Goal: Information Seeking & Learning: Learn about a topic

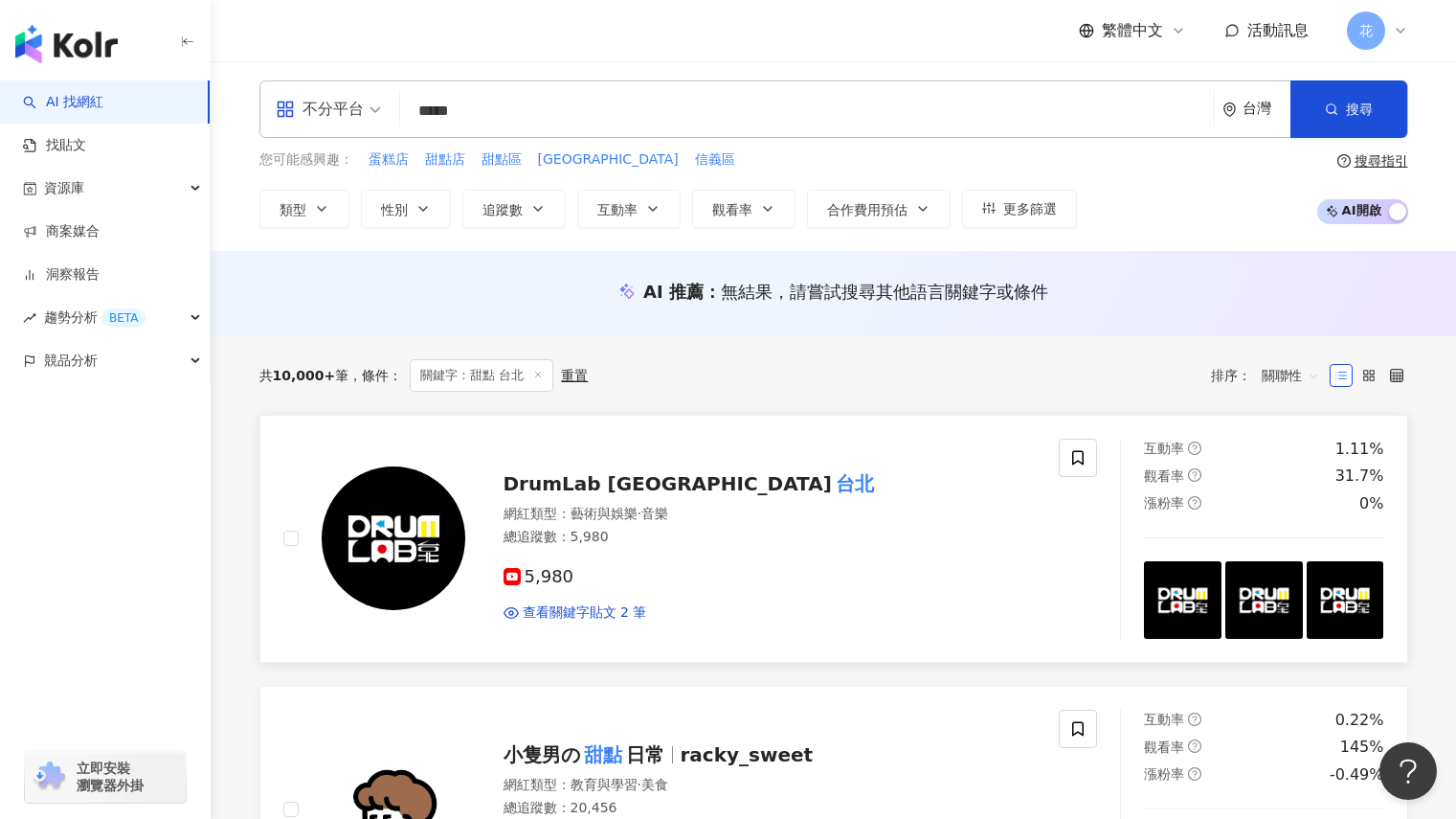
scroll to position [4, 0]
click at [126, 180] on div "資源庫" at bounding box center [104, 188] width 210 height 43
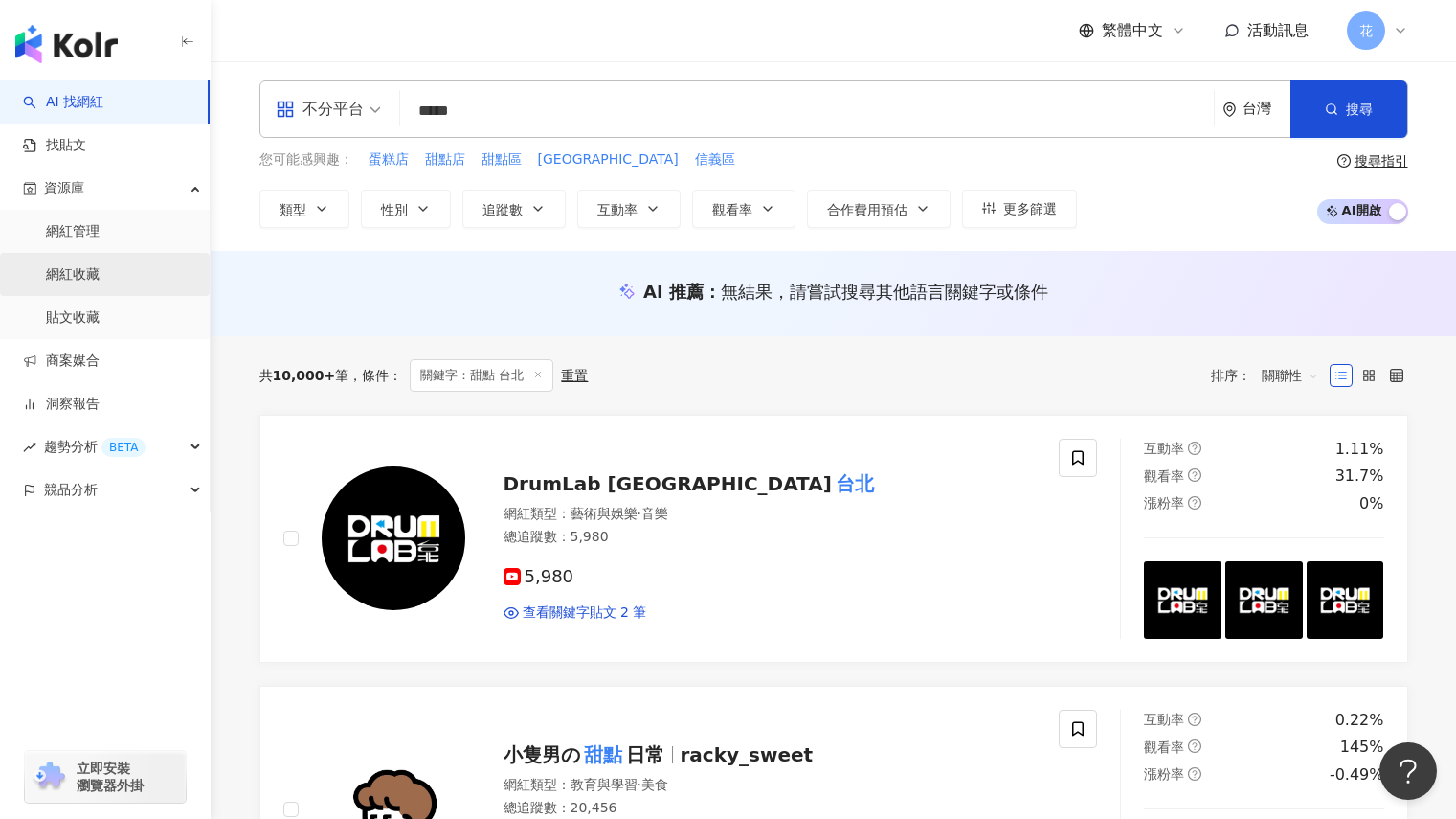
click at [73, 274] on link "網紅收藏" at bounding box center [72, 275] width 54 height 20
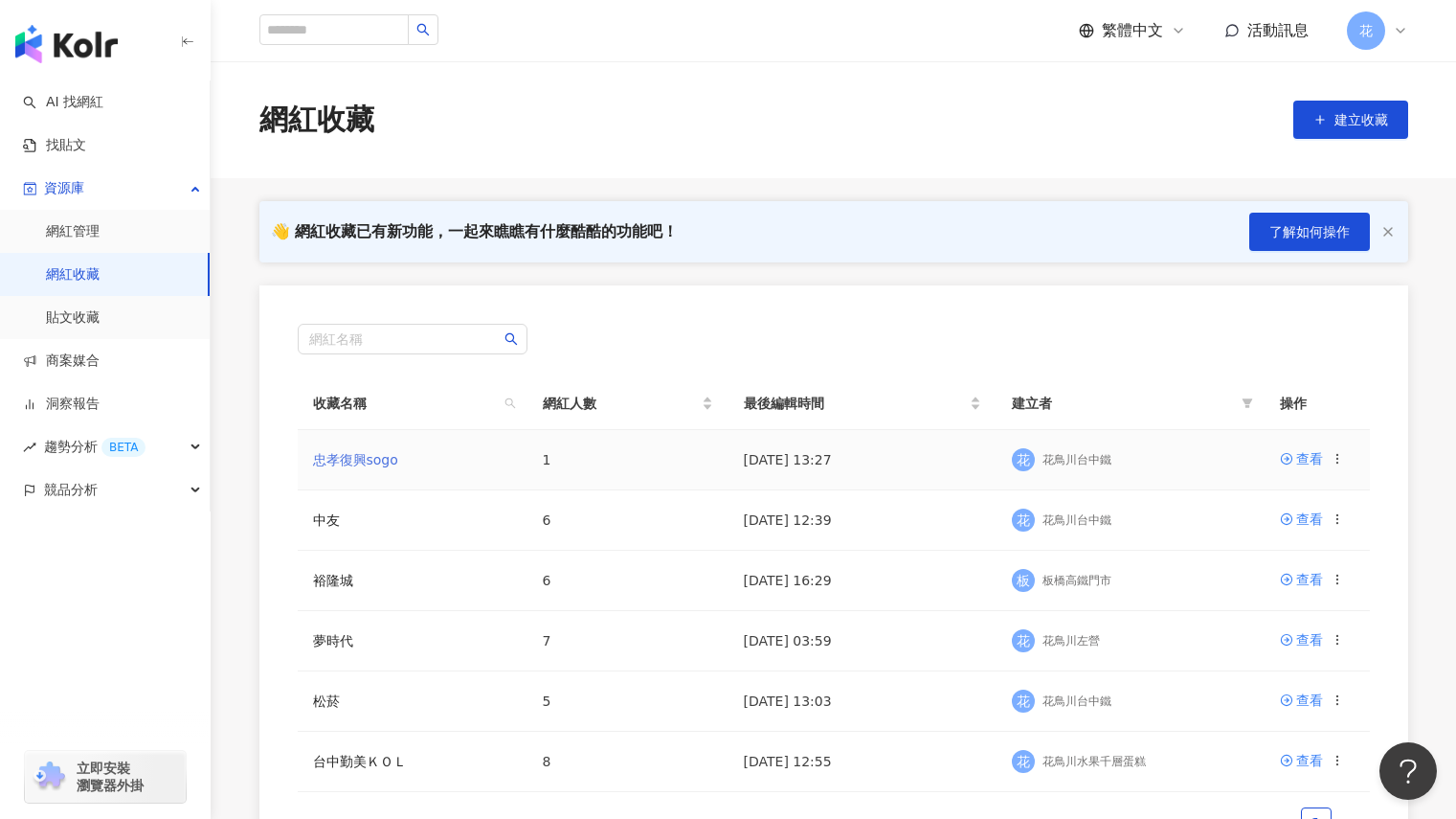
click at [349, 454] on link "忠孝復興sogo" at bounding box center [355, 460] width 85 height 16
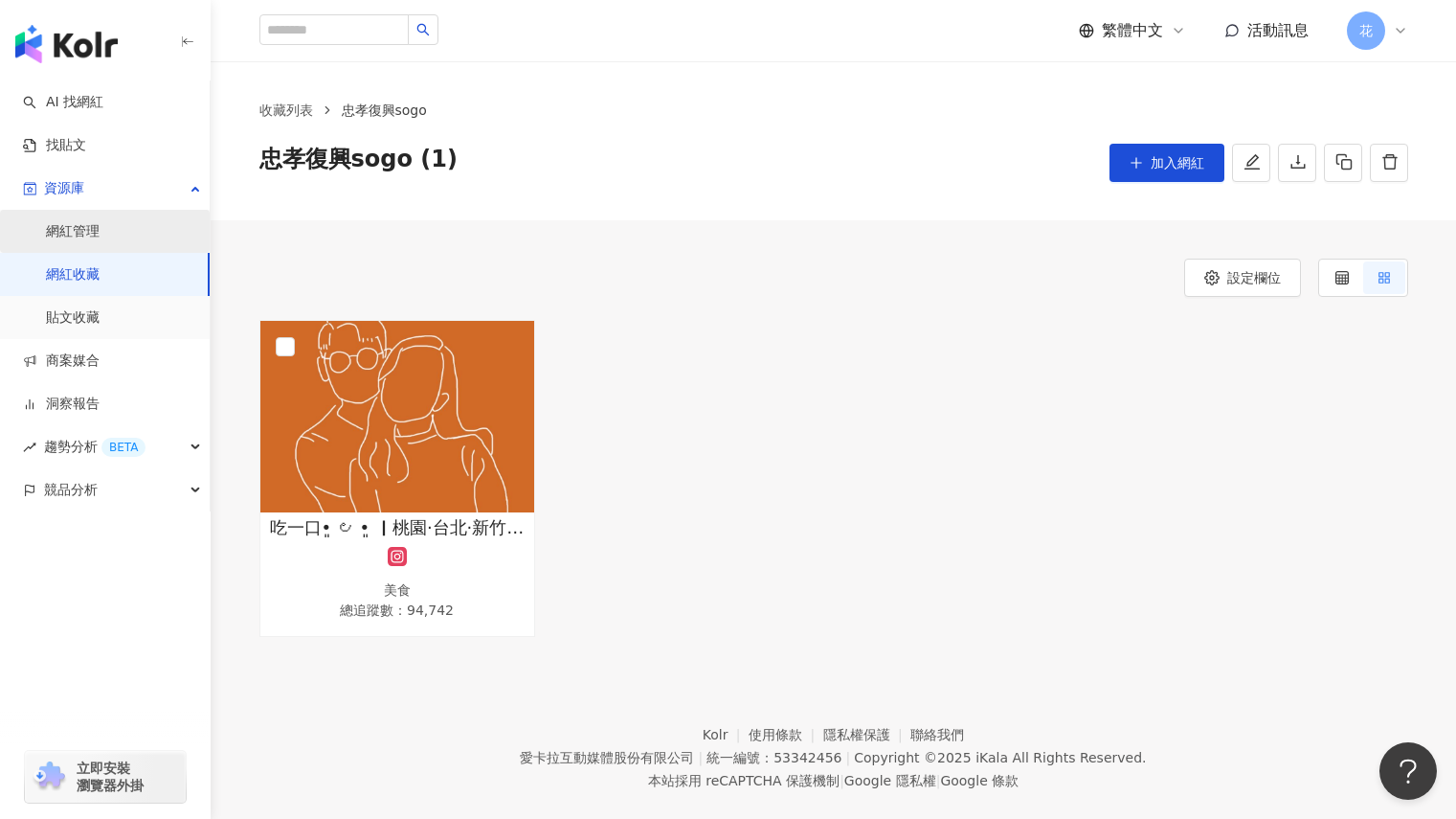
click at [98, 241] on link "網紅管理" at bounding box center [72, 232] width 54 height 20
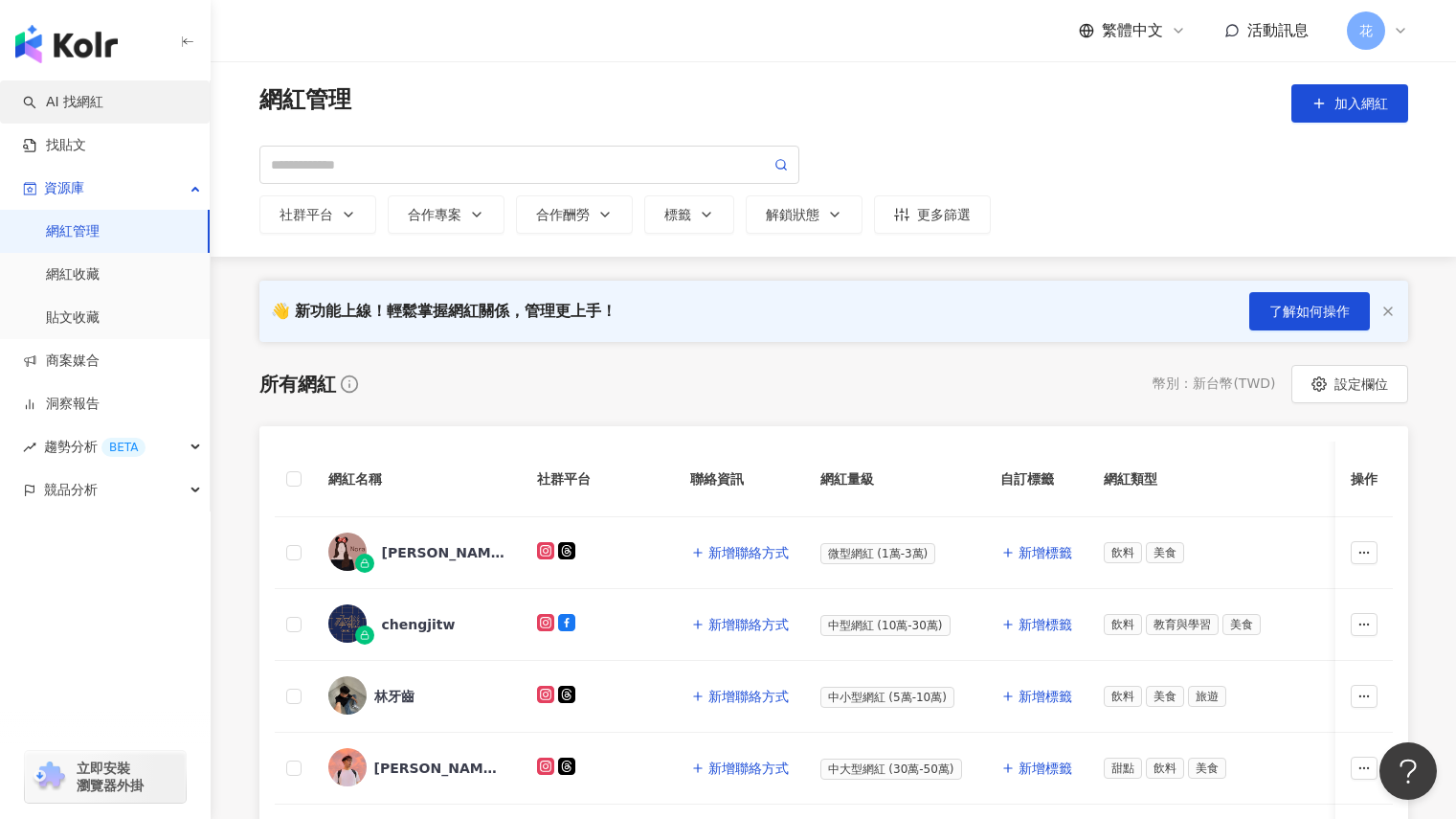
click at [103, 95] on link "AI 找網紅" at bounding box center [63, 102] width 80 height 20
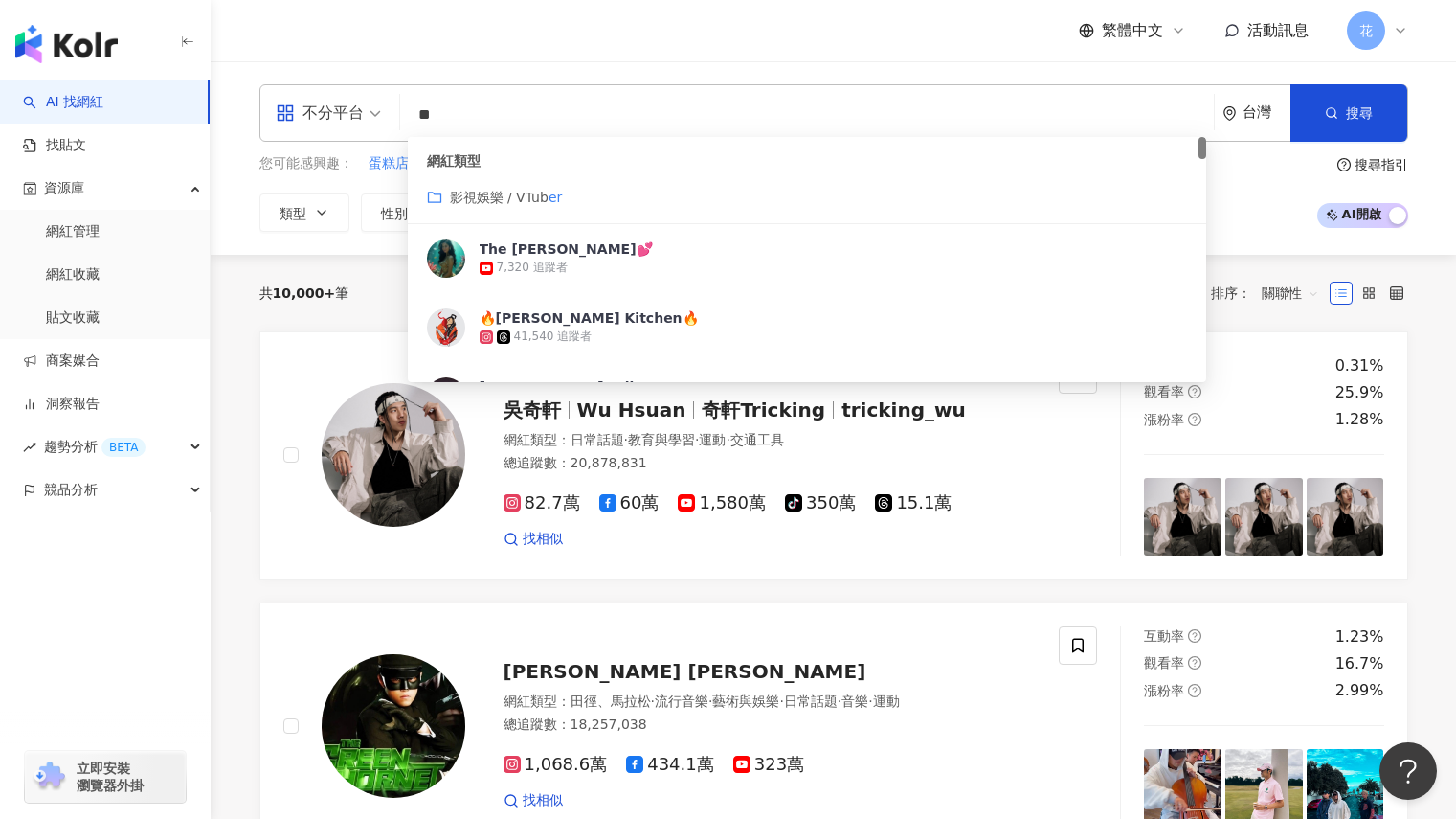
type input "*"
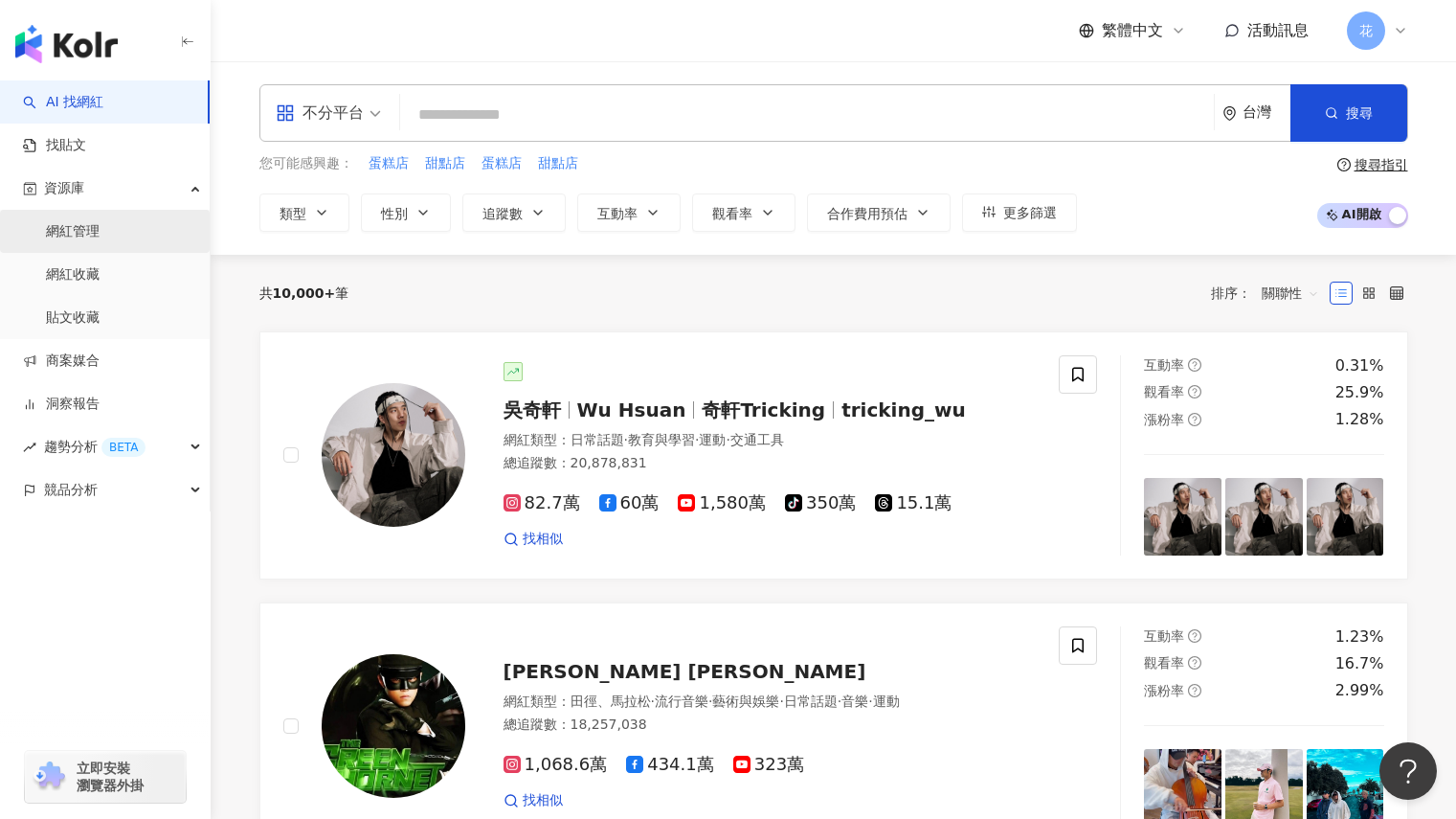
click at [83, 232] on link "網紅管理" at bounding box center [72, 232] width 54 height 20
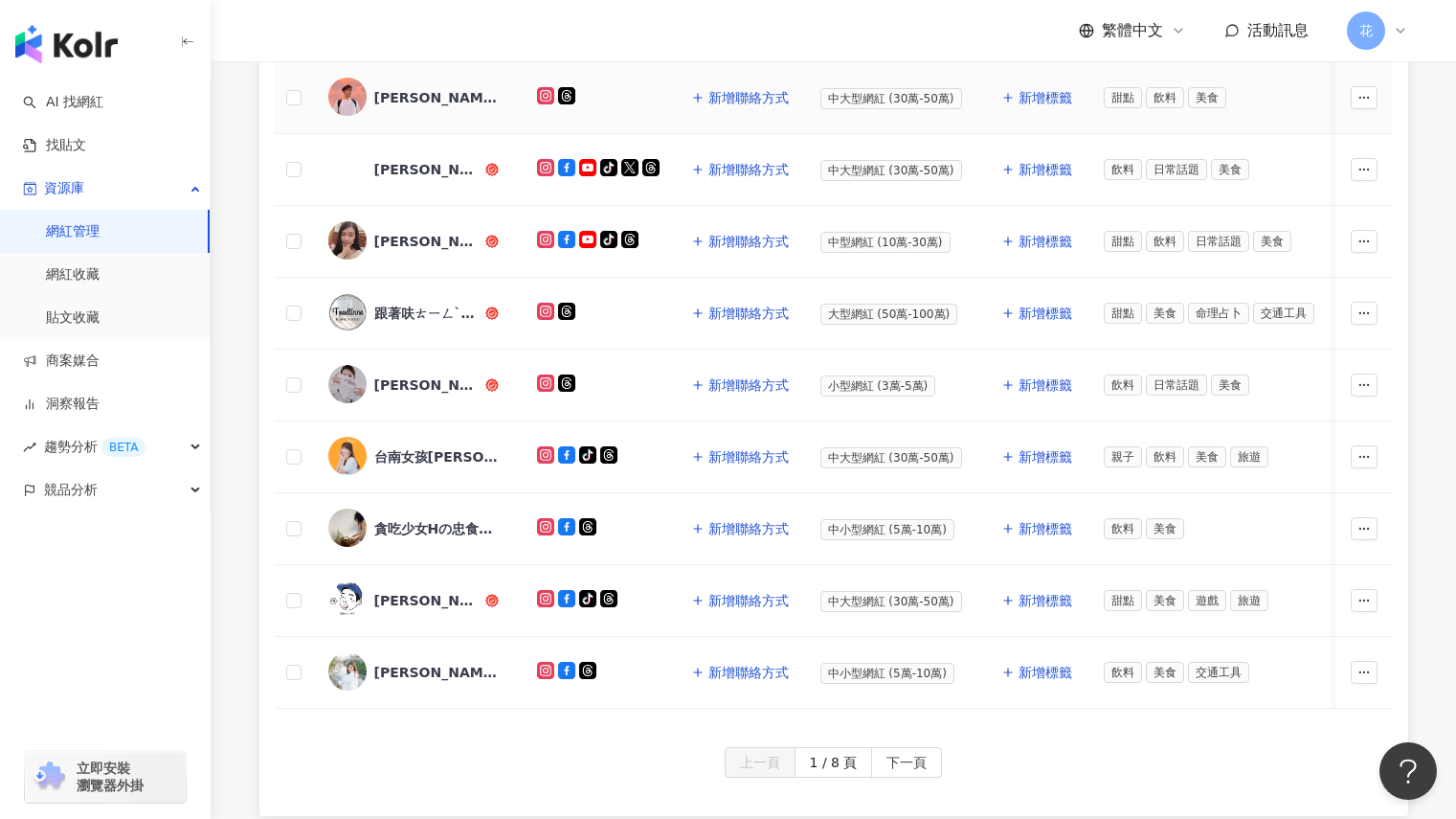
scroll to position [673, 0]
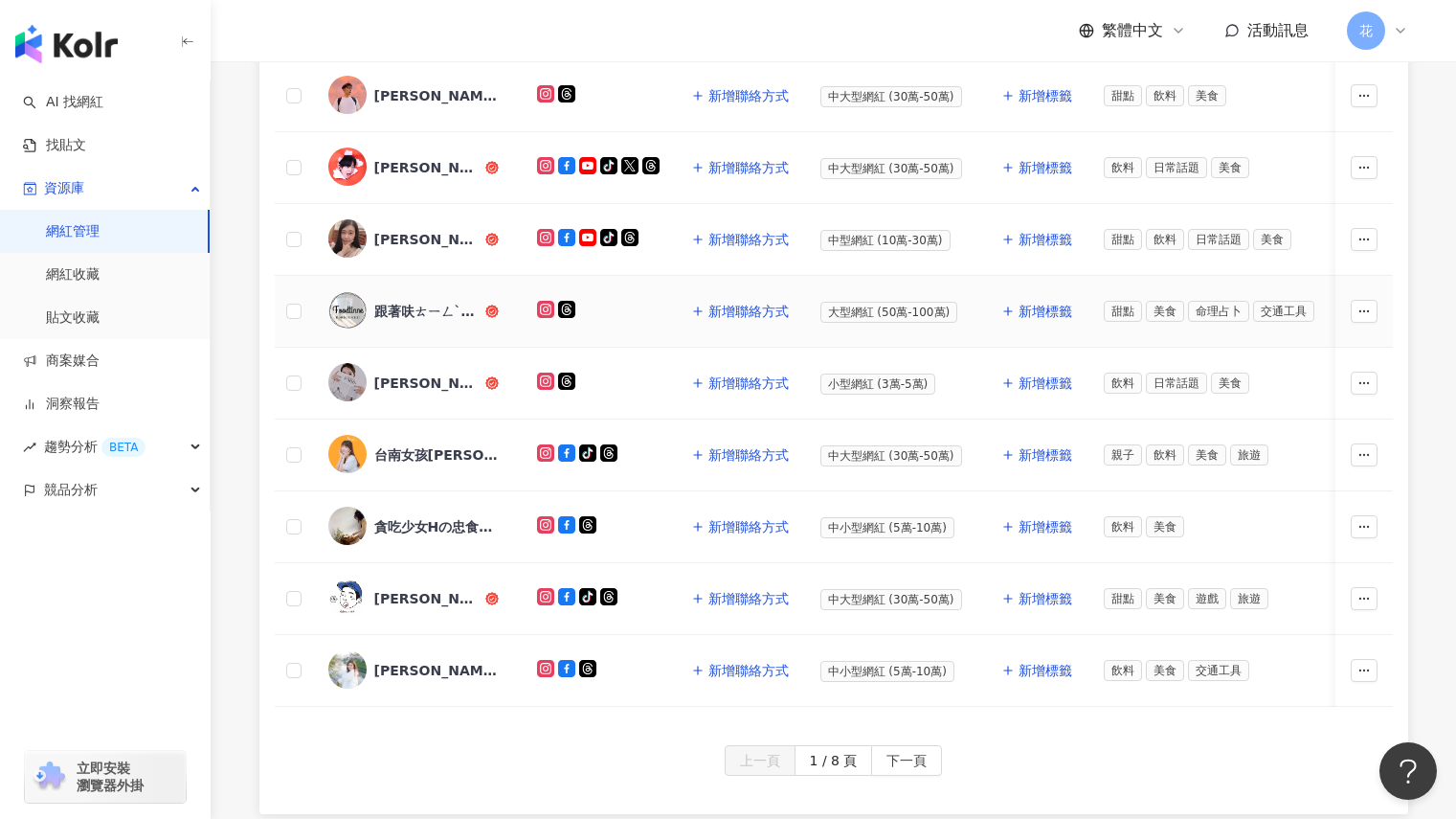
click at [407, 308] on div "跟著呋ㄊㄧㄥˋ吃起來 台北美食" at bounding box center [428, 311] width 107 height 20
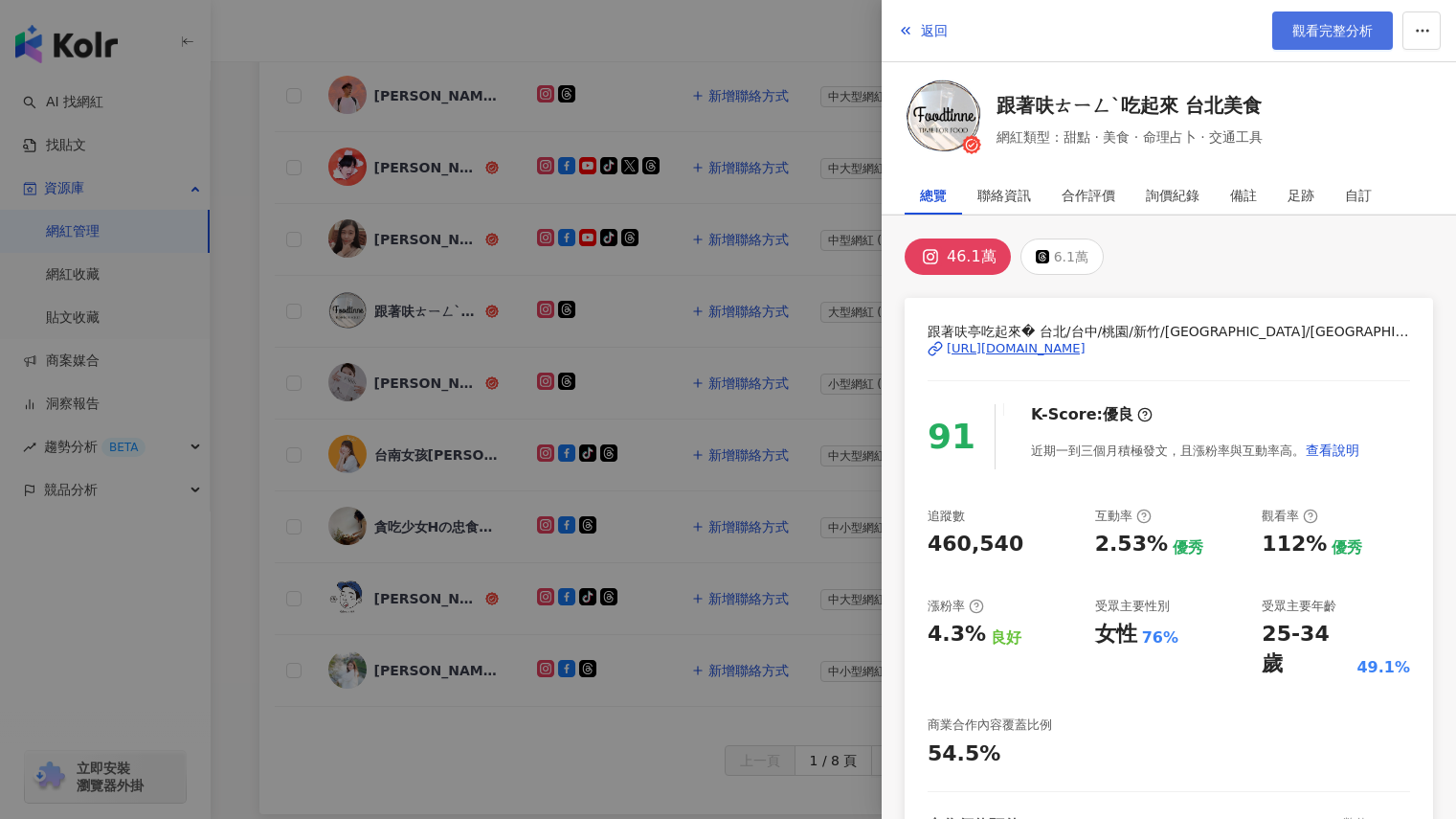
click at [1310, 38] on span "觀看完整分析" at bounding box center [1332, 31] width 80 height 16
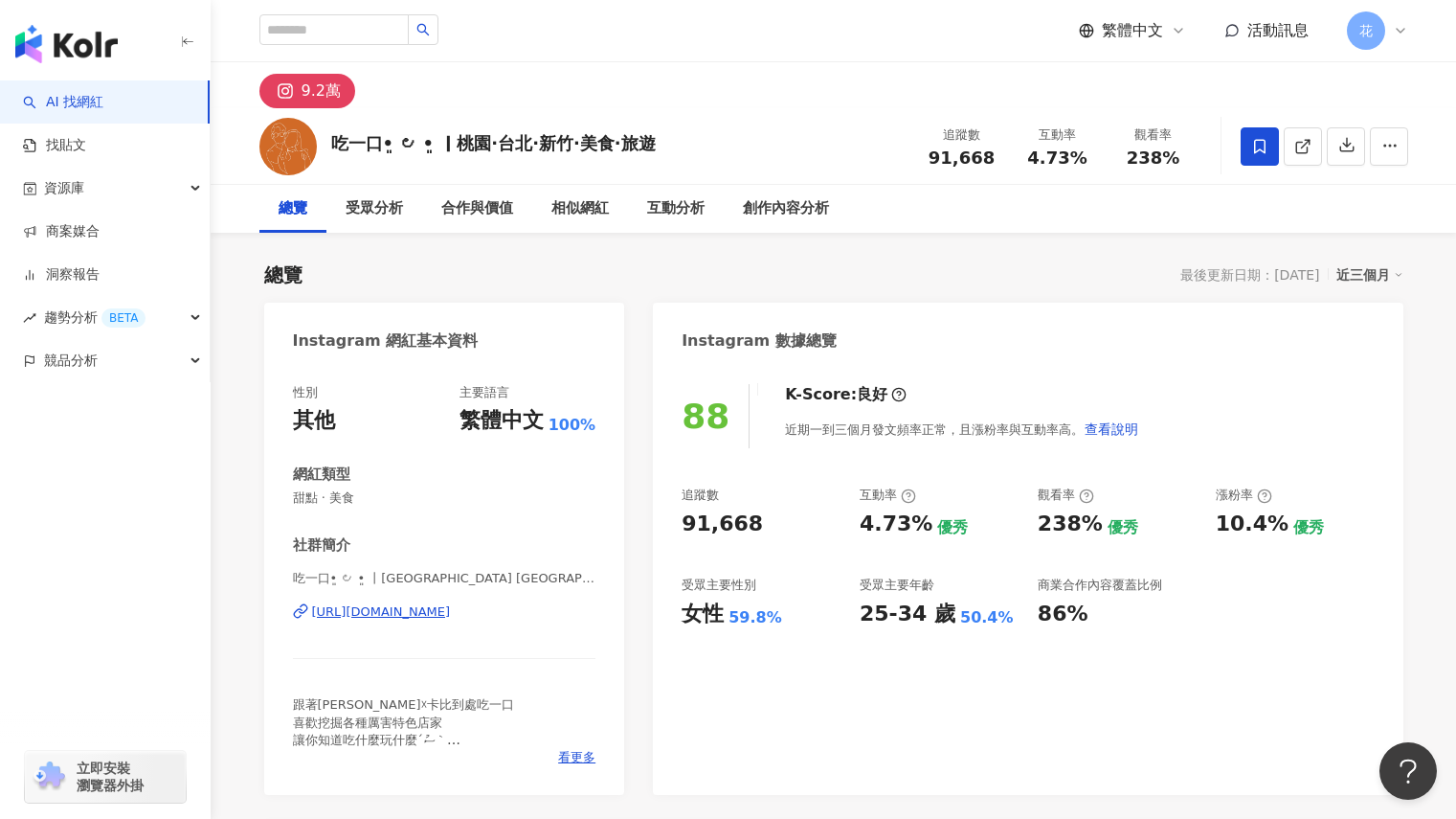
click at [771, 148] on div "吃一口•͈ ౿ •͈ ｜桃園·台北·新竹·美食·旅遊 追蹤數 91,668 互動率 4.73% 觀看率 238%" at bounding box center [834, 145] width 1226 height 75
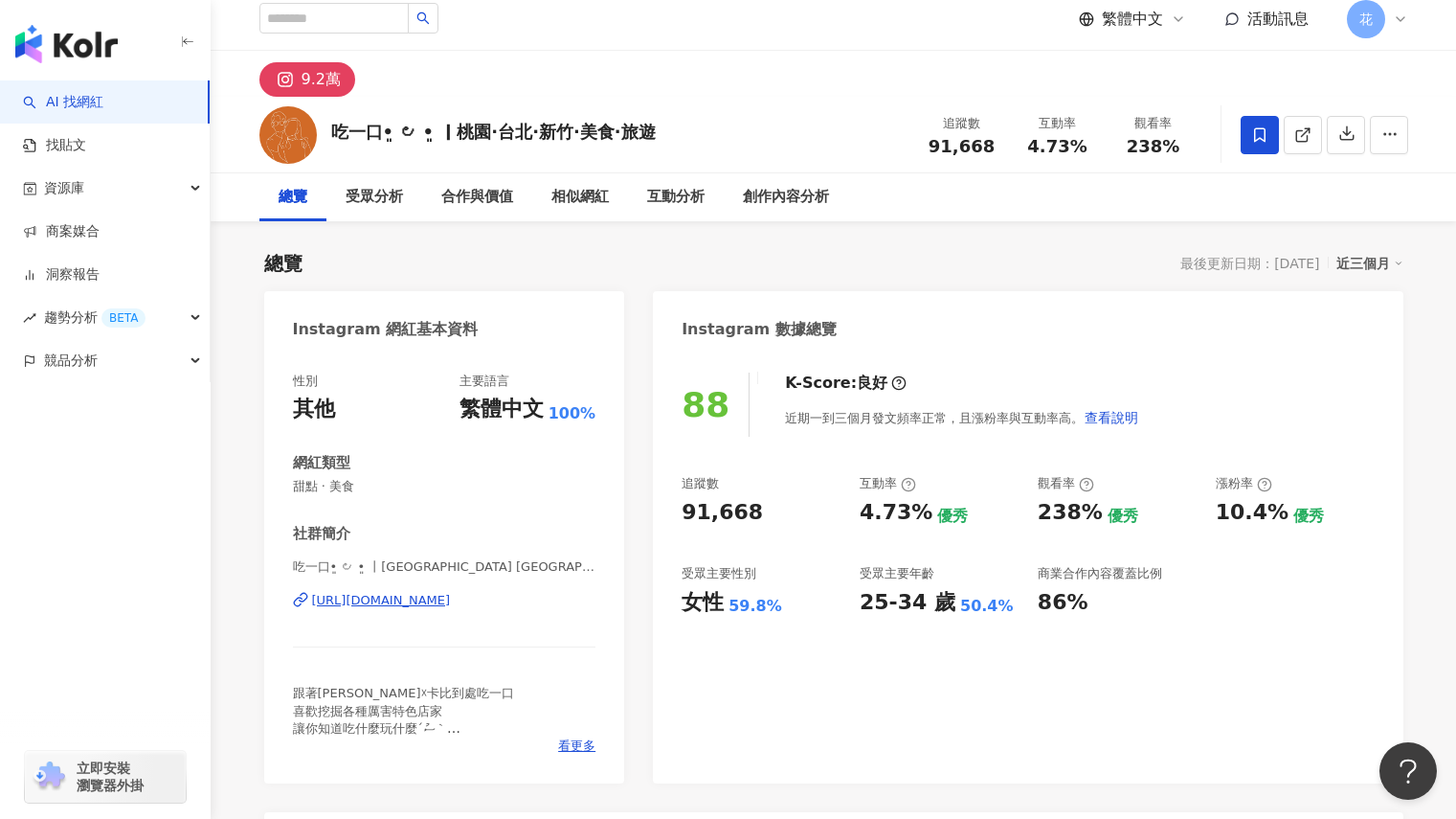
click at [103, 100] on link "AI 找網紅" at bounding box center [63, 102] width 80 height 20
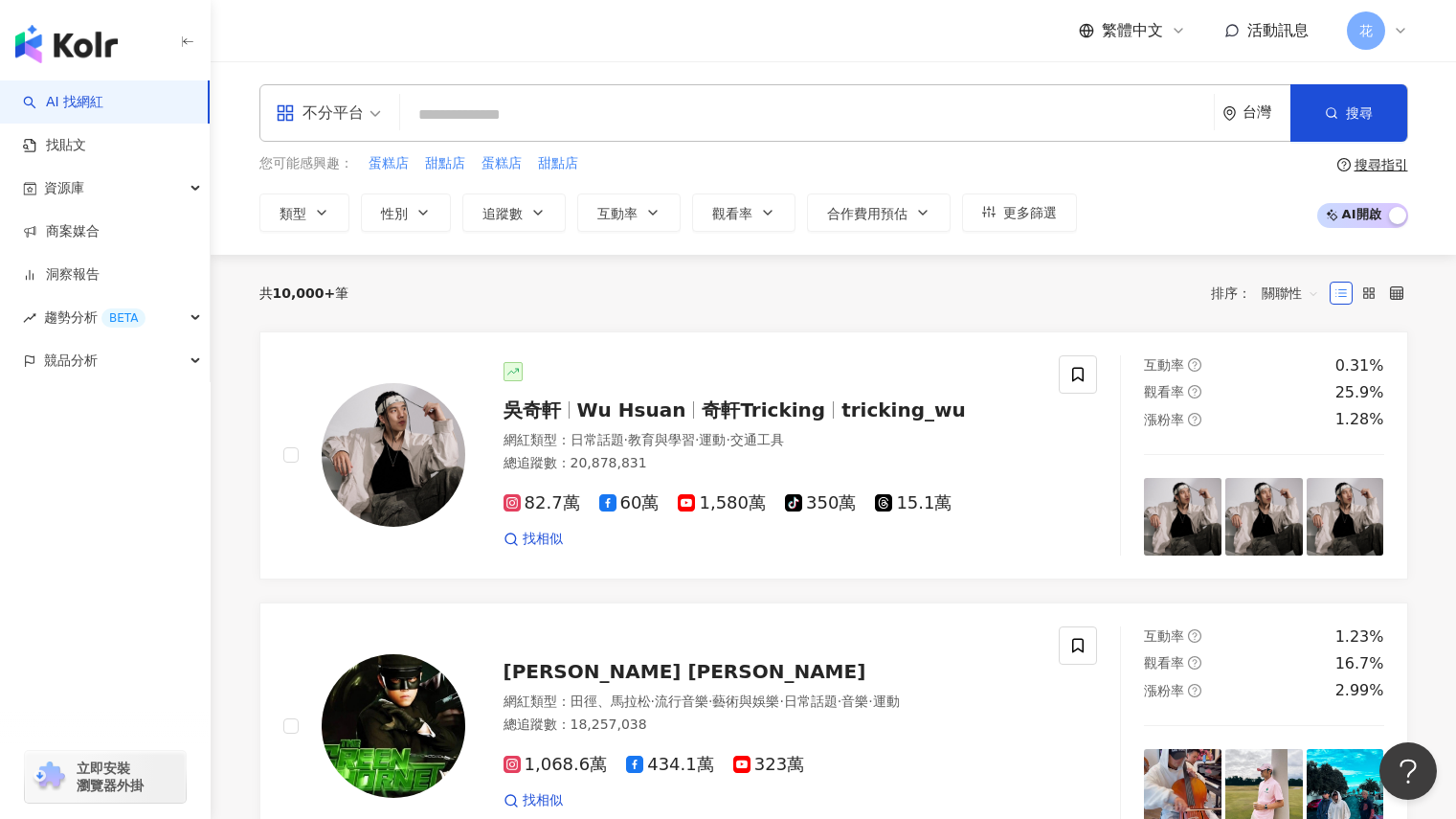
click at [506, 100] on input "search" at bounding box center [807, 114] width 798 height 36
click at [340, 139] on span at bounding box center [329, 112] width 105 height 56
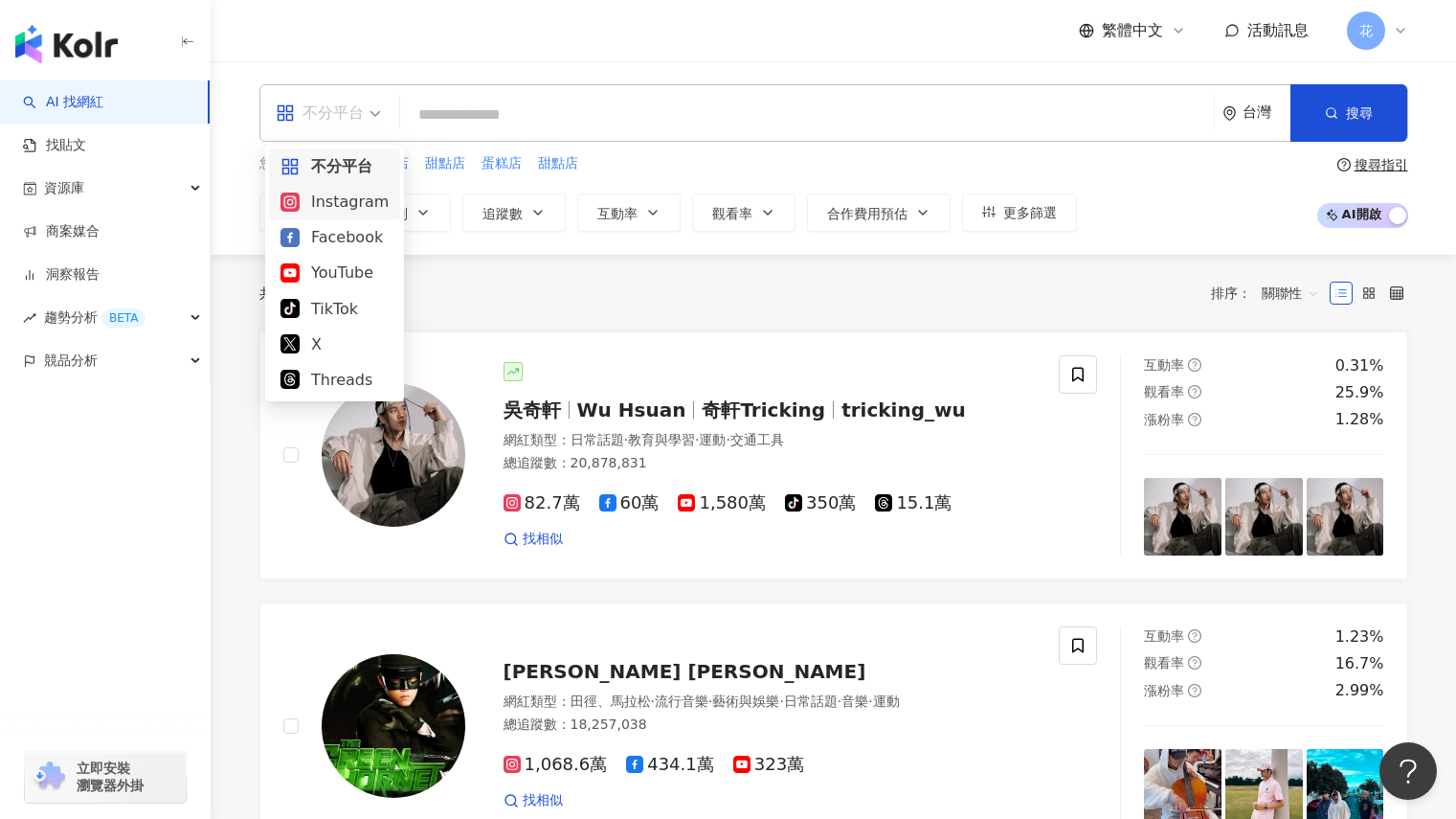
click at [371, 209] on div "Instagram" at bounding box center [334, 201] width 108 height 24
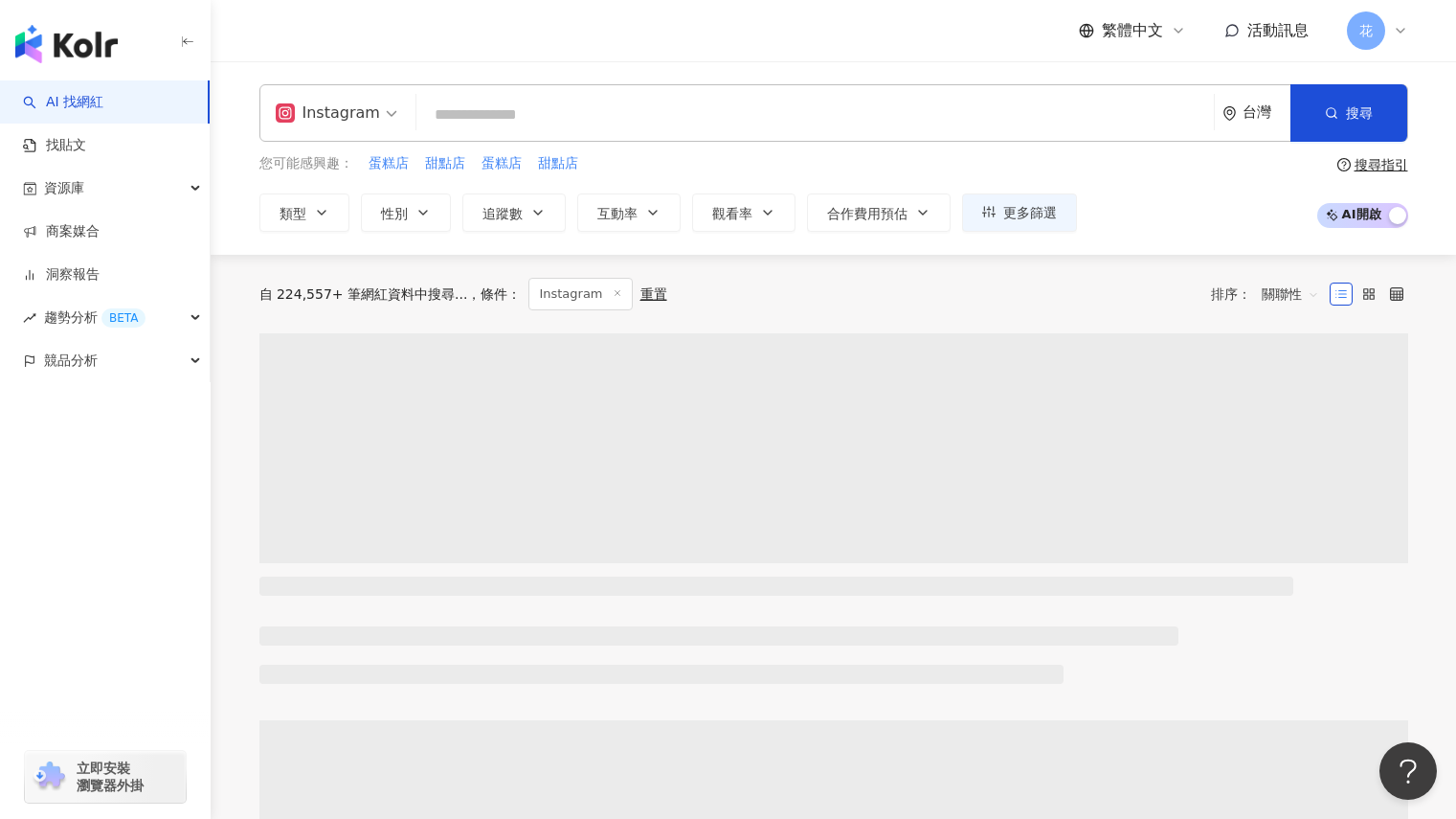
click at [464, 108] on input "search" at bounding box center [815, 114] width 782 height 36
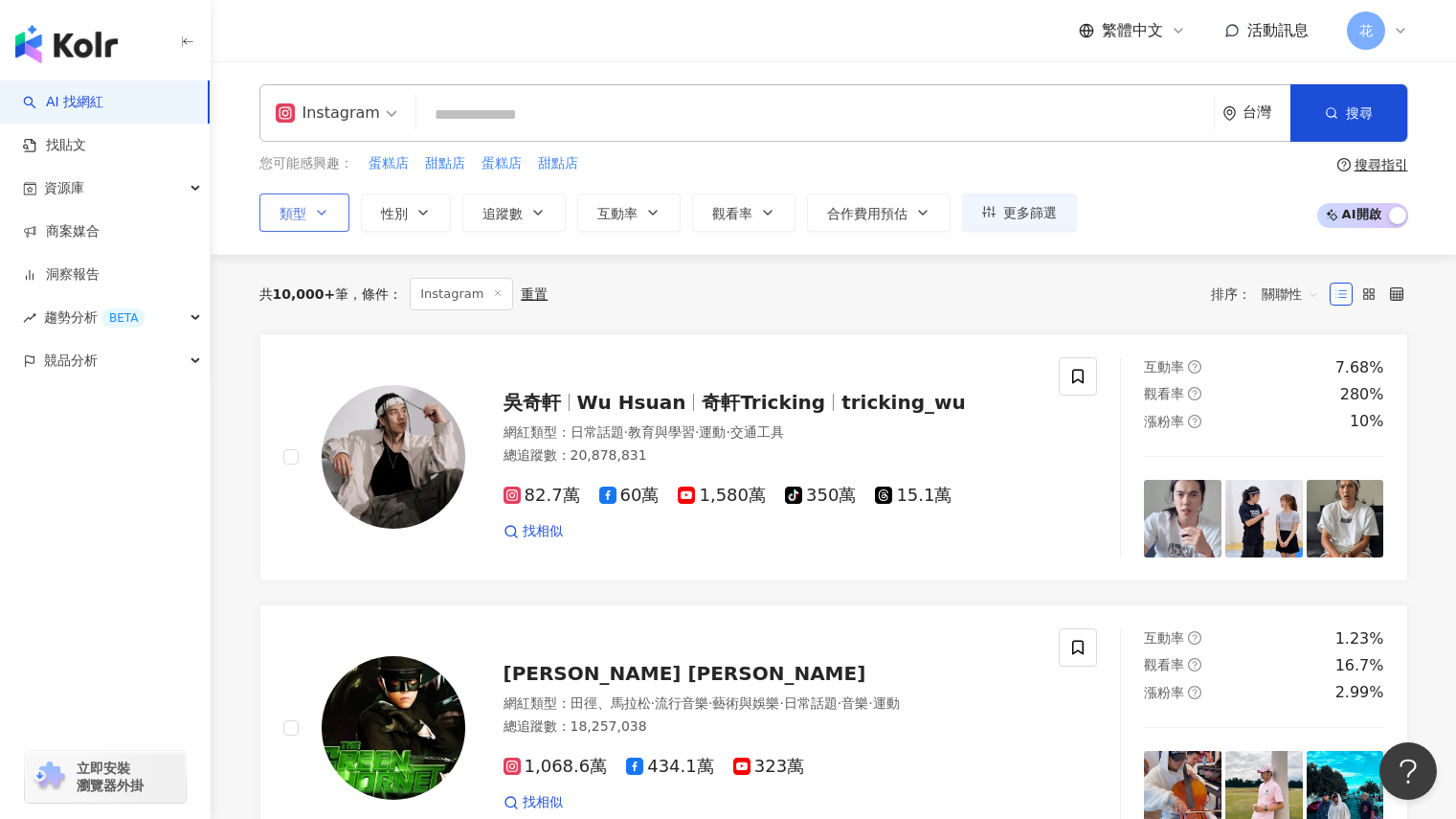
click at [307, 222] on button "類型" at bounding box center [304, 212] width 90 height 38
click at [454, 114] on input "search" at bounding box center [815, 114] width 782 height 36
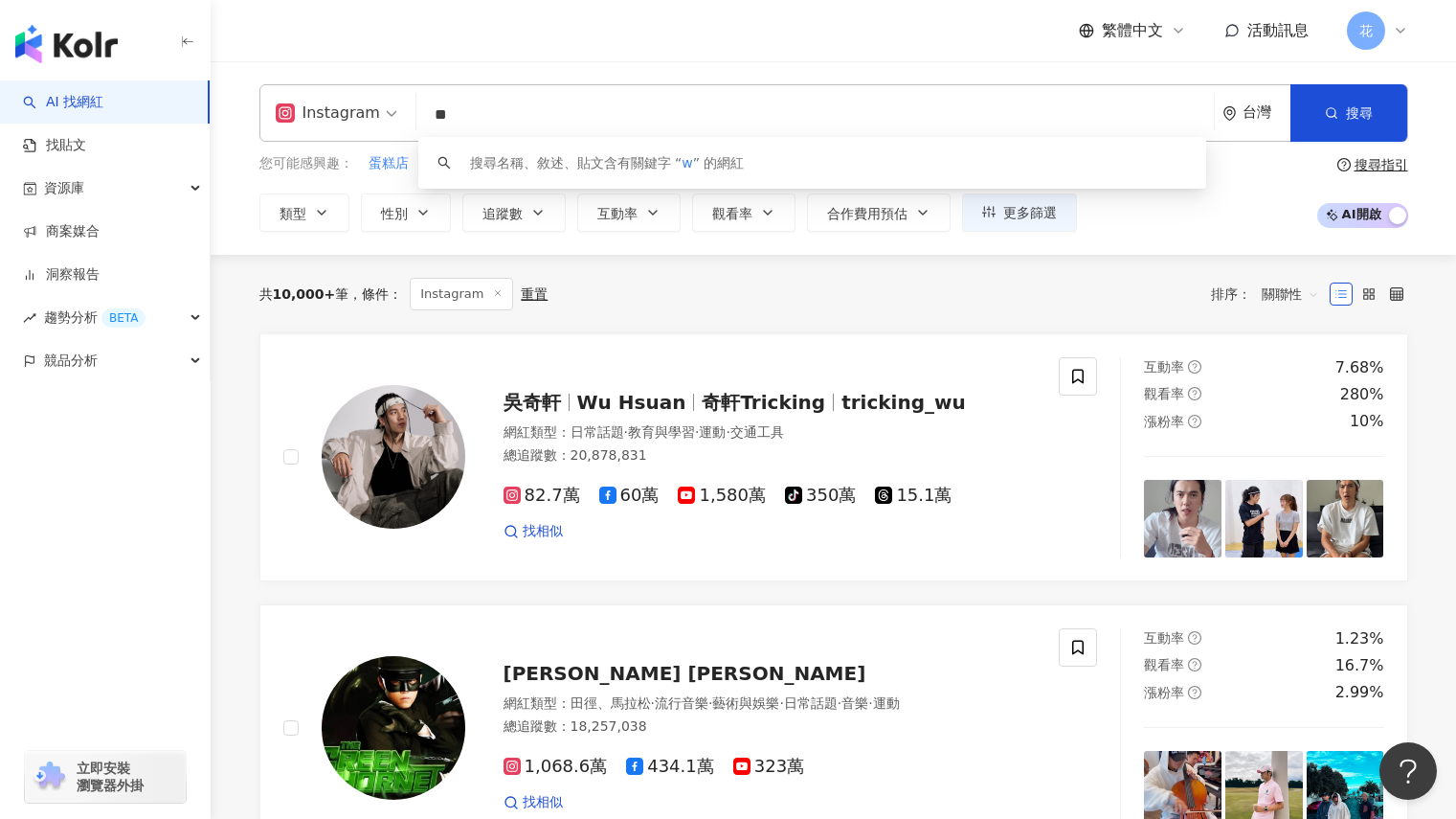
type input "*"
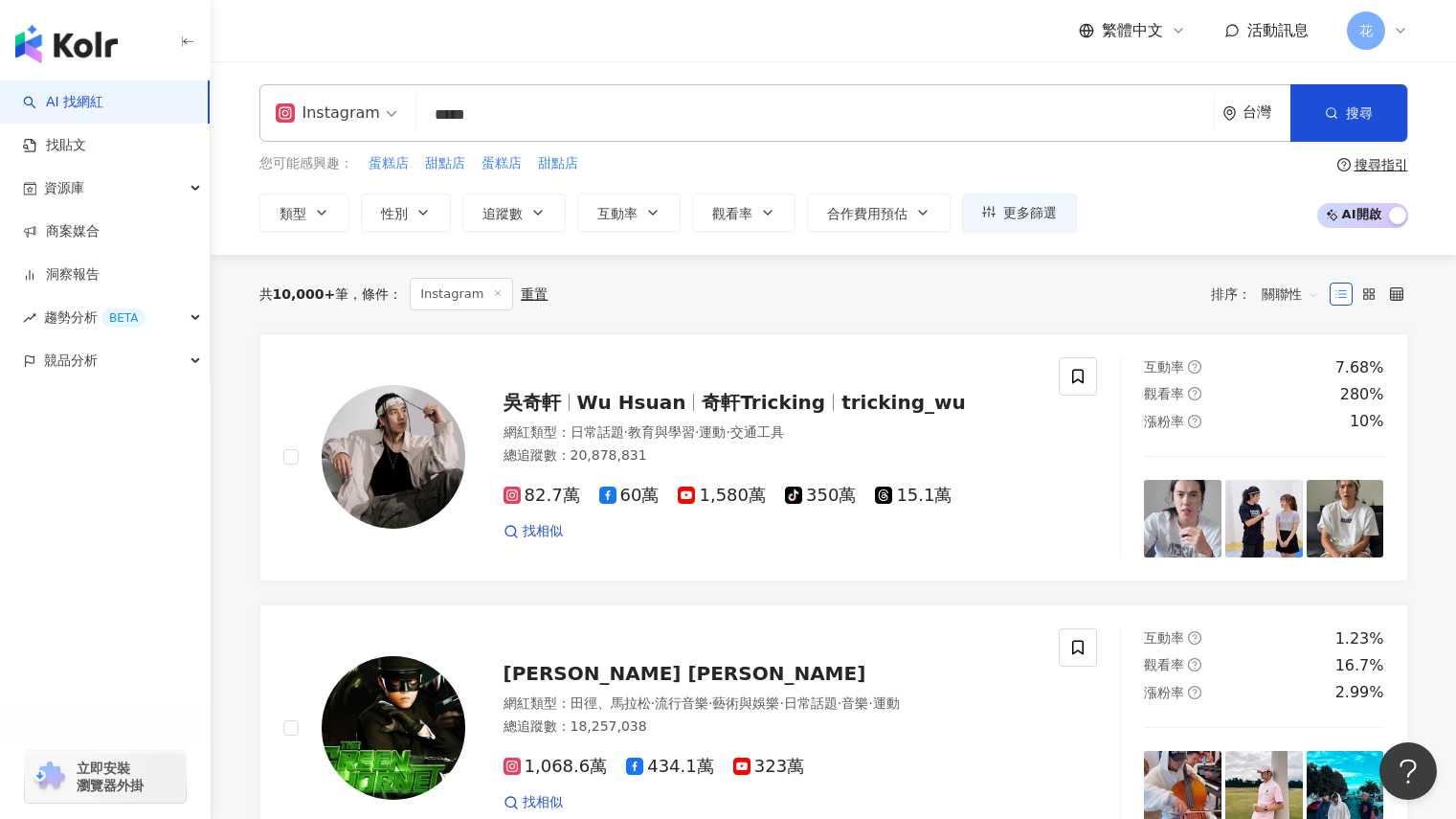
type input "*****"
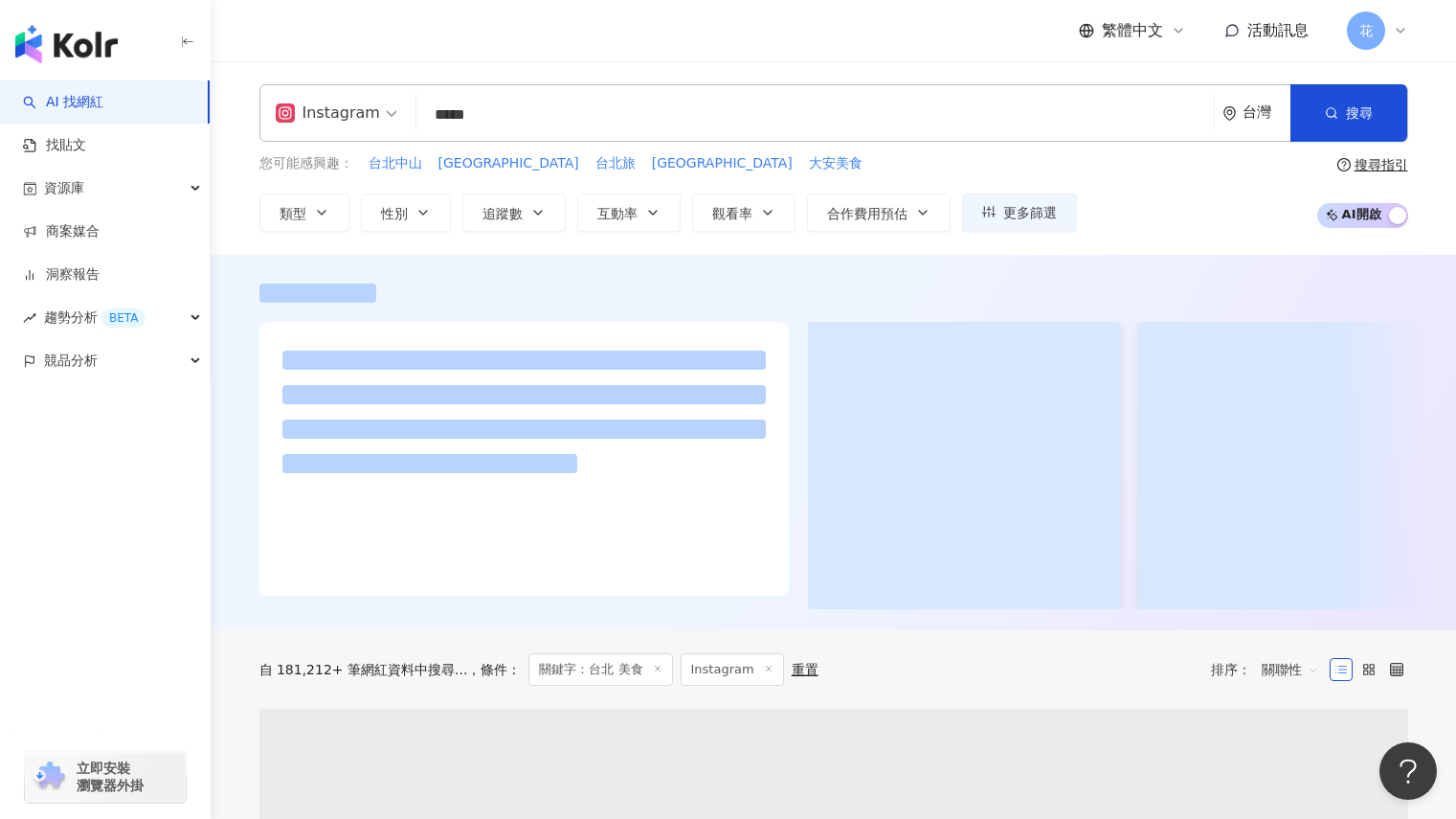
click at [827, 36] on div "繁體中文 活動訊息 花" at bounding box center [833, 30] width 1149 height 61
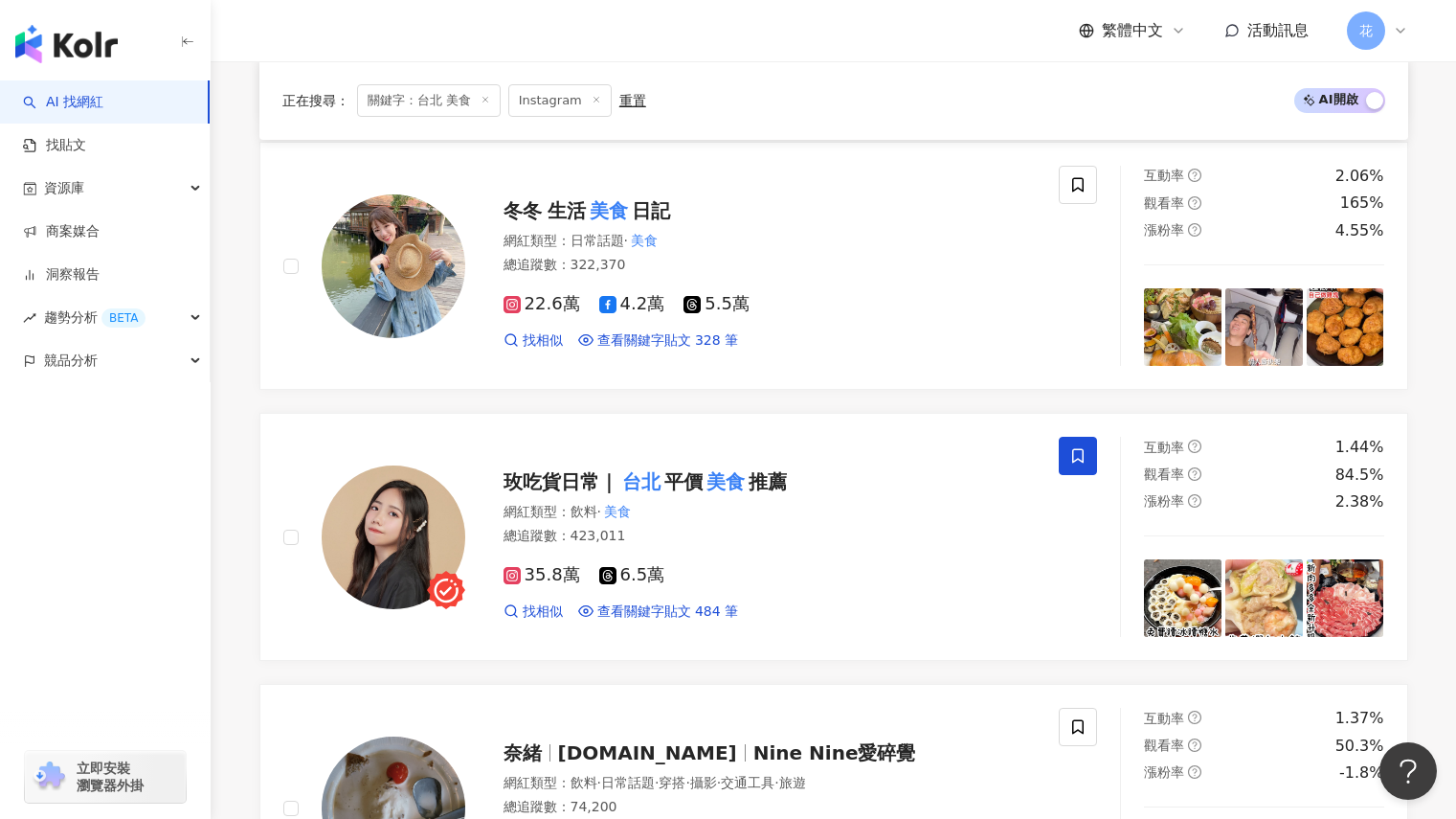
scroll to position [1735, 0]
drag, startPoint x: 1039, startPoint y: 538, endPoint x: 951, endPoint y: 348, distance: 209.4
click at [951, 348] on div "找相似 查看關鍵字貼文 328 筆" at bounding box center [770, 340] width 533 height 20
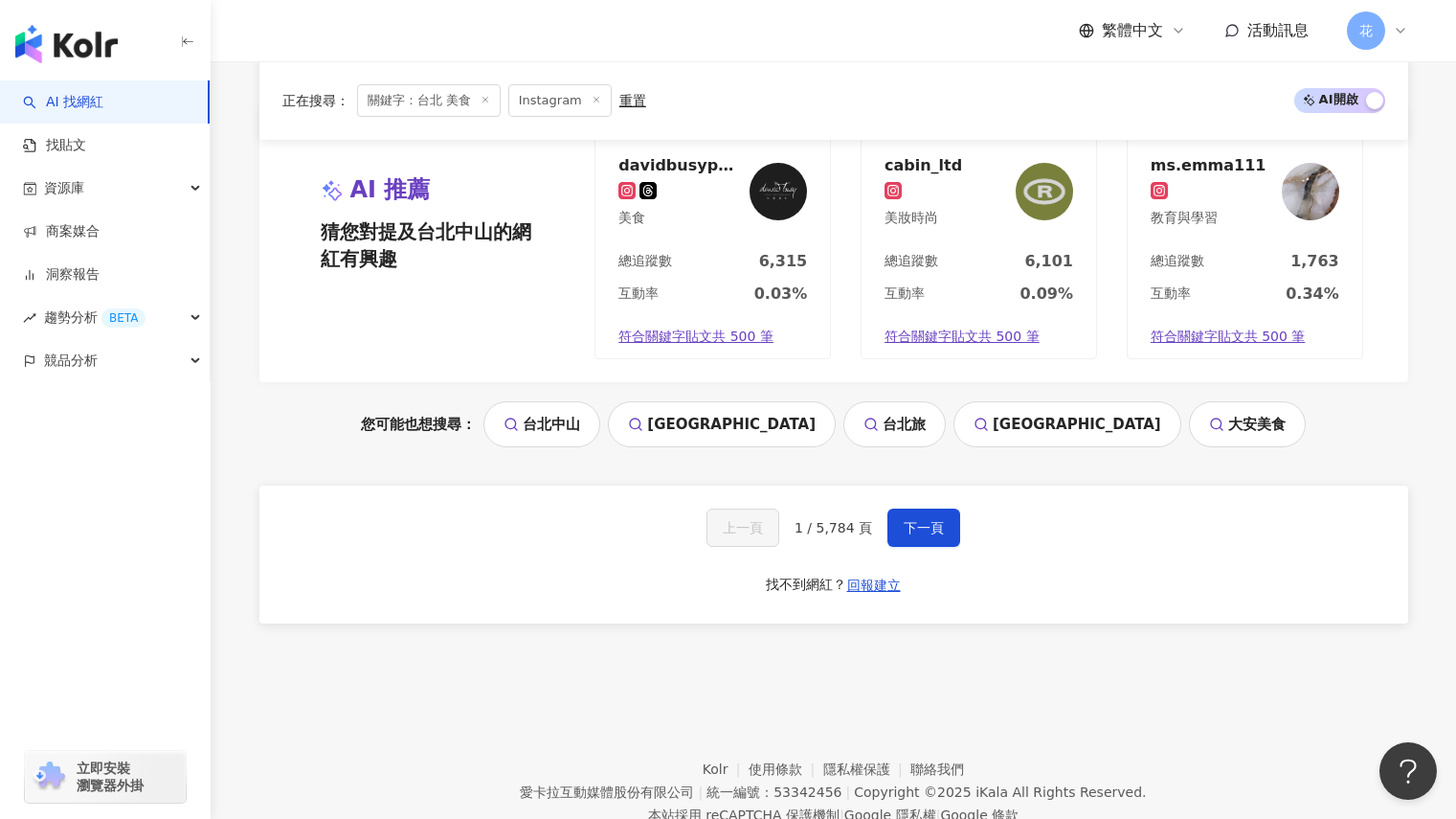
scroll to position [3952, 0]
click at [930, 540] on button "下一頁" at bounding box center [923, 526] width 73 height 38
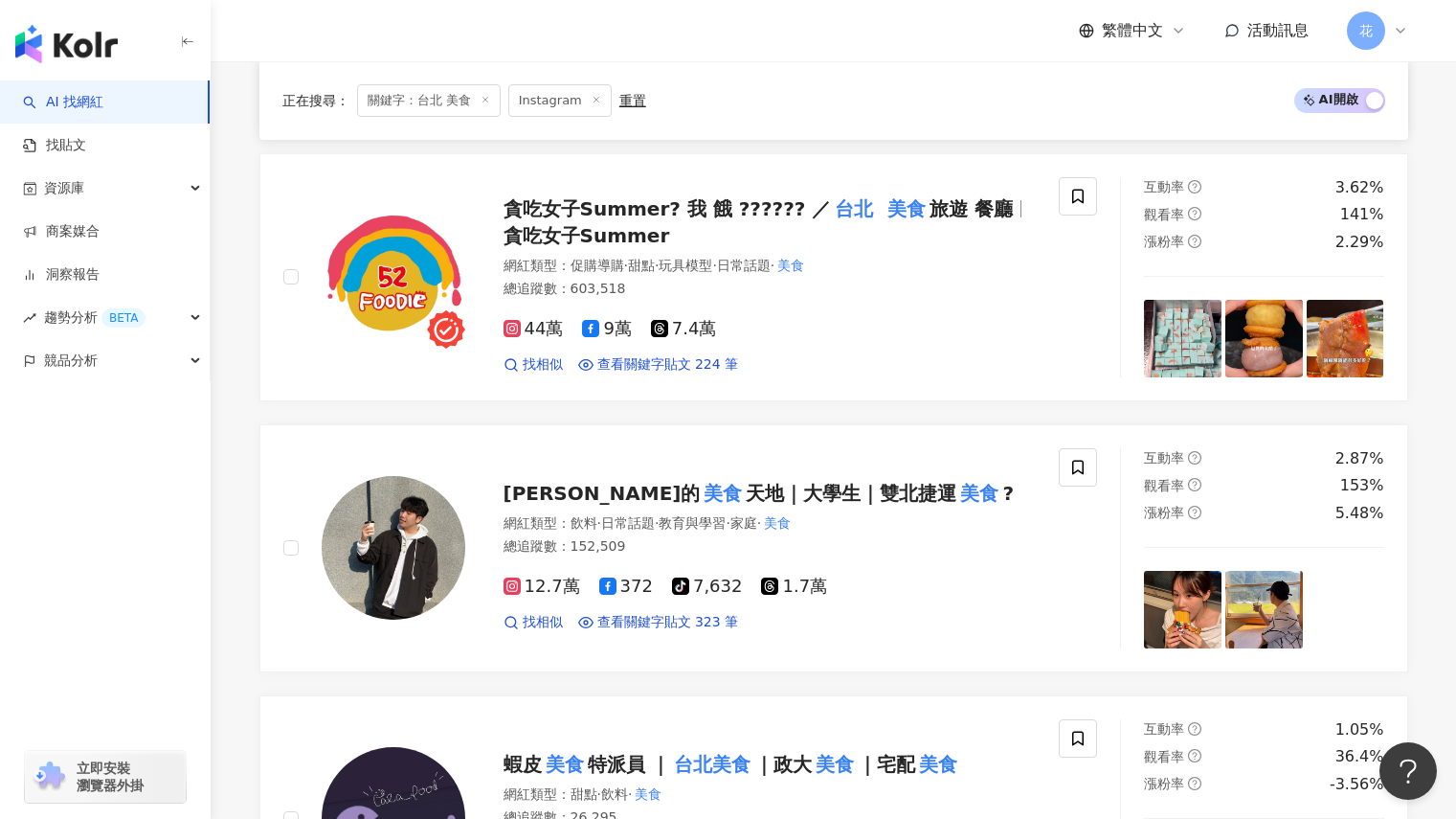
scroll to position [2157, 0]
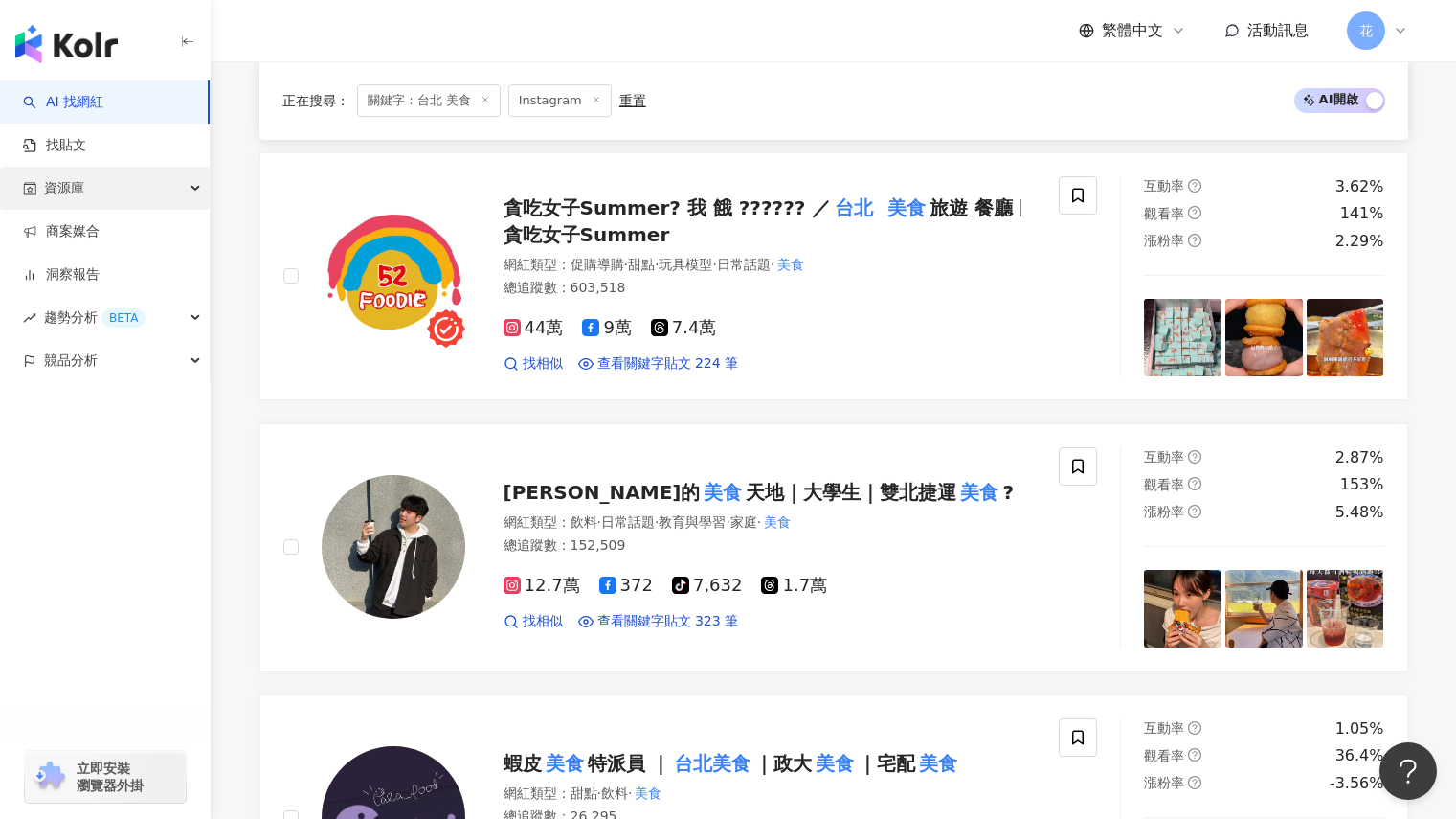
click at [185, 188] on div "資源庫" at bounding box center [104, 188] width 210 height 43
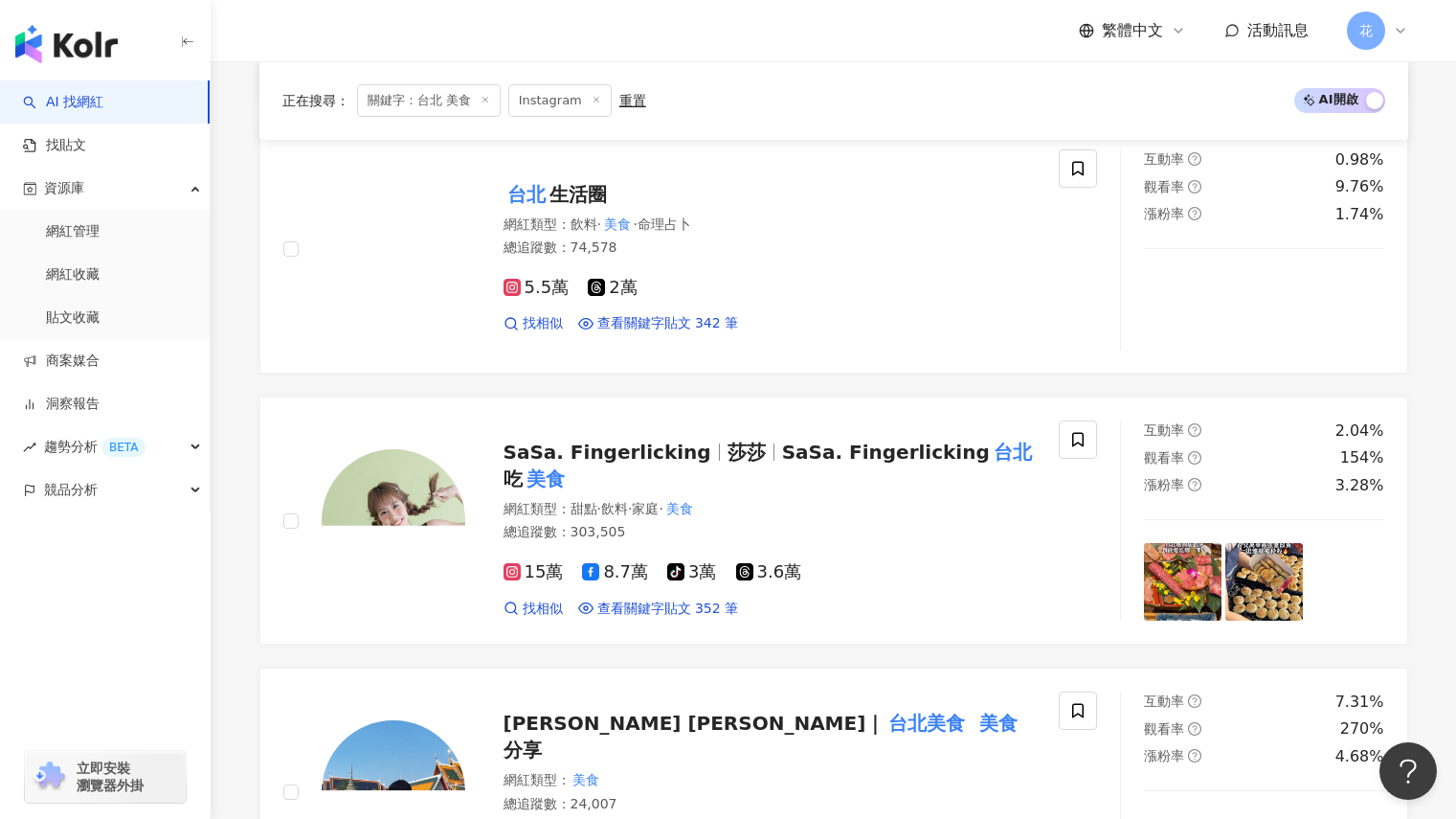
scroll to position [2998, 0]
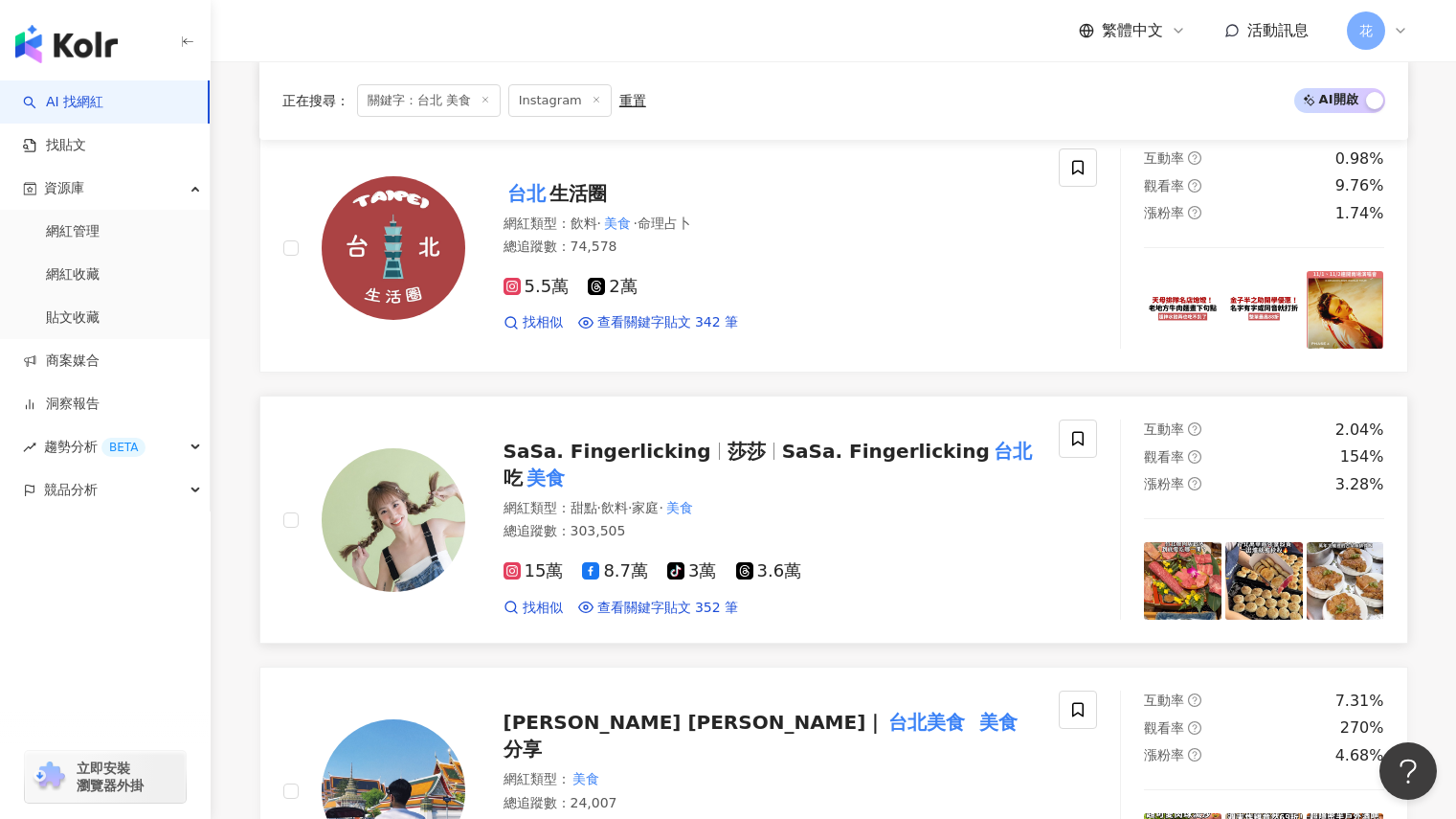
click at [875, 442] on span "SaSa. Fingerlicking" at bounding box center [885, 451] width 208 height 23
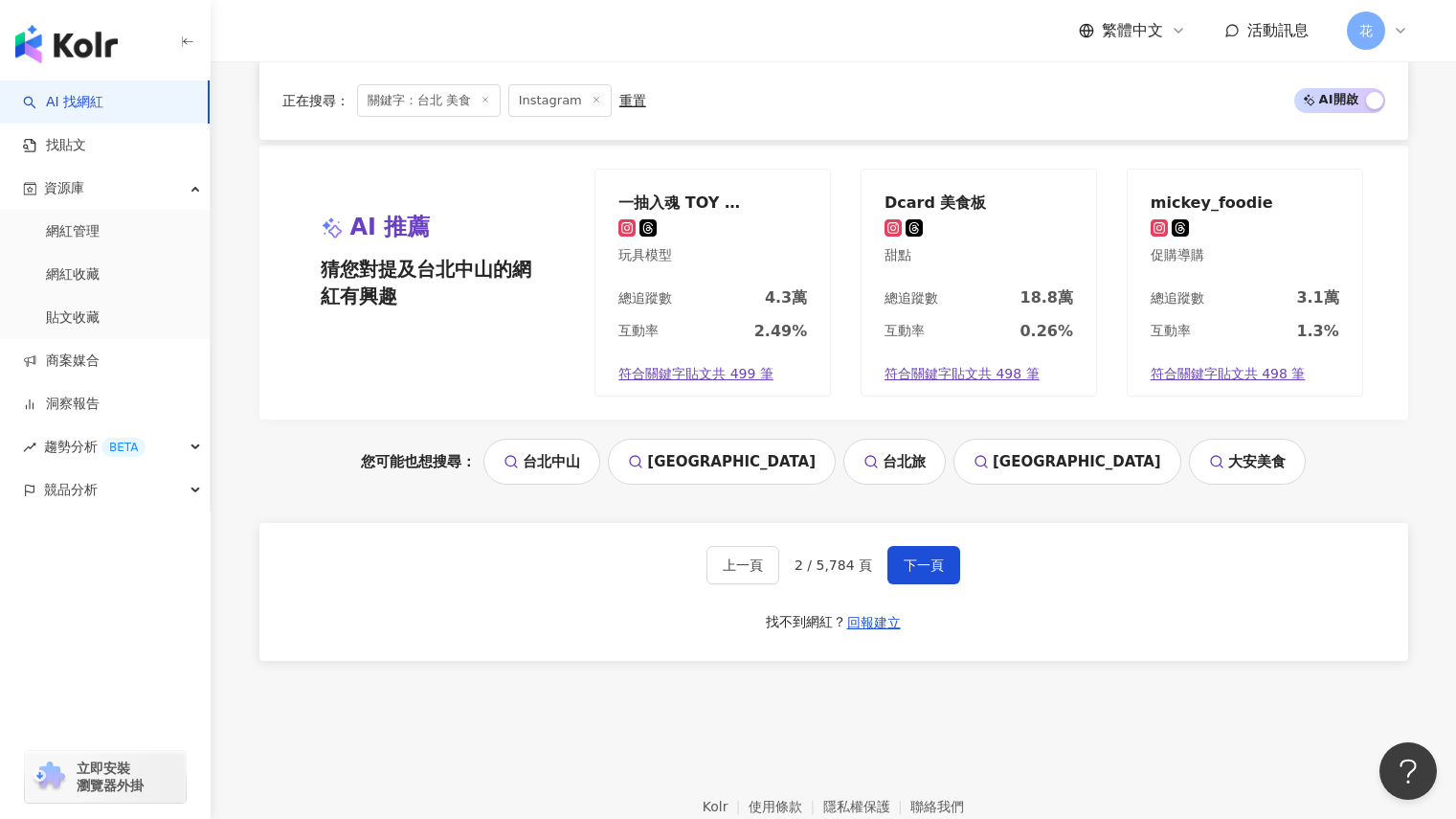
scroll to position [4179, 0]
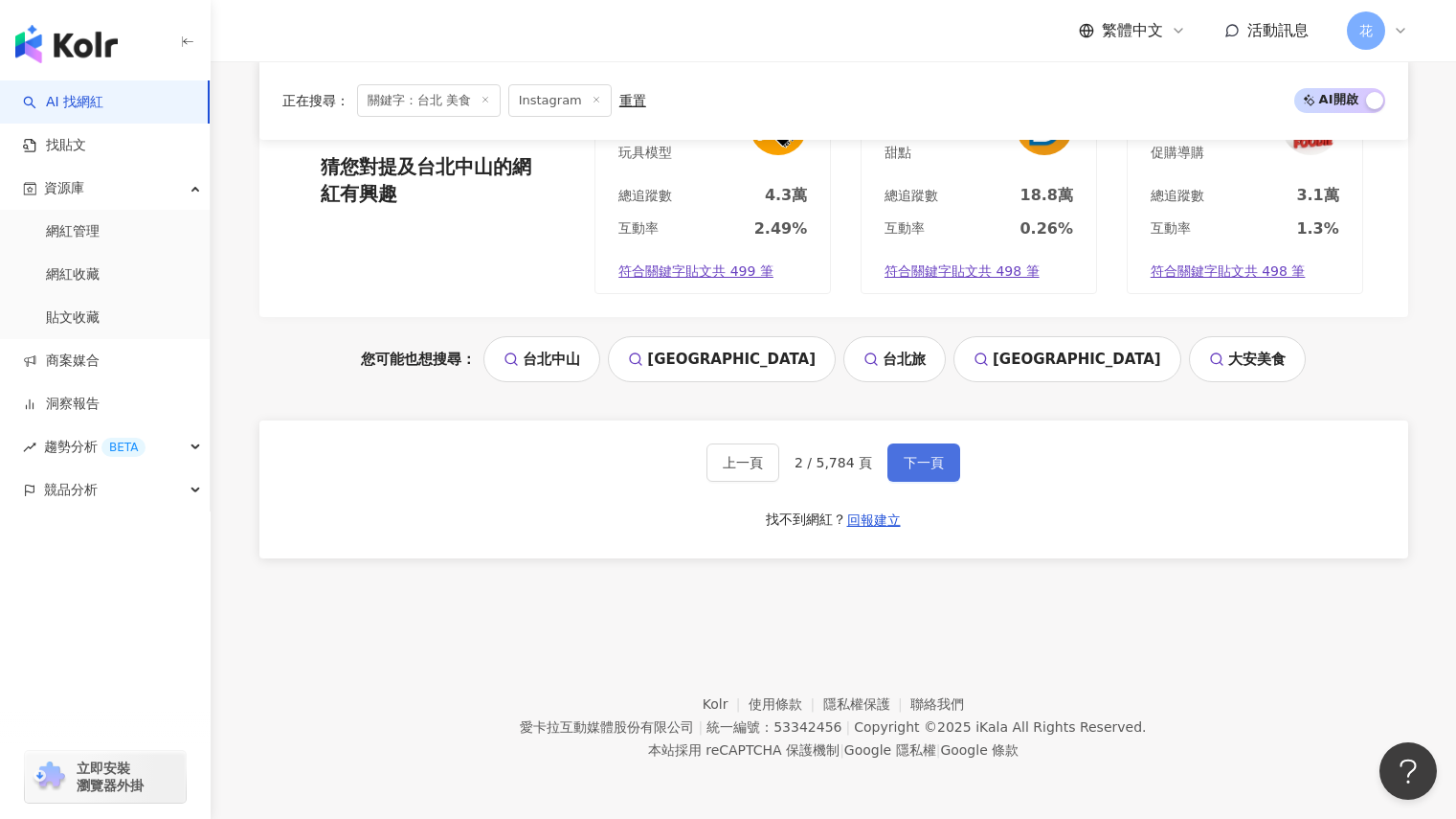
click at [922, 467] on span "下一頁" at bounding box center [923, 463] width 40 height 16
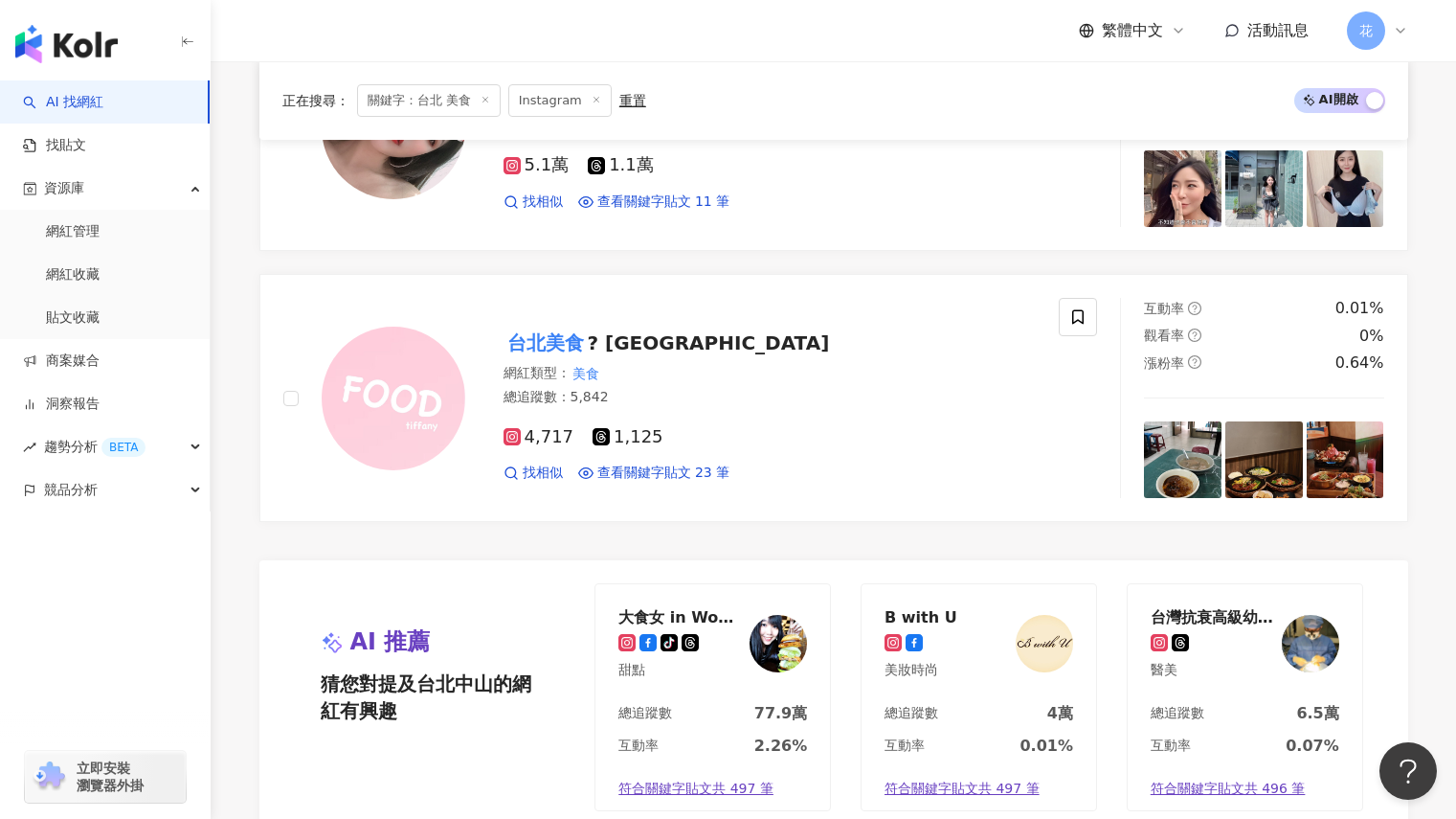
scroll to position [3498, 0]
click at [906, 386] on div "網紅類型 ： 美食 總追蹤數 ： 5,842" at bounding box center [770, 389] width 533 height 47
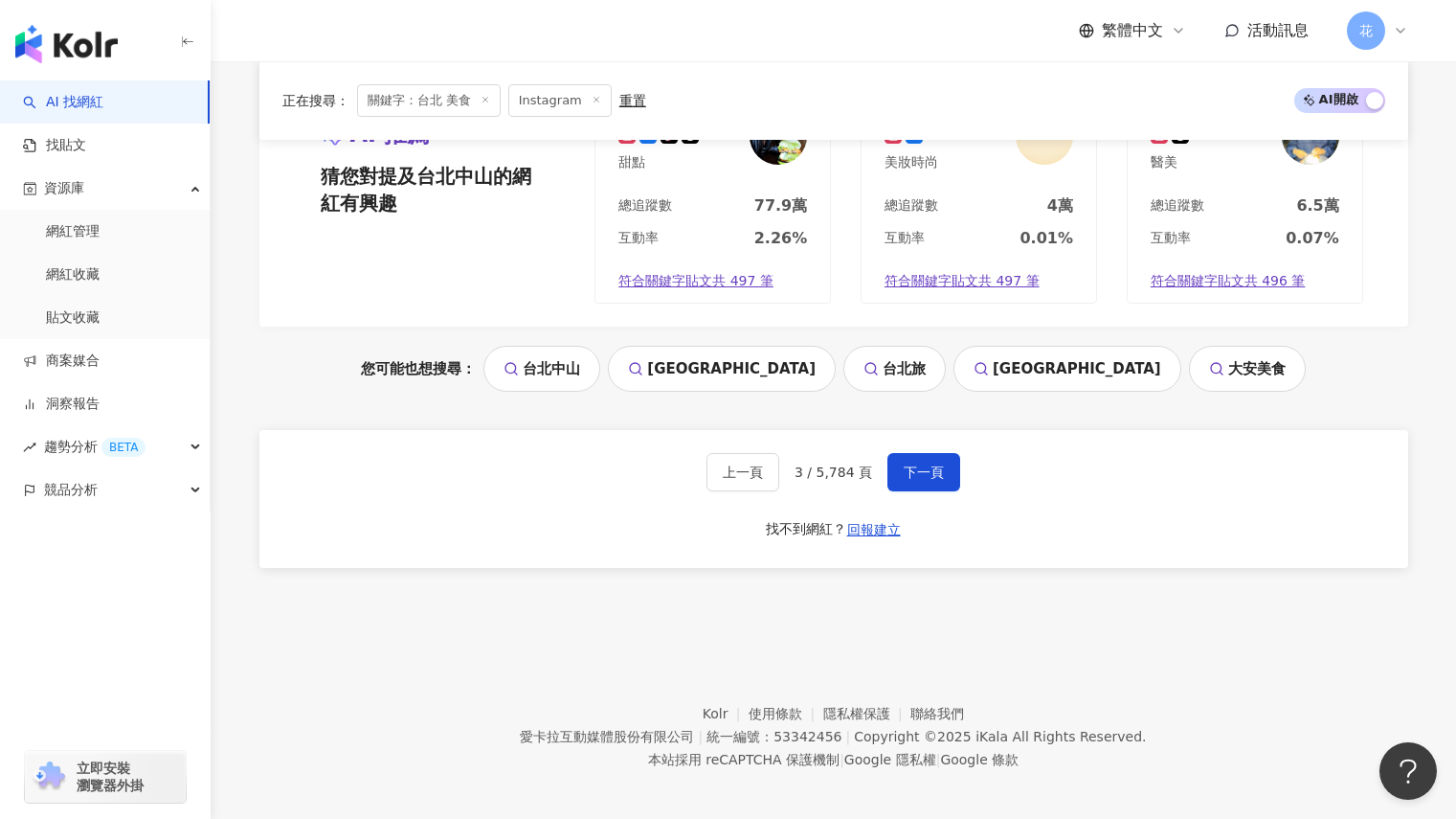
scroll to position [4007, 0]
click at [911, 453] on button "下一頁" at bounding box center [923, 471] width 73 height 38
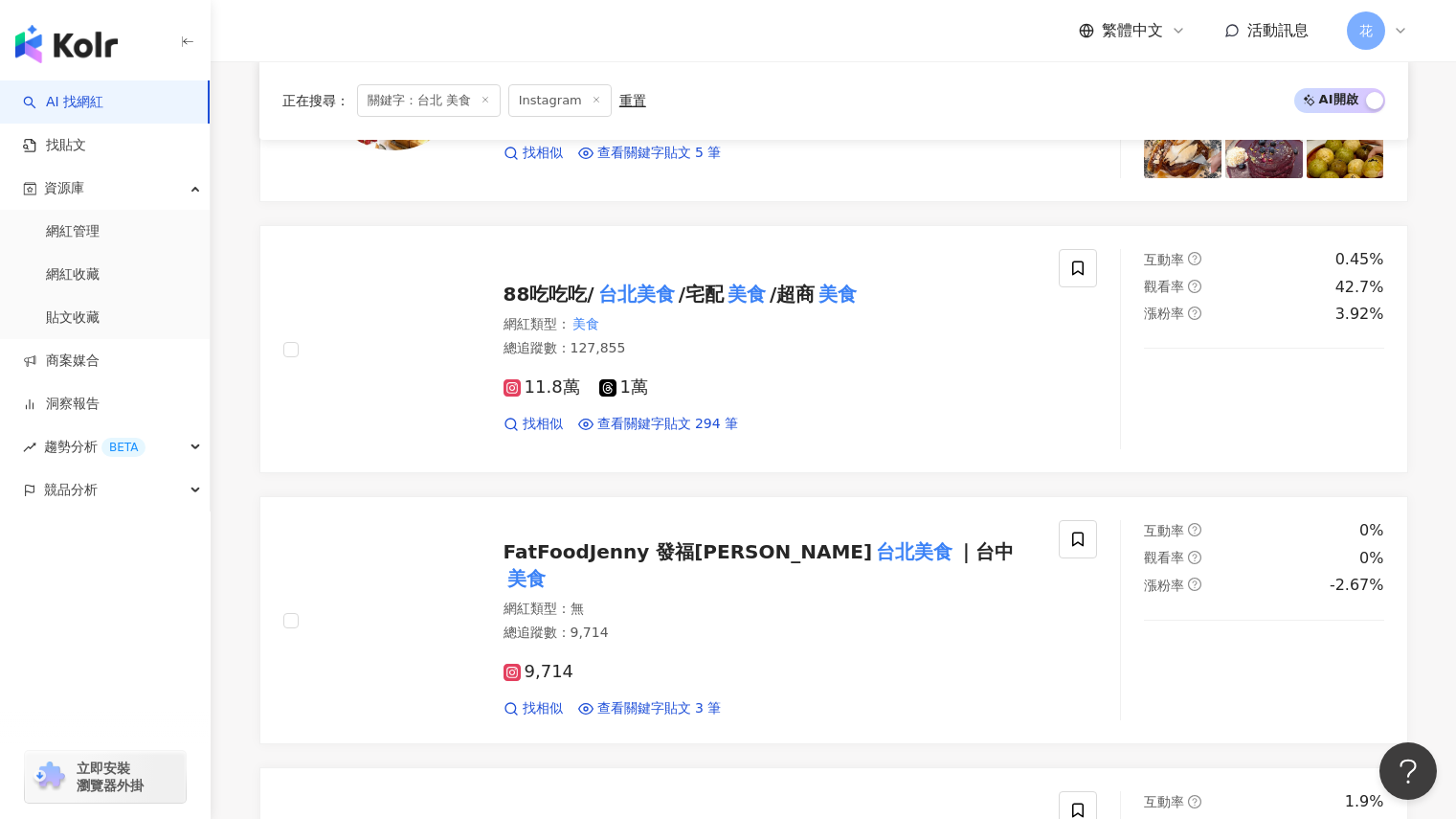
scroll to position [2734, 0]
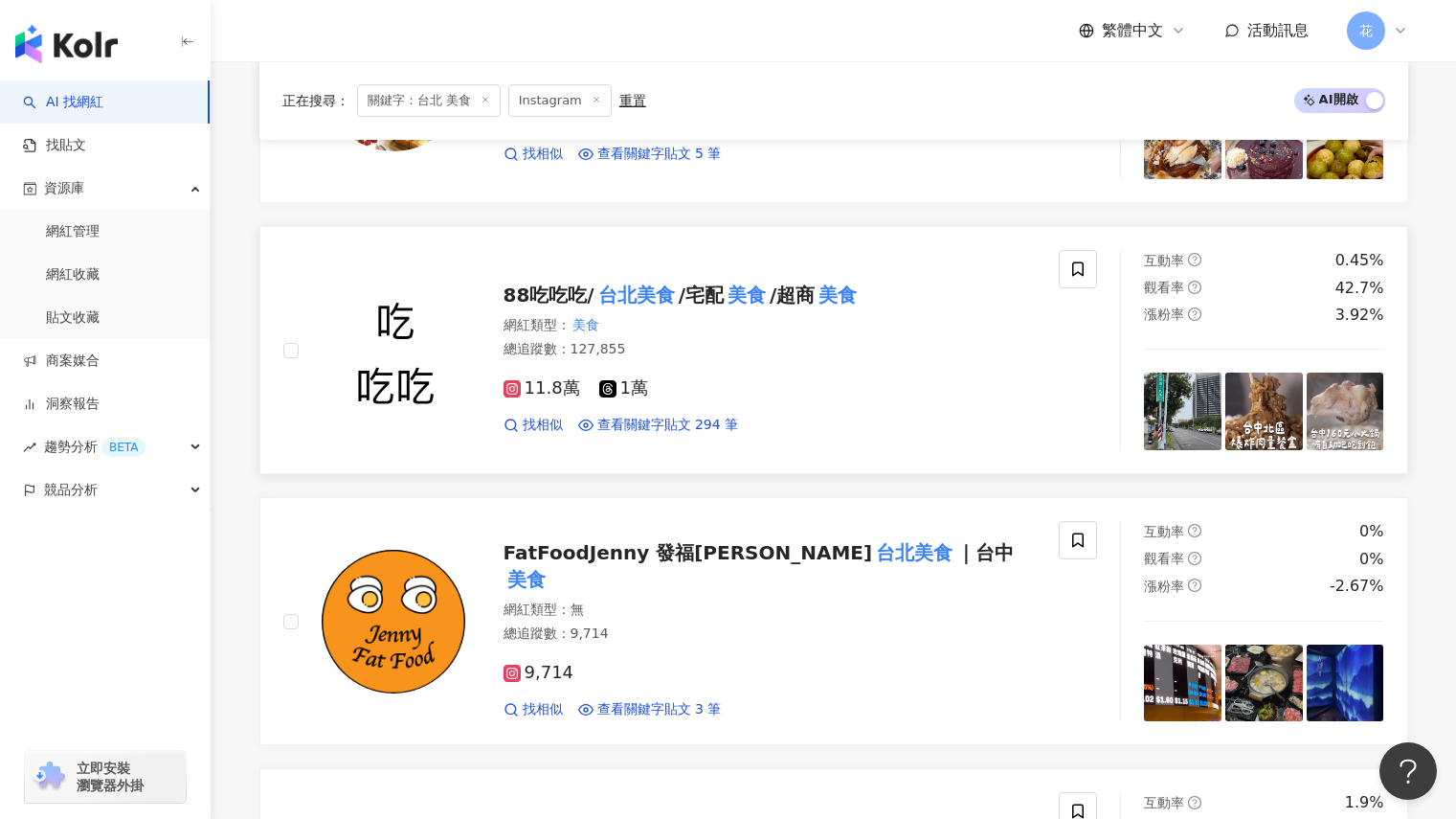
click at [773, 288] on span "/超商" at bounding box center [792, 295] width 45 height 23
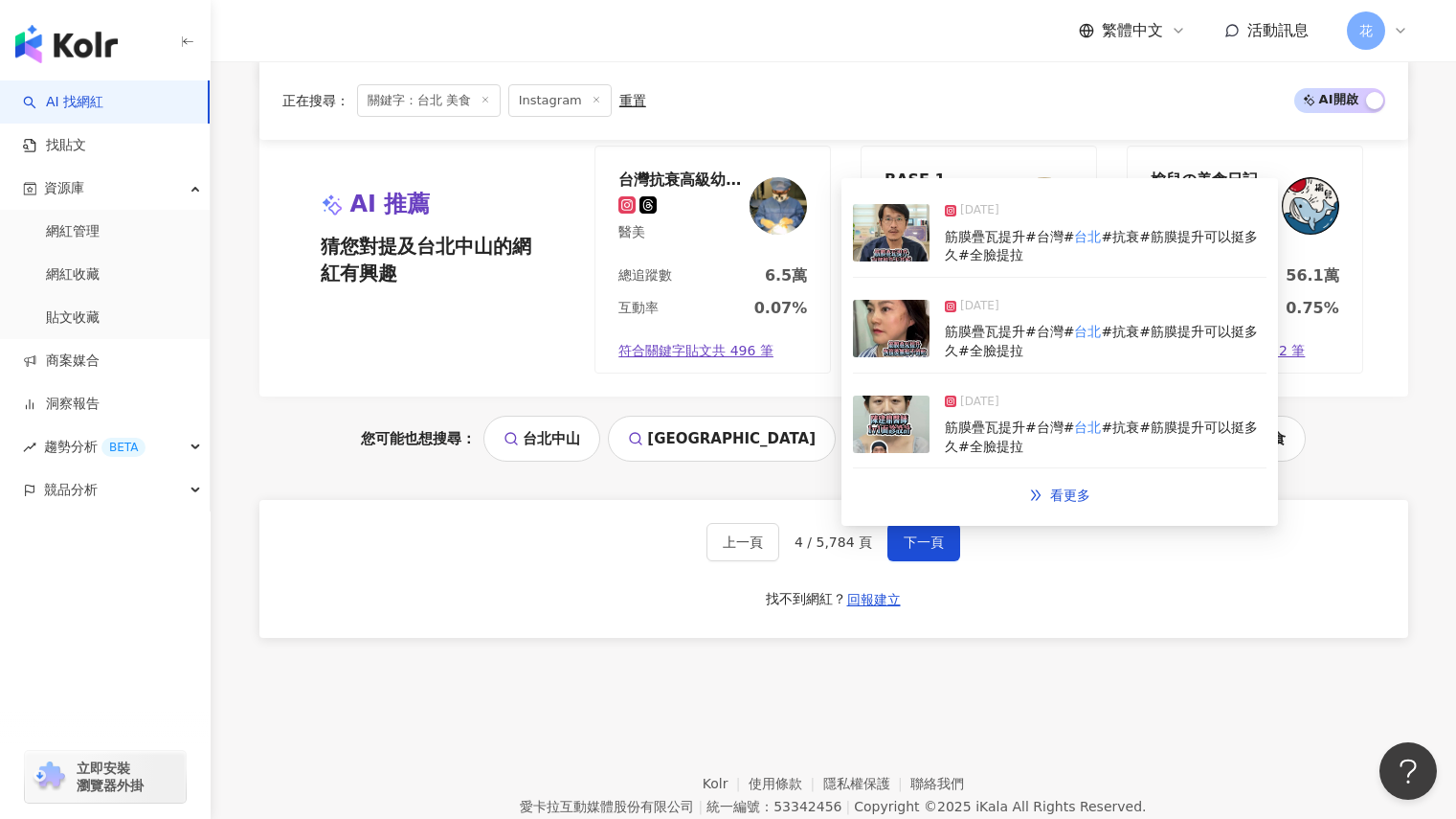
scroll to position [4010, 0]
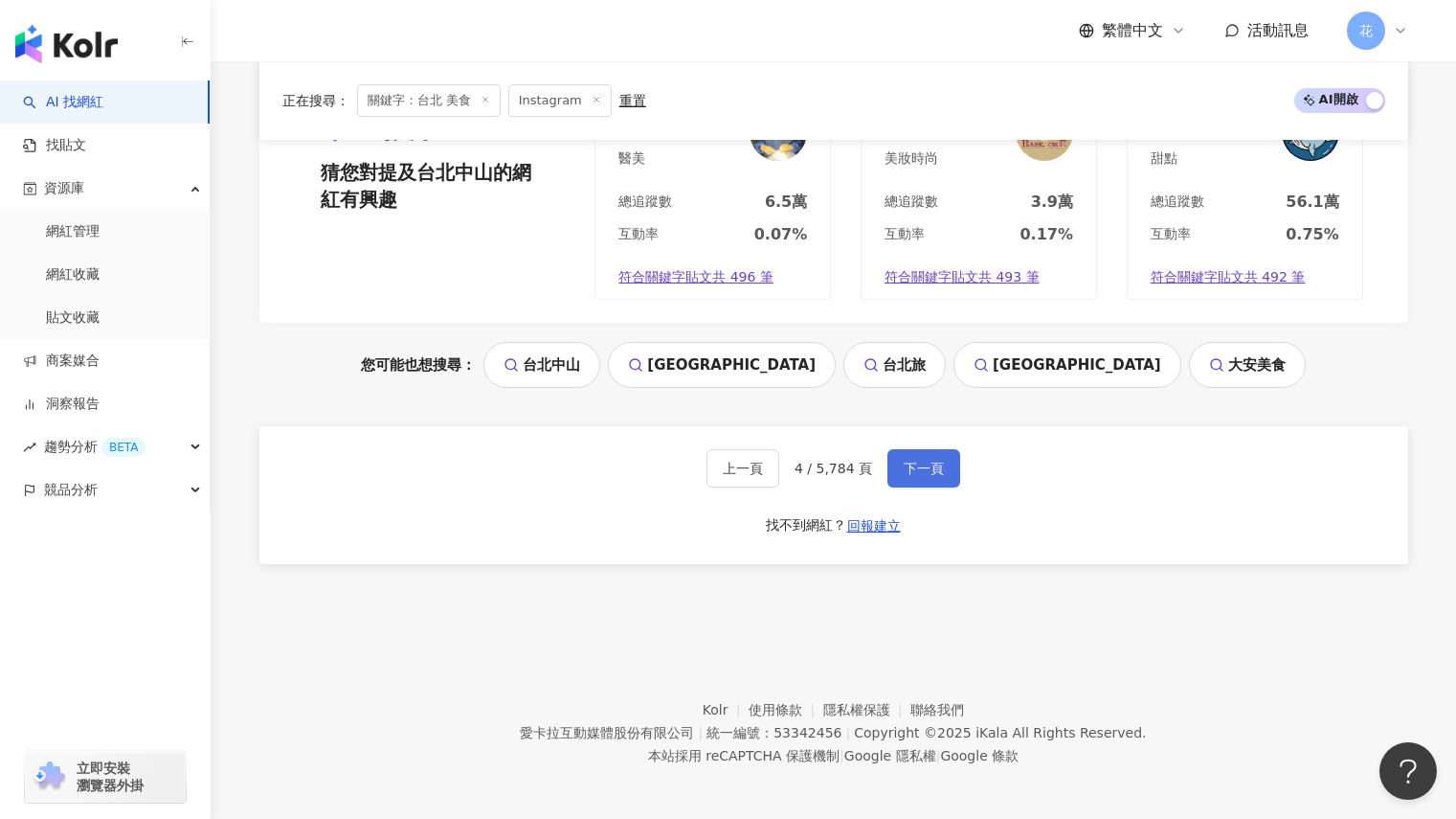
click at [909, 469] on span "下一頁" at bounding box center [923, 469] width 40 height 16
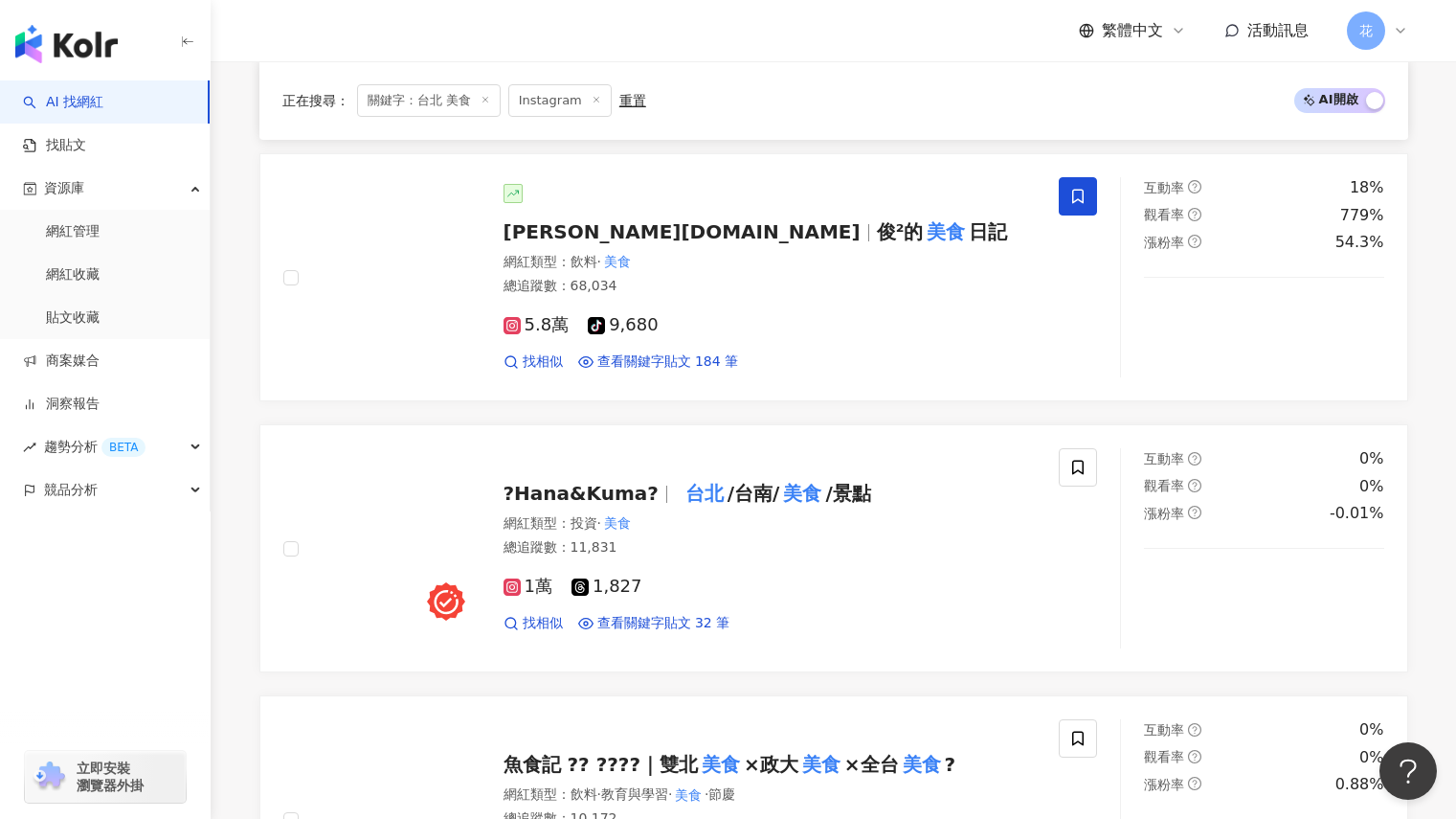
scroll to position [2007, 0]
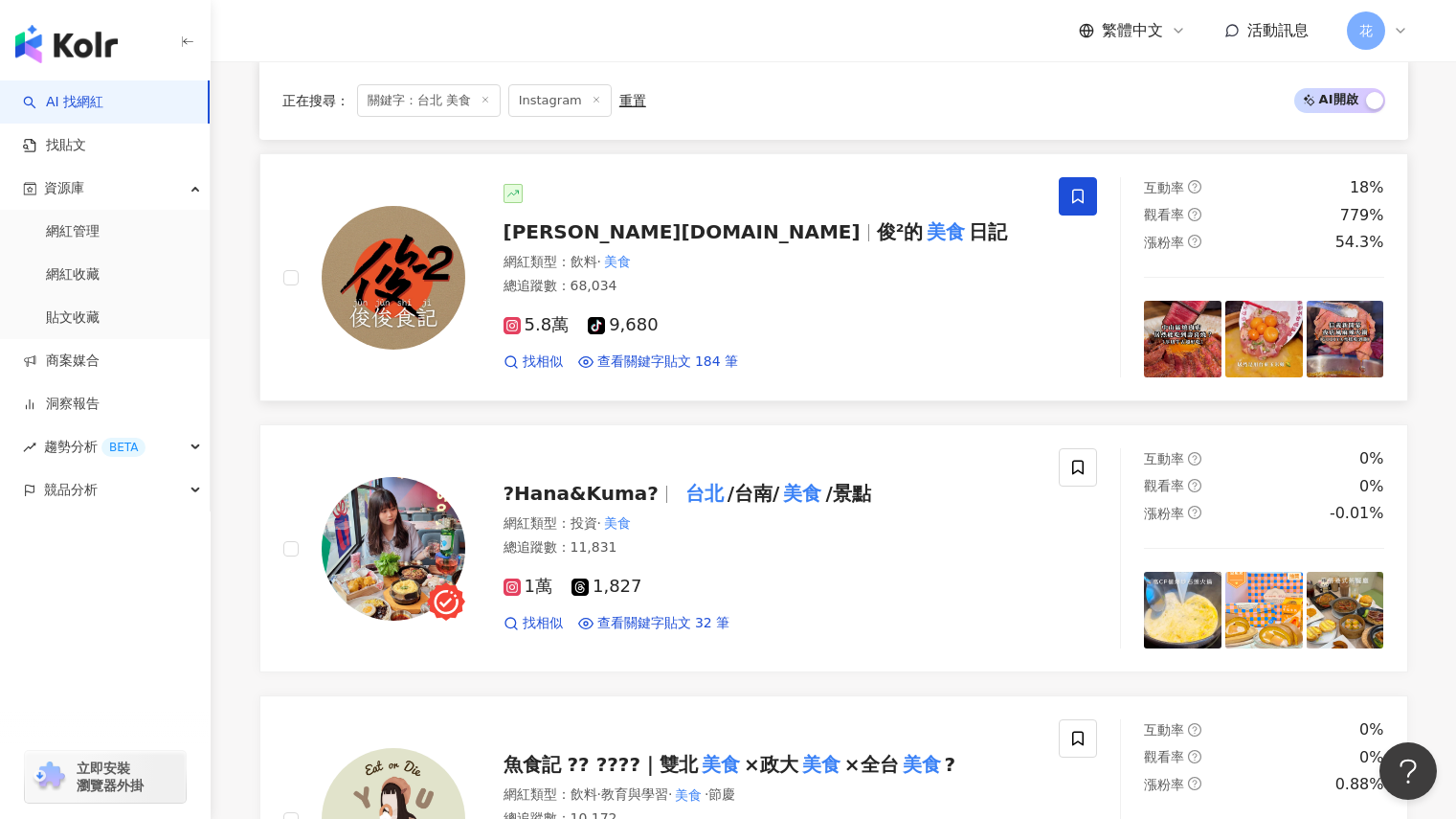
click at [923, 224] on mark "美食" at bounding box center [946, 231] width 46 height 30
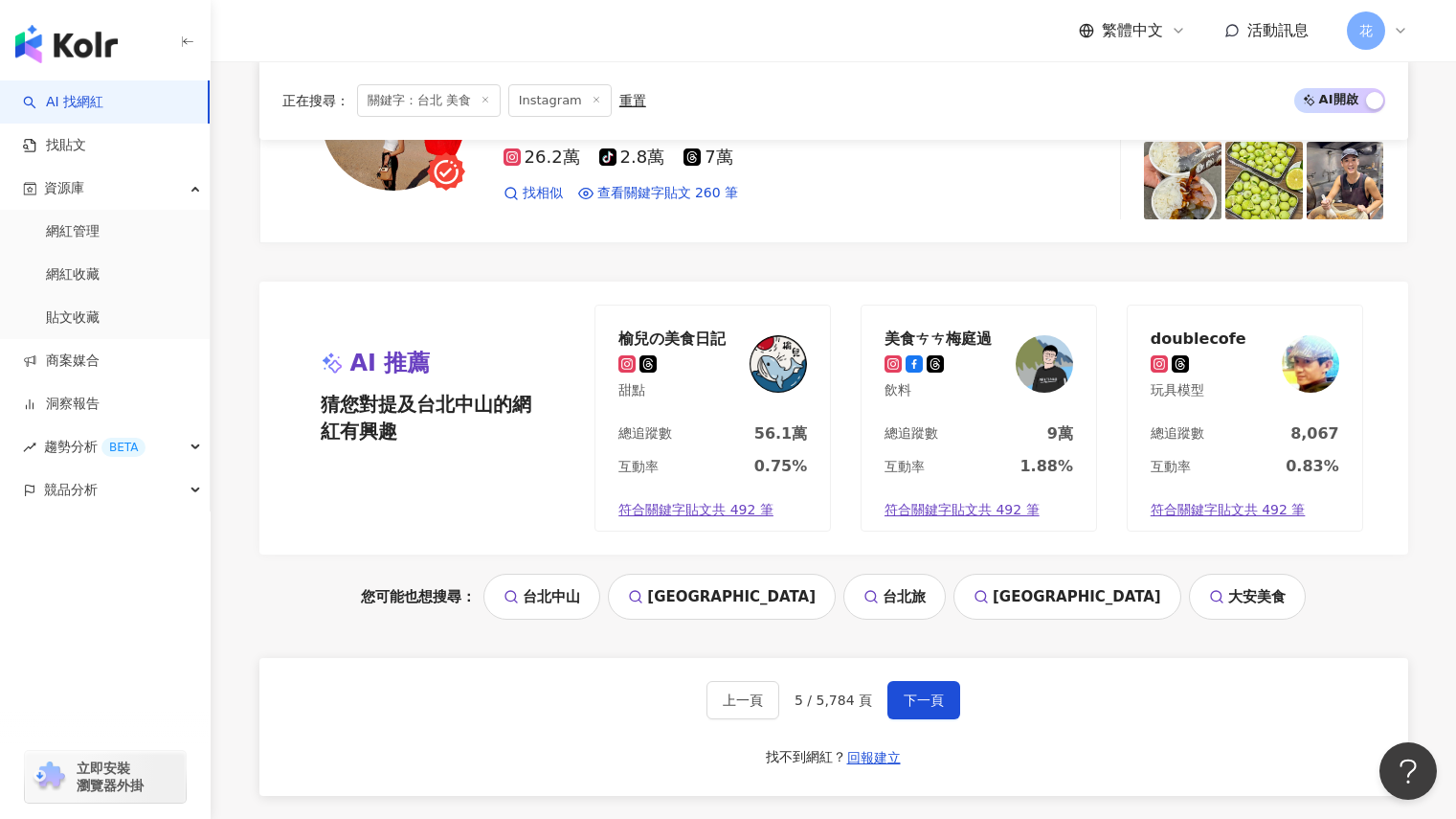
scroll to position [3865, 0]
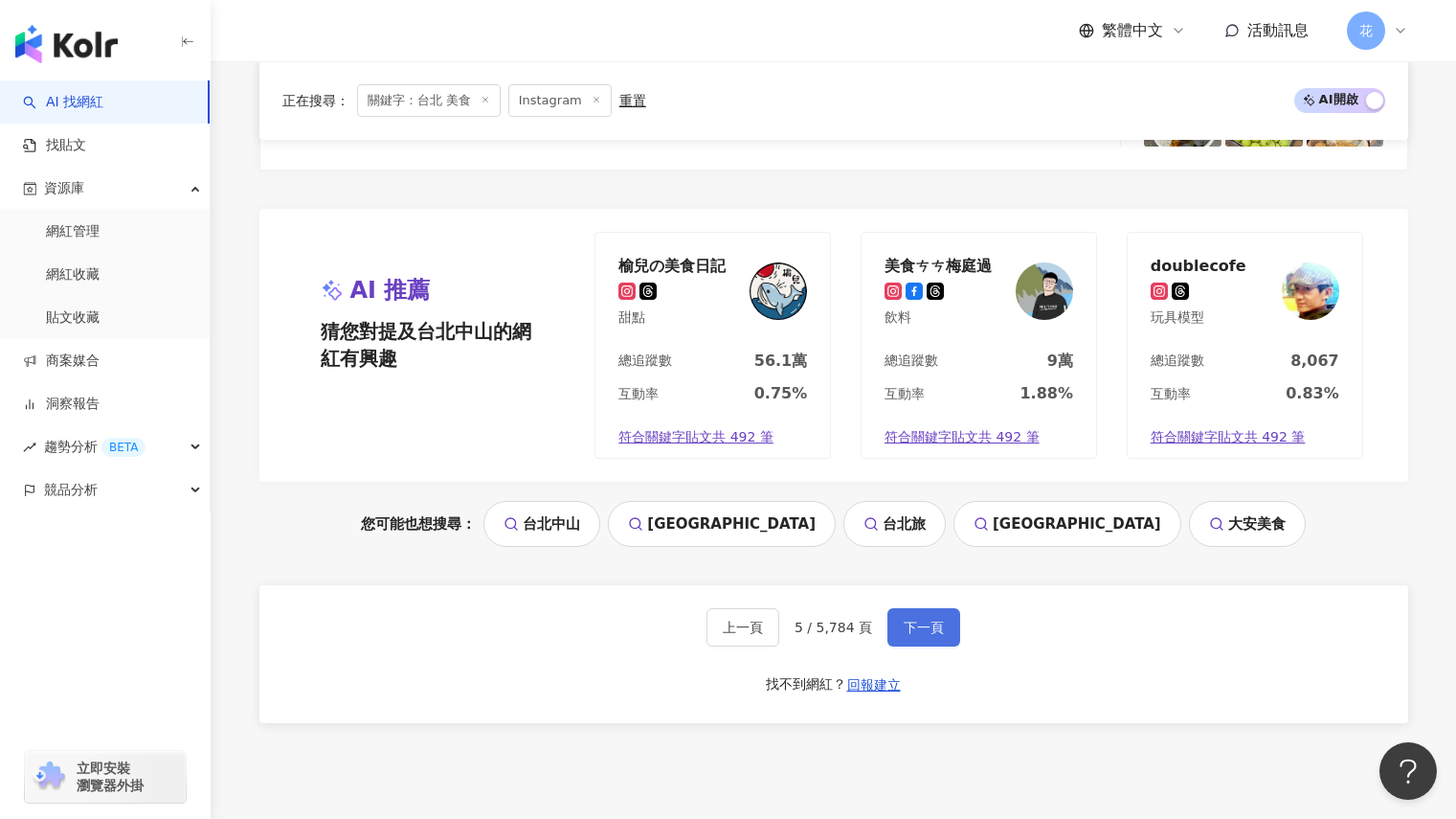
click at [926, 622] on span "下一頁" at bounding box center [923, 628] width 40 height 16
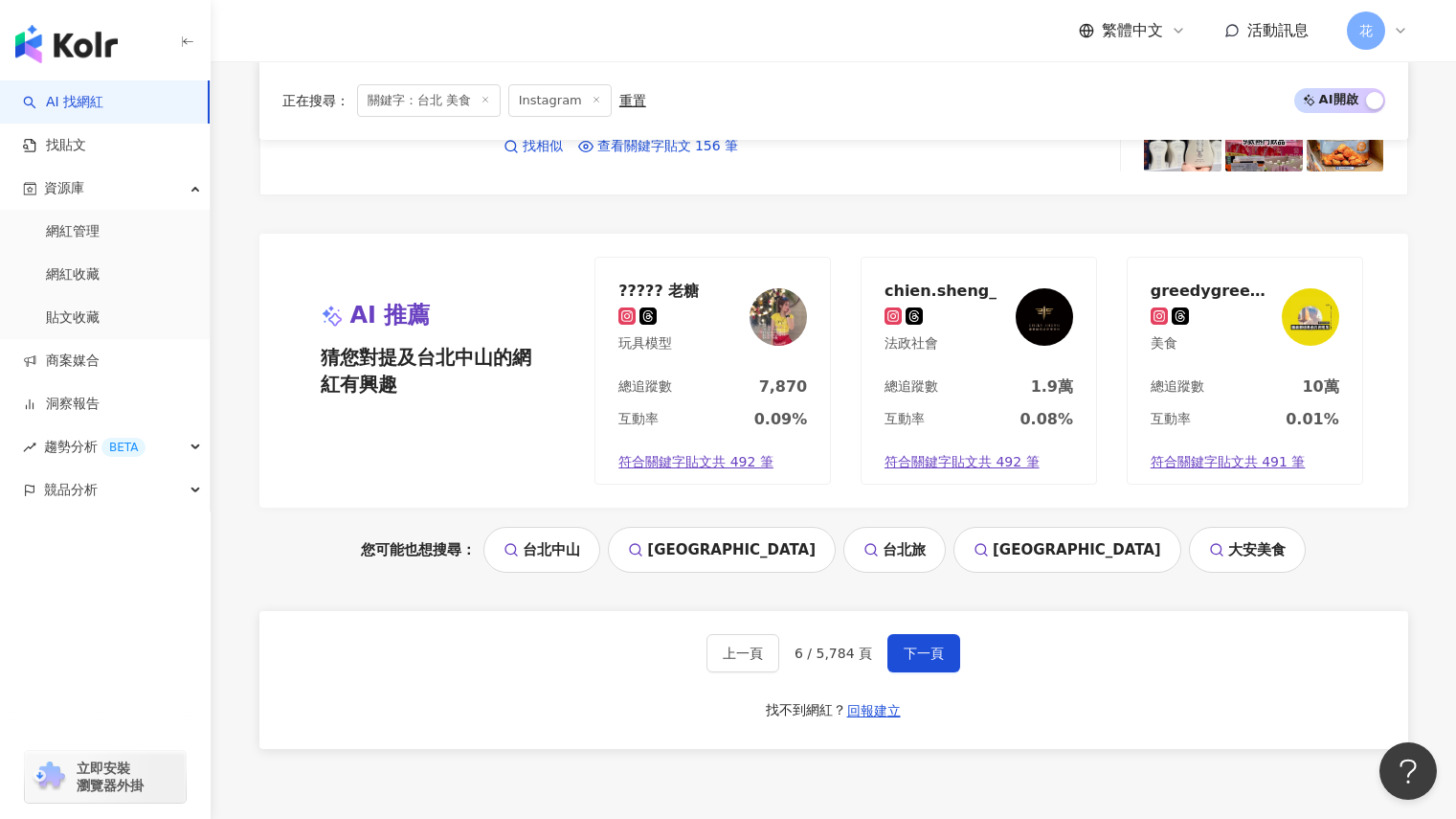
scroll to position [4016, 0]
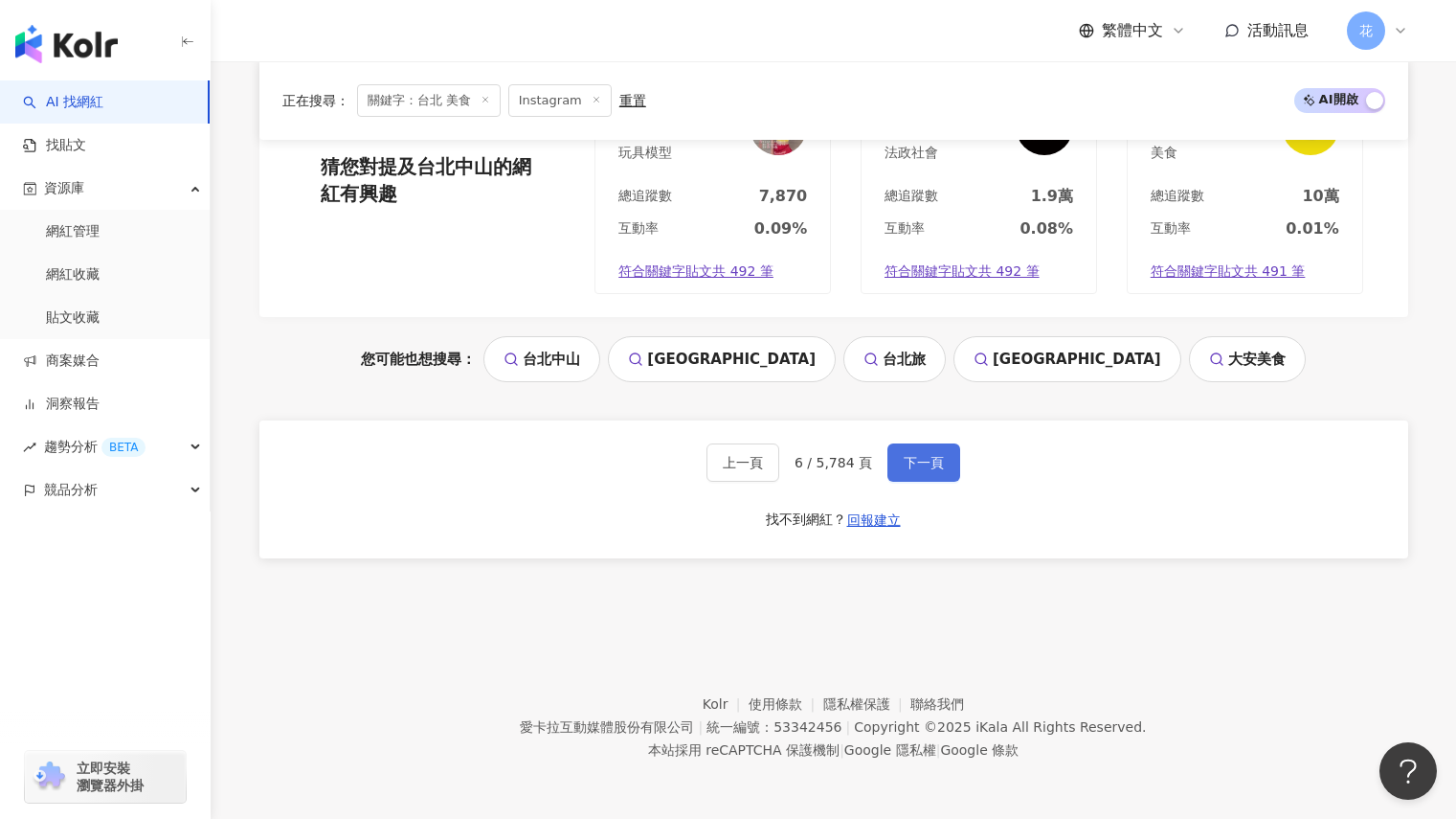
click at [922, 461] on span "下一頁" at bounding box center [923, 463] width 40 height 16
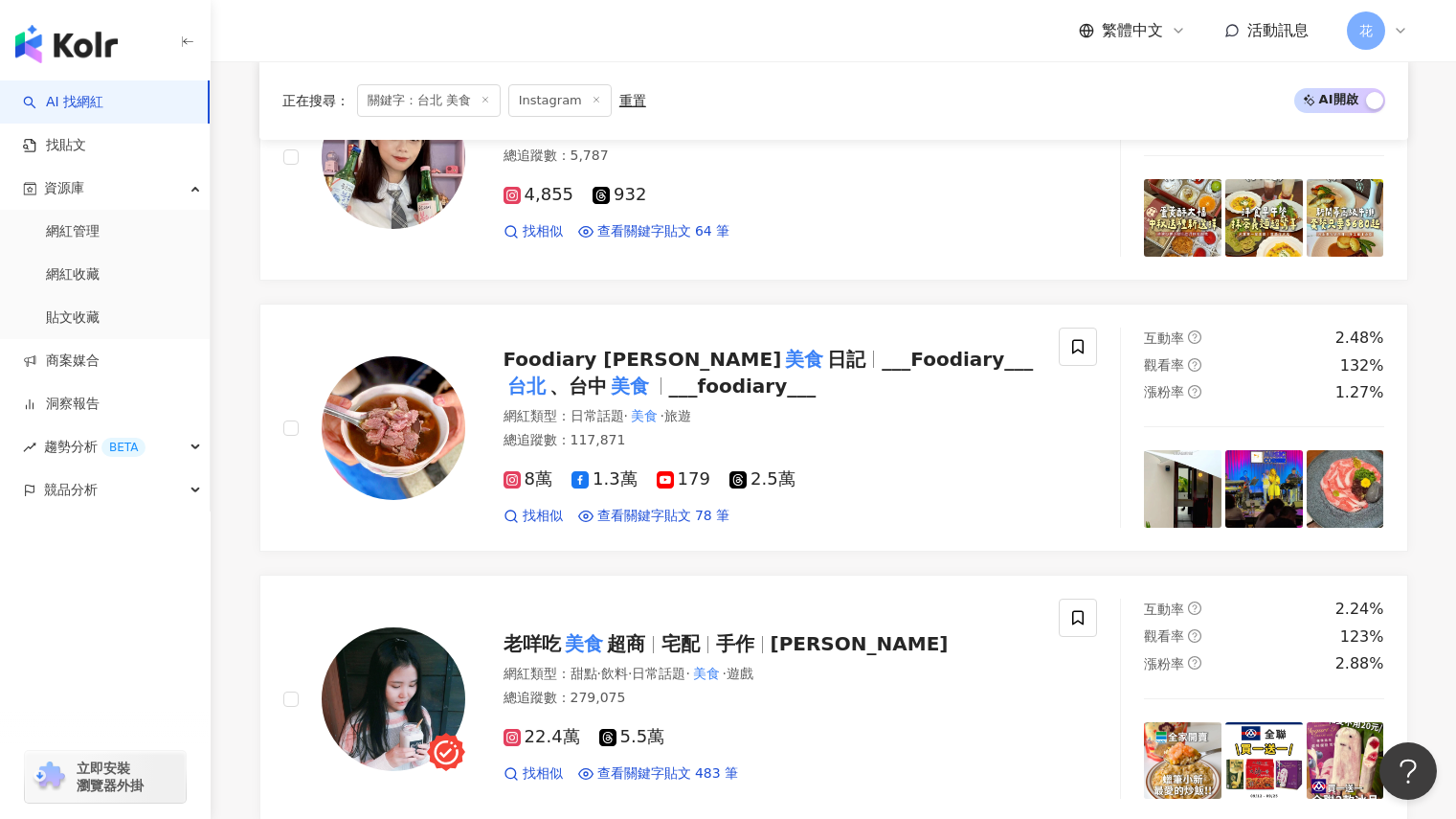
scroll to position [2769, 0]
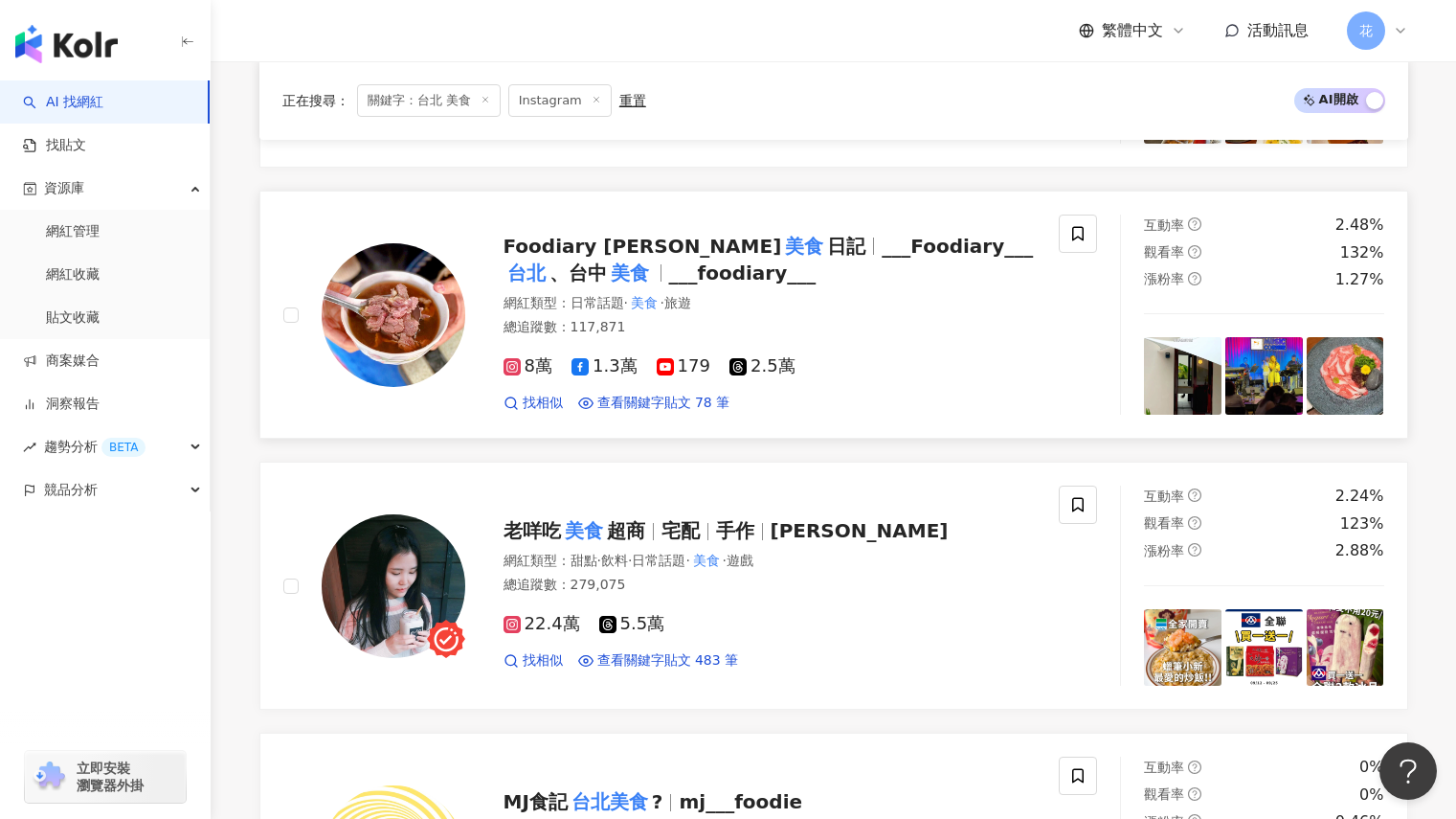
click at [607, 262] on span "、台中" at bounding box center [578, 273] width 58 height 23
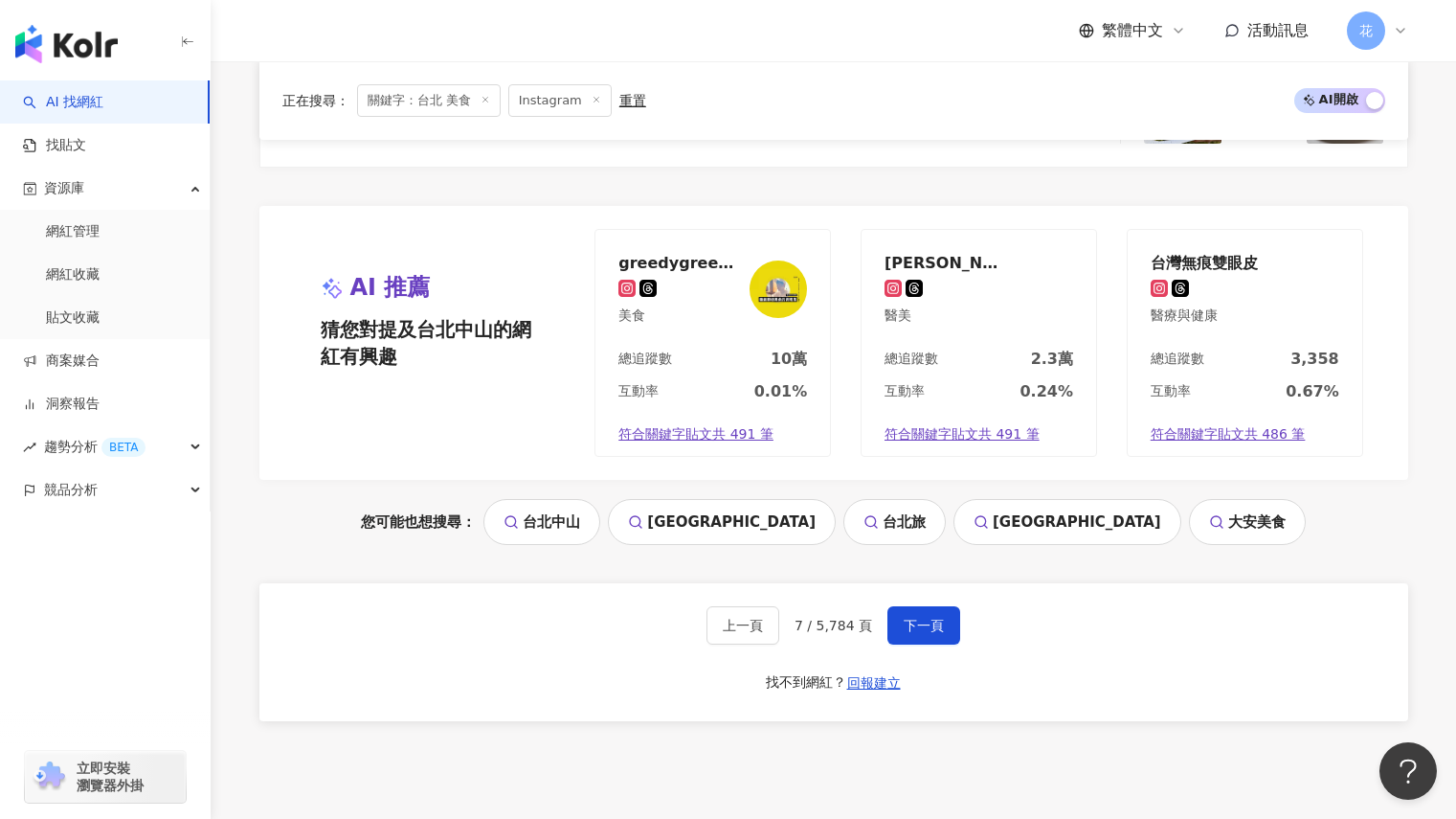
scroll to position [3854, 0]
click at [928, 632] on span "下一頁" at bounding box center [923, 625] width 40 height 16
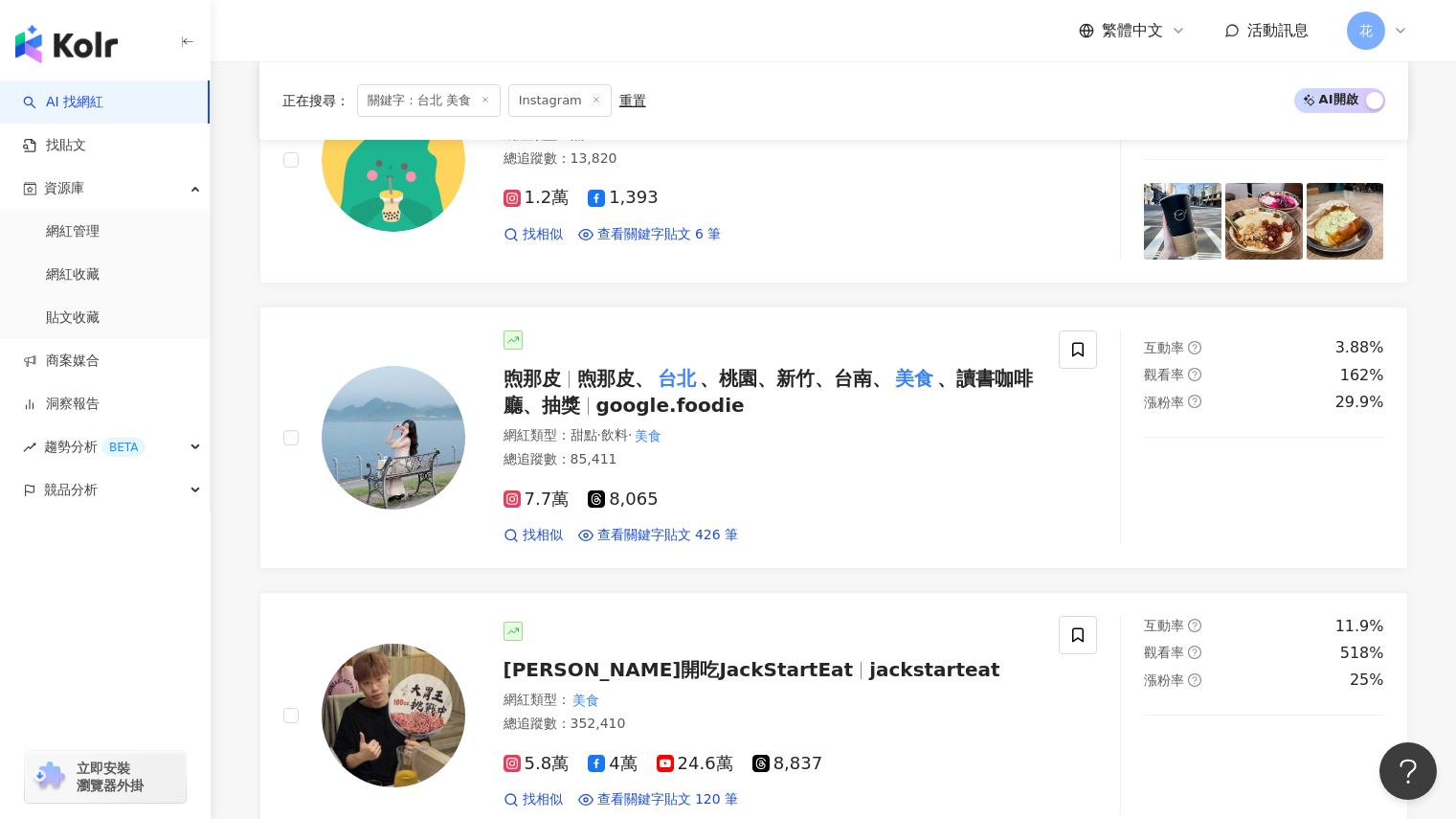
scroll to position [3252, 0]
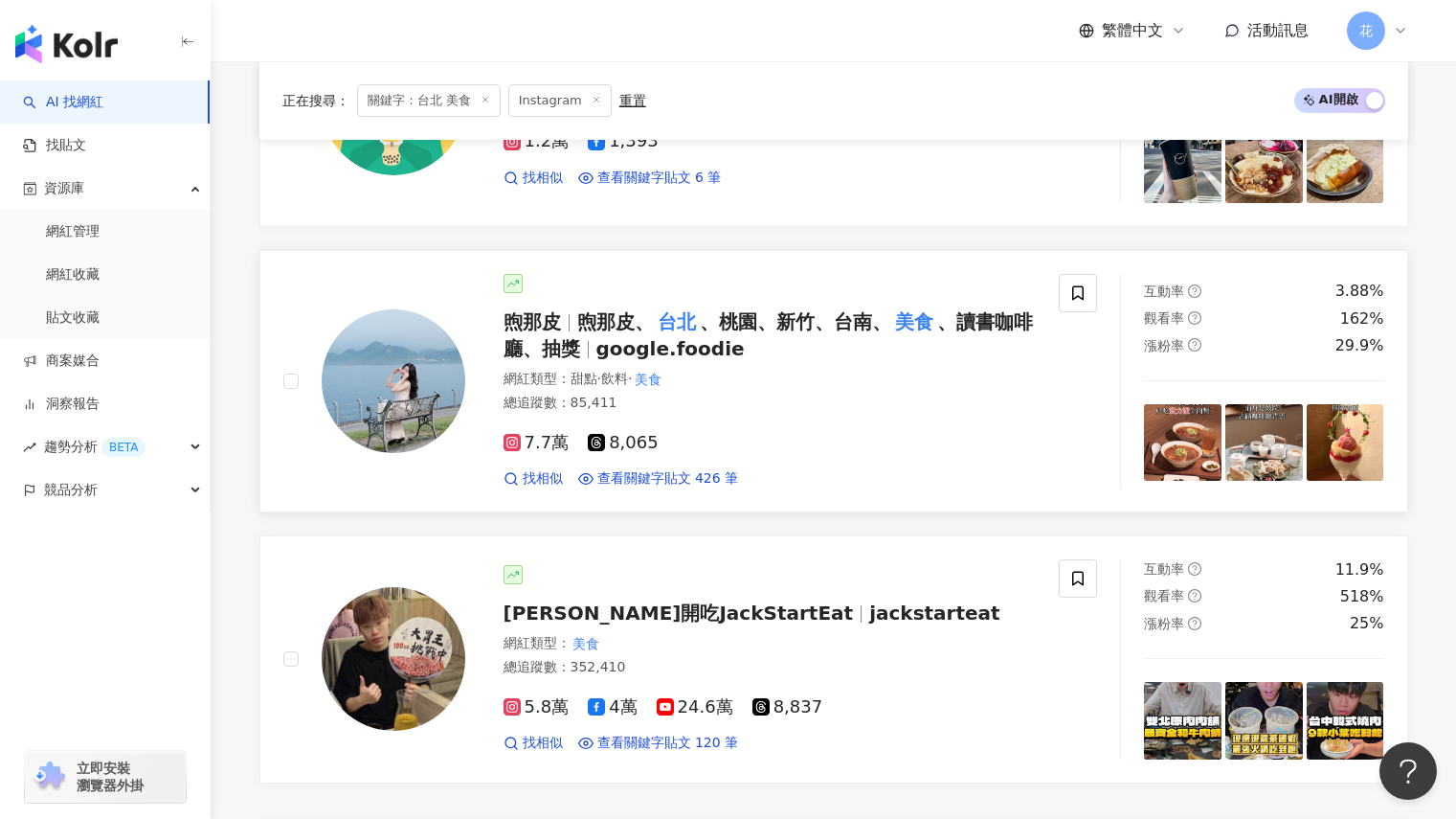
click at [838, 314] on span "、桃園、新竹、台南、" at bounding box center [795, 322] width 191 height 23
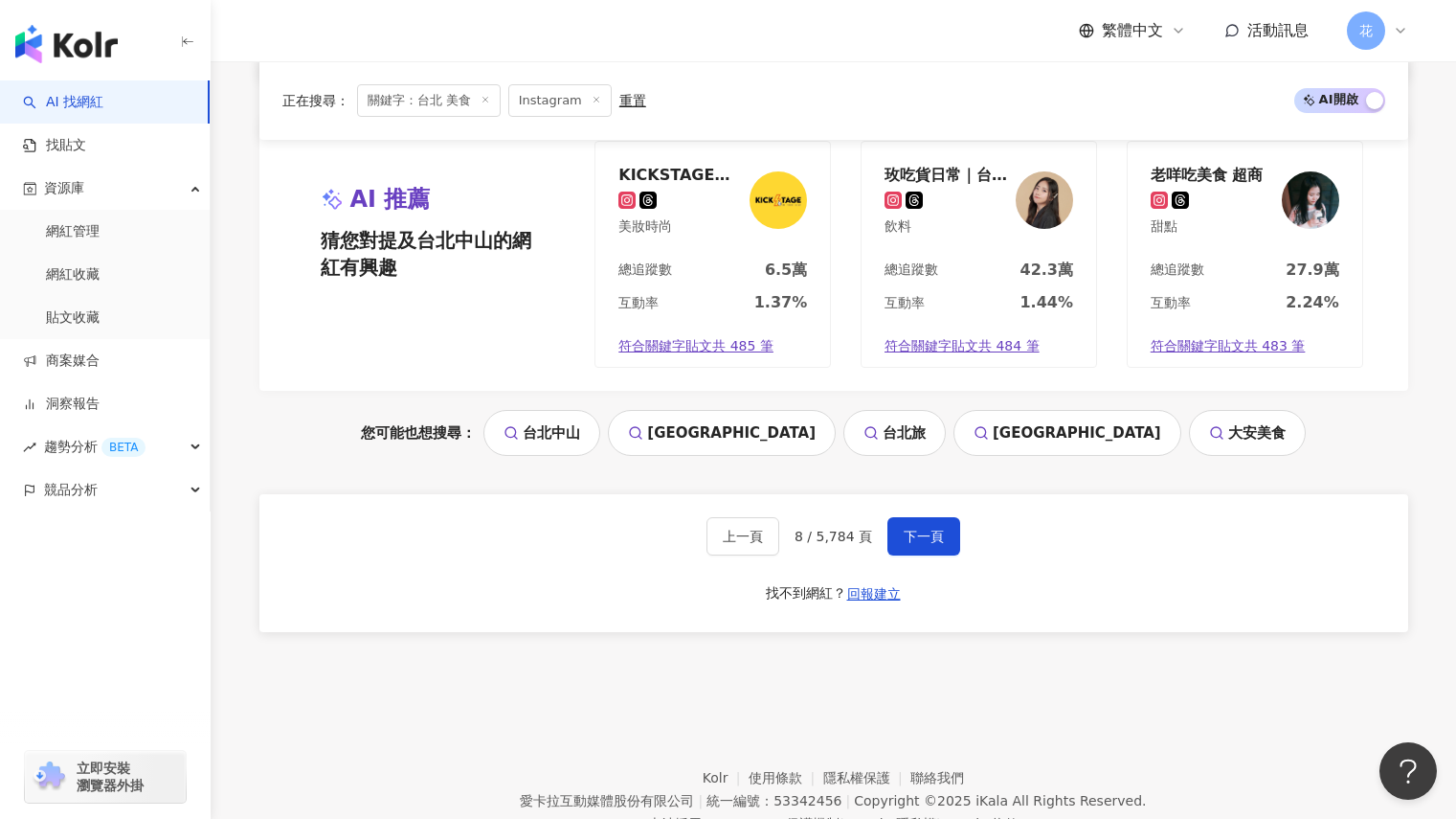
scroll to position [3956, 0]
click at [915, 542] on span "下一頁" at bounding box center [923, 535] width 40 height 16
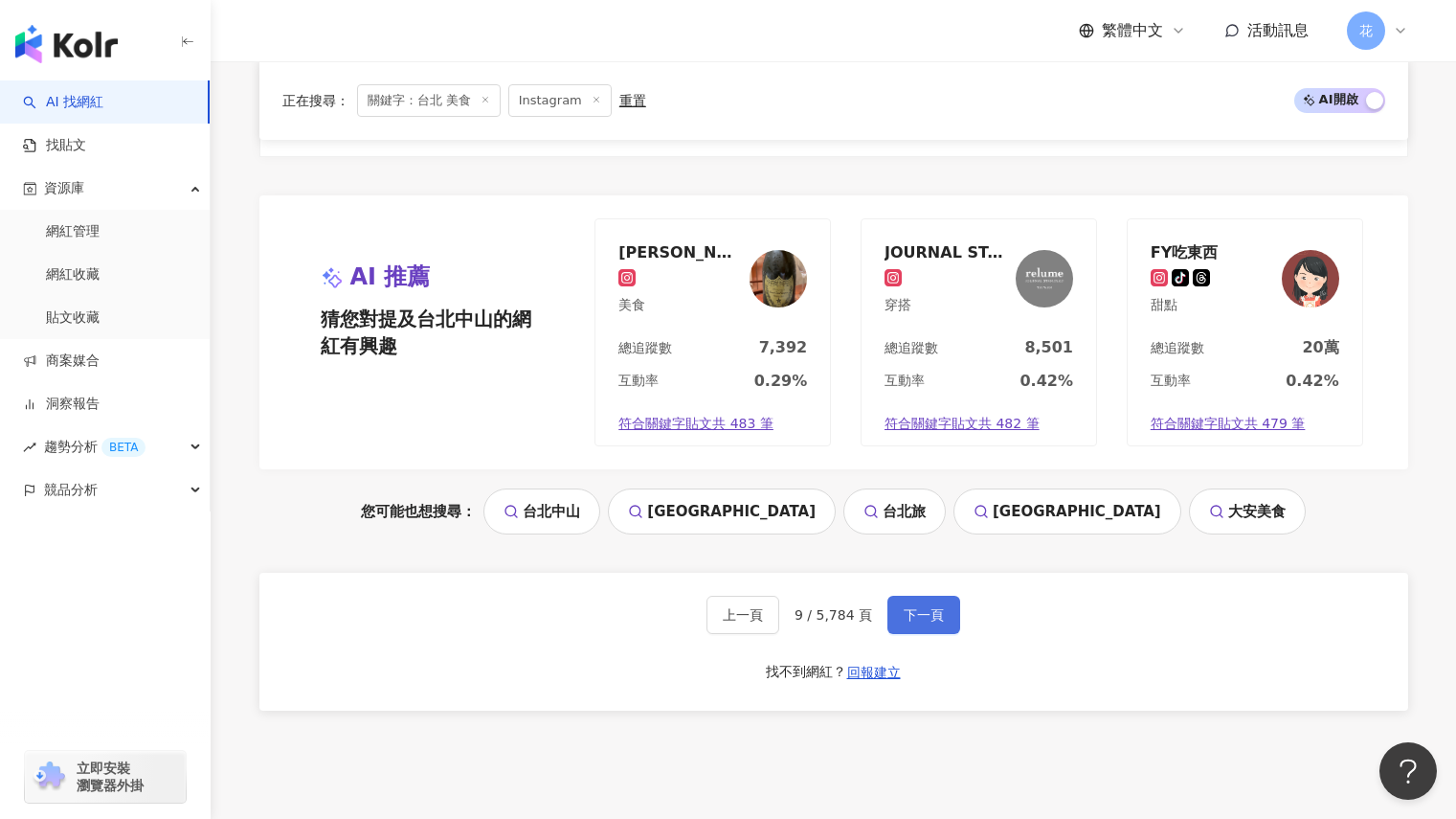
scroll to position [4079, 0]
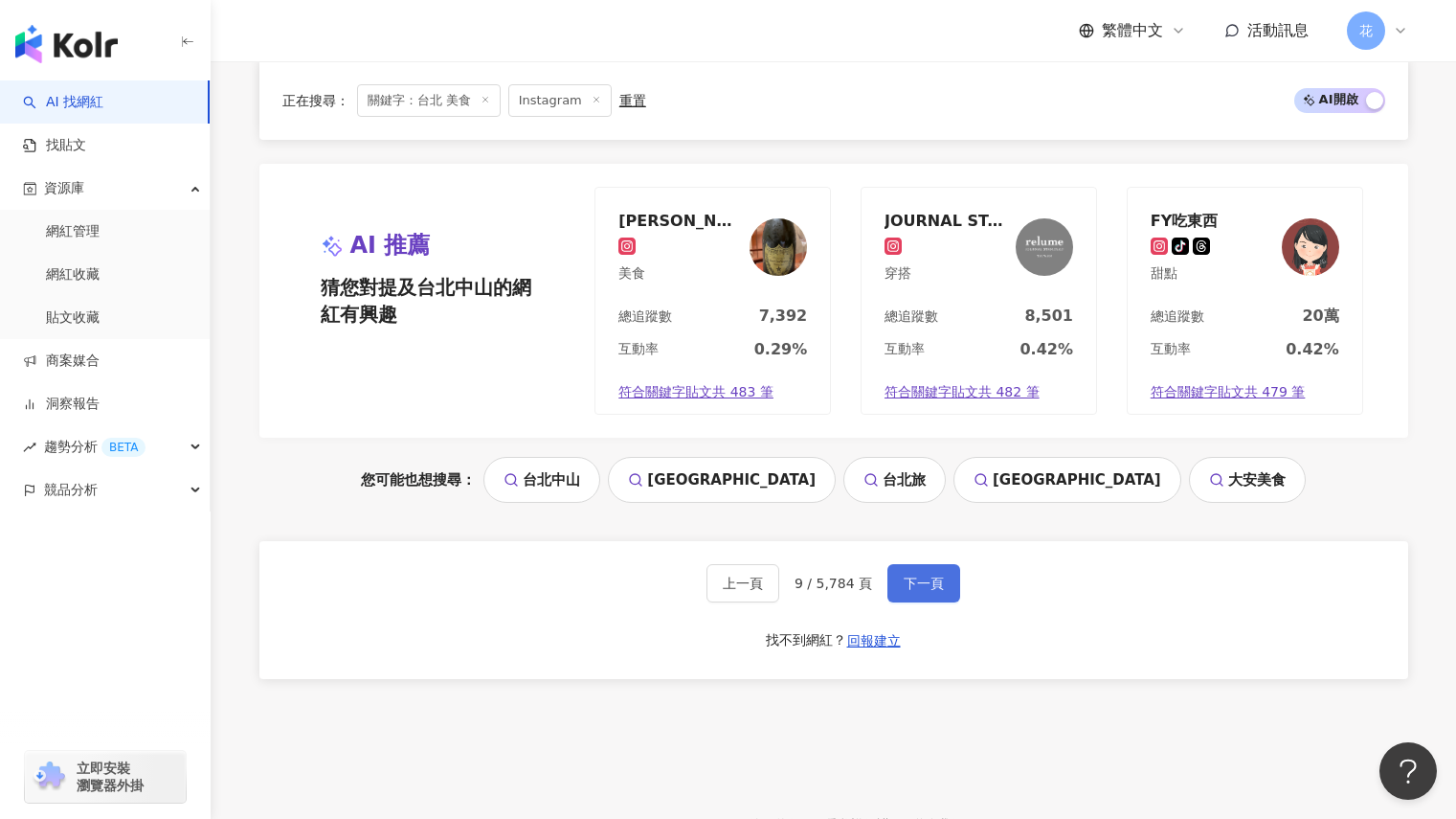
click at [930, 576] on span "下一頁" at bounding box center [923, 584] width 40 height 16
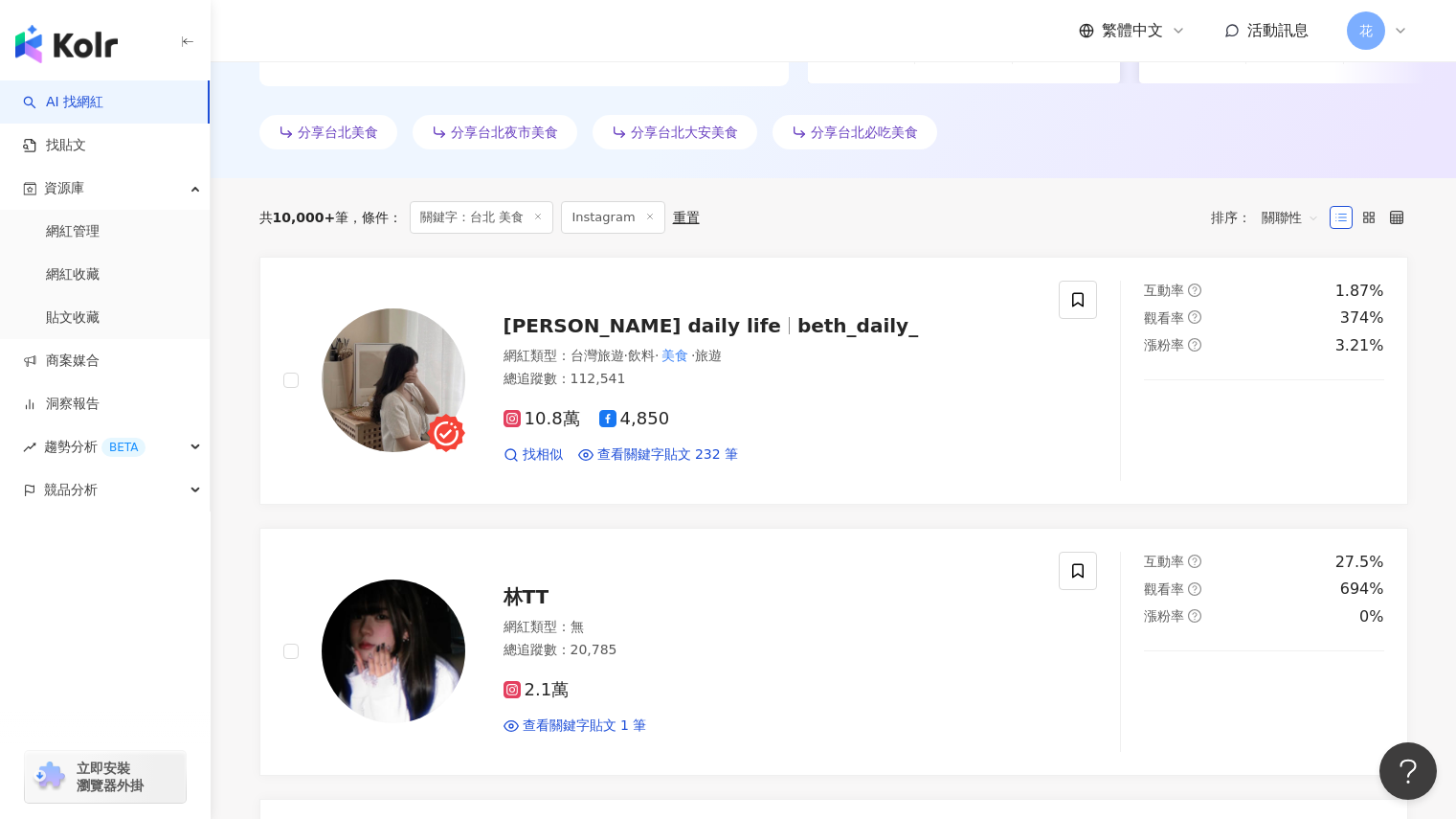
scroll to position [541, 0]
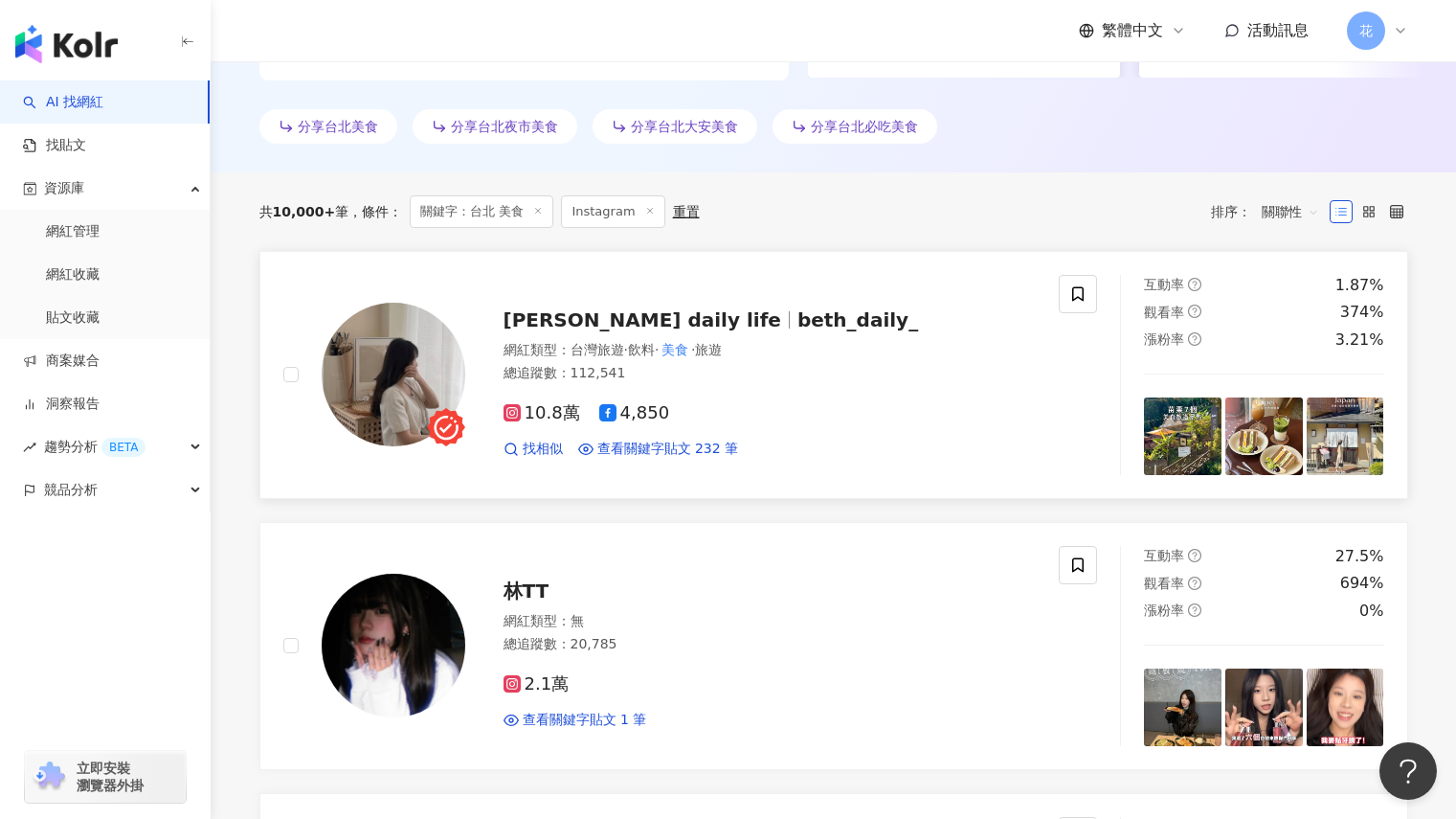
click at [797, 320] on span "beth_daily_" at bounding box center [858, 320] width 121 height 23
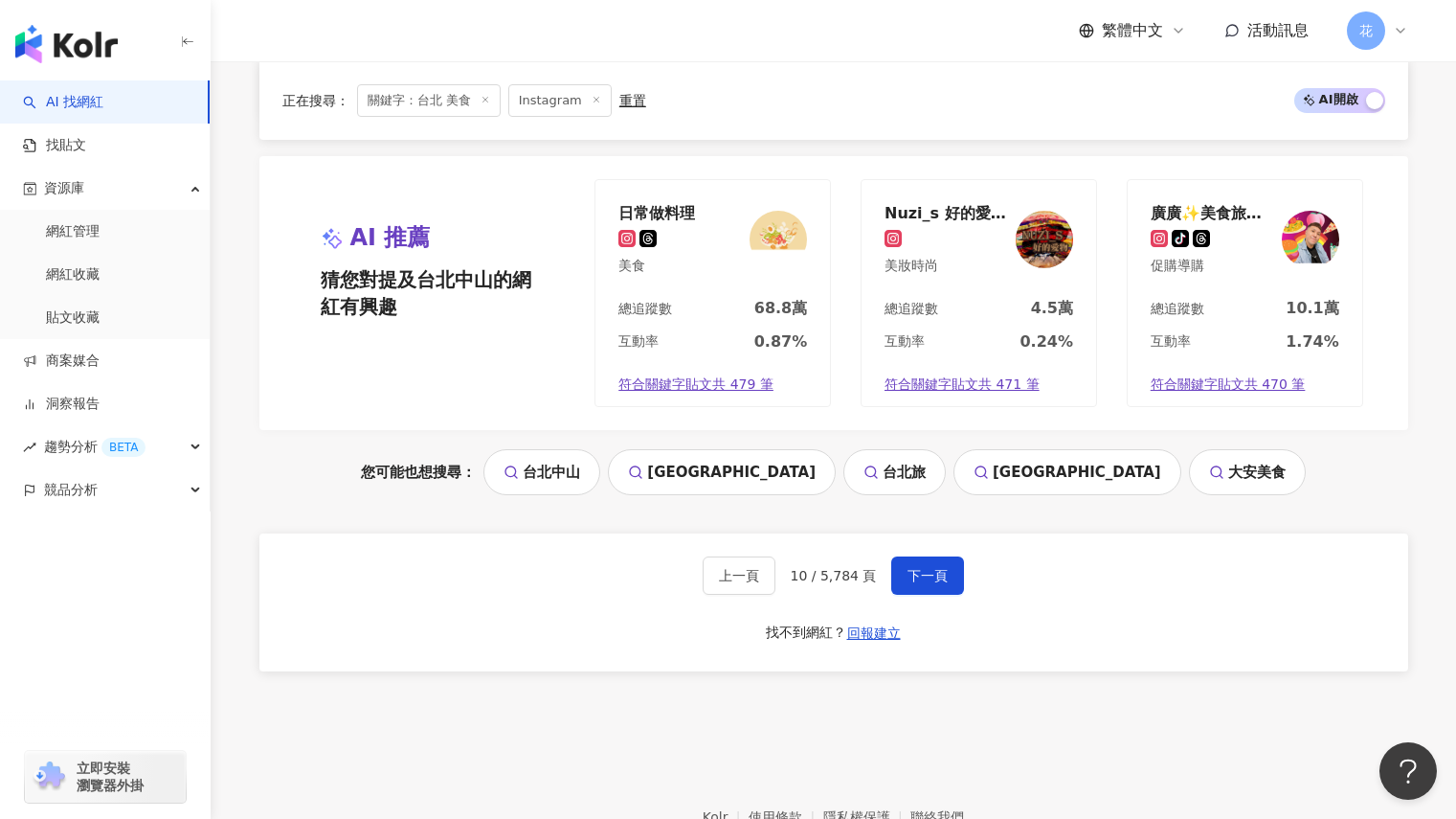
scroll to position [4088, 0]
click at [914, 567] on span "下一頁" at bounding box center [927, 575] width 40 height 16
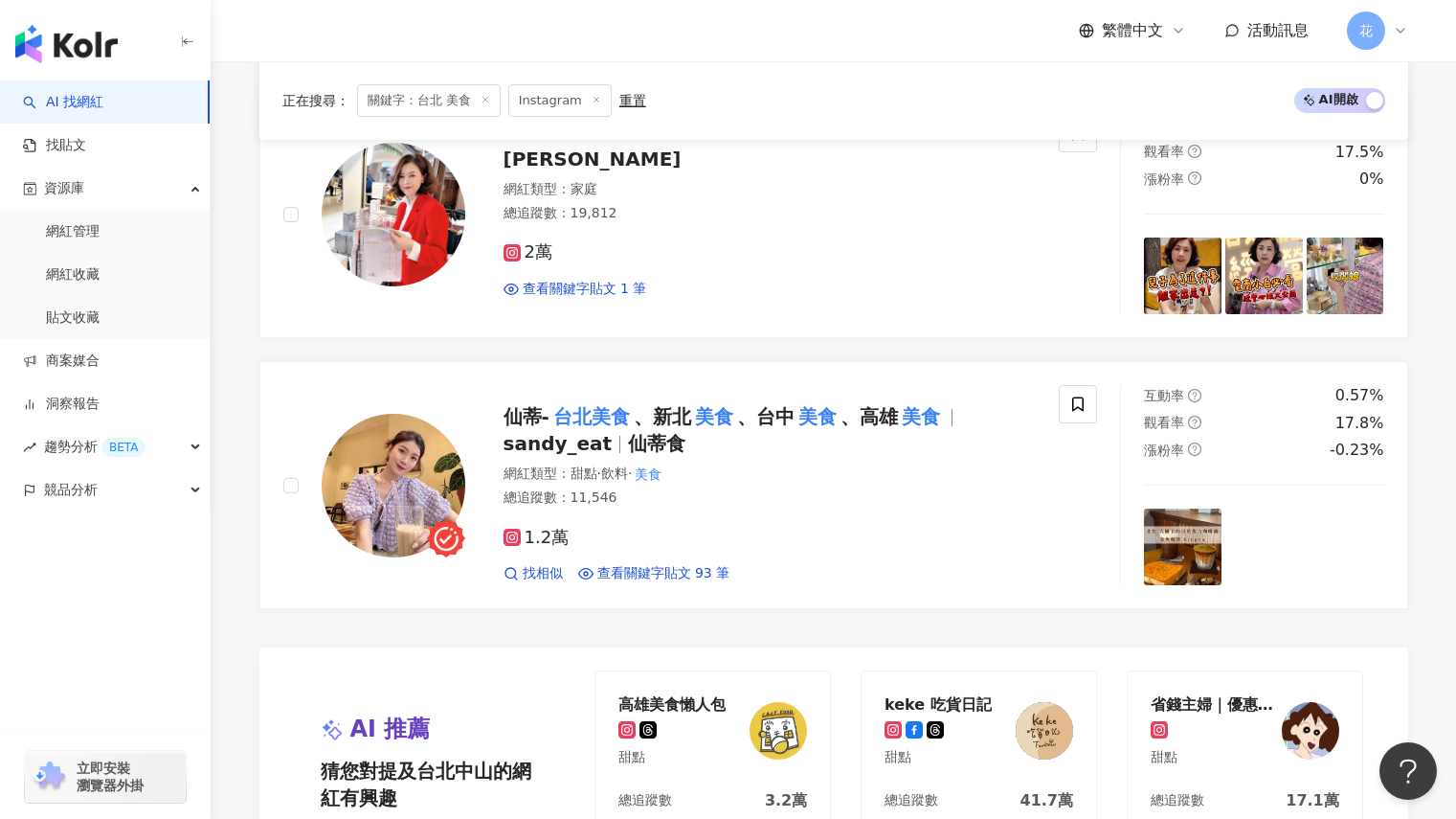
scroll to position [3834, 0]
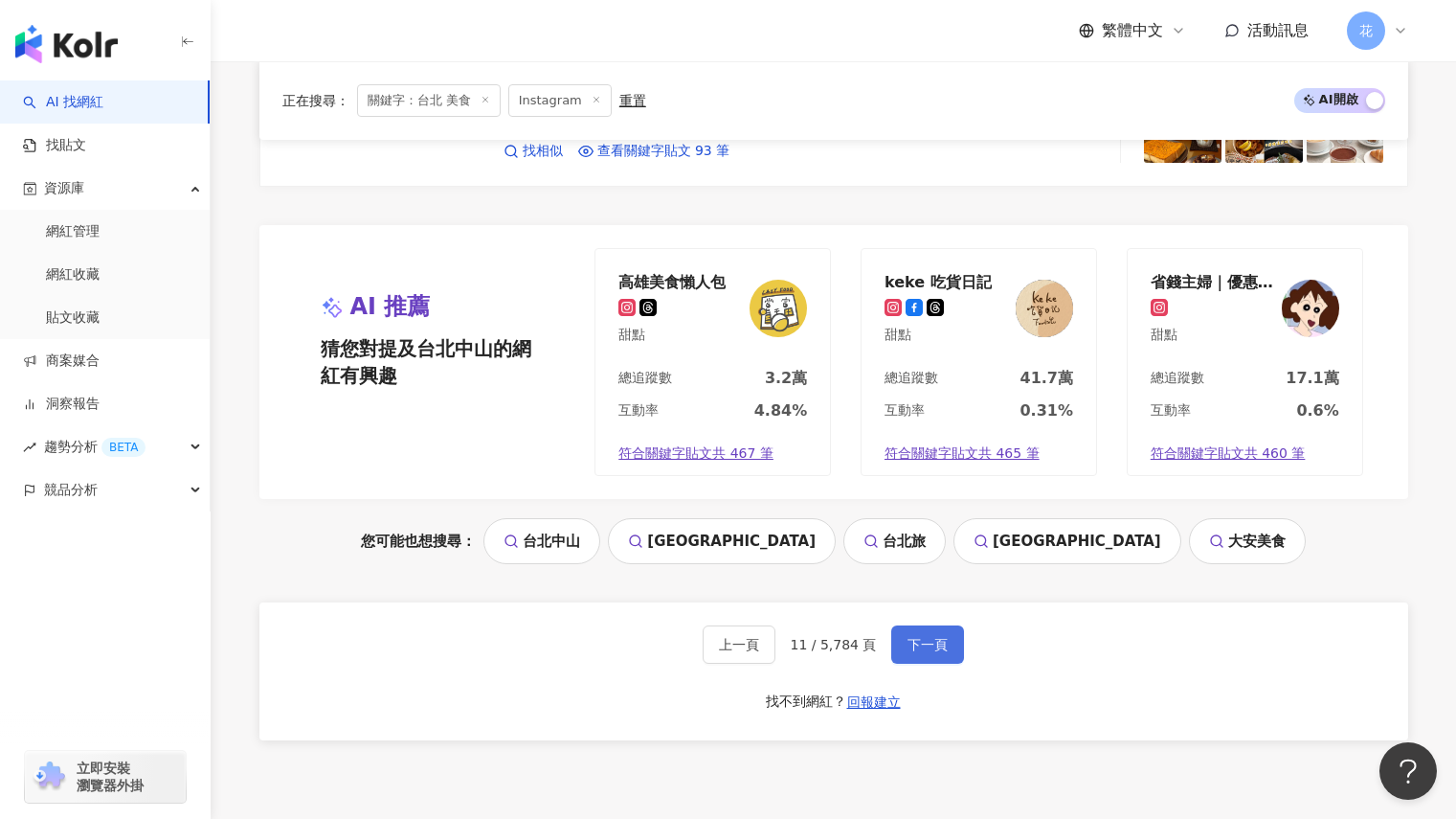
click at [930, 642] on span "下一頁" at bounding box center [927, 644] width 40 height 16
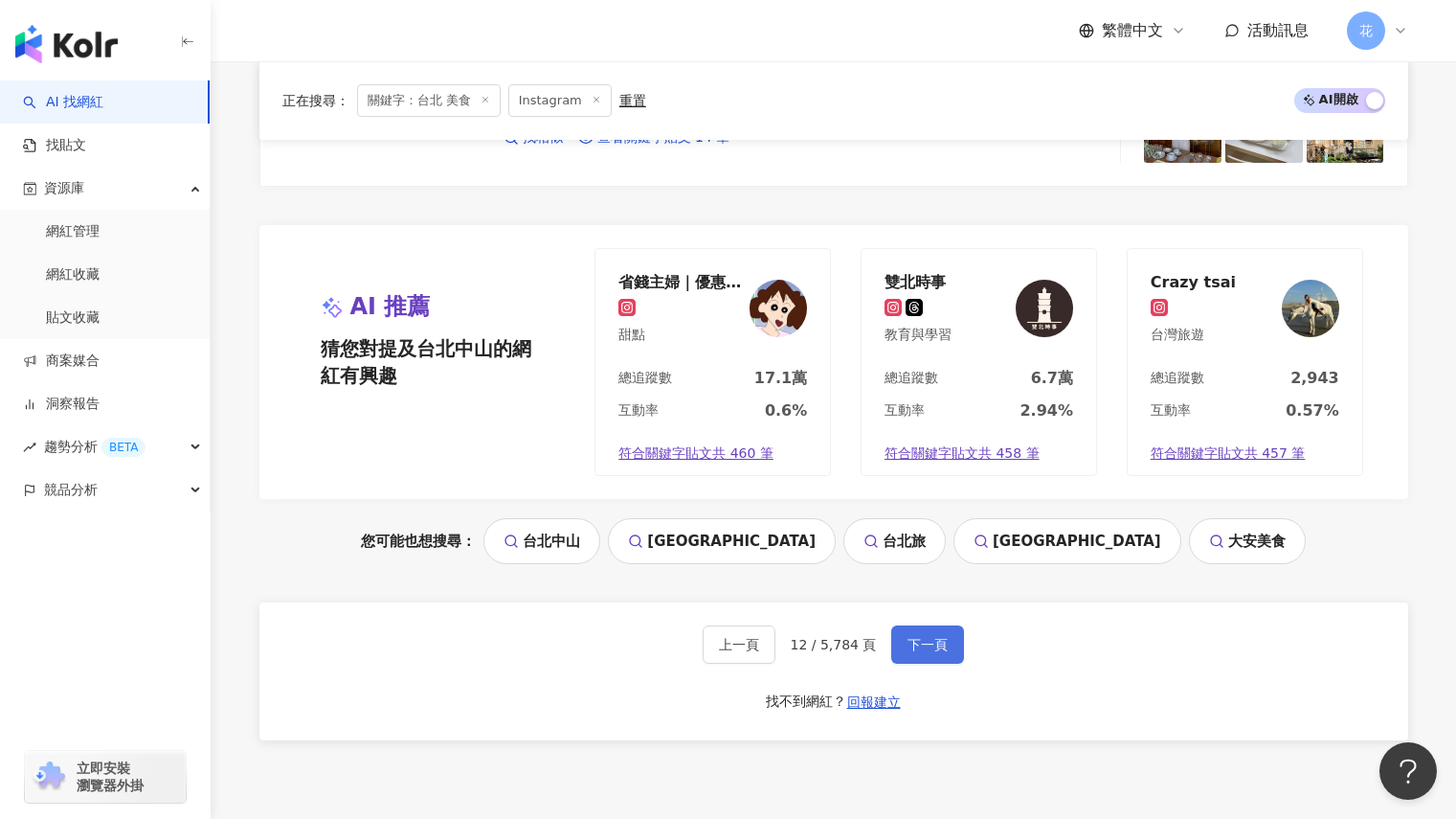
click at [938, 642] on span "下一頁" at bounding box center [927, 644] width 40 height 16
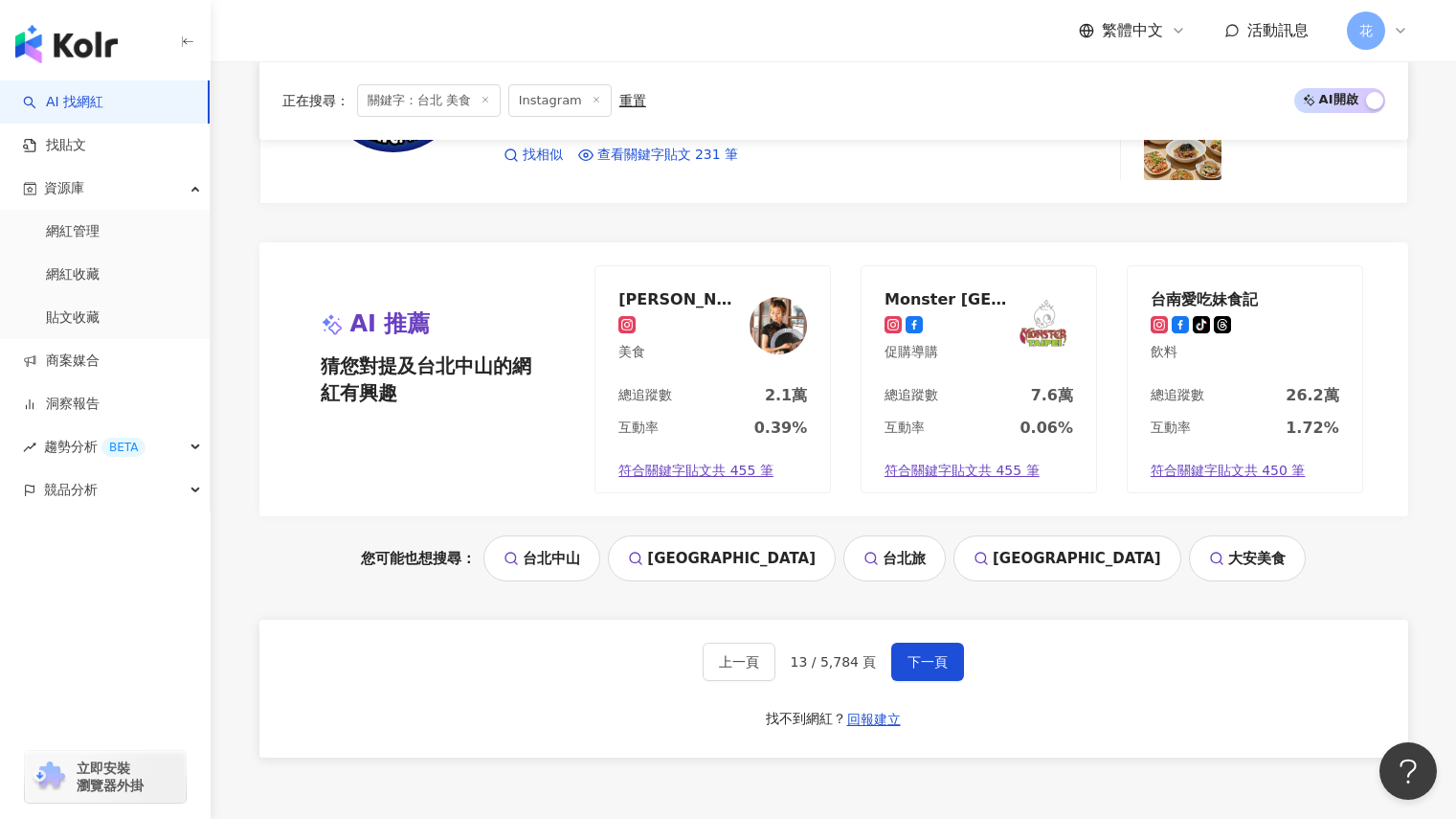
scroll to position [3828, 0]
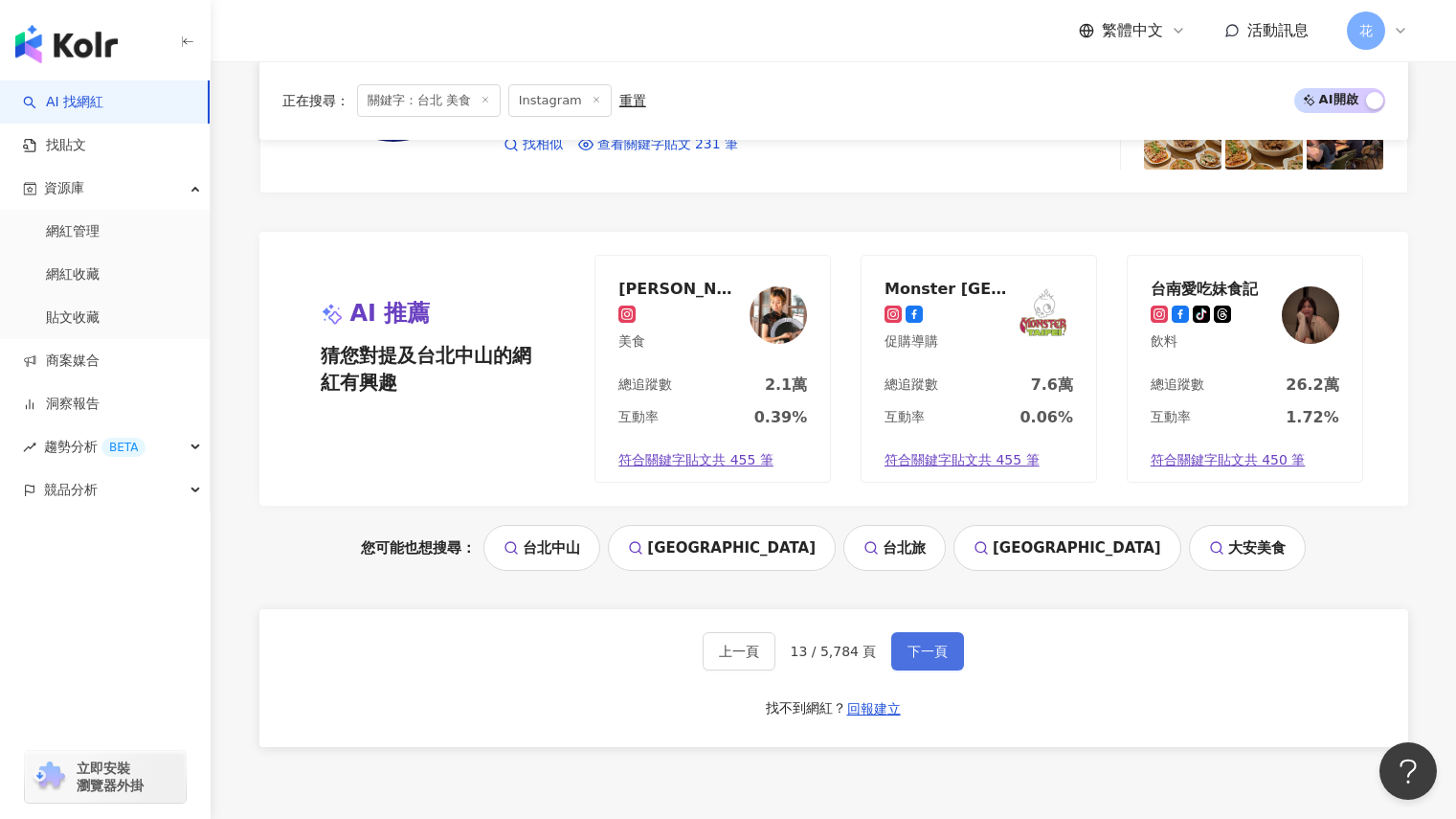
click at [936, 661] on button "下一頁" at bounding box center [927, 650] width 73 height 38
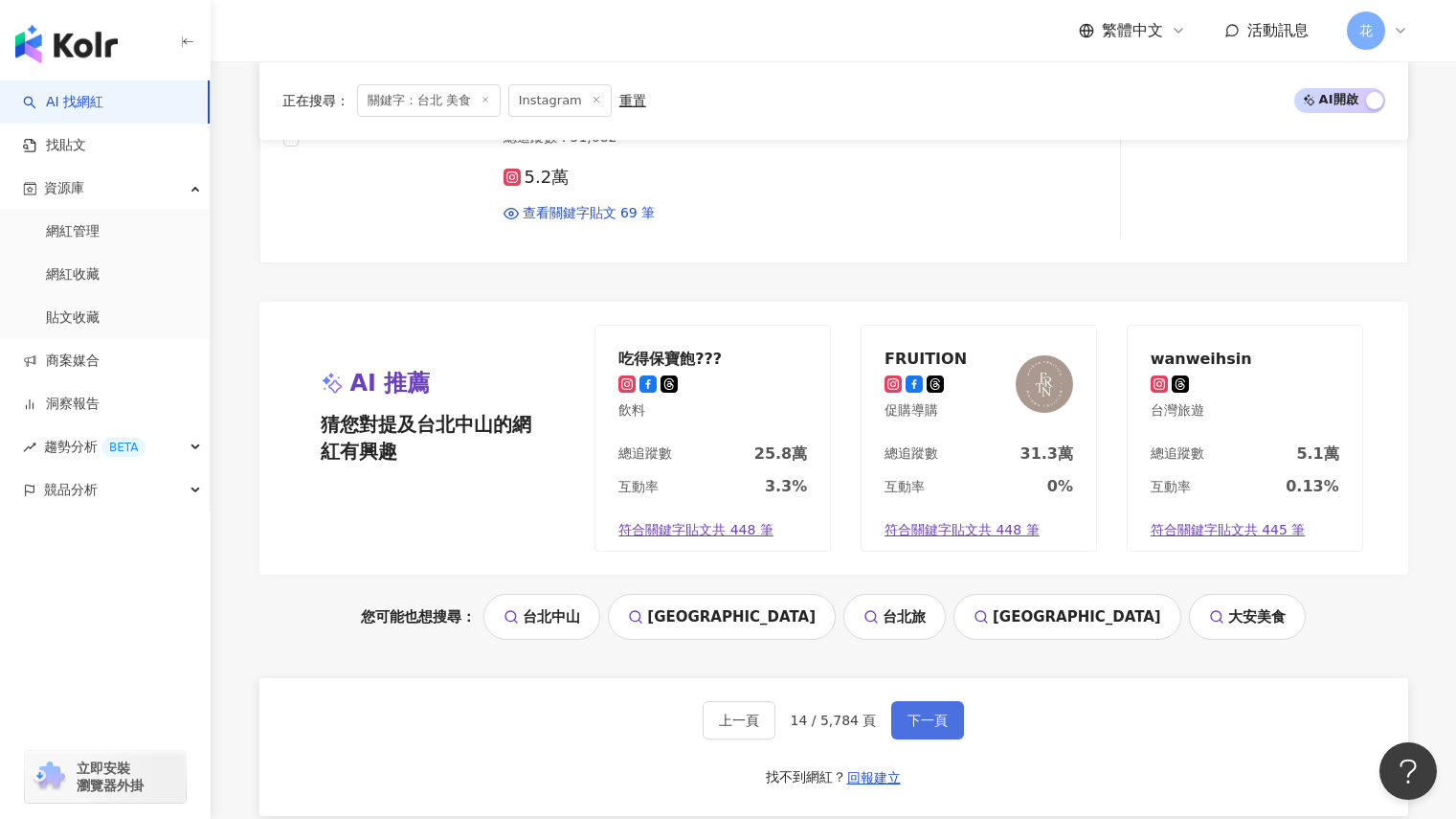
scroll to position [3963, 0]
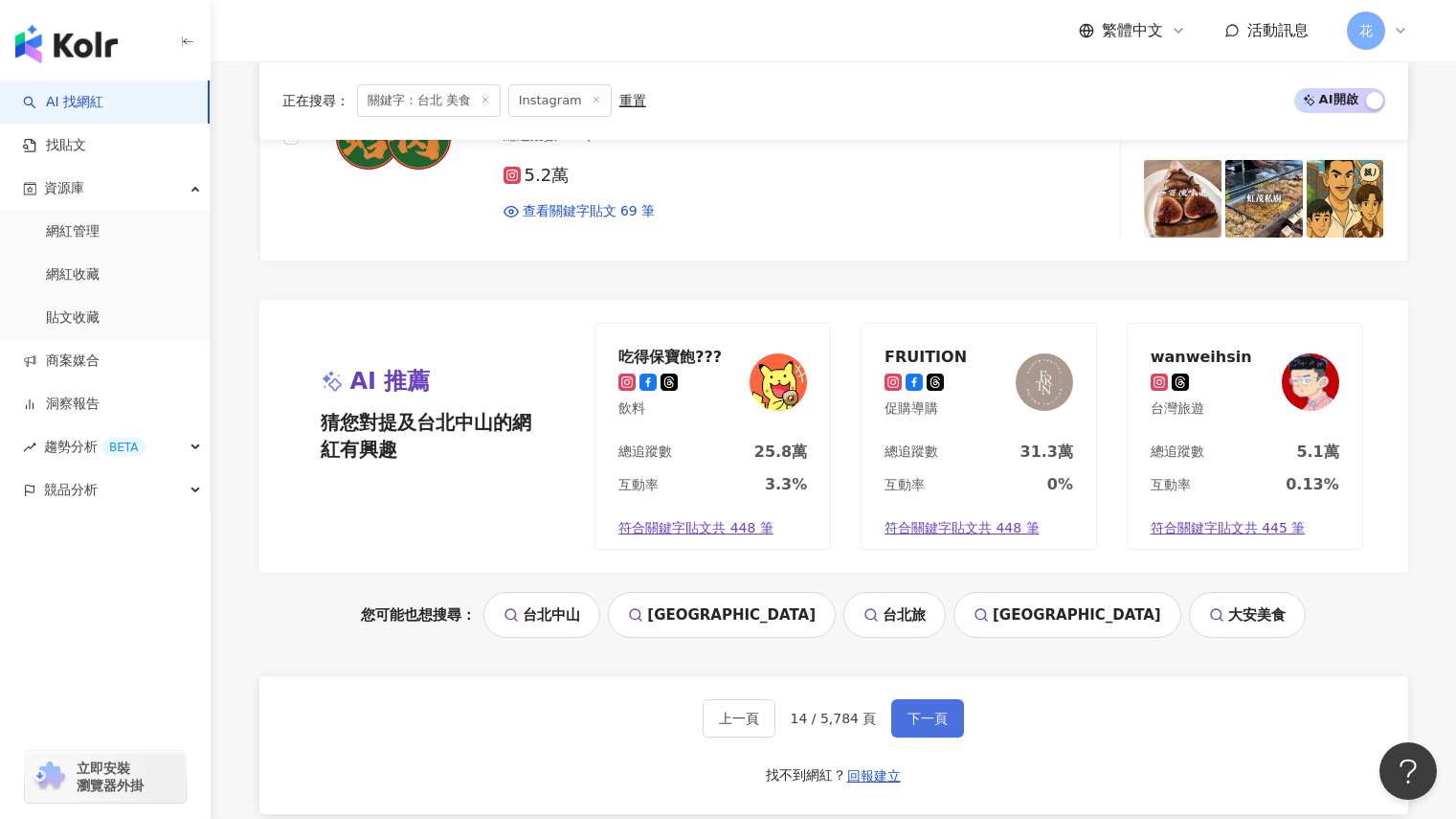
click at [932, 705] on button "下一頁" at bounding box center [927, 717] width 73 height 38
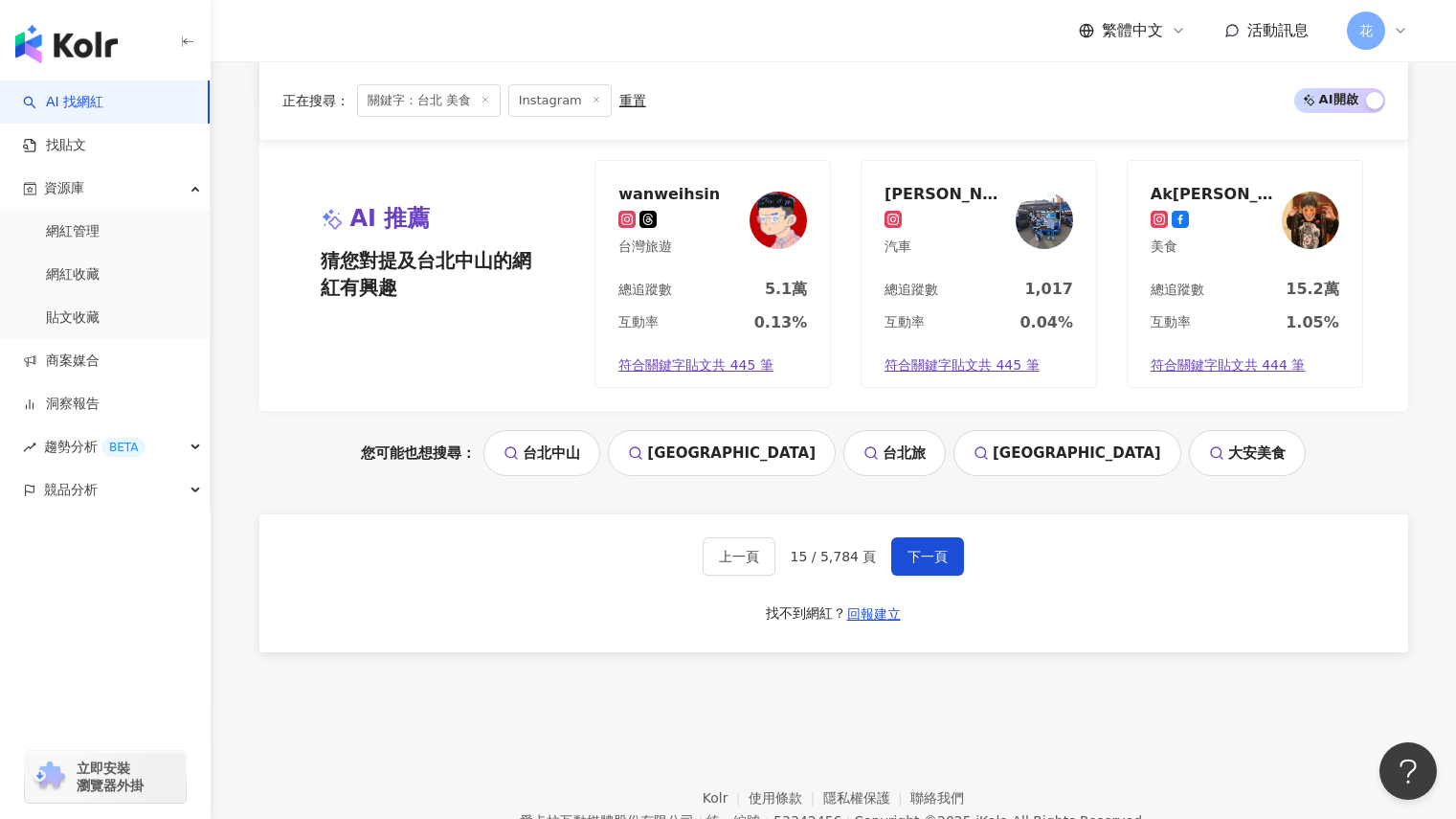
scroll to position [4056, 0]
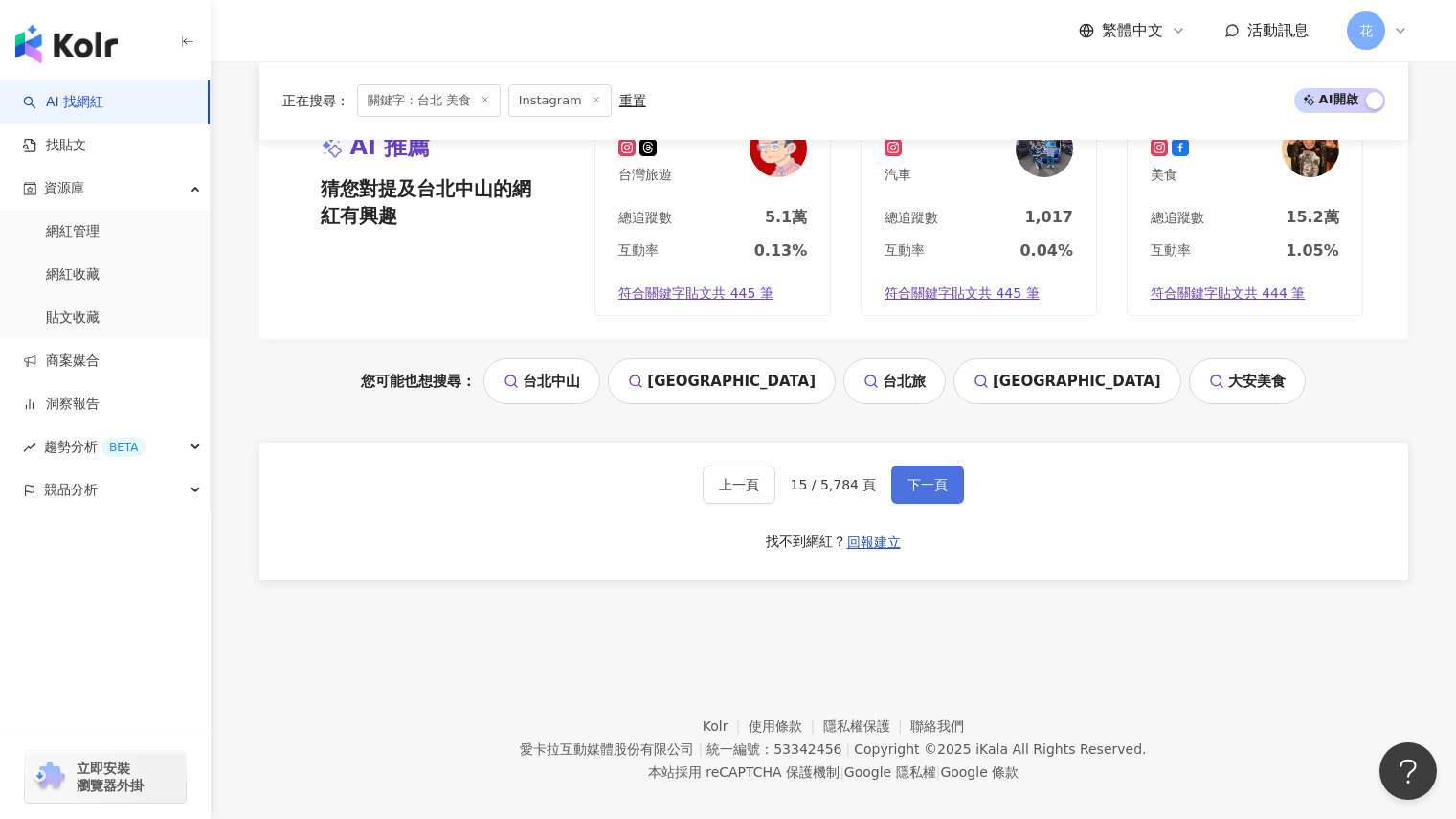
click at [925, 477] on span "下一頁" at bounding box center [927, 485] width 40 height 16
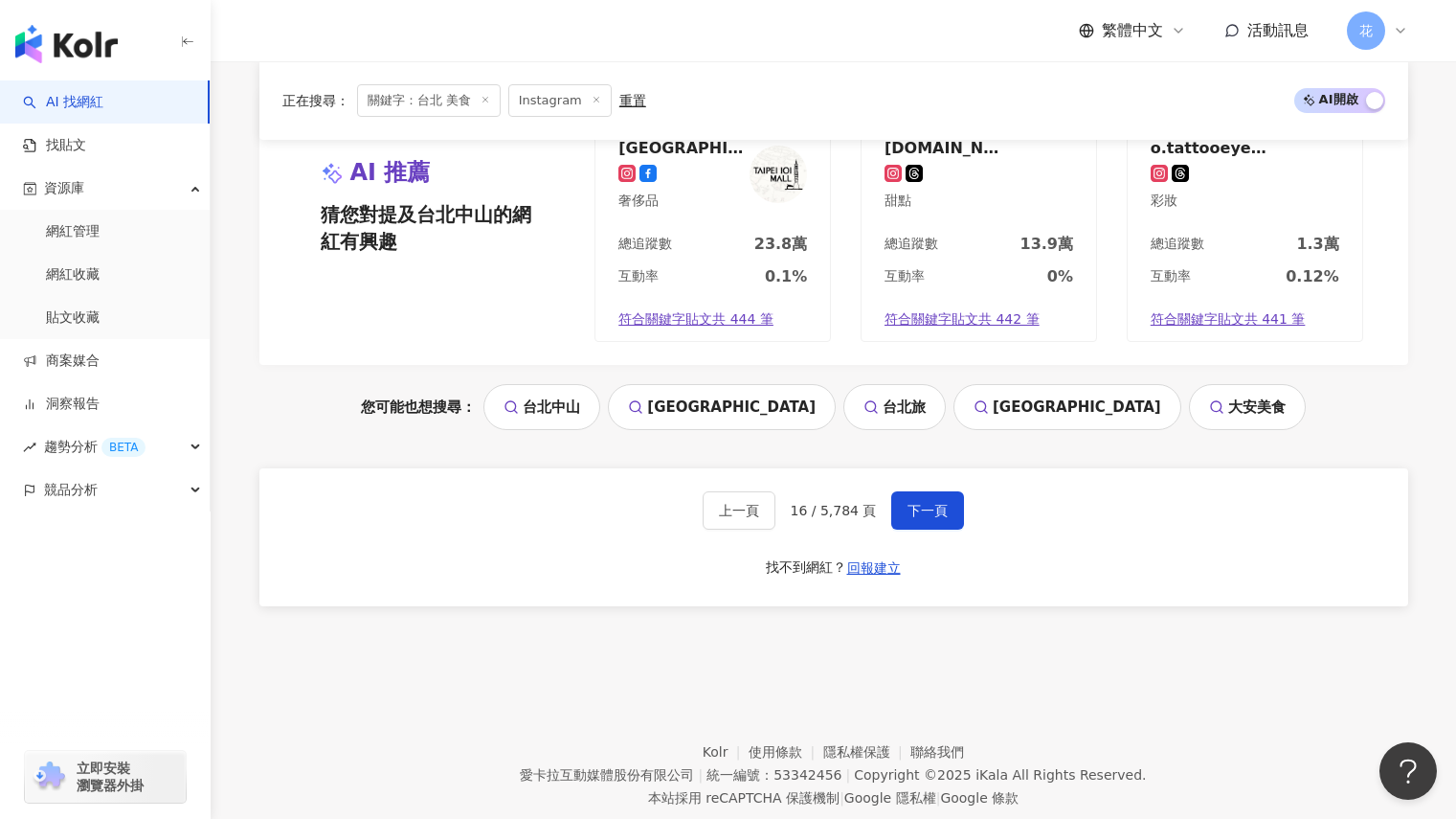
scroll to position [3969, 0]
click at [916, 508] on span "下一頁" at bounding box center [927, 510] width 40 height 16
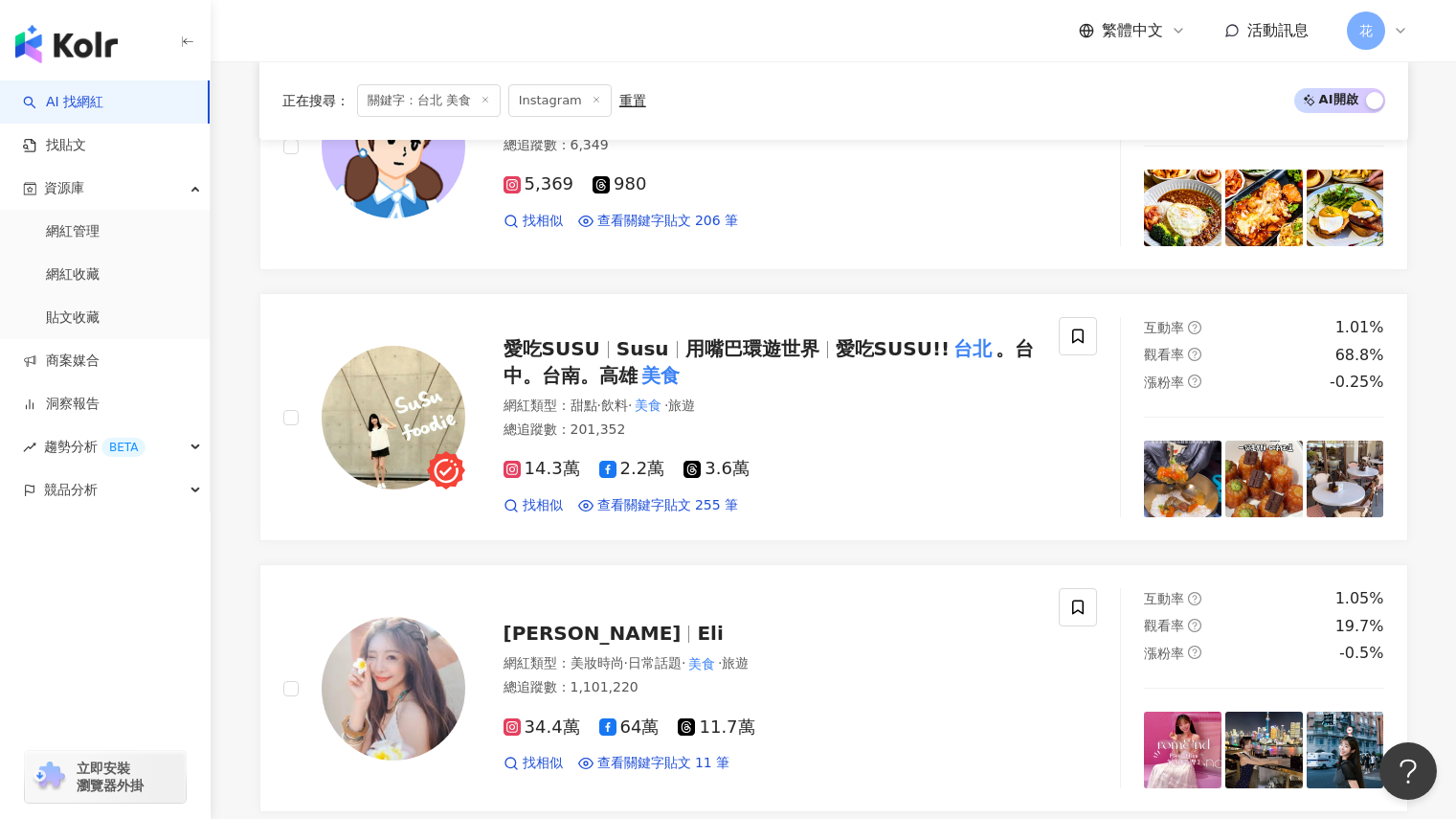
scroll to position [3211, 0]
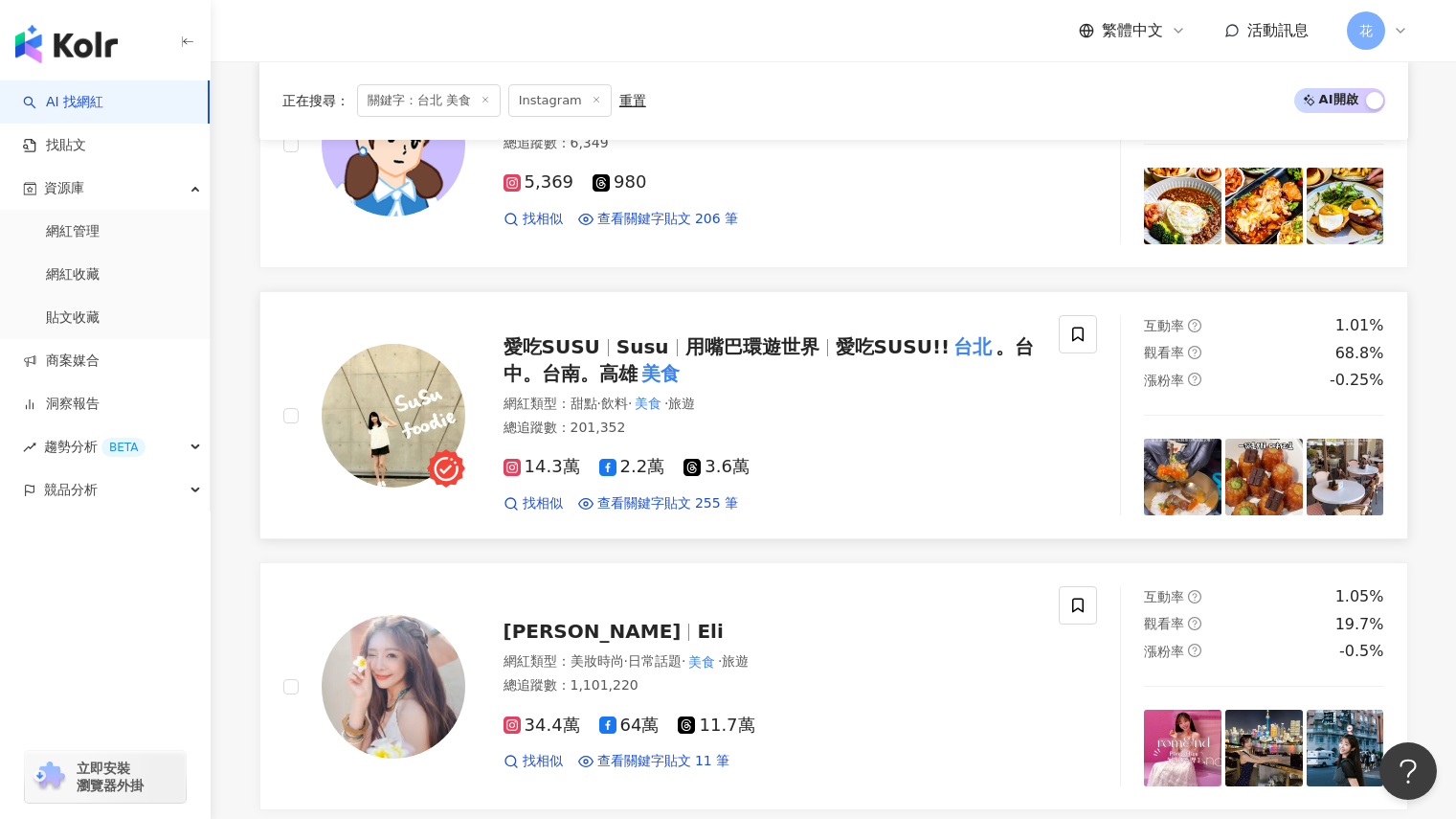
click at [885, 361] on div "愛吃SUSU Susu 用嘴巴環遊世界 愛吃SUSU!! 台北 。台中。台南。高雄 美食" at bounding box center [770, 359] width 533 height 54
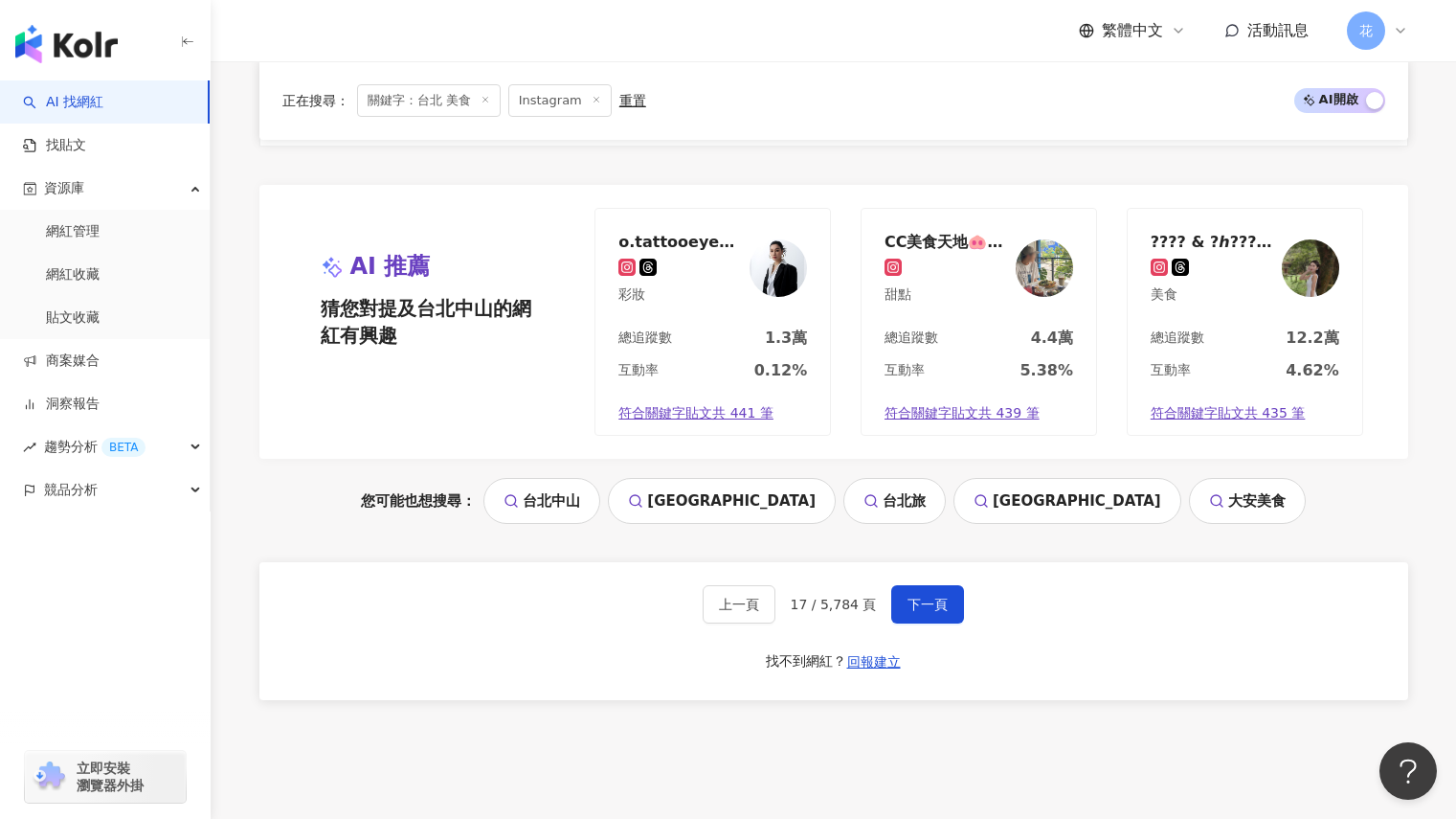
scroll to position [3874, 0]
click at [939, 589] on button "下一頁" at bounding box center [927, 603] width 73 height 38
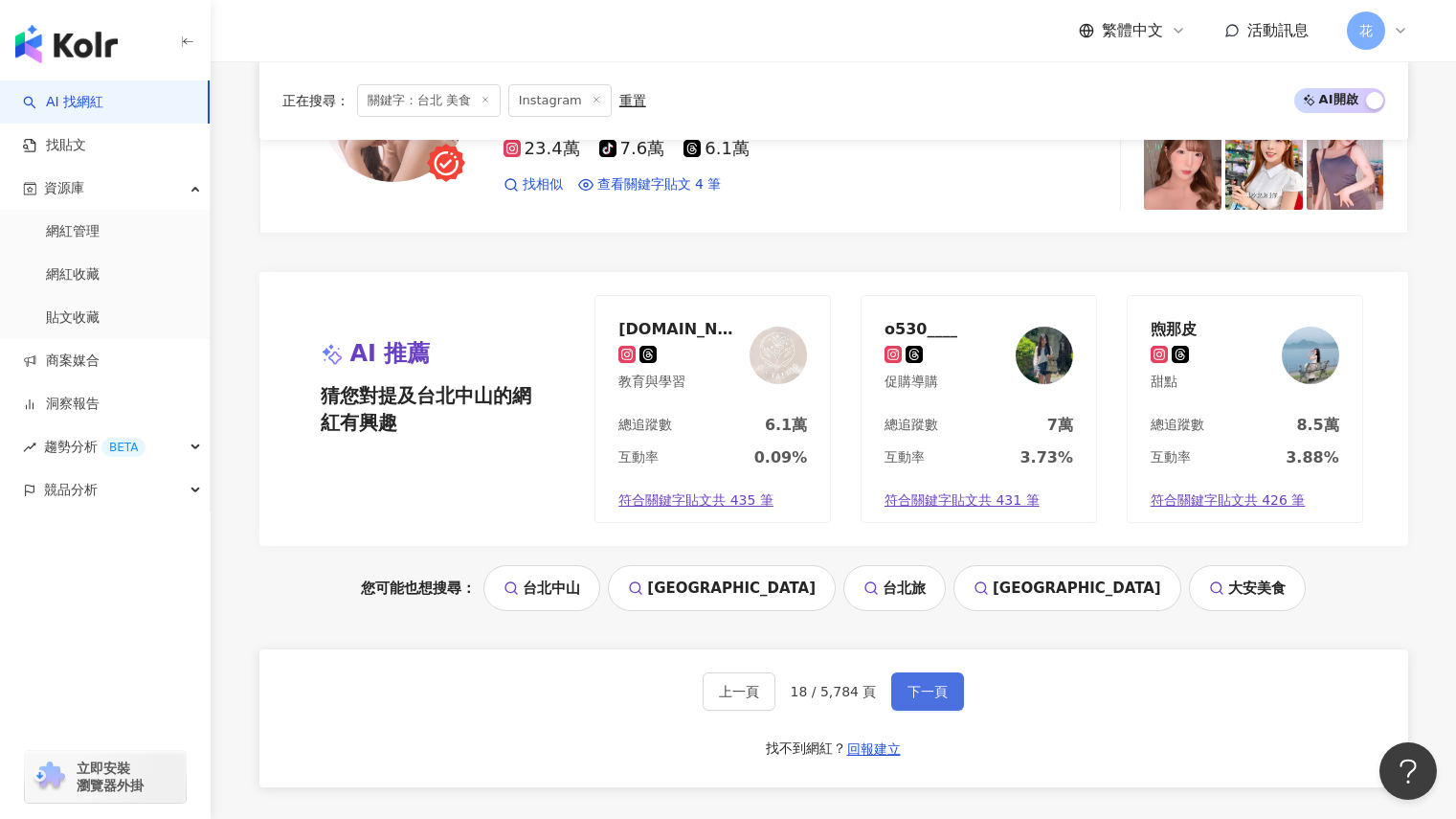
scroll to position [3883, 0]
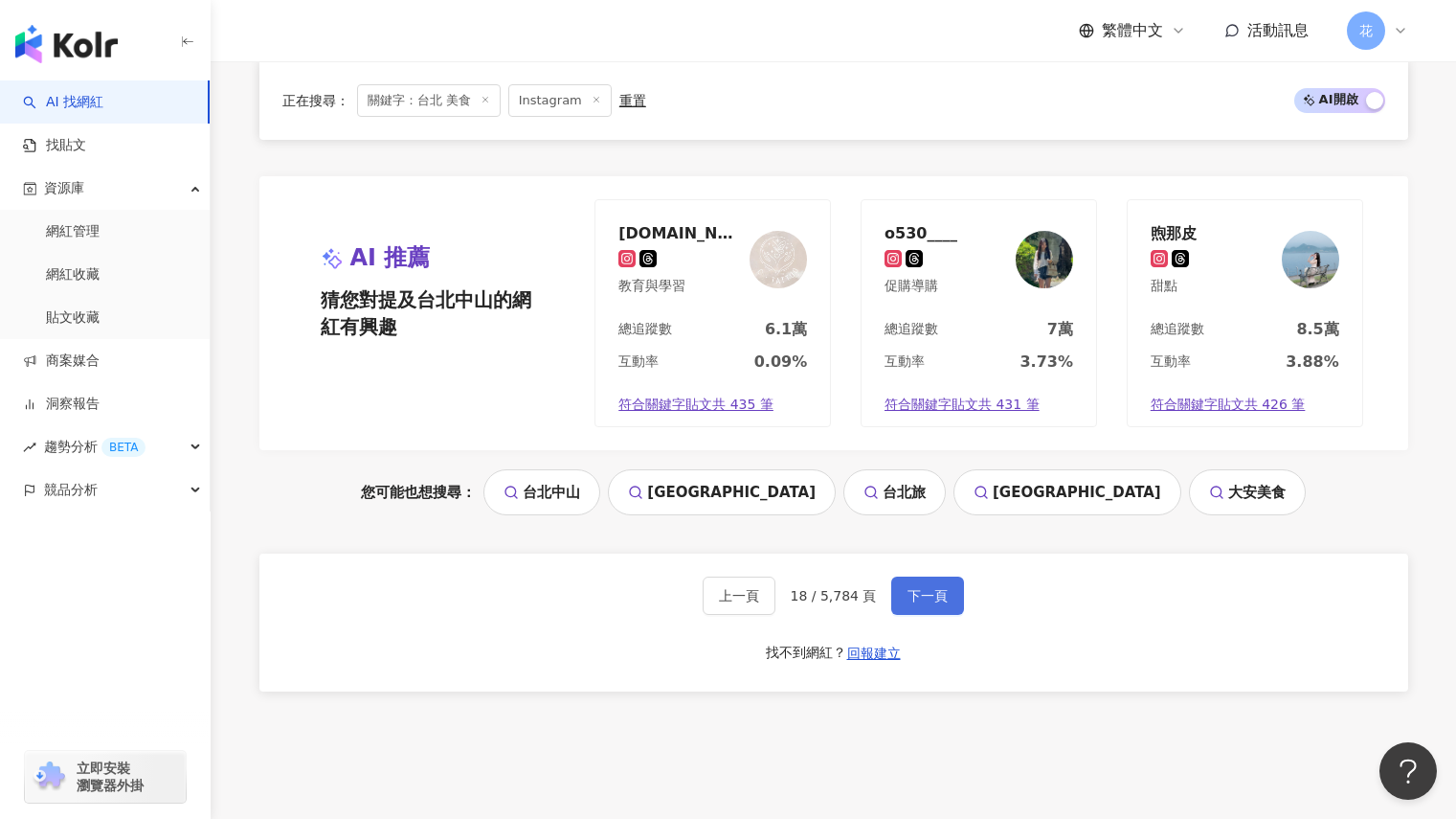
click at [939, 589] on span "下一頁" at bounding box center [927, 595] width 40 height 16
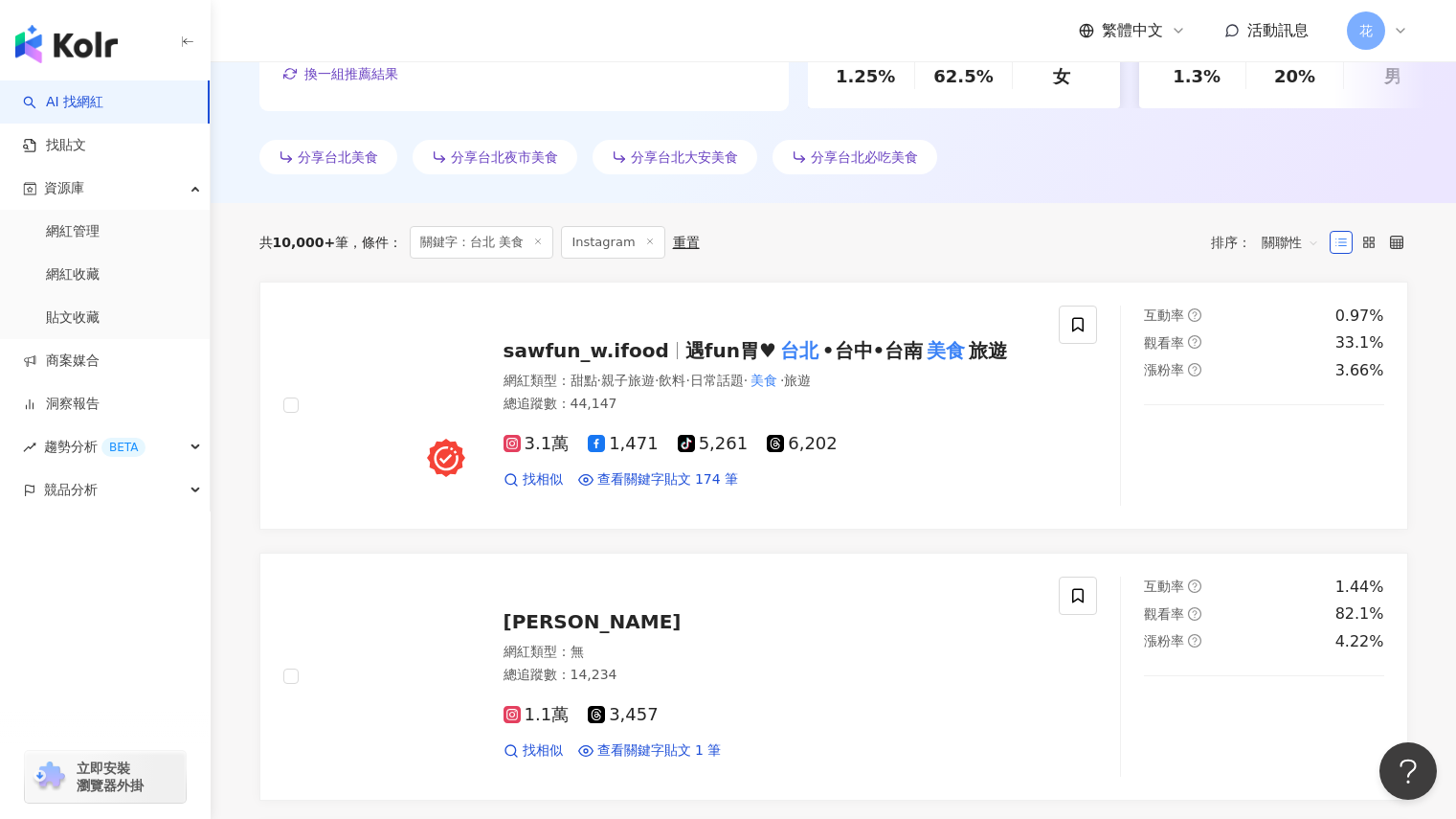
scroll to position [552, 0]
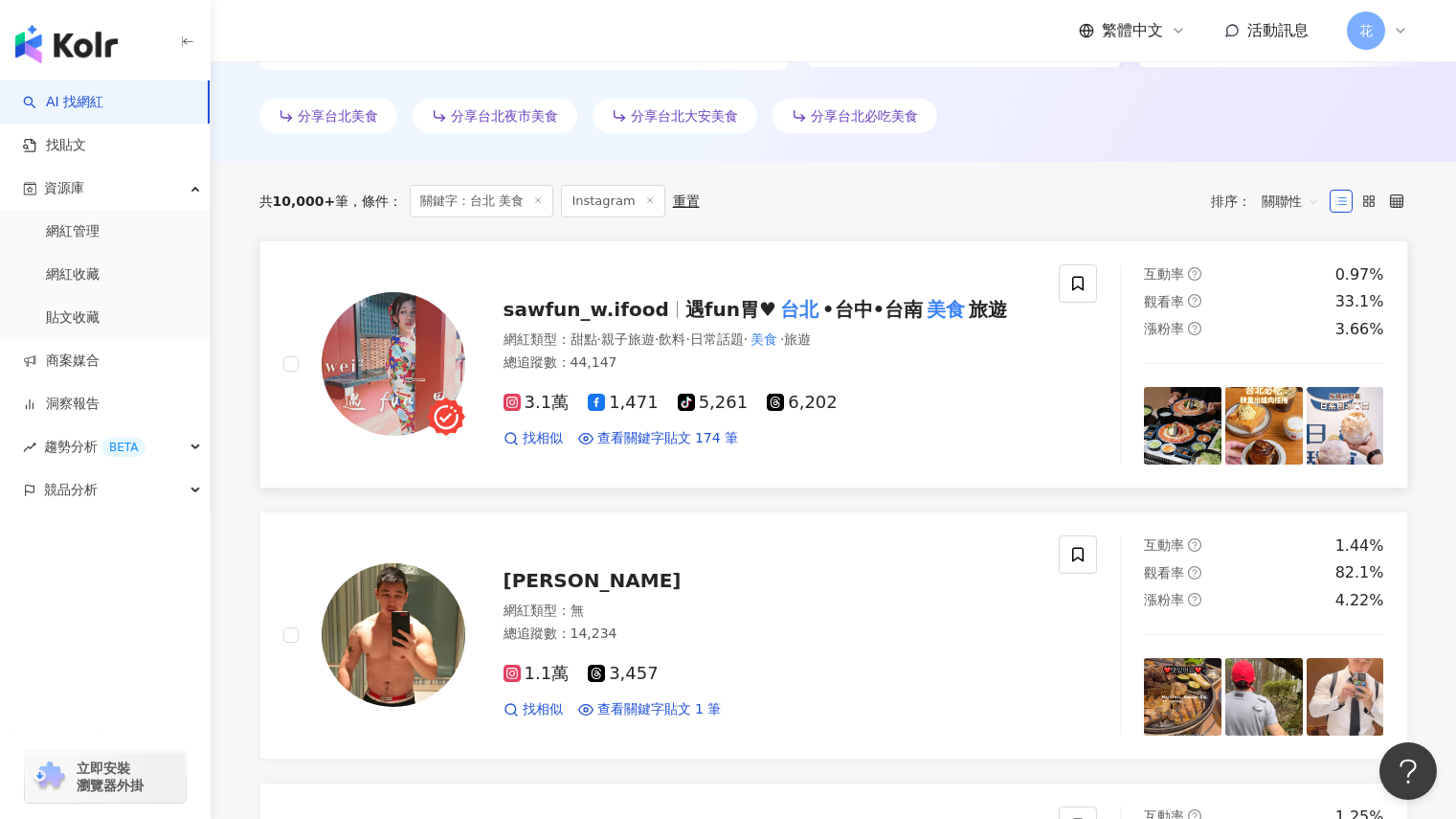
click at [972, 307] on span "旅遊" at bounding box center [988, 309] width 38 height 23
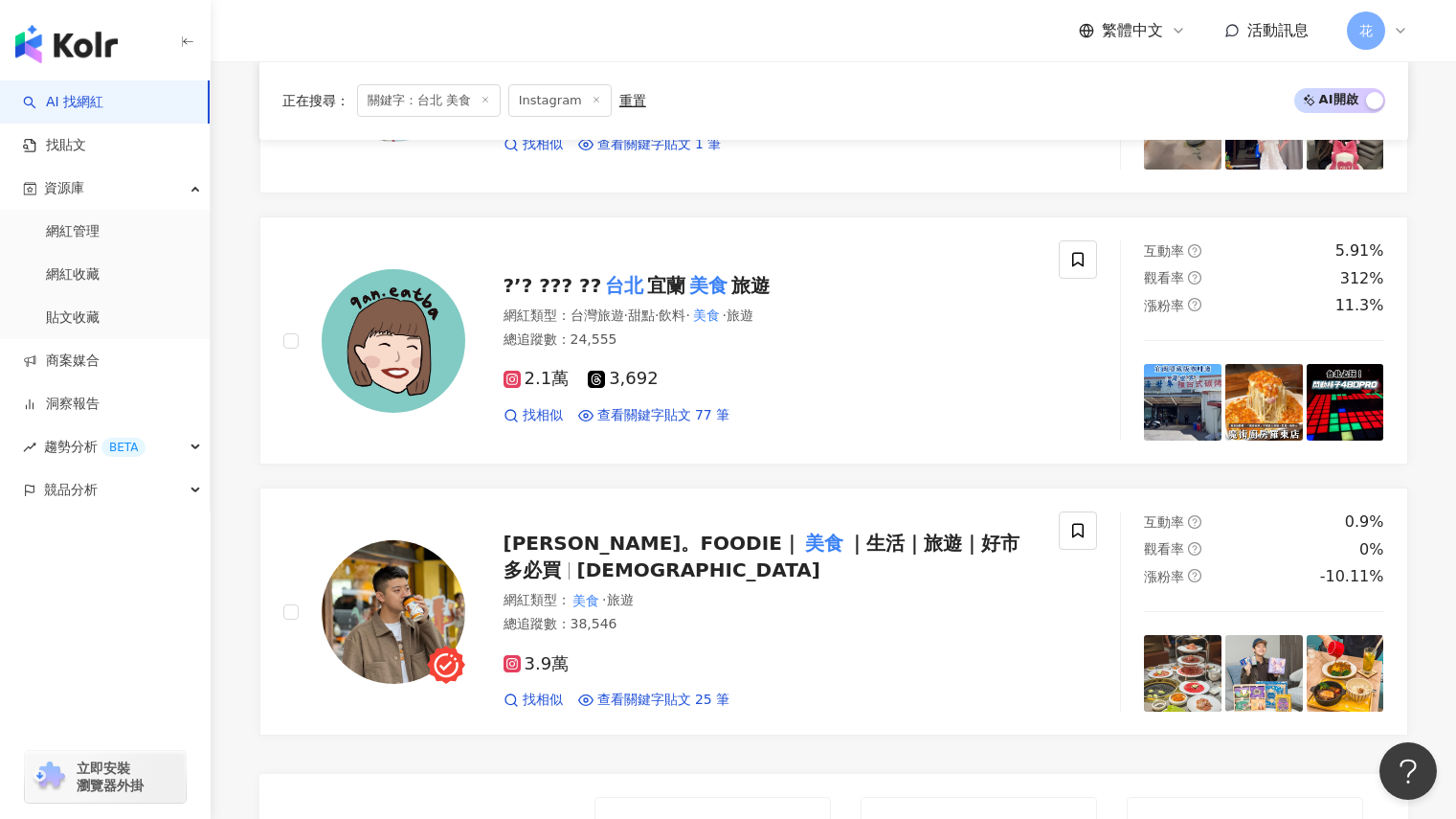
scroll to position [3329, 0]
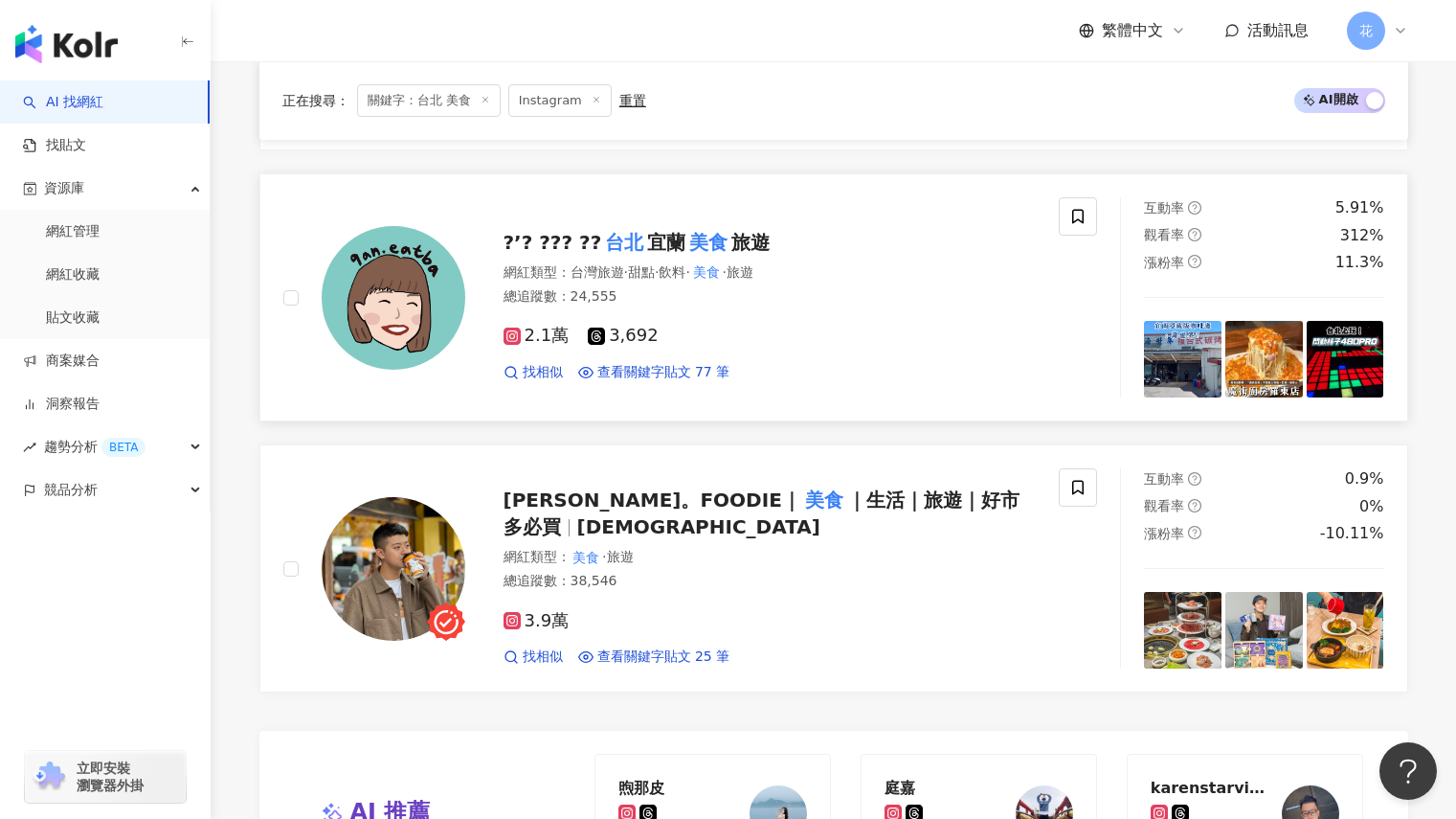
click at [725, 248] on mark "美食" at bounding box center [708, 241] width 46 height 30
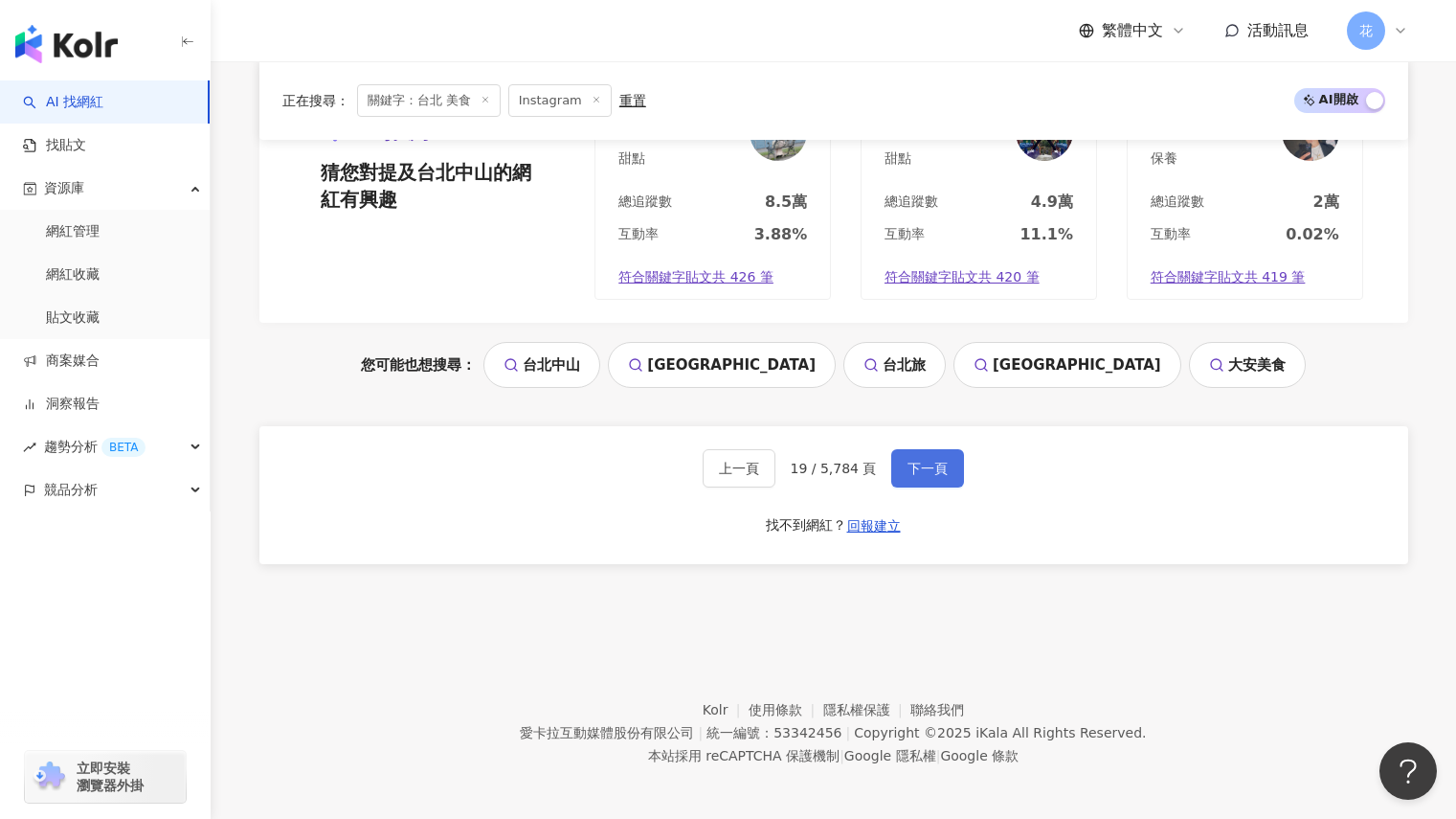
click at [927, 473] on span "下一頁" at bounding box center [927, 469] width 40 height 16
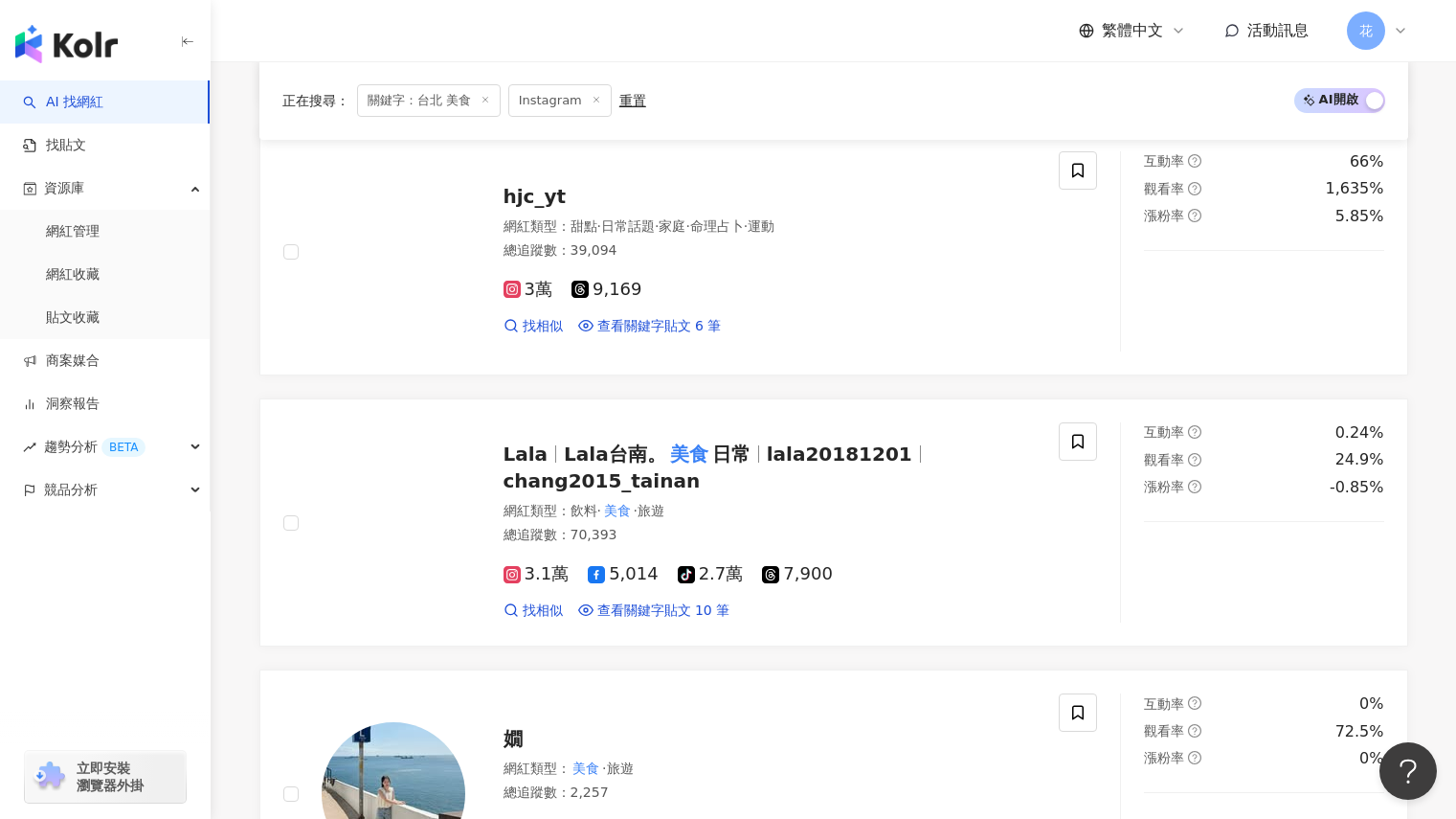
scroll to position [1511, 0]
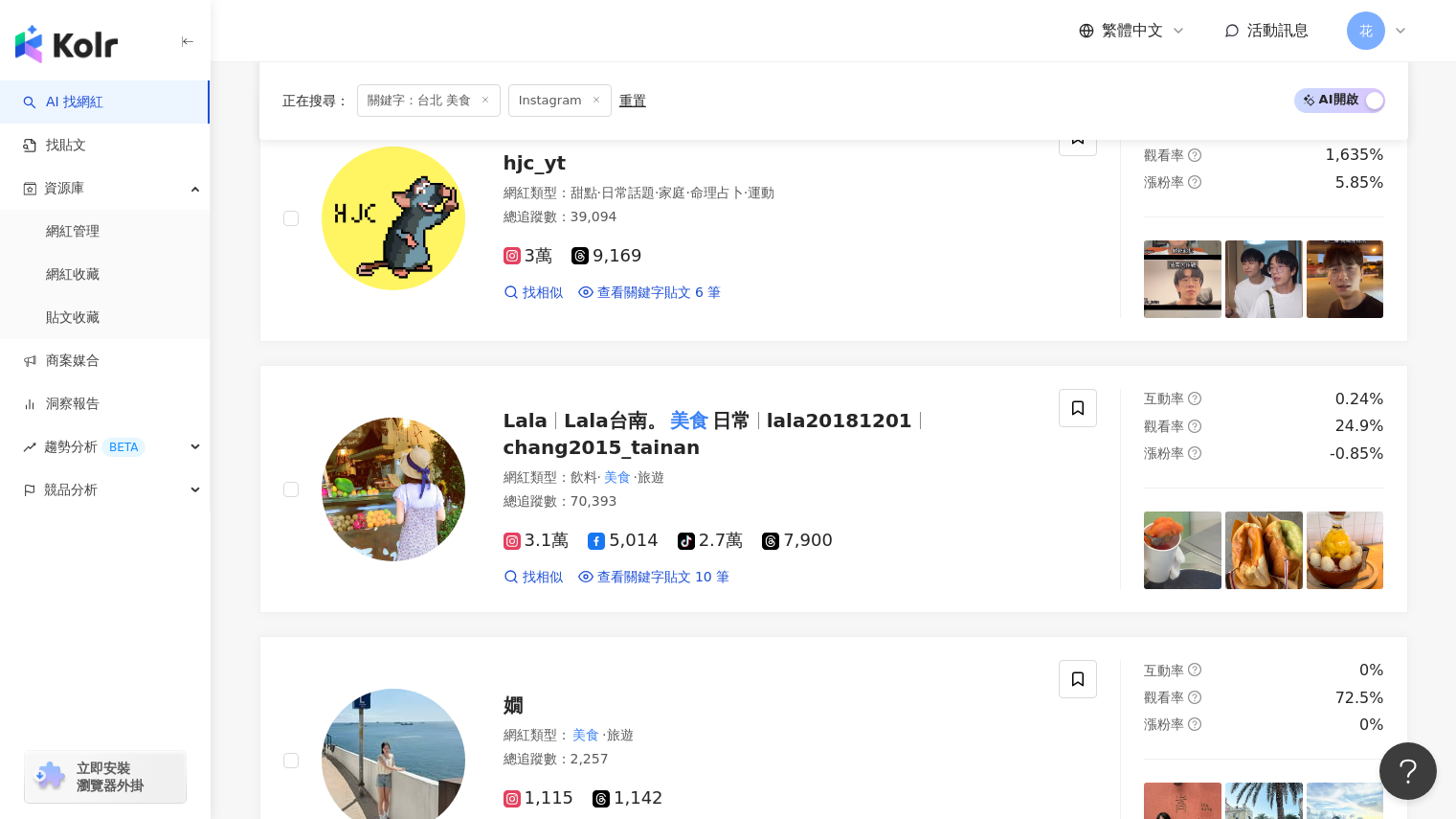
click at [927, 473] on div "網紅類型 ： 飲料 · 美食 · 旅遊" at bounding box center [770, 478] width 533 height 20
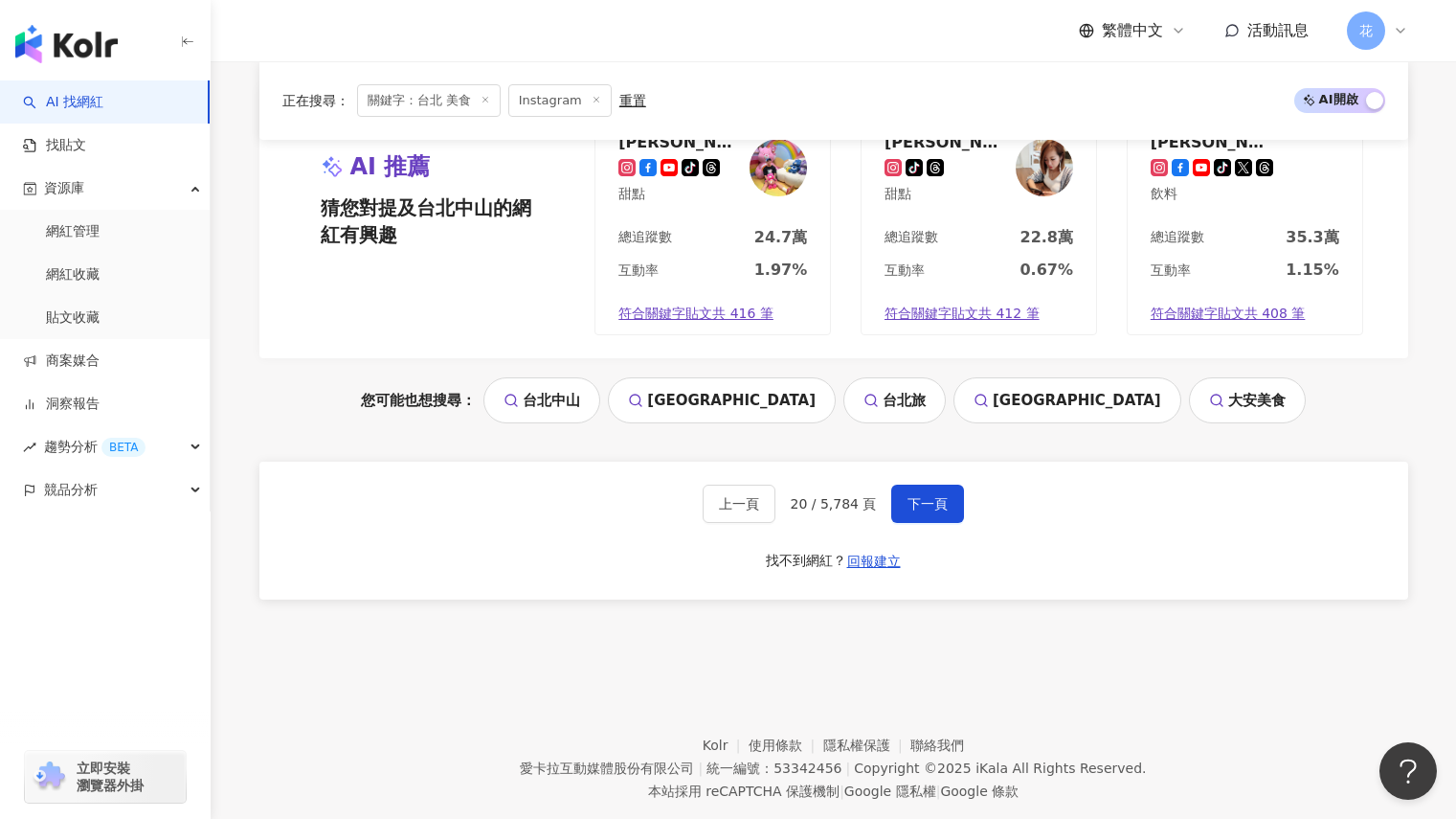
scroll to position [3996, 0]
click at [915, 501] on span "下一頁" at bounding box center [927, 503] width 40 height 16
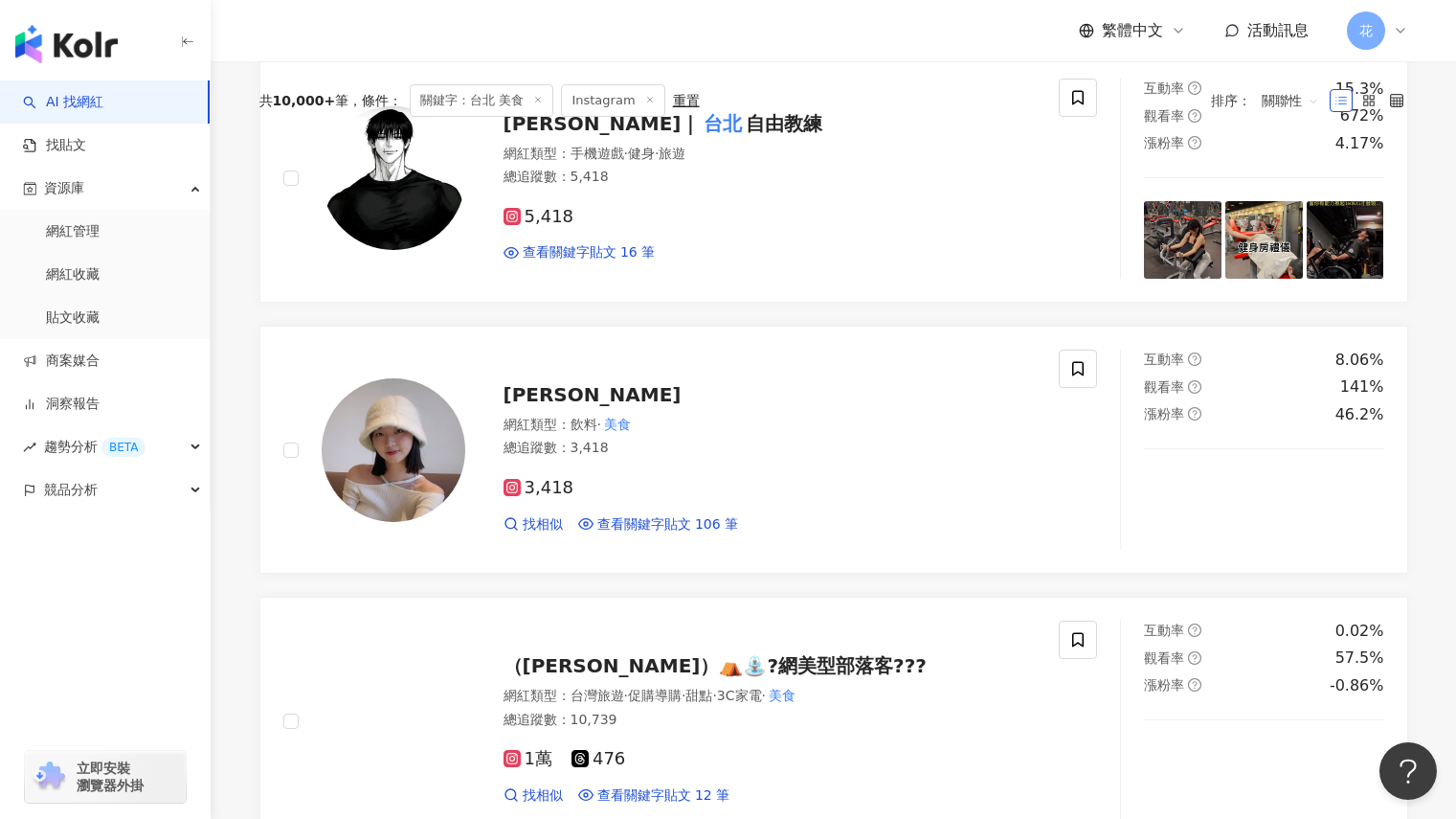
scroll to position [0, 0]
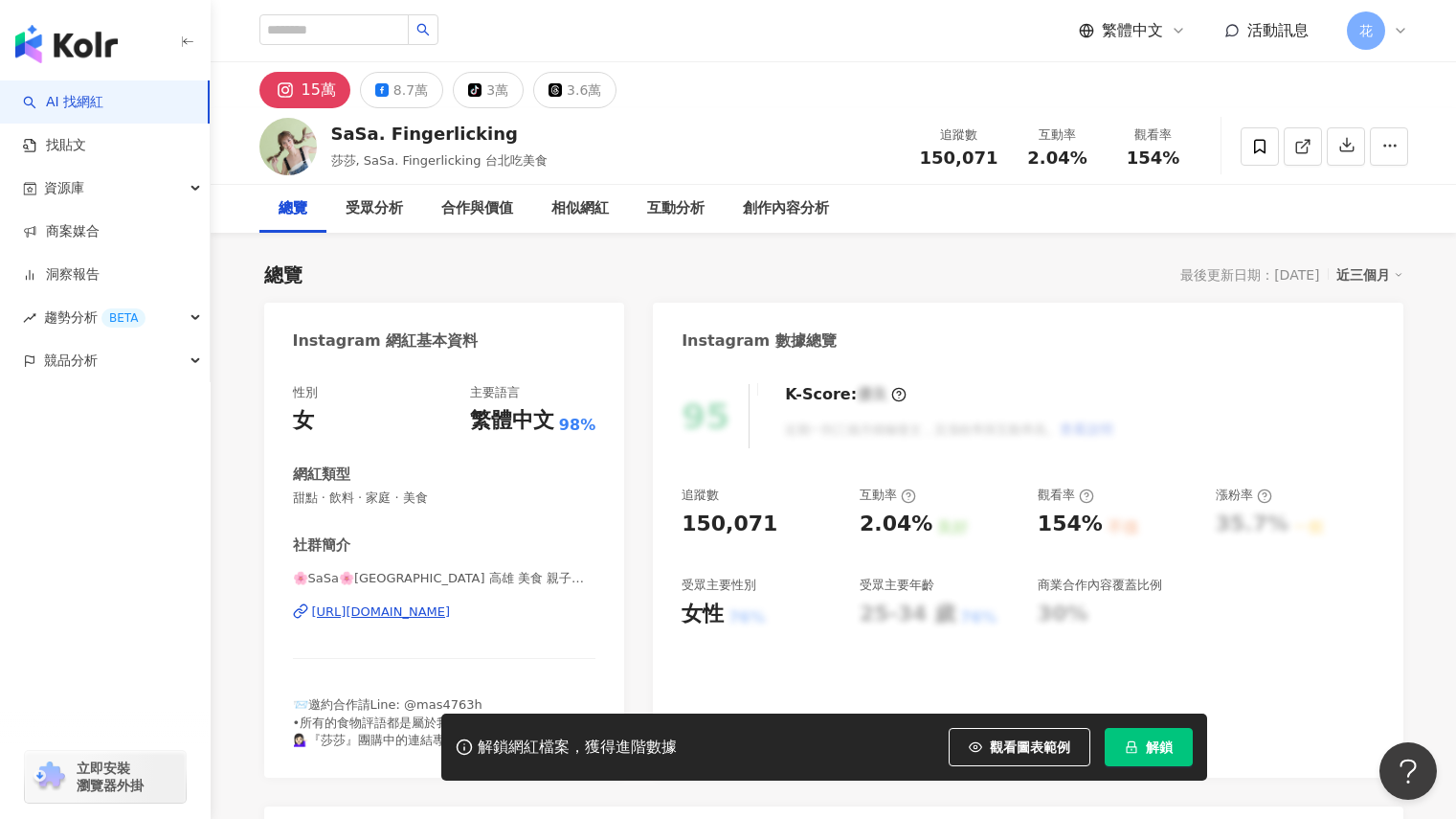
click at [1165, 740] on span "解鎖" at bounding box center [1158, 747] width 26 height 16
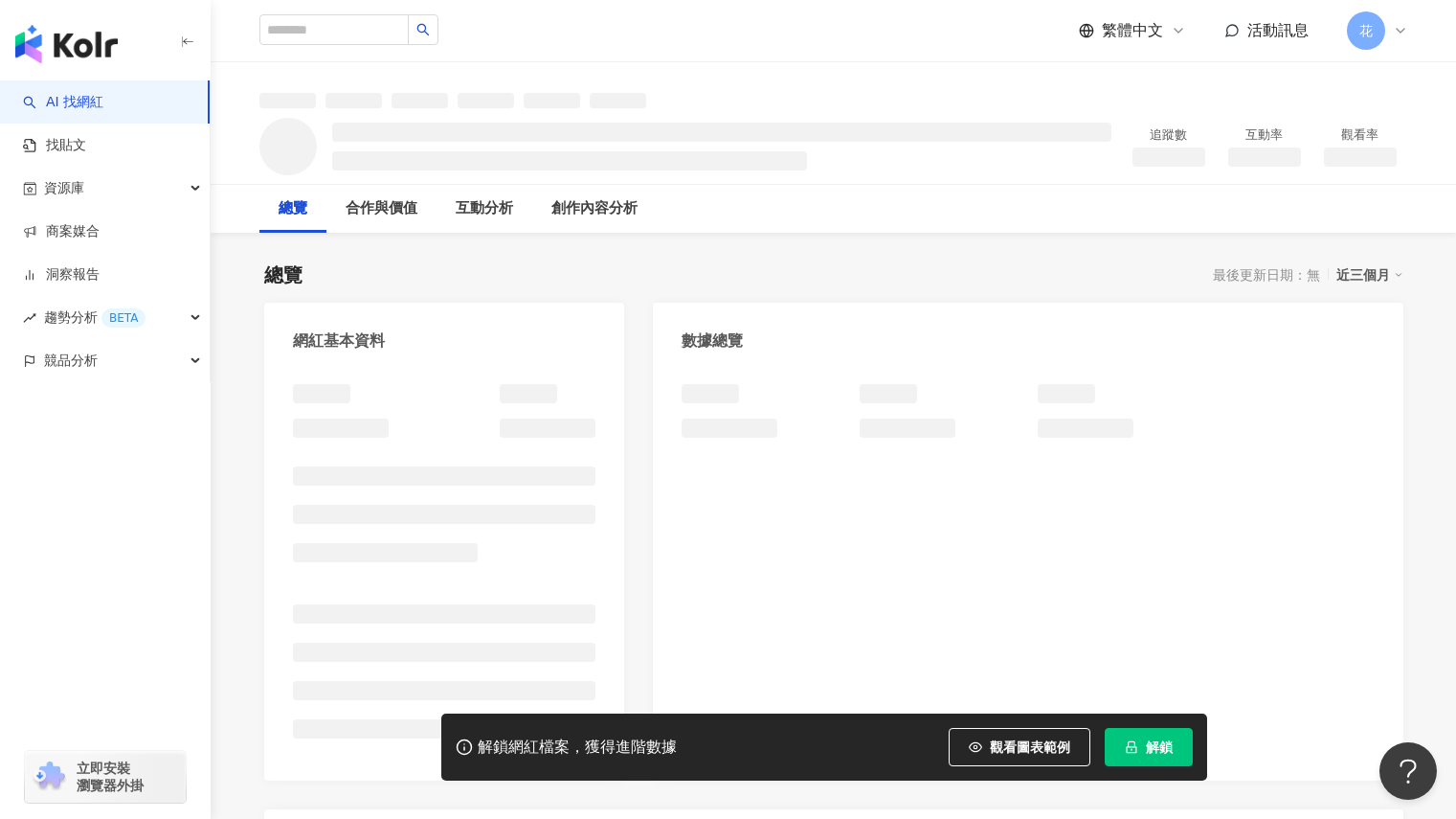
click at [1174, 749] on button "解鎖" at bounding box center [1149, 747] width 88 height 38
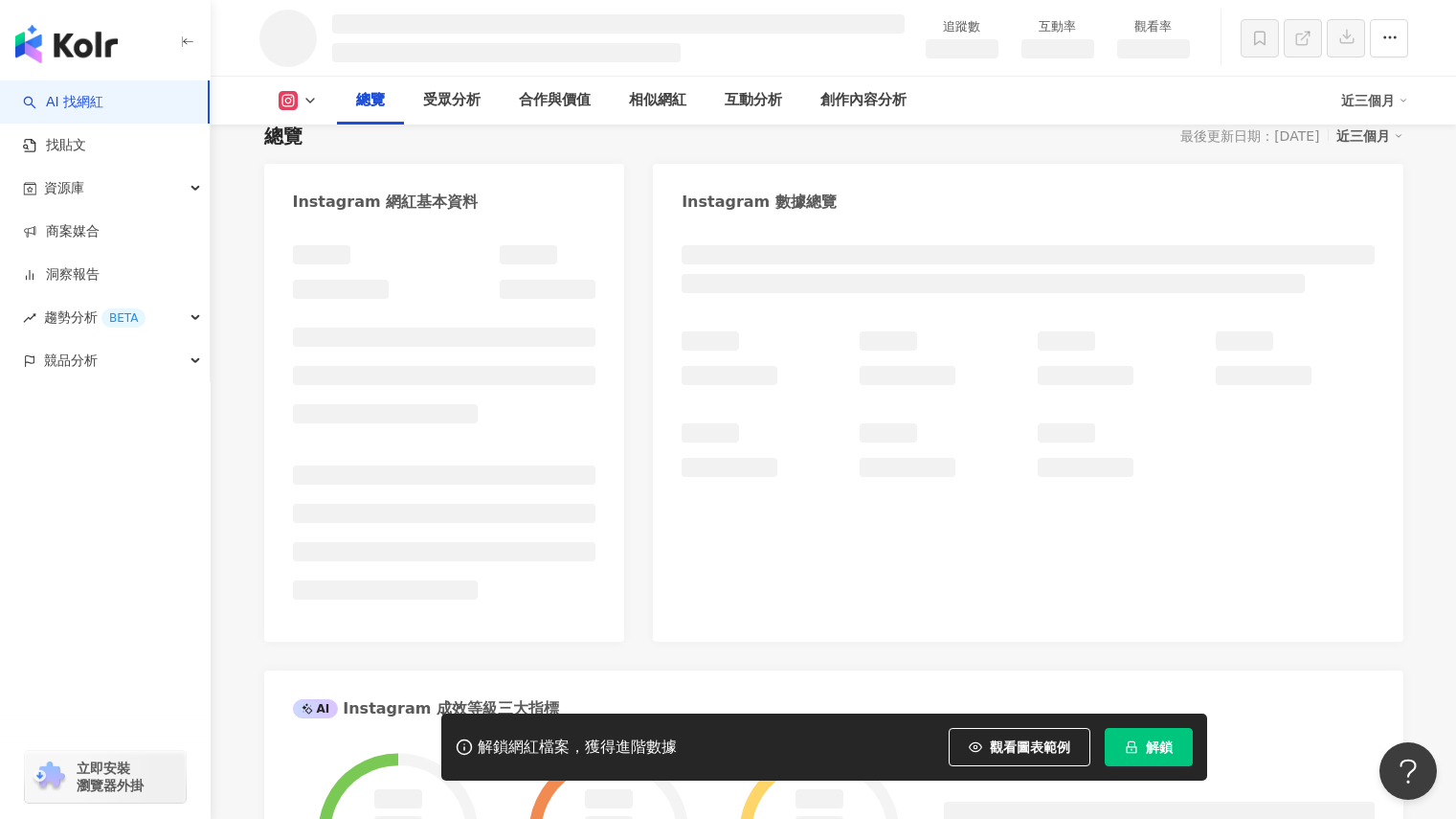
scroll to position [135, 0]
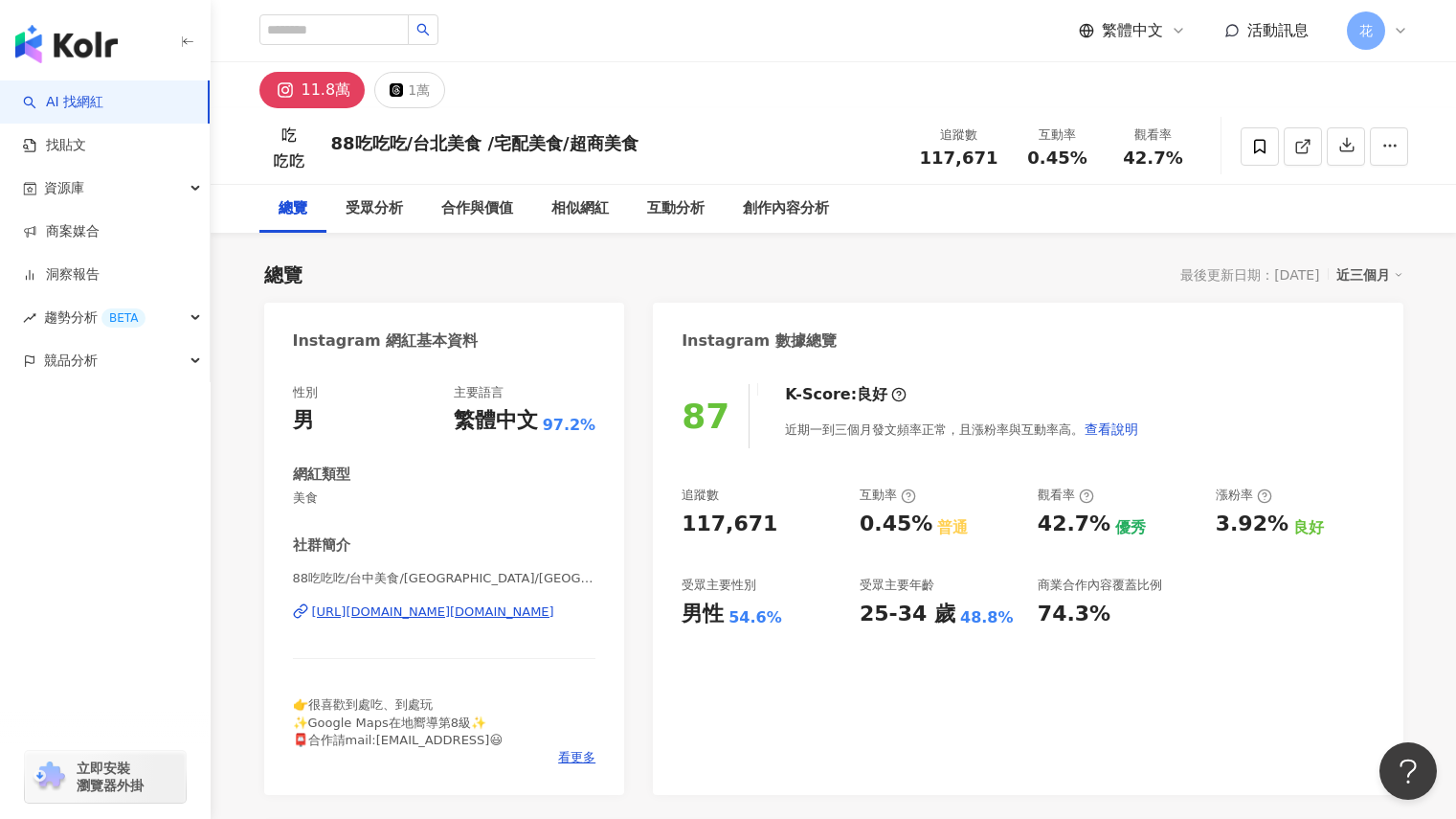
click at [1244, 614] on div "追蹤數 117,671 互動率 0.45% 普通 觀看率 42.7% 優秀 漲粉率 3.92% 良好 受眾主要性別 男性 54.6% 受眾主要年齡 25-34…" at bounding box center [1027, 556] width 692 height 142
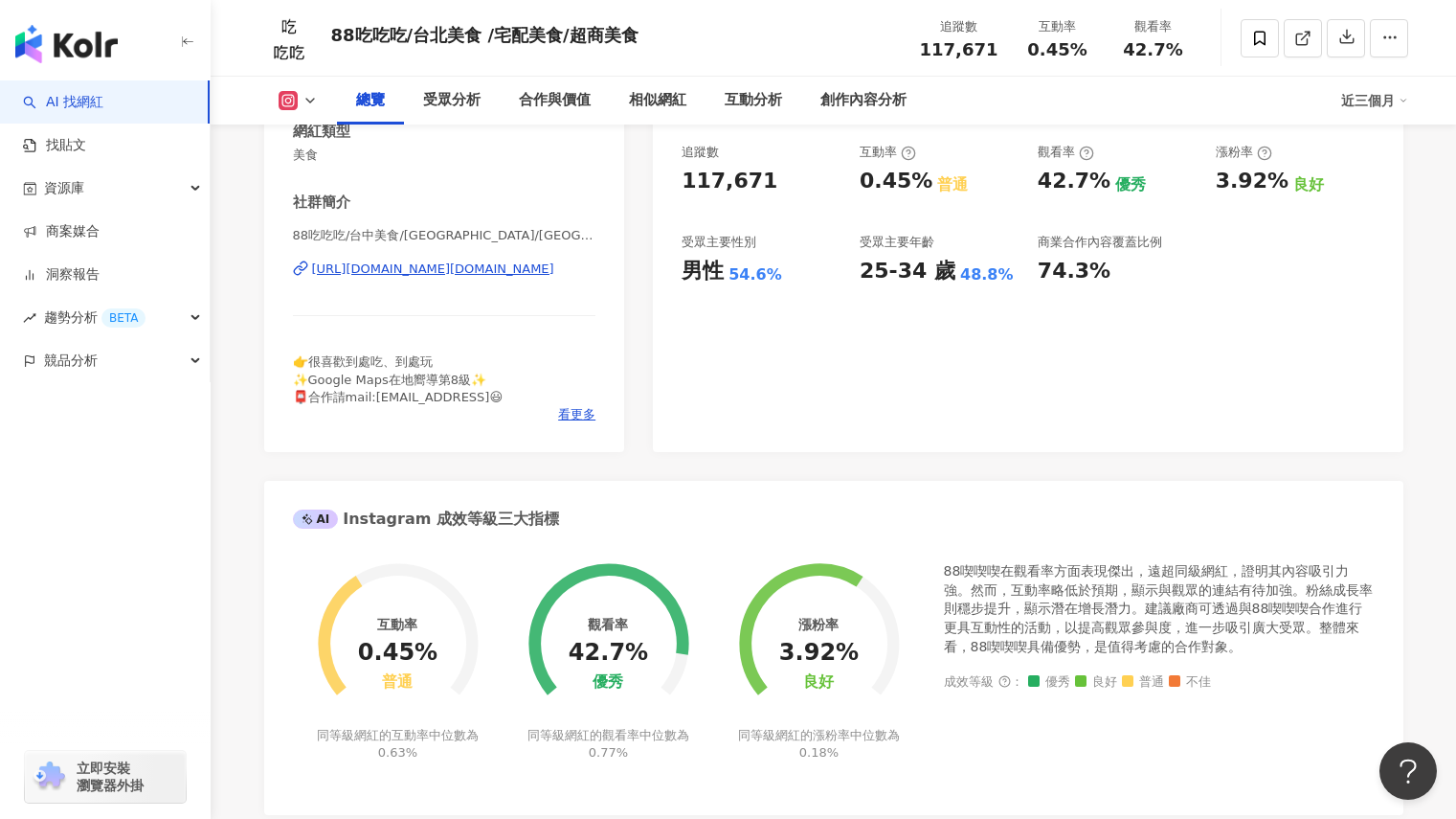
scroll to position [300, 0]
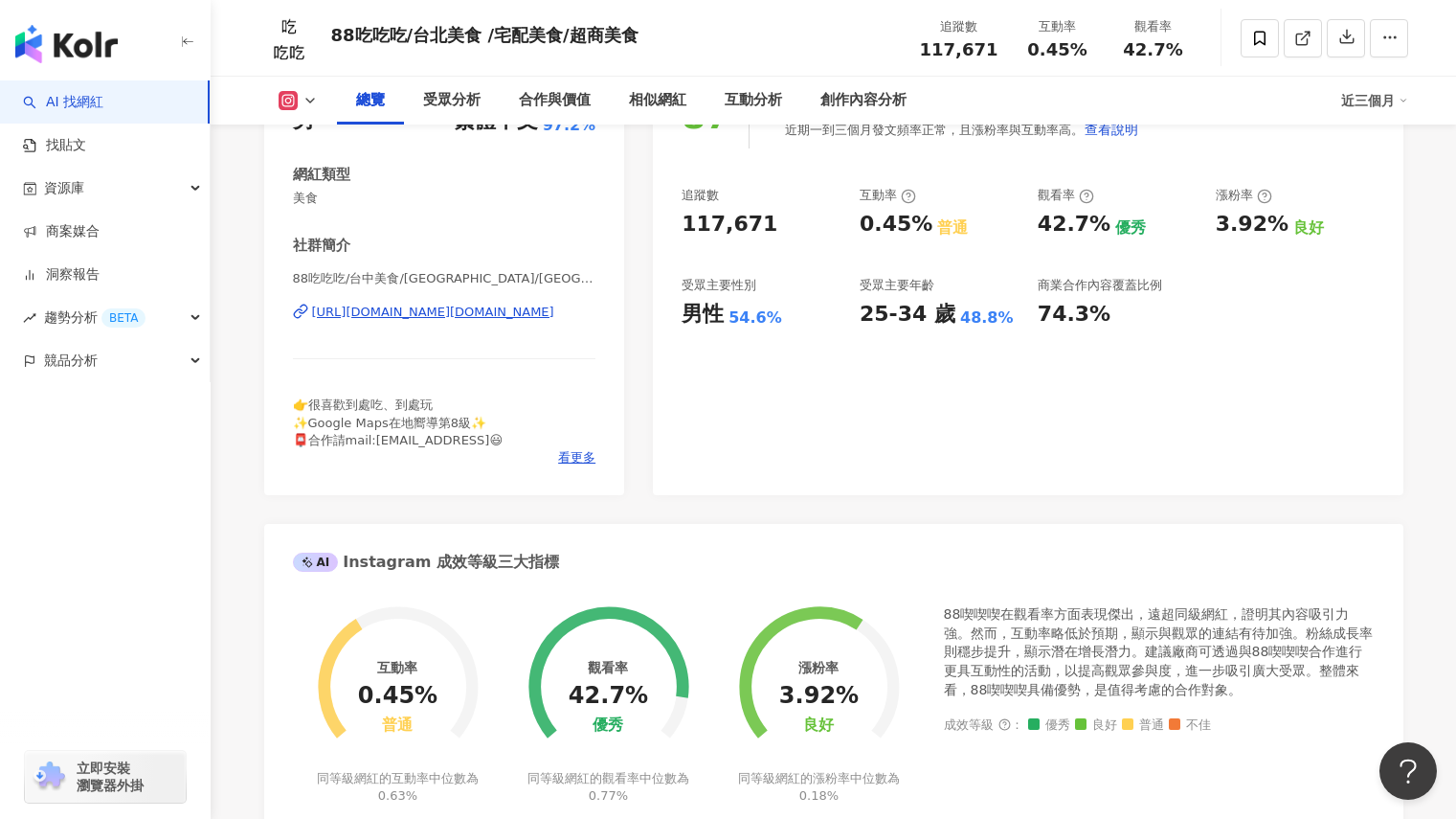
click at [518, 312] on div "https://www.instagram.com/88.foodie/" at bounding box center [433, 312] width 242 height 18
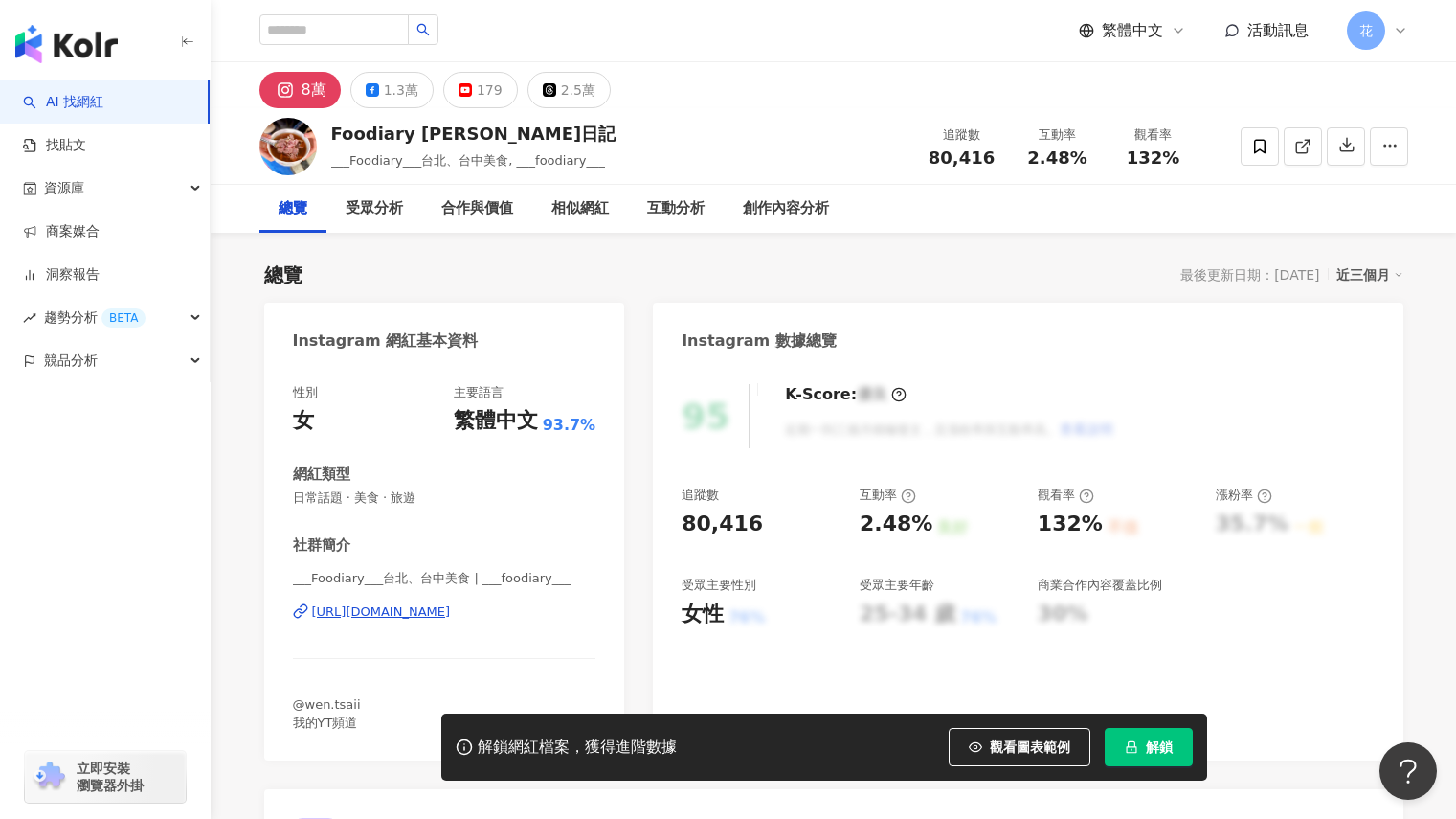
click at [1167, 743] on span "解鎖" at bounding box center [1158, 747] width 26 height 16
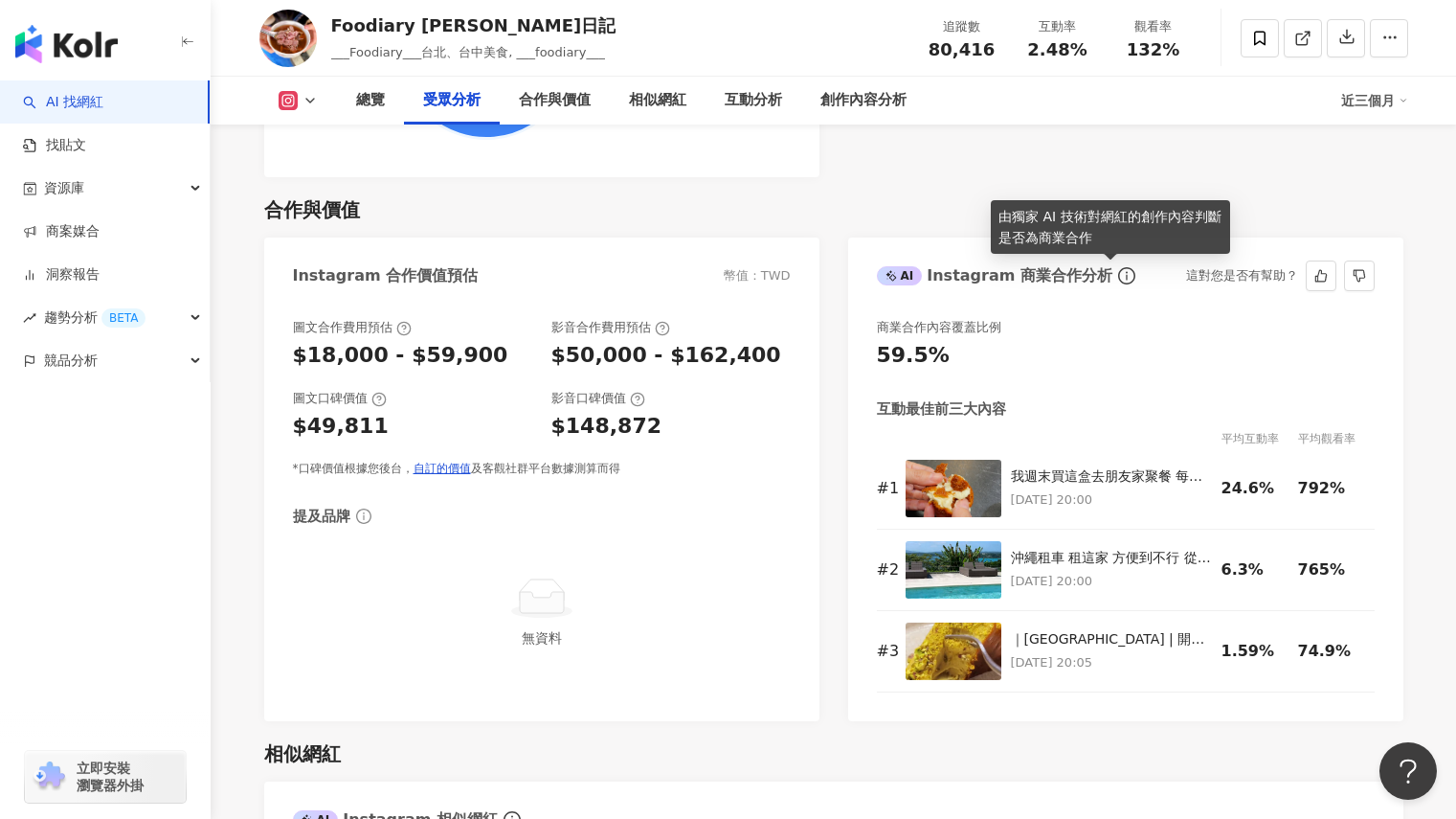
scroll to position [2506, 0]
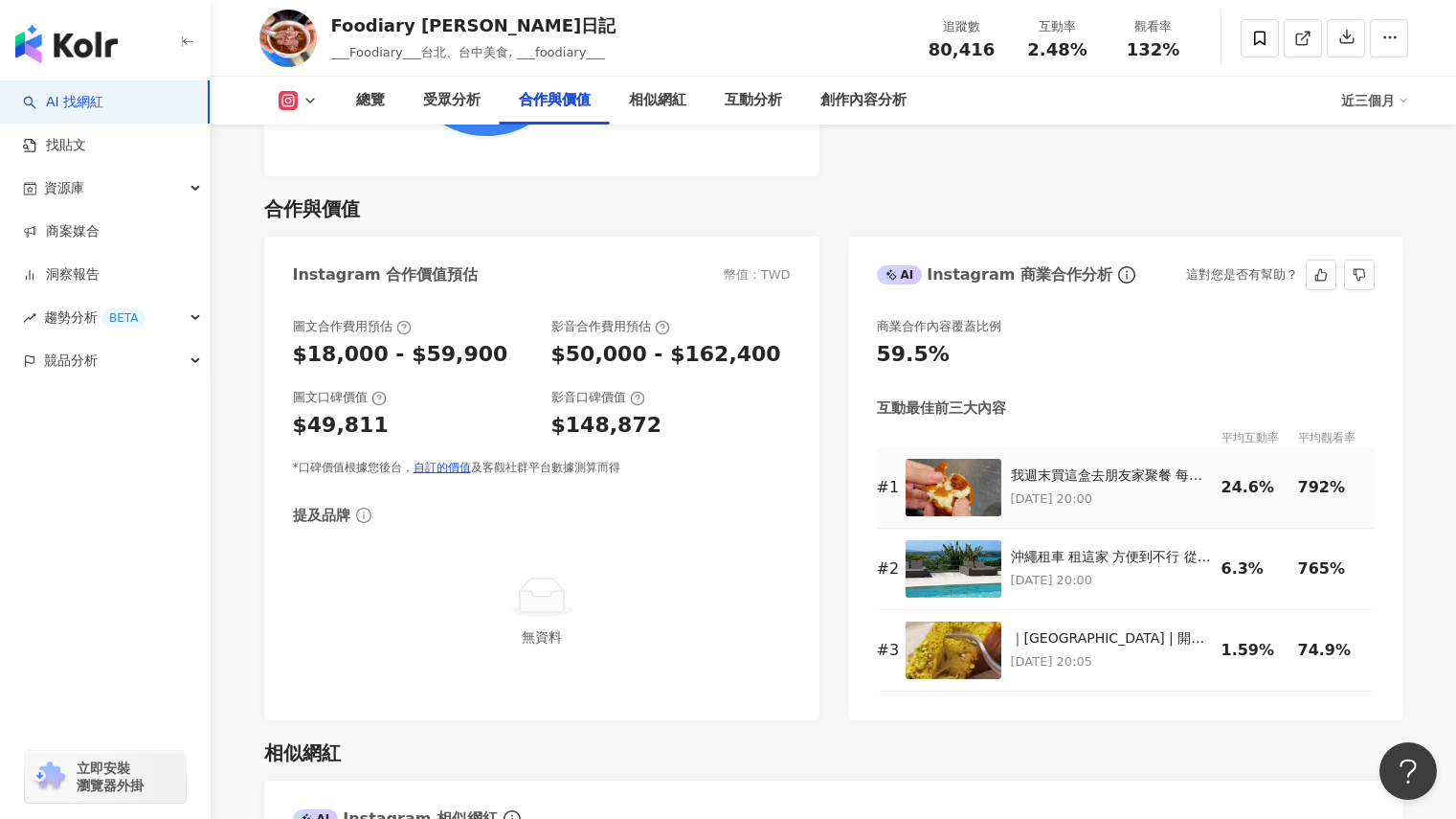
click at [966, 484] on img at bounding box center [953, 487] width 96 height 58
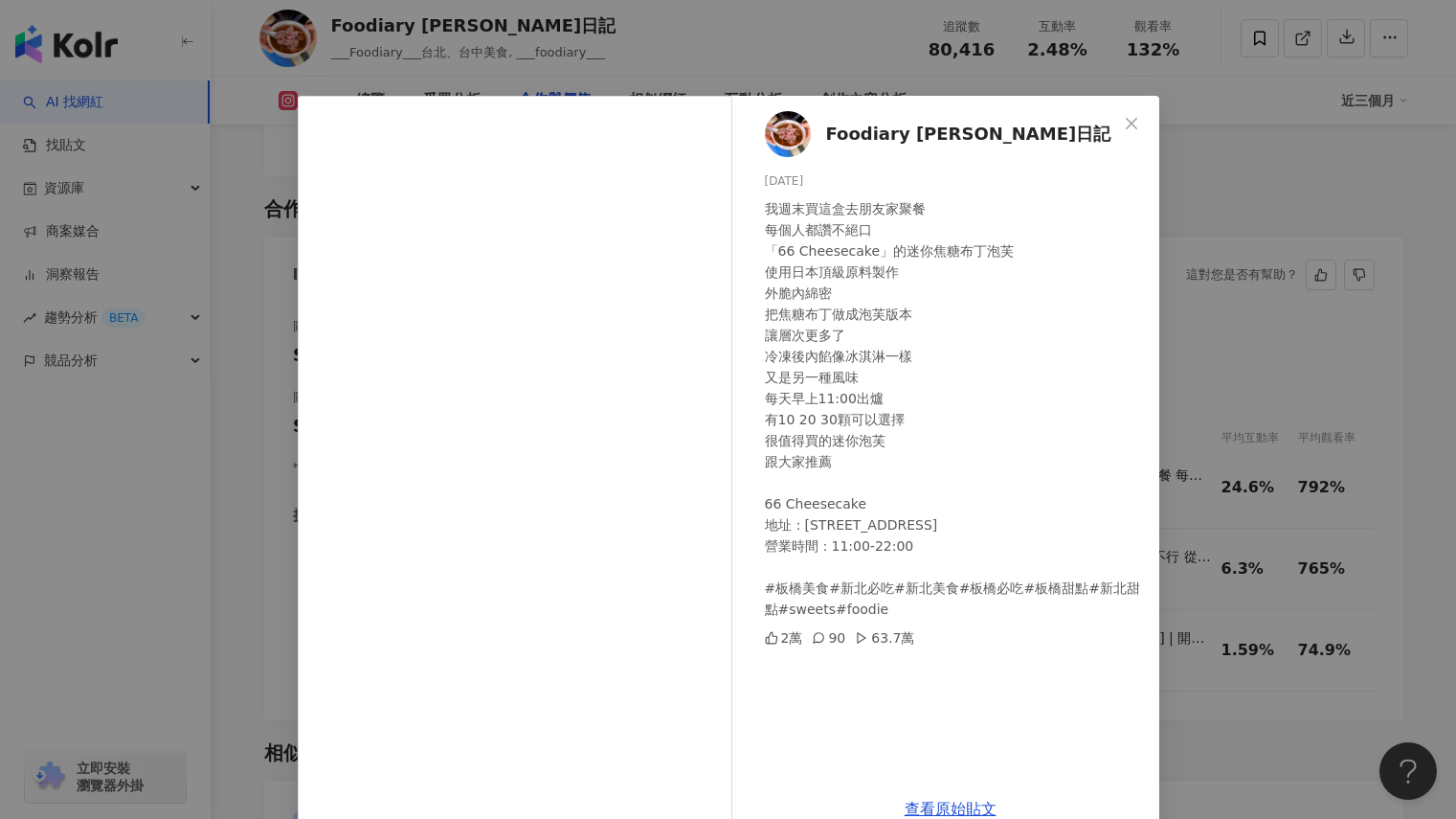
click at [1253, 437] on div "Foodiary 蔡蔡美食日記 2025/8/5 我週末買這盒去朋友家聚餐 每個人都讚不絕口 「66 Cheesecake」的迷你焦糖布丁泡芙 使用日本頂級原…" at bounding box center [728, 409] width 1456 height 819
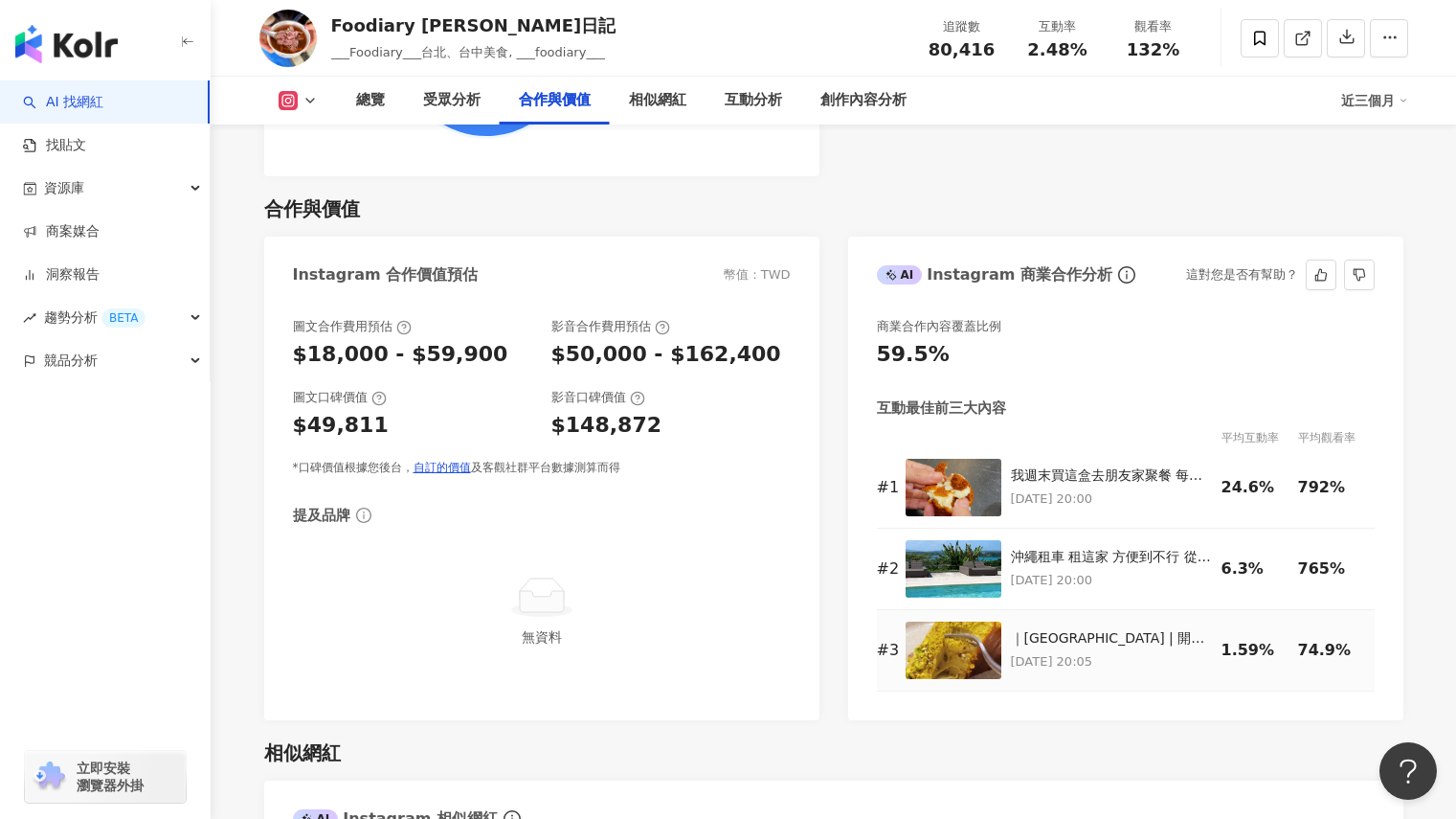
click at [977, 669] on img at bounding box center [953, 650] width 96 height 58
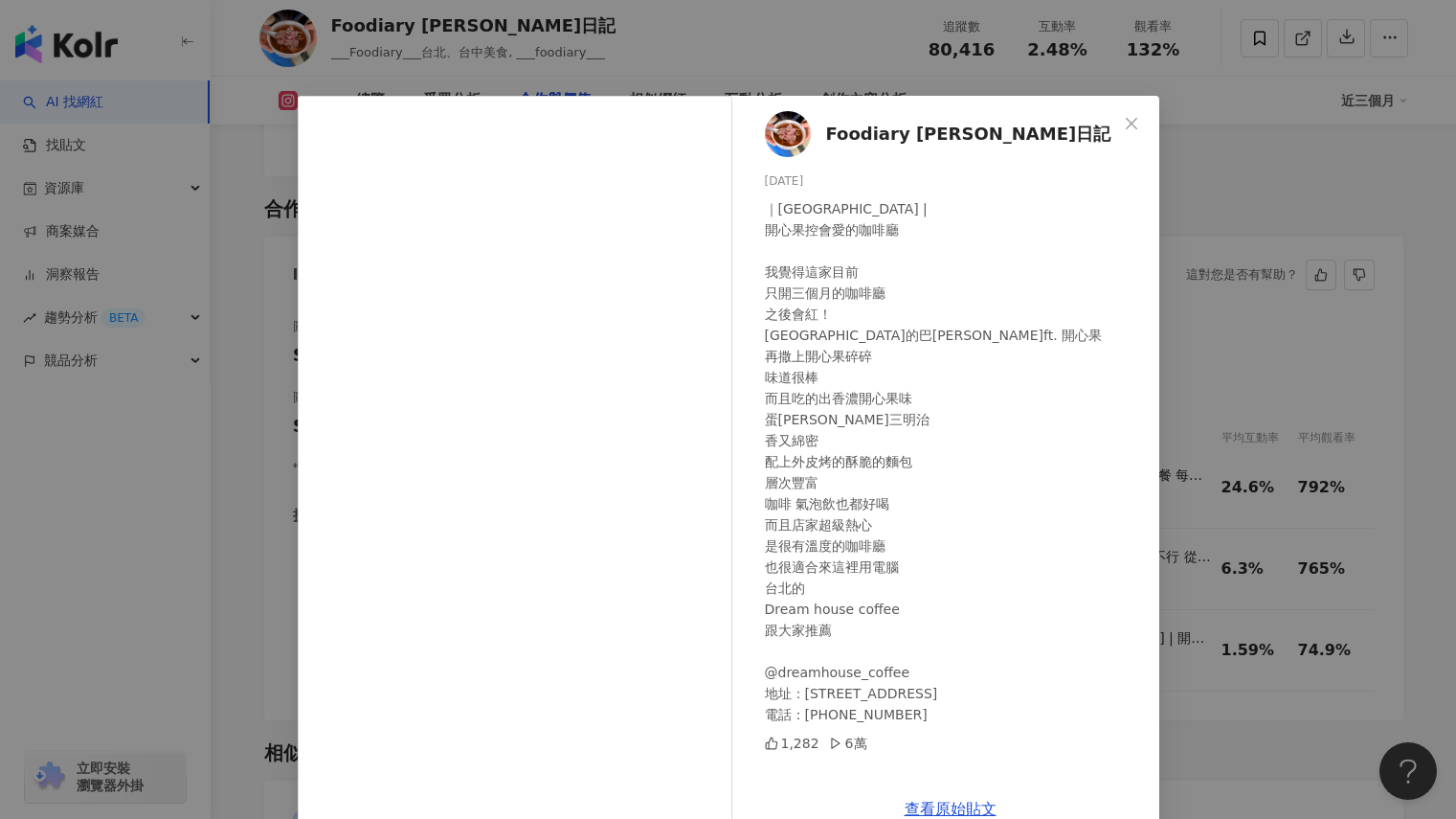
scroll to position [22, 0]
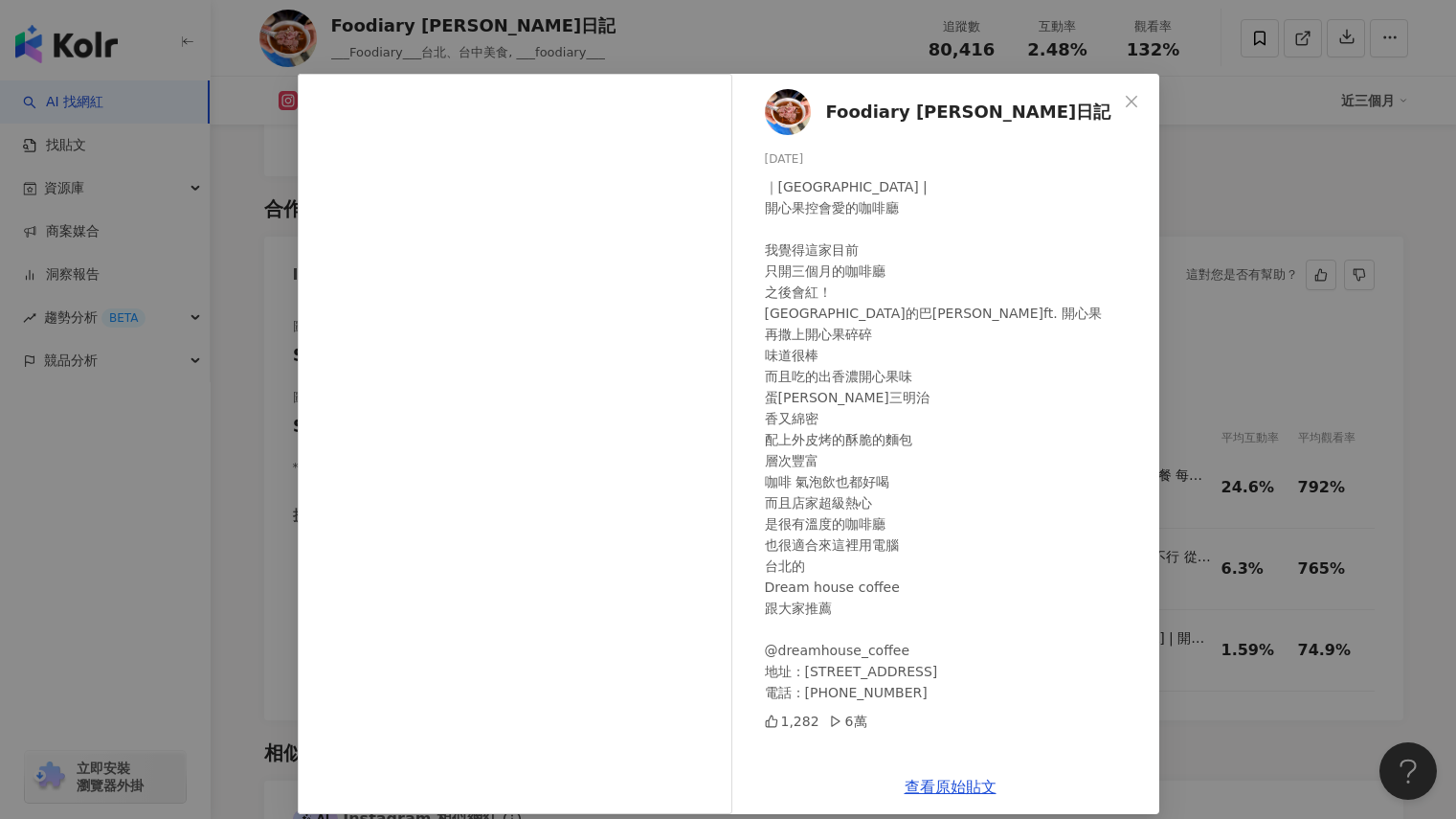
click at [1187, 322] on div "Foodiary 蔡蔡美食日記 2025/8/13 ｜台北 Taipei | 開心果控會愛的咖啡廳 我覺得這家目前 只開三個月的咖啡廳 之後會紅！ 香濃的巴斯…" at bounding box center [728, 409] width 1456 height 819
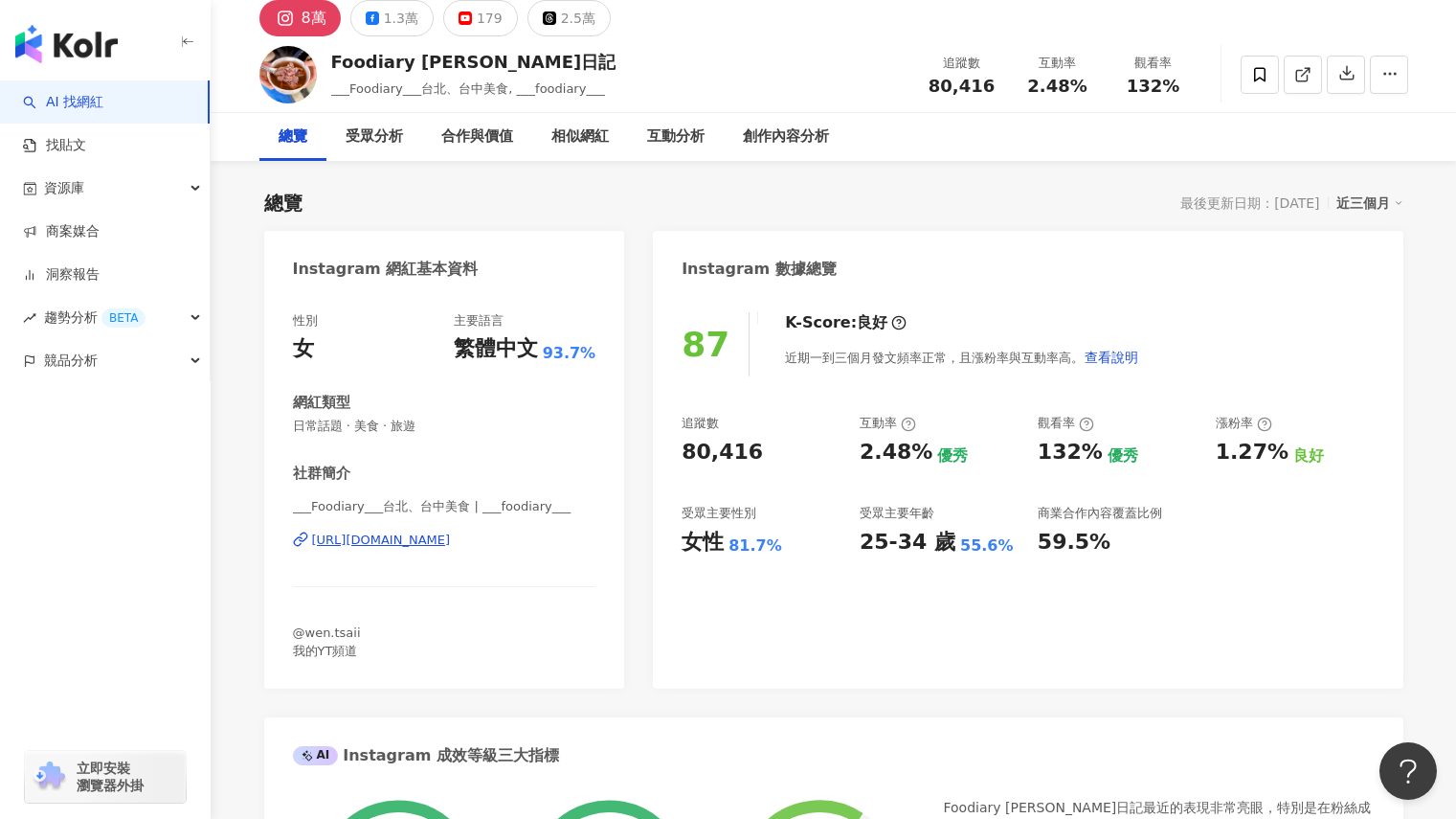
scroll to position [0, 0]
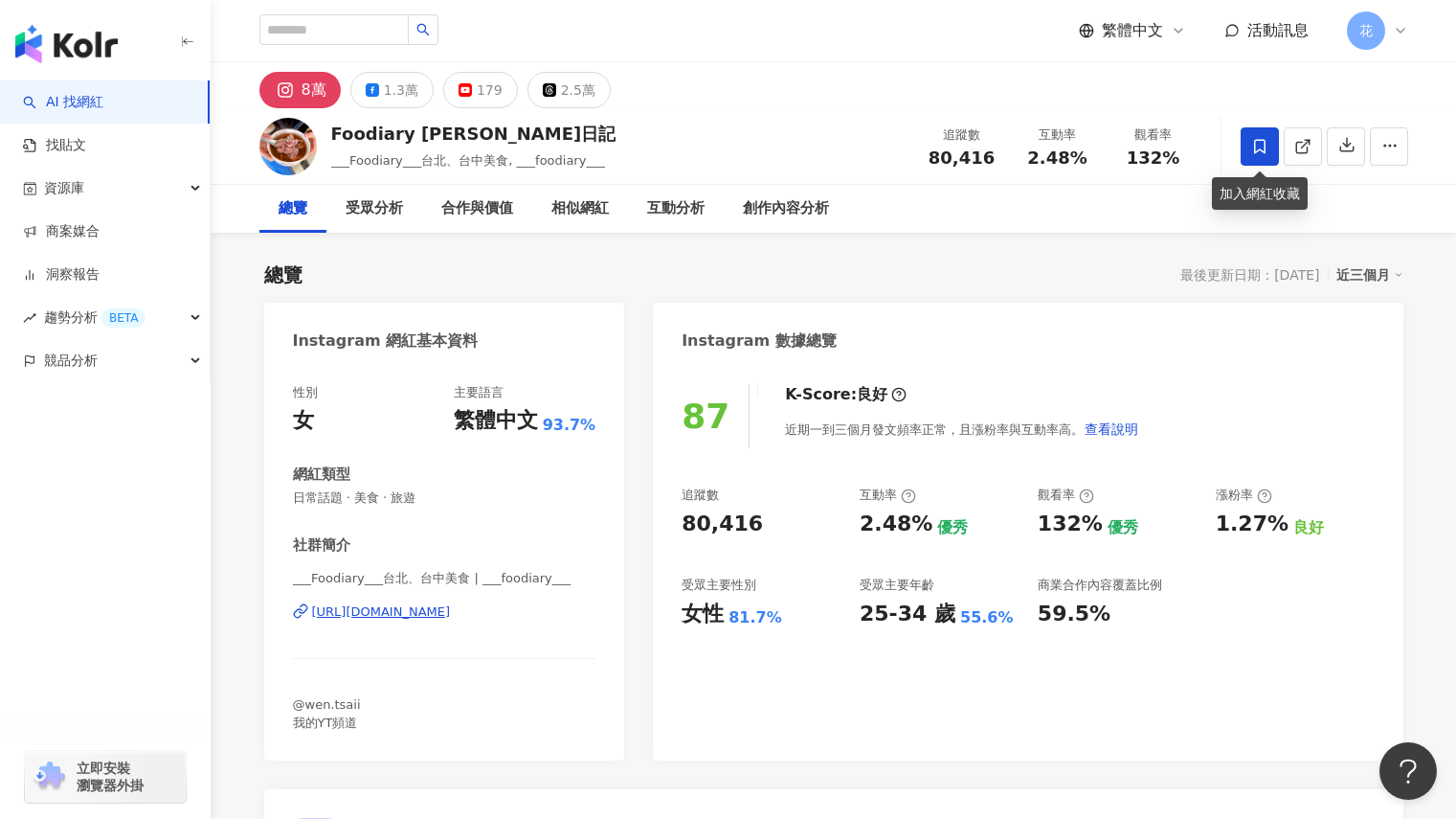
click at [1259, 150] on icon at bounding box center [1260, 146] width 18 height 18
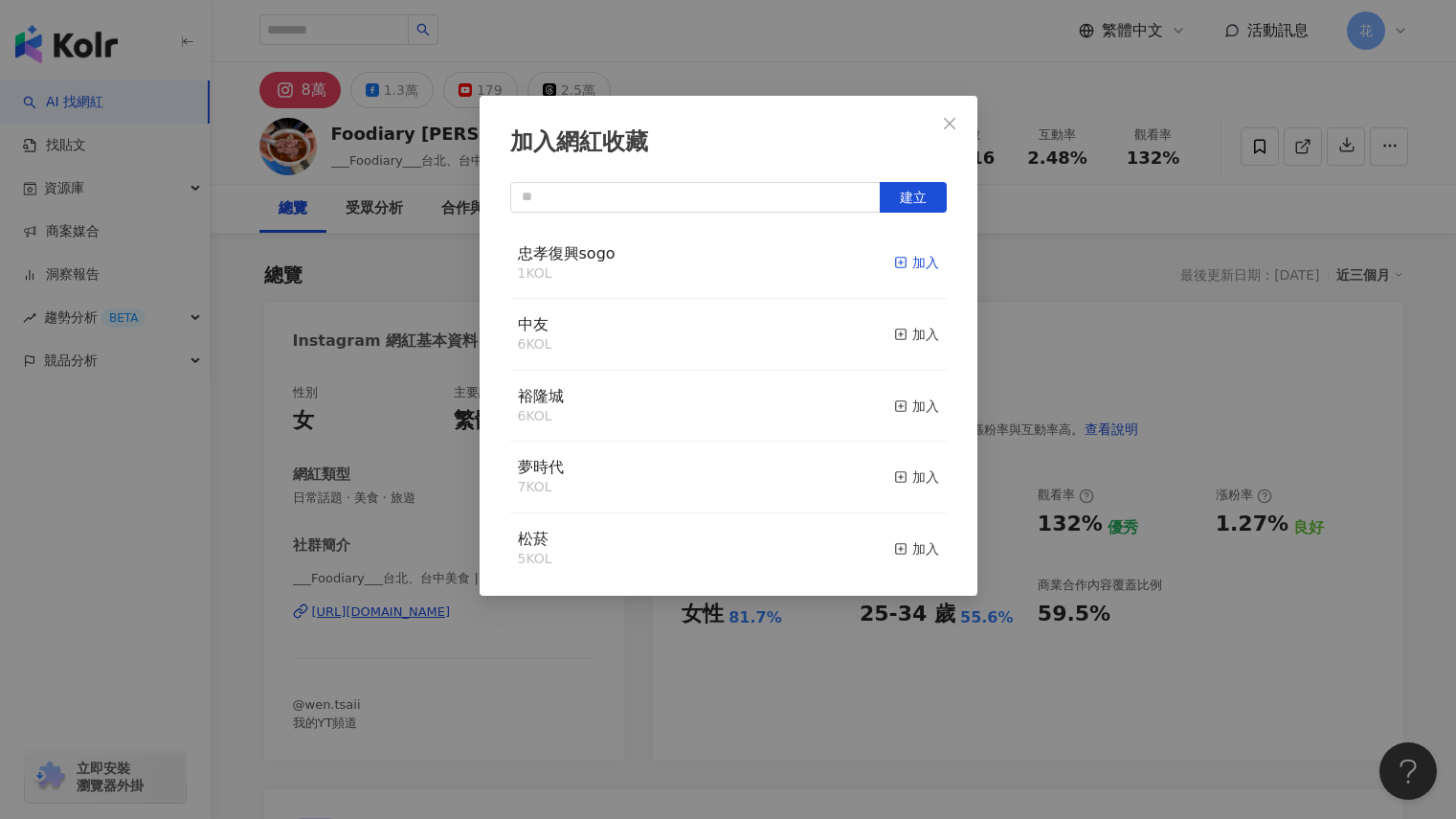
click at [911, 262] on div "加入" at bounding box center [916, 263] width 45 height 21
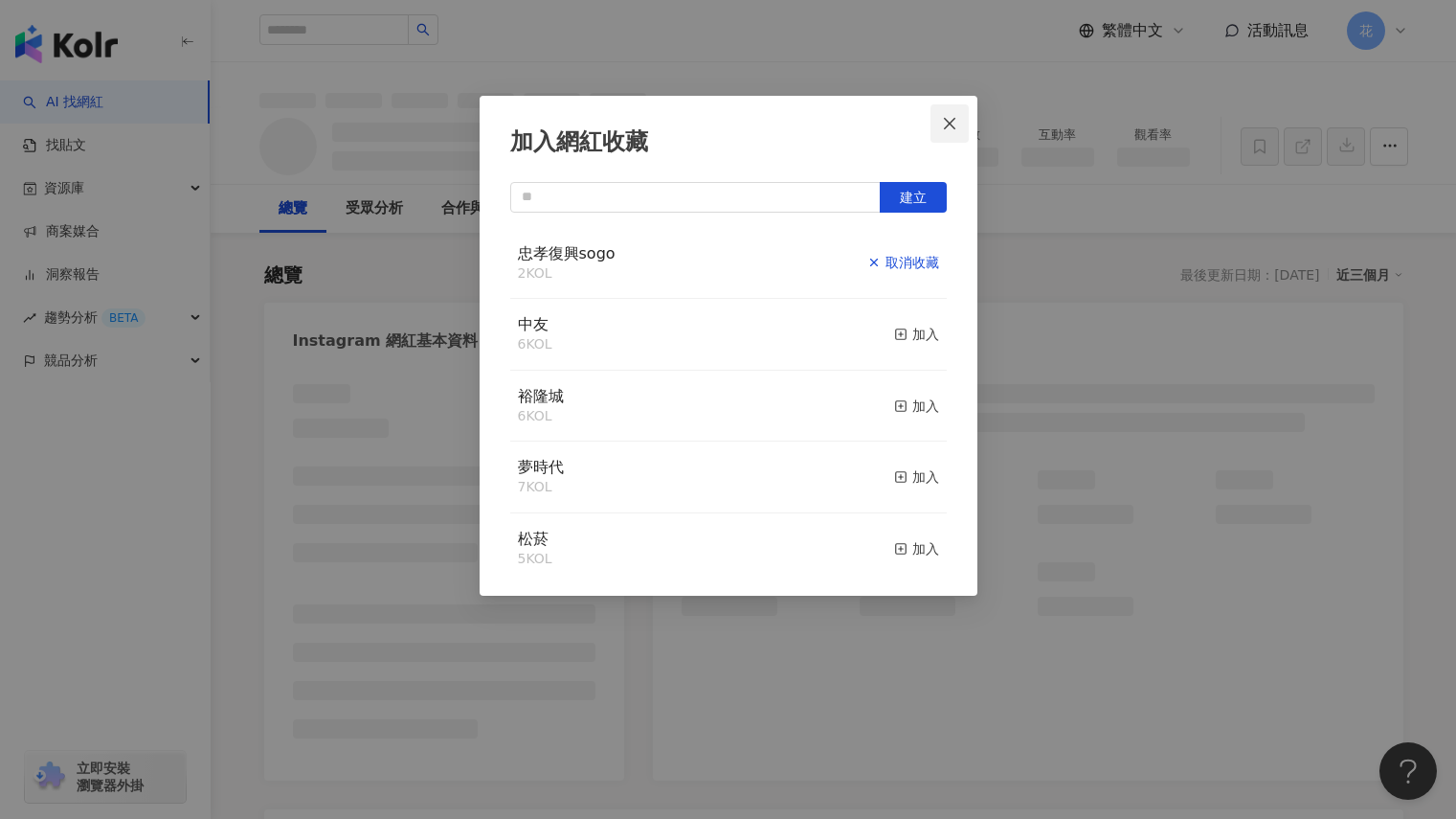
click at [948, 112] on button "Close" at bounding box center [949, 123] width 38 height 38
click at [948, 112] on div "加入網紅收藏 建立 忠孝復興sogo 2 KOL 取消收藏 中友 6 KOL 加入 裕隆城 6 KOL 加入 夢時代 7 KOL 加入 松菸 5 KOL 加入…" at bounding box center [728, 409] width 1456 height 819
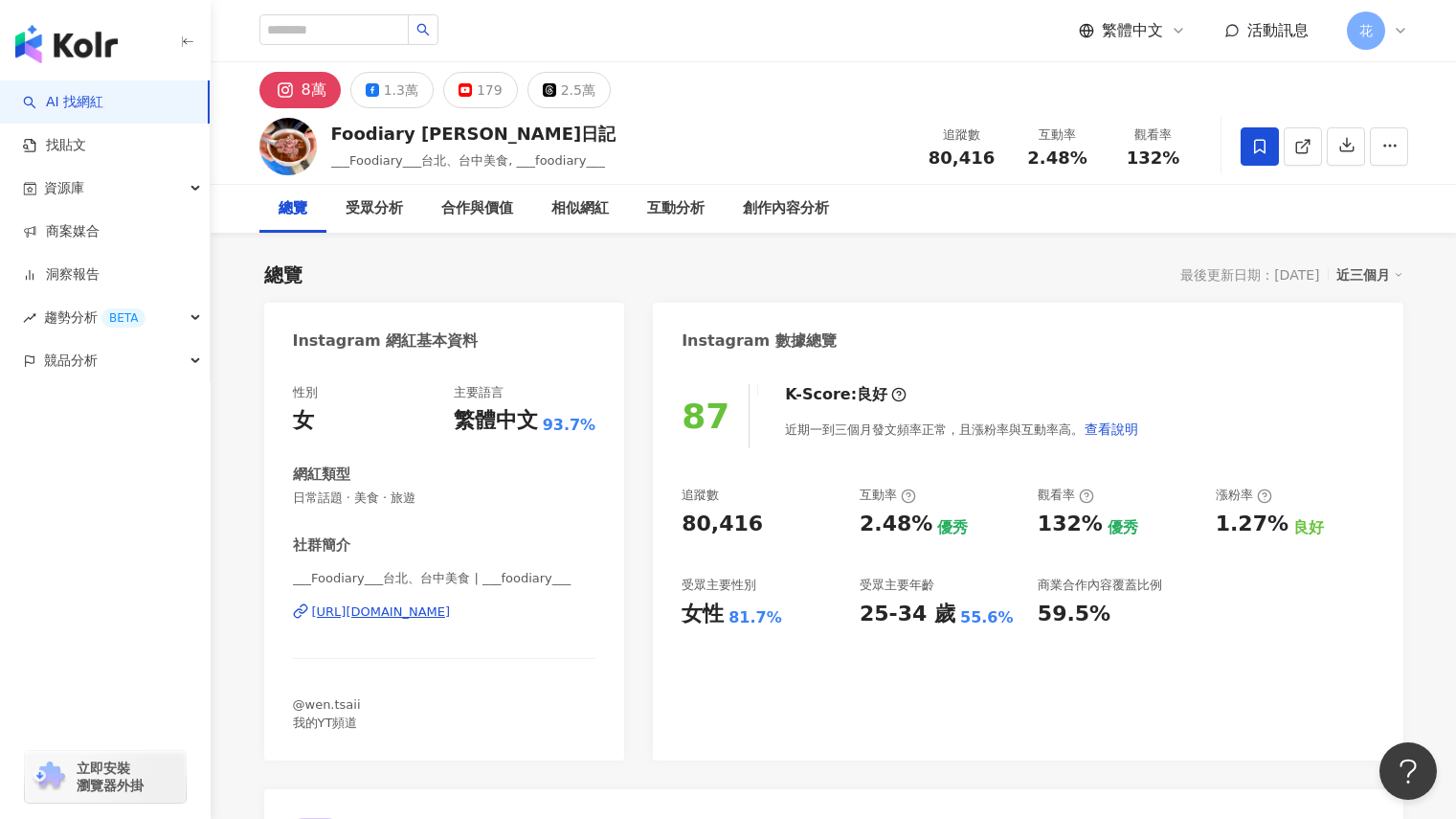
click at [404, 617] on div "https://www.instagram.com/___foodiary___/" at bounding box center [382, 612] width 139 height 18
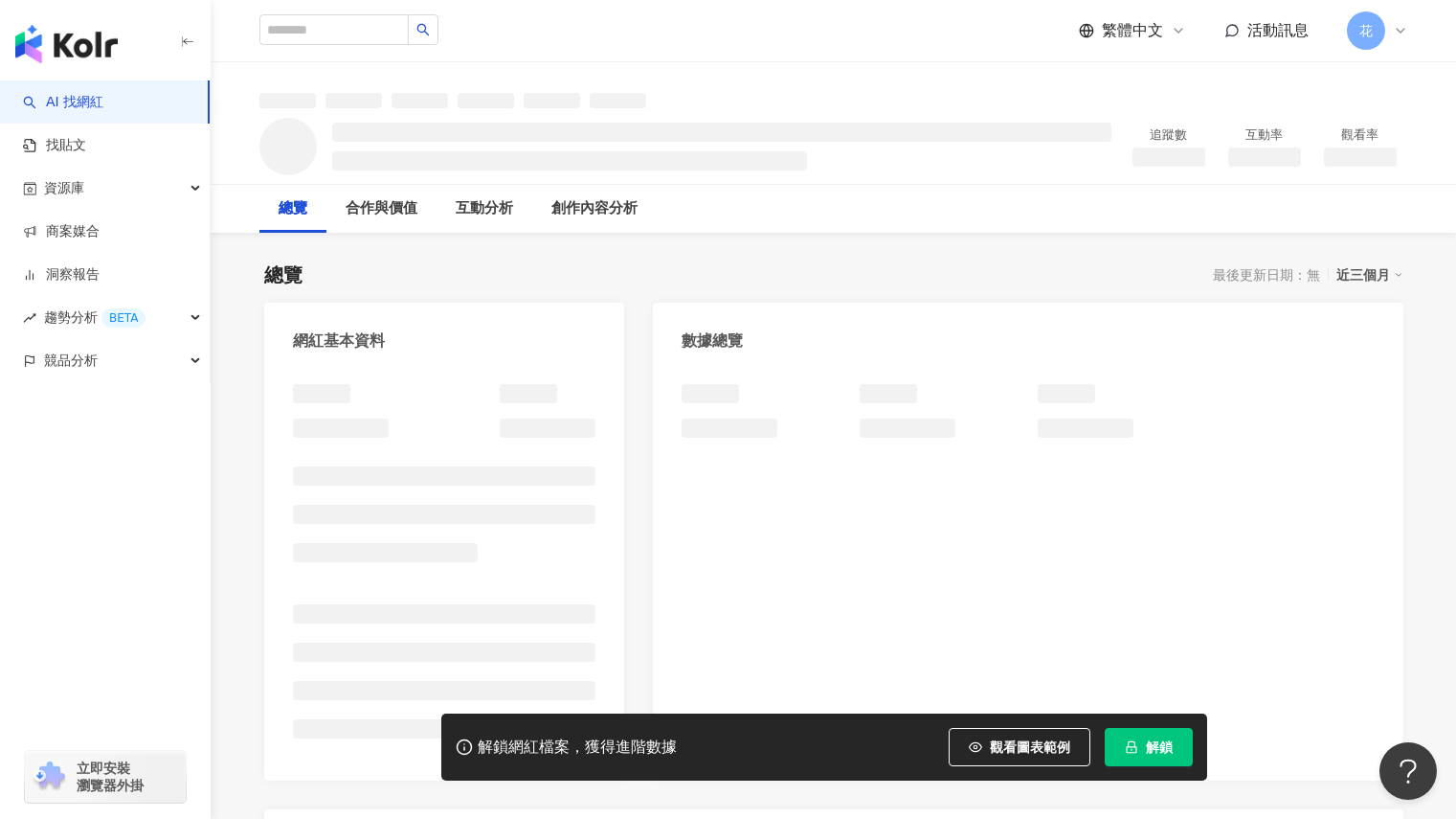
click at [1144, 759] on button "解鎖" at bounding box center [1149, 747] width 88 height 38
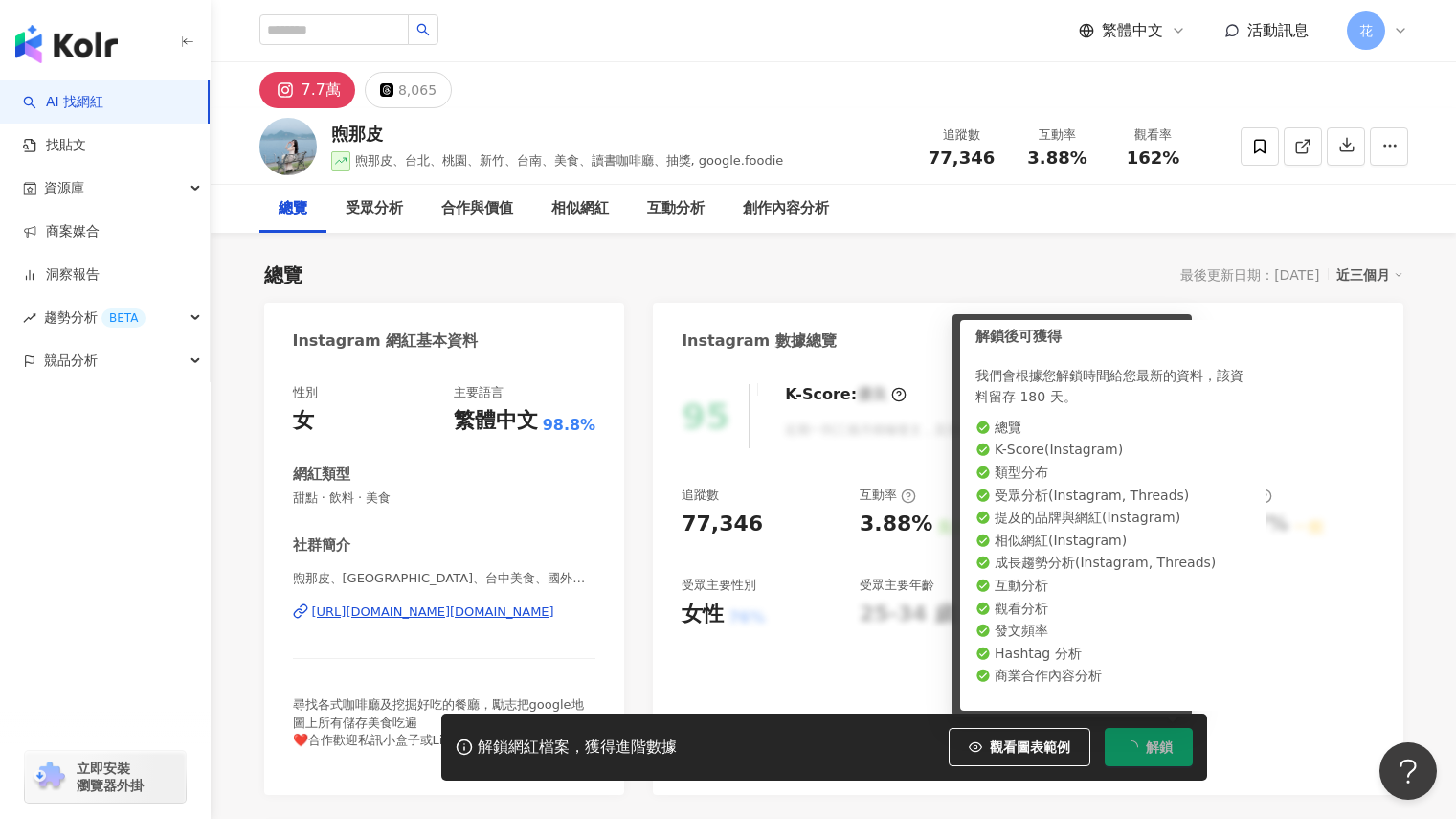
scroll to position [133, 0]
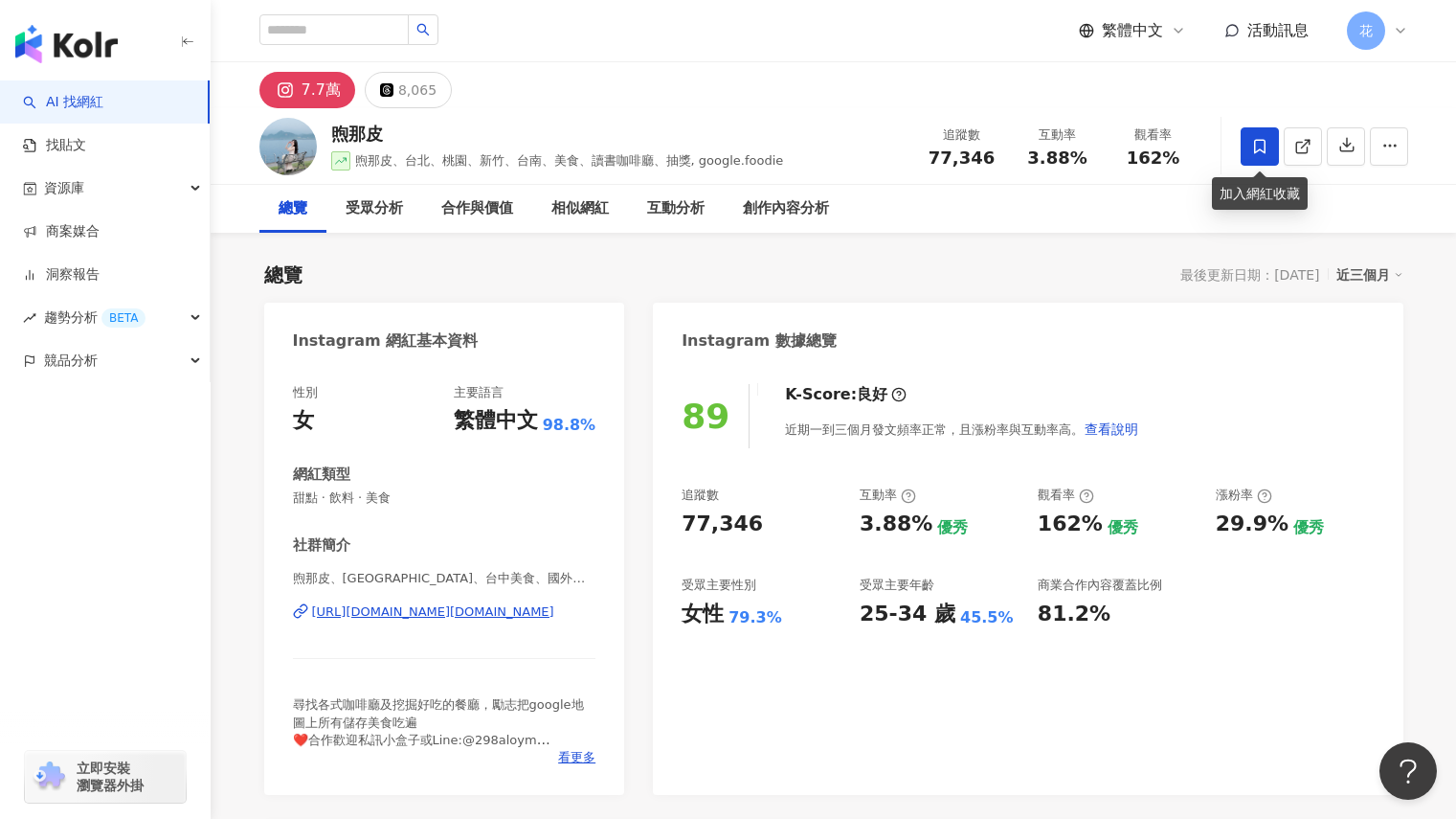
click at [1260, 160] on span at bounding box center [1259, 145] width 38 height 38
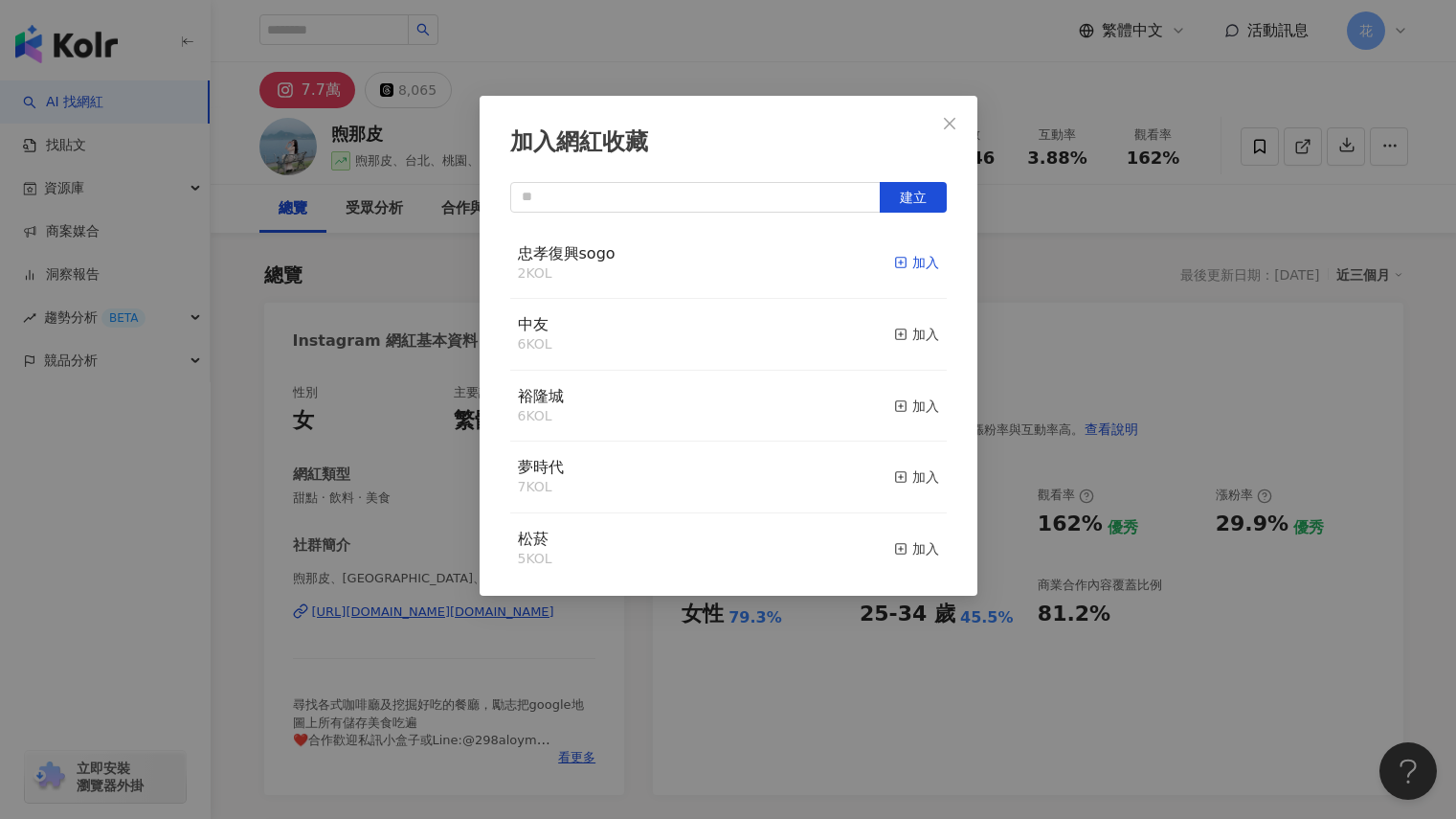
click at [914, 265] on div "加入" at bounding box center [916, 263] width 45 height 21
click at [954, 124] on icon "close" at bounding box center [950, 124] width 16 height 16
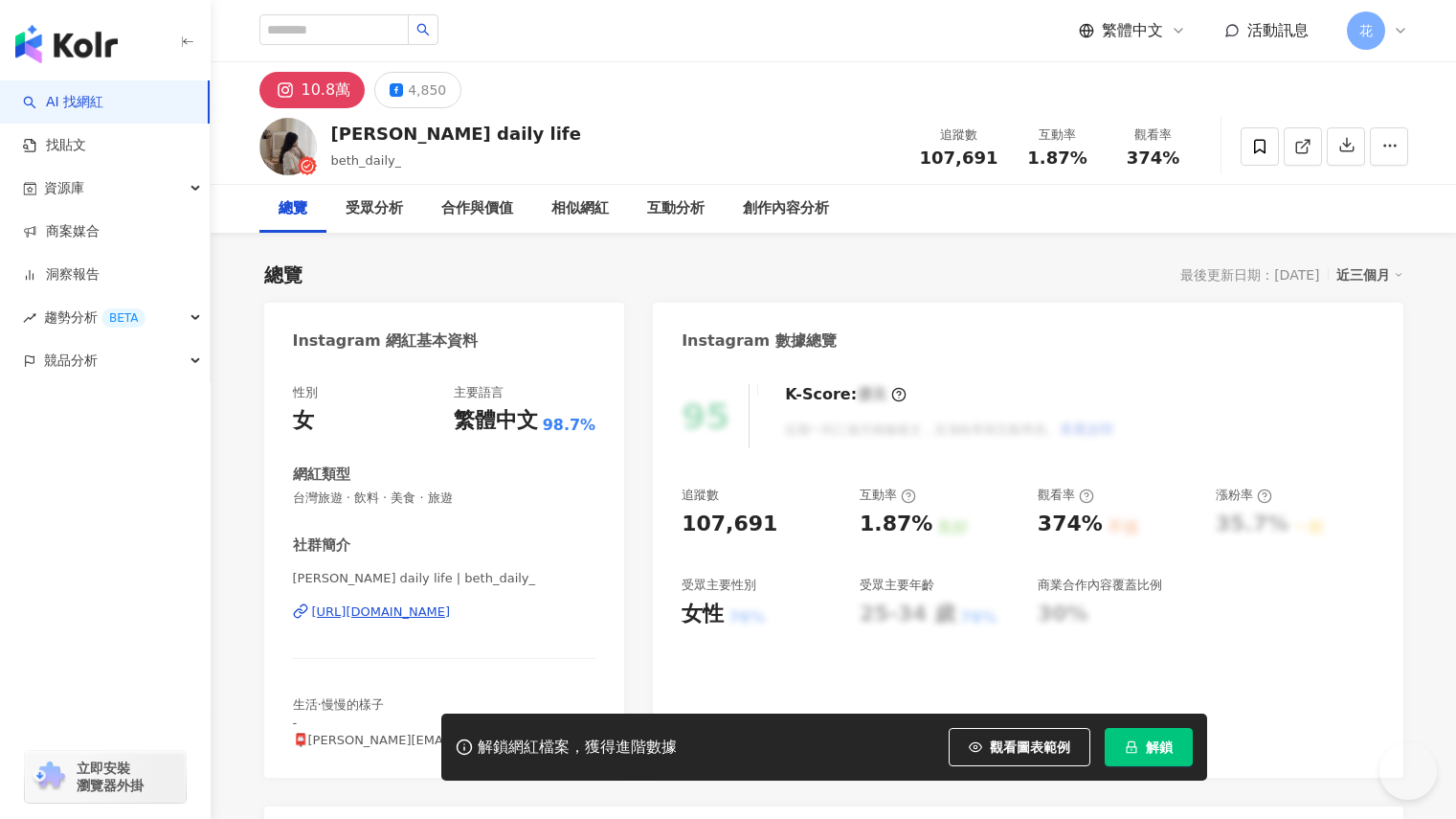
click at [1147, 739] on span "解鎖" at bounding box center [1158, 747] width 26 height 16
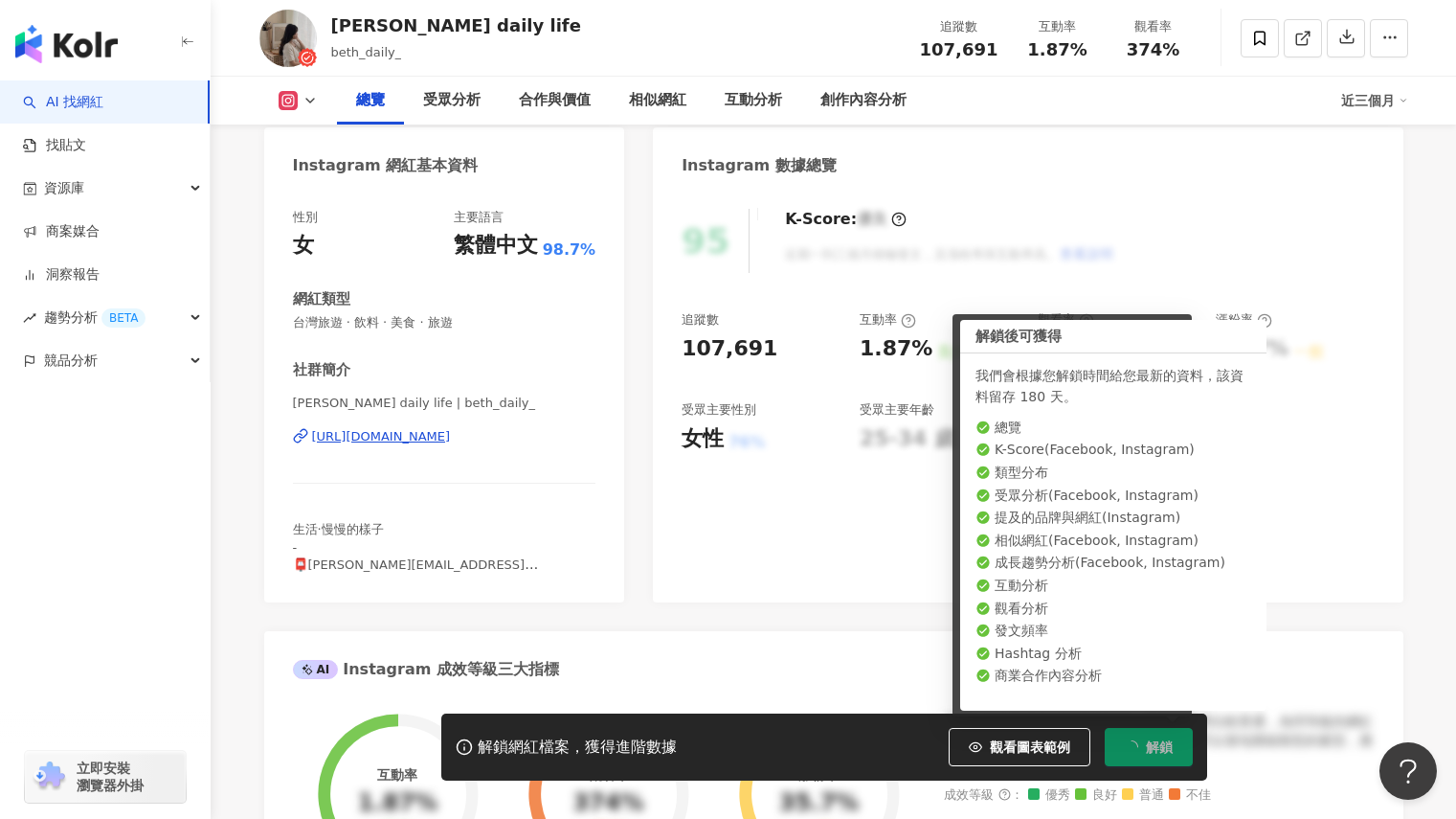
click at [1293, 521] on div "95 K-Score : 優良 近期一到三個月積極發文，且漲粉率與互動率高。 查看說明 追蹤數 107,691 互動率 1.87% 良好 觀看率 374% 不…" at bounding box center [1028, 395] width 749 height 413
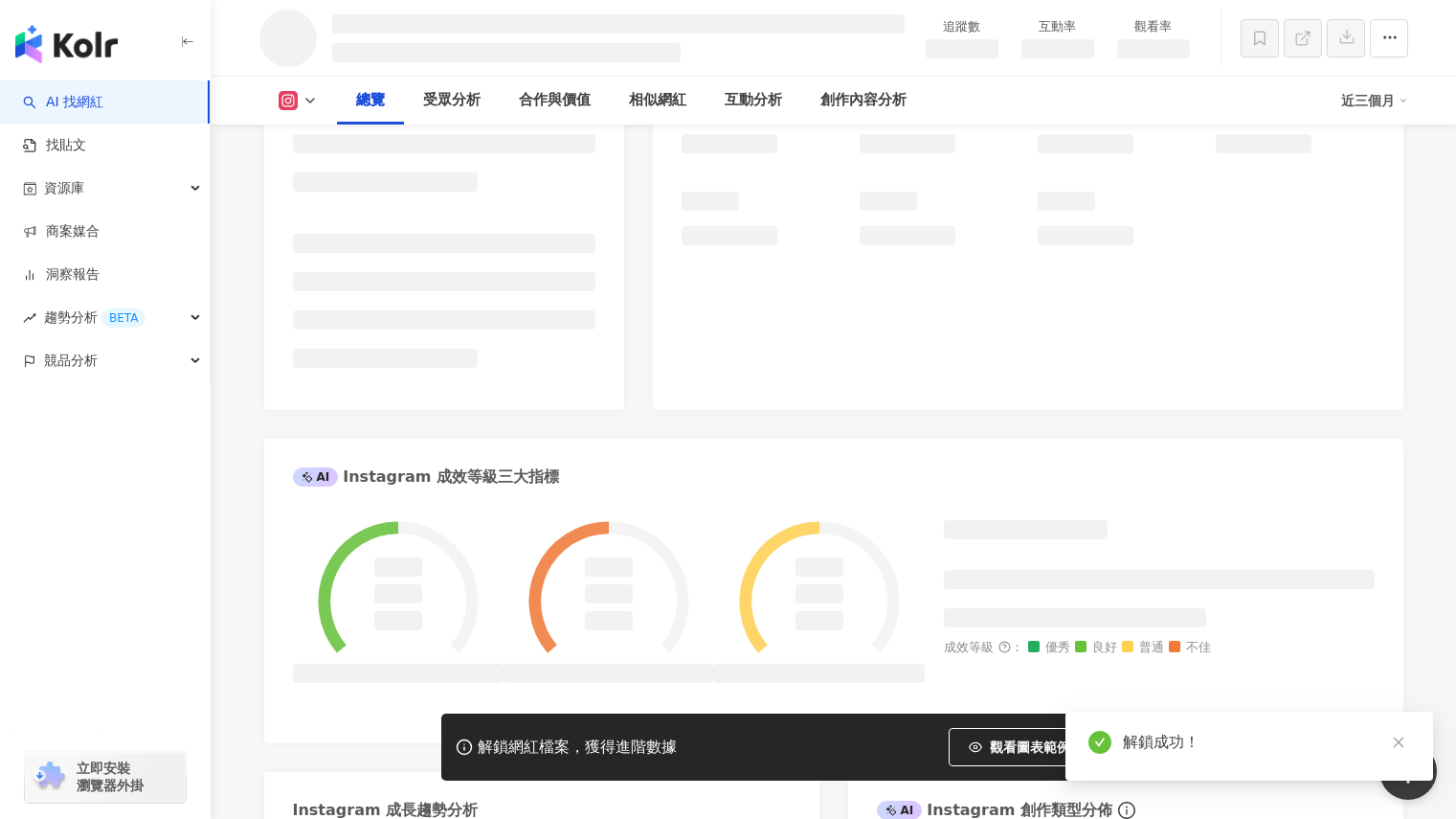
scroll to position [453, 0]
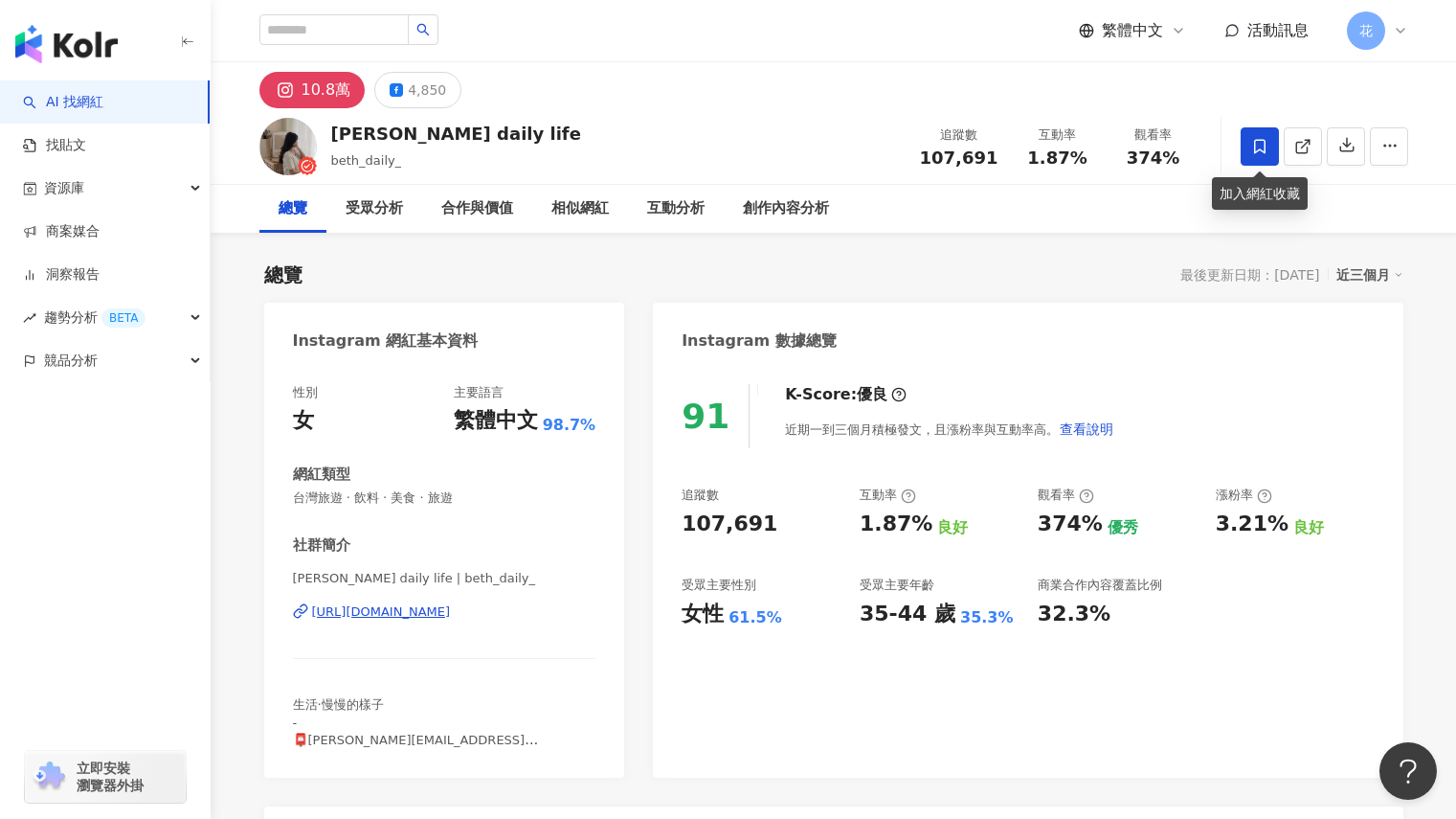
click at [1260, 151] on icon at bounding box center [1260, 146] width 18 height 18
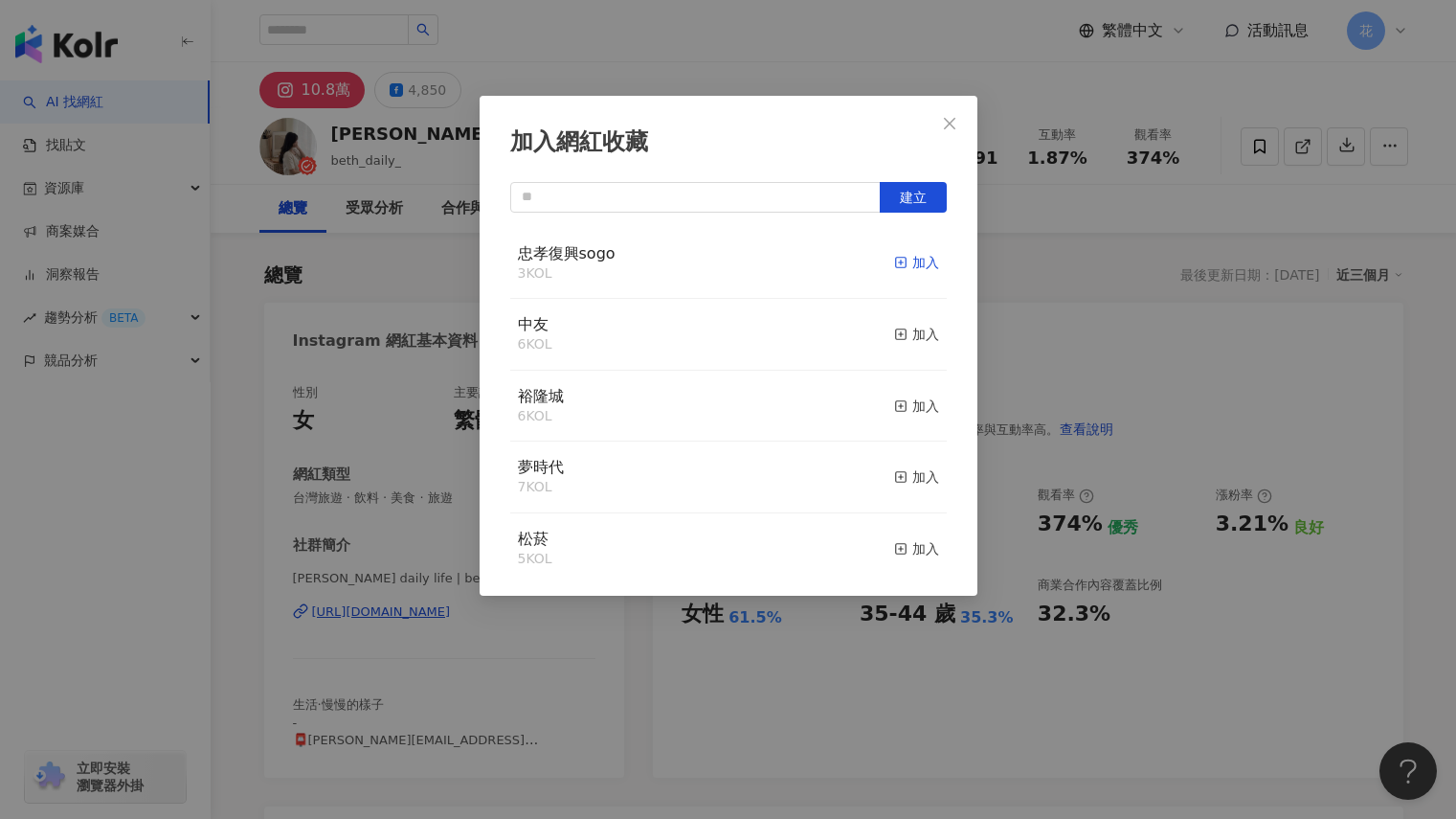
click at [894, 266] on icon "button" at bounding box center [901, 263] width 14 height 14
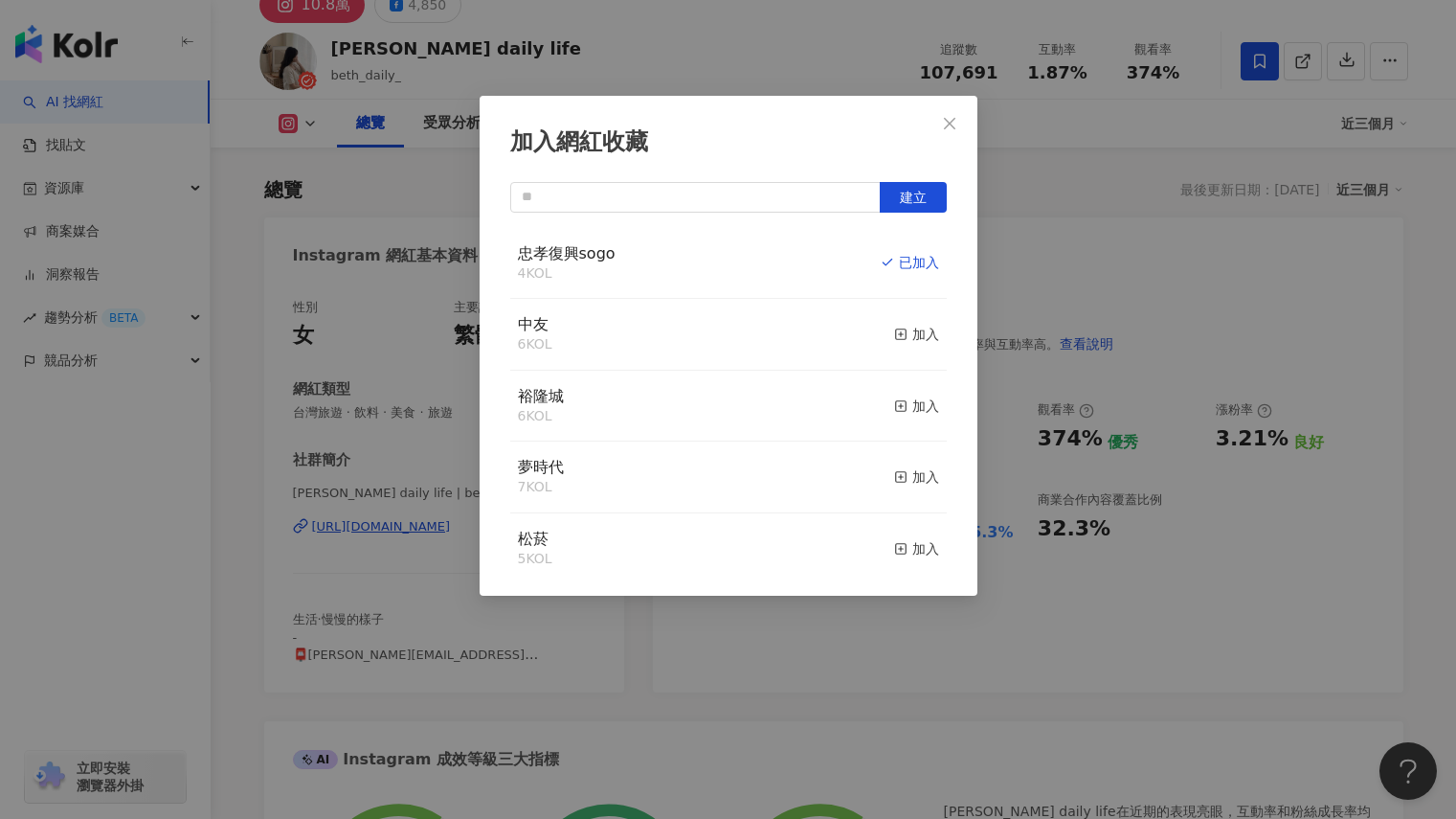
scroll to position [112, 0]
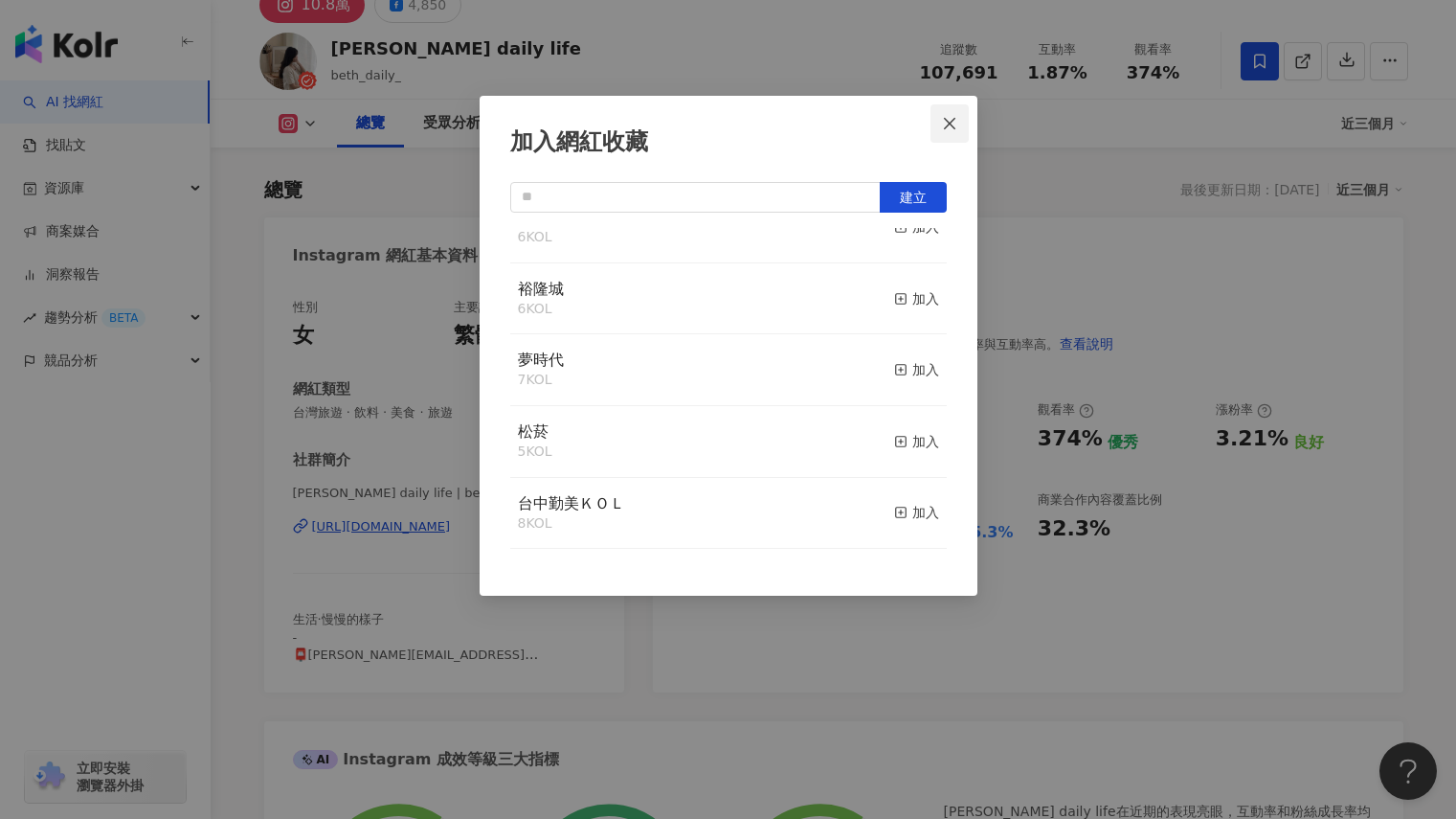
click at [949, 126] on icon "close" at bounding box center [950, 124] width 16 height 16
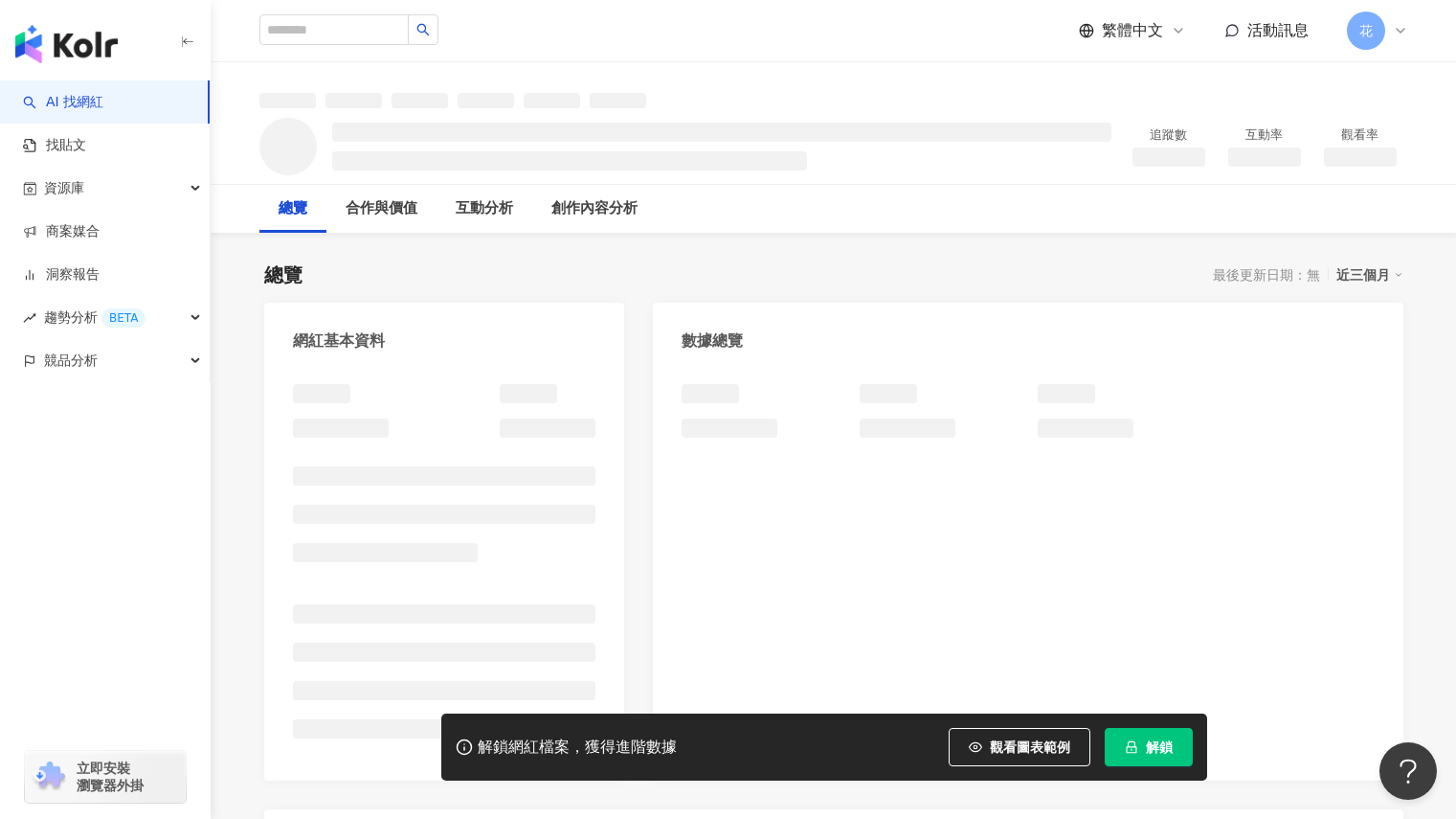
click at [1158, 747] on span "解鎖" at bounding box center [1158, 747] width 26 height 16
click at [1150, 746] on span "解鎖" at bounding box center [1158, 747] width 26 height 16
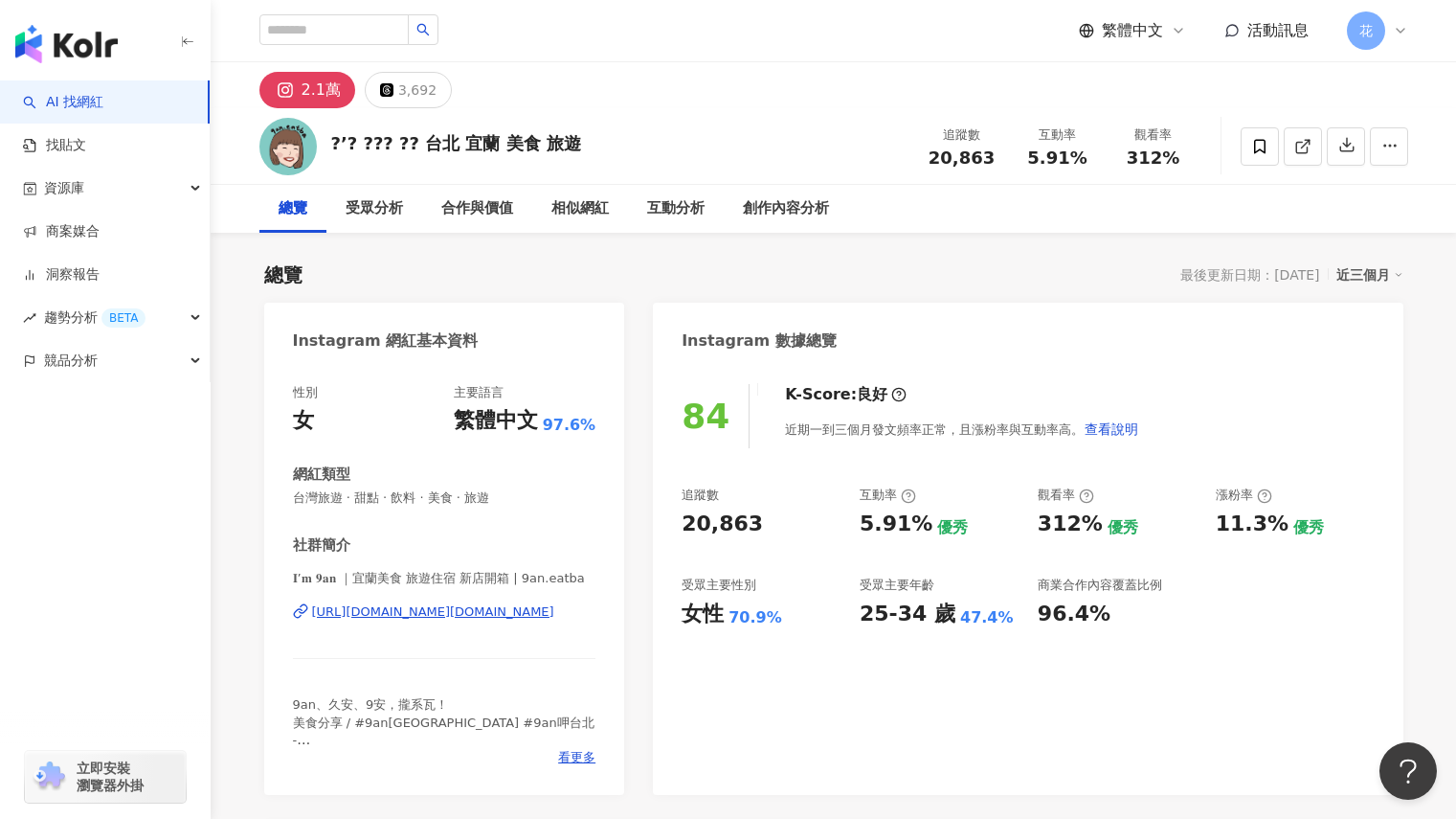
scroll to position [1, 0]
click at [1268, 153] on icon at bounding box center [1260, 145] width 18 height 18
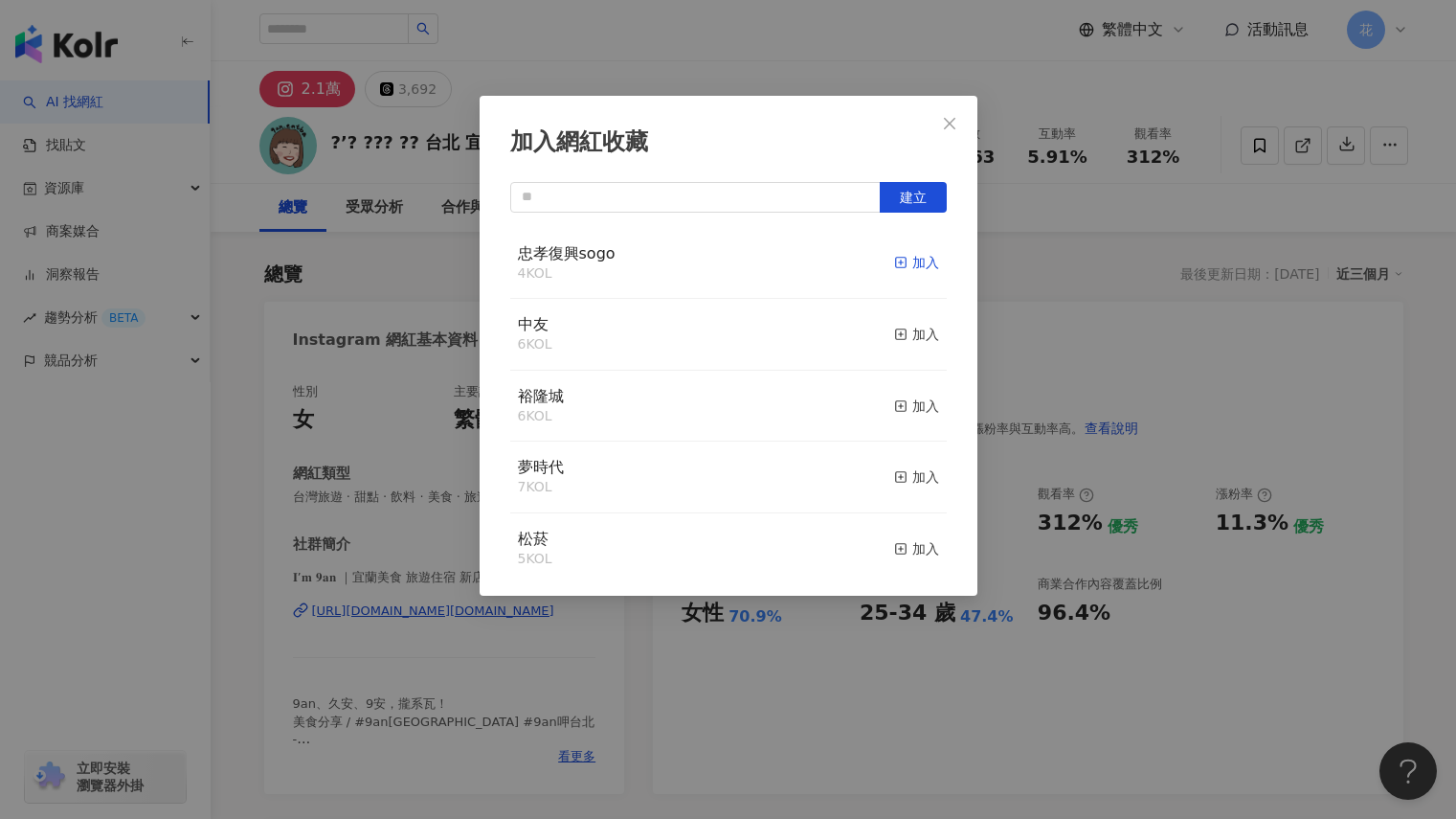
click at [914, 257] on div "加入" at bounding box center [916, 263] width 45 height 21
click at [943, 119] on icon "close" at bounding box center [950, 124] width 16 height 16
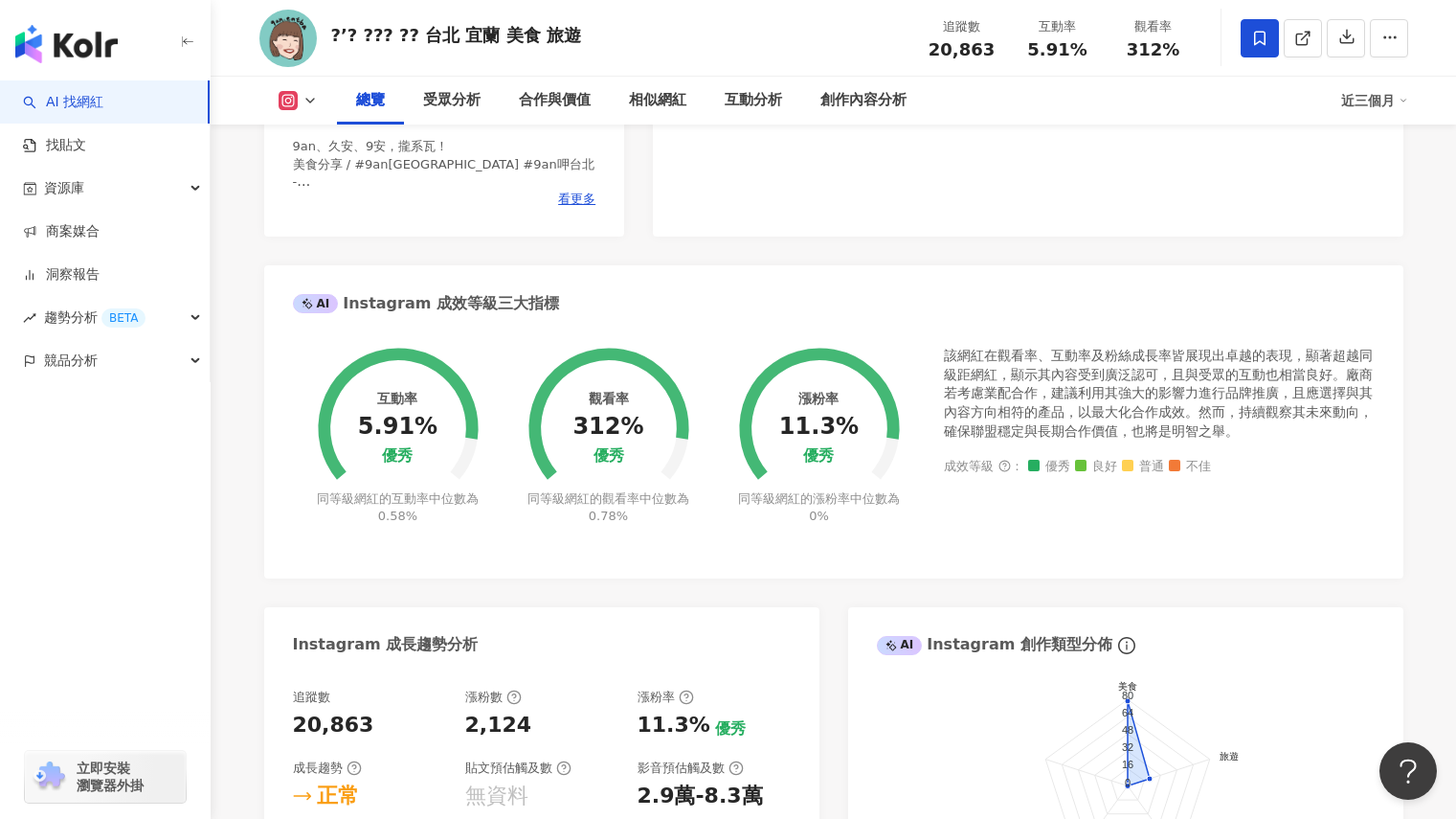
scroll to position [0, 0]
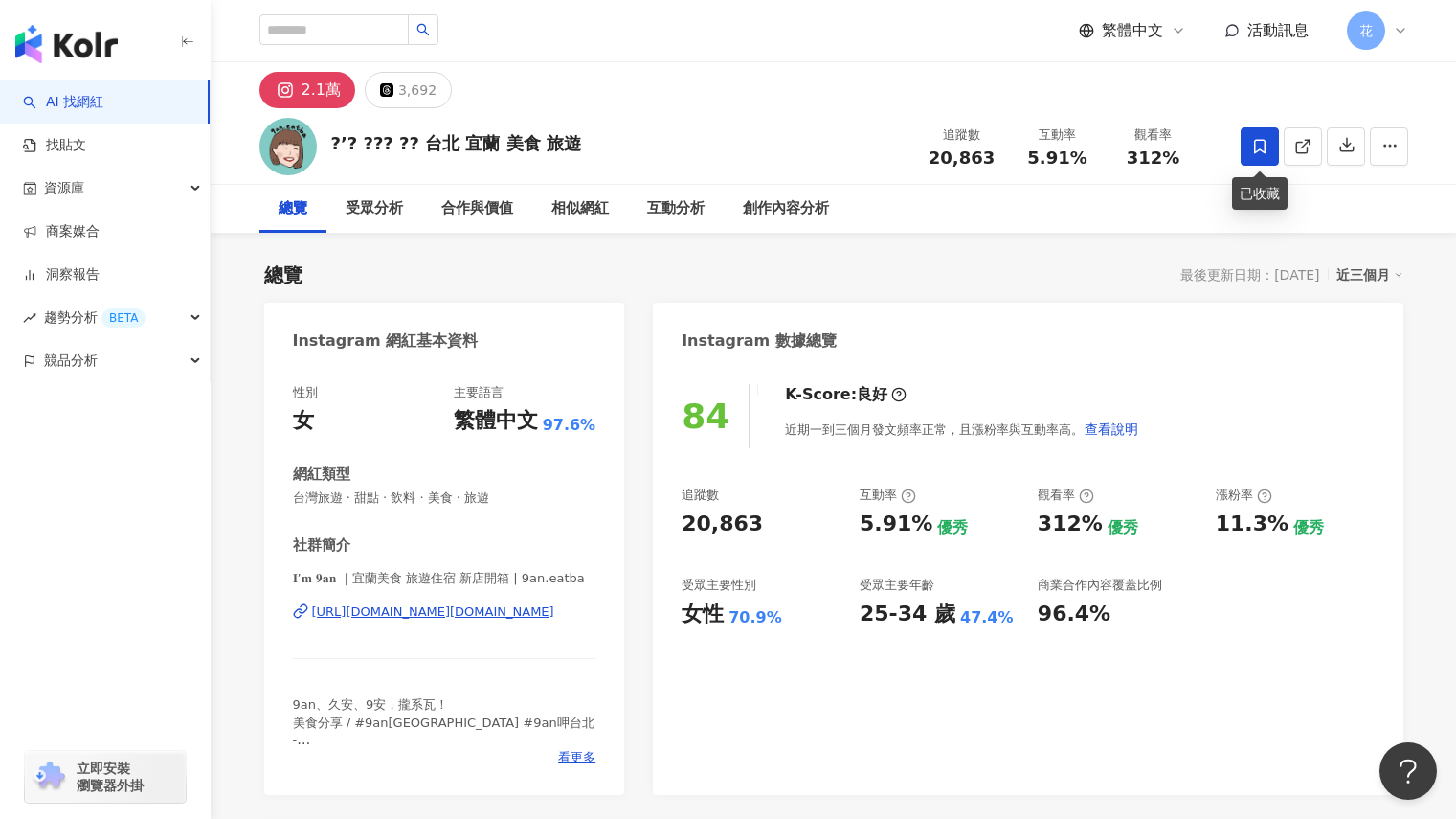
click at [1265, 148] on icon at bounding box center [1260, 145] width 12 height 15
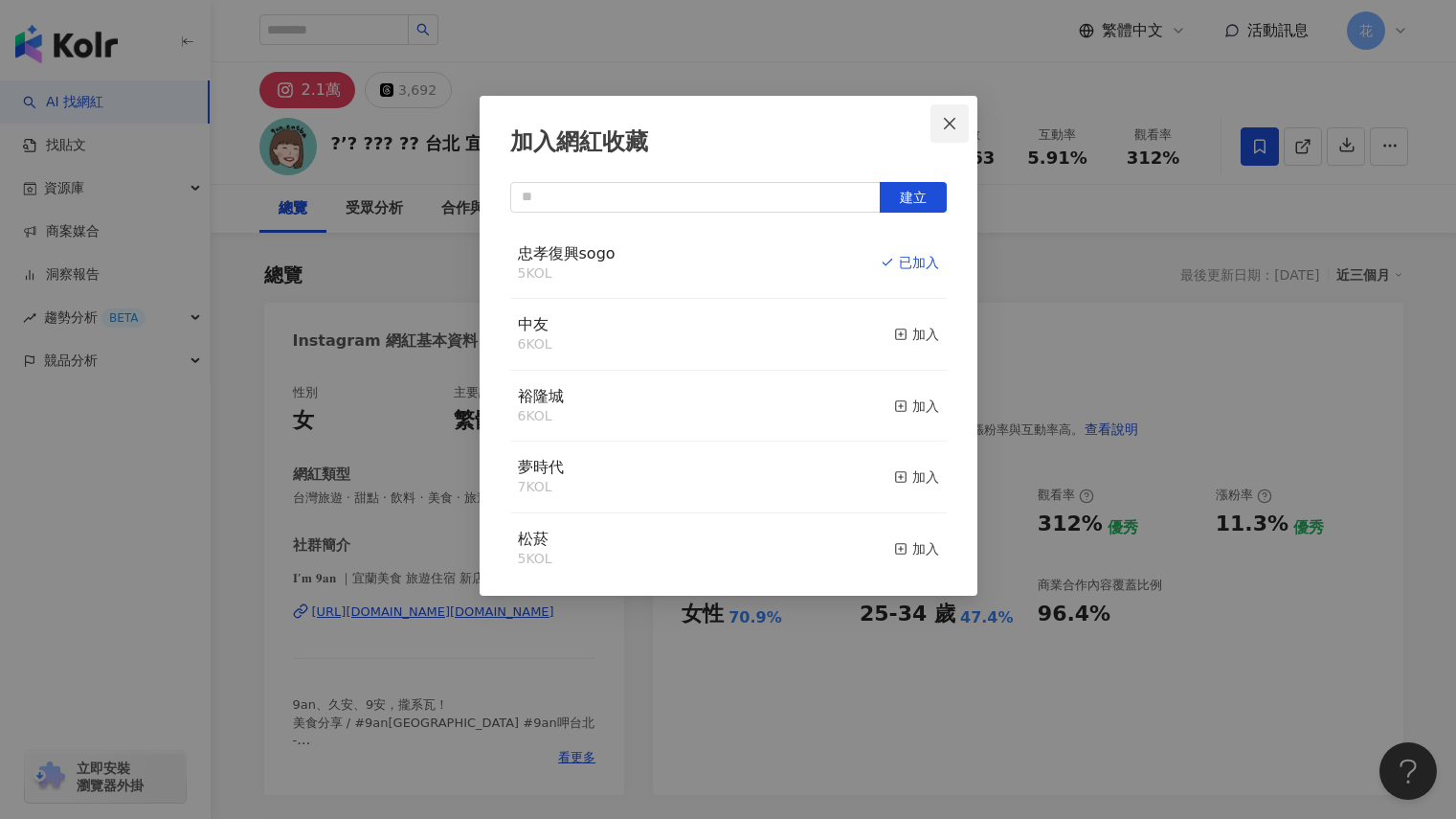
click at [954, 123] on icon "close" at bounding box center [950, 124] width 16 height 16
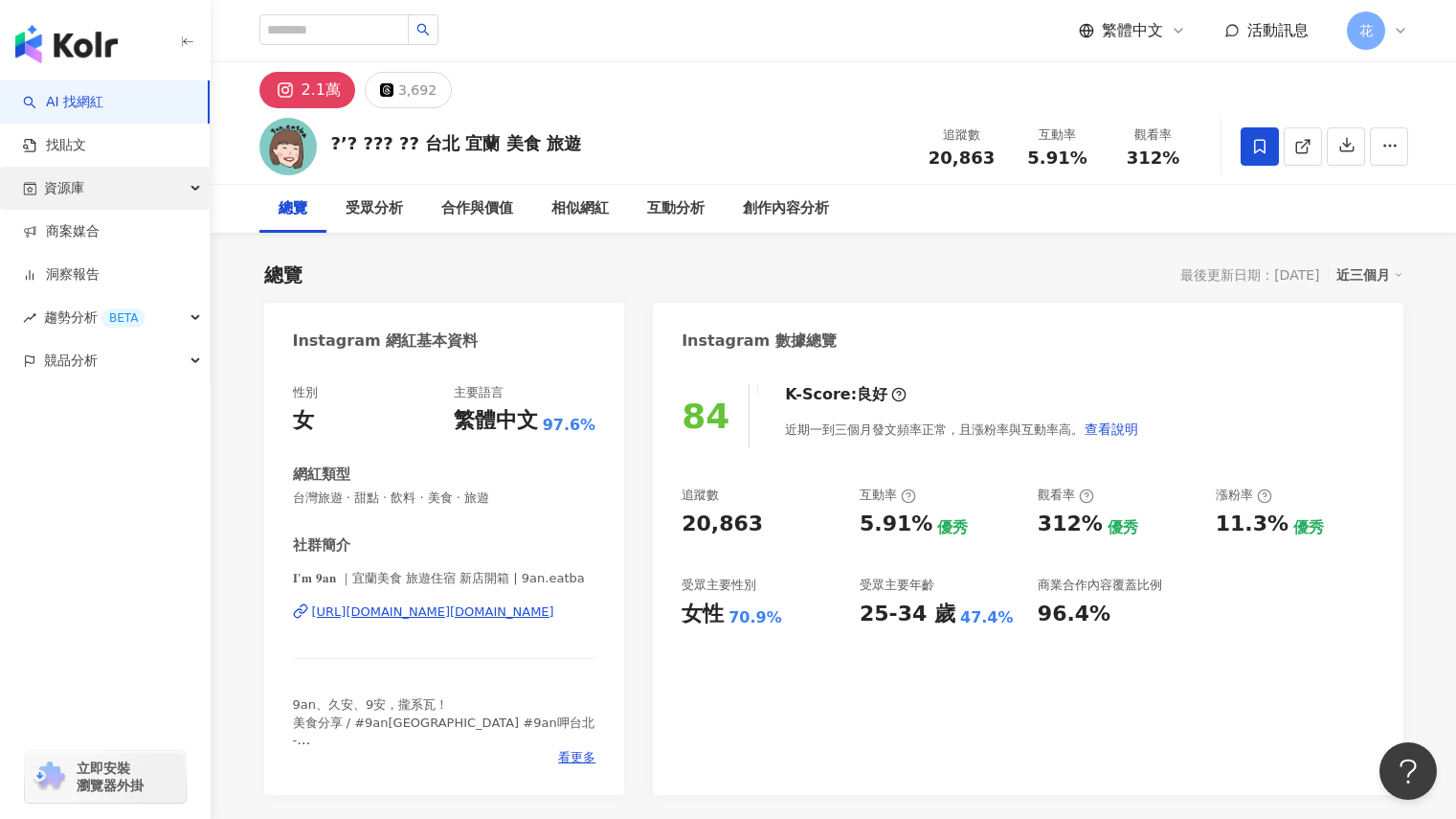
click at [156, 182] on div "資源庫" at bounding box center [104, 188] width 210 height 43
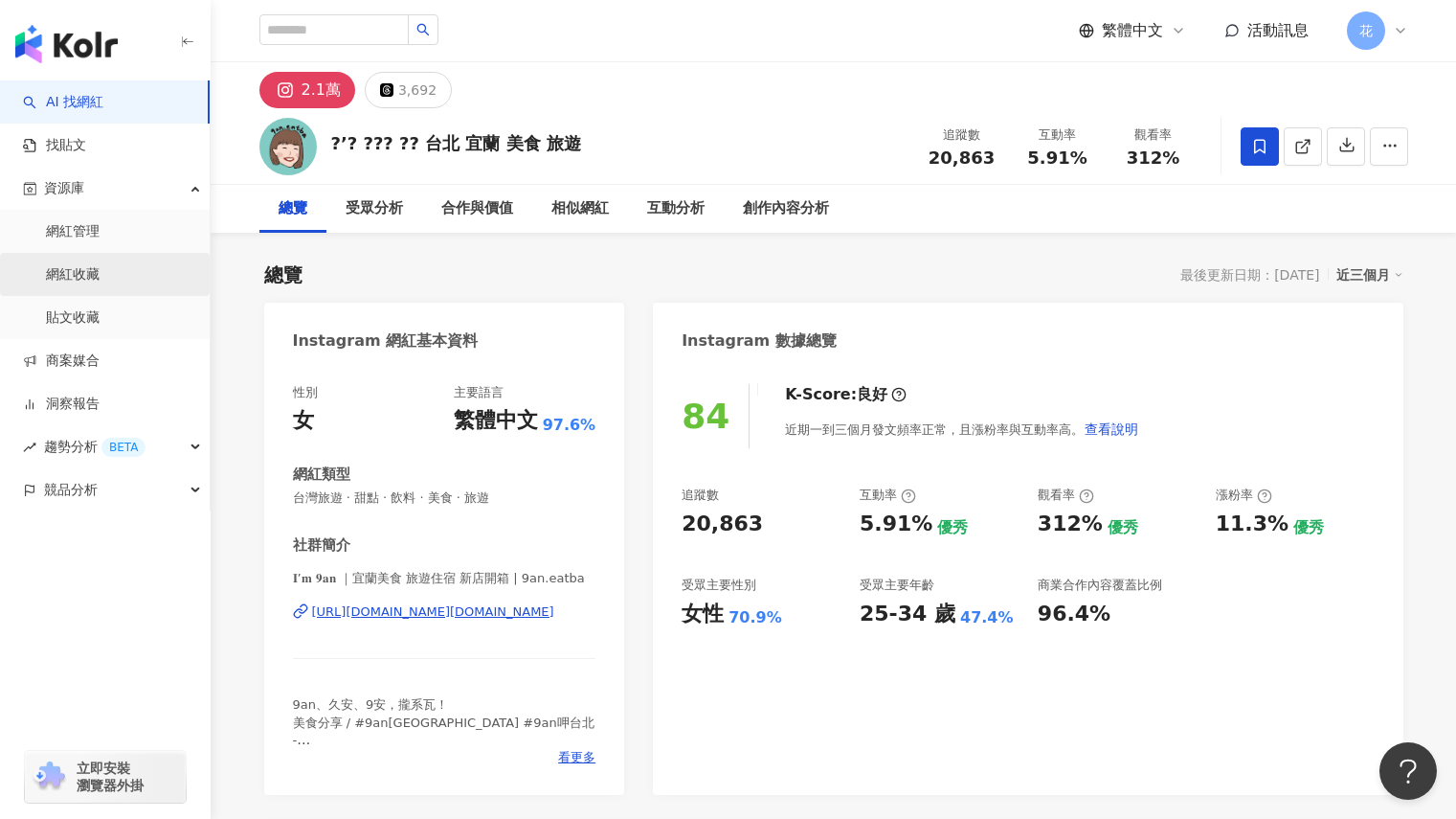
click at [100, 270] on link "網紅收藏" at bounding box center [72, 275] width 54 height 20
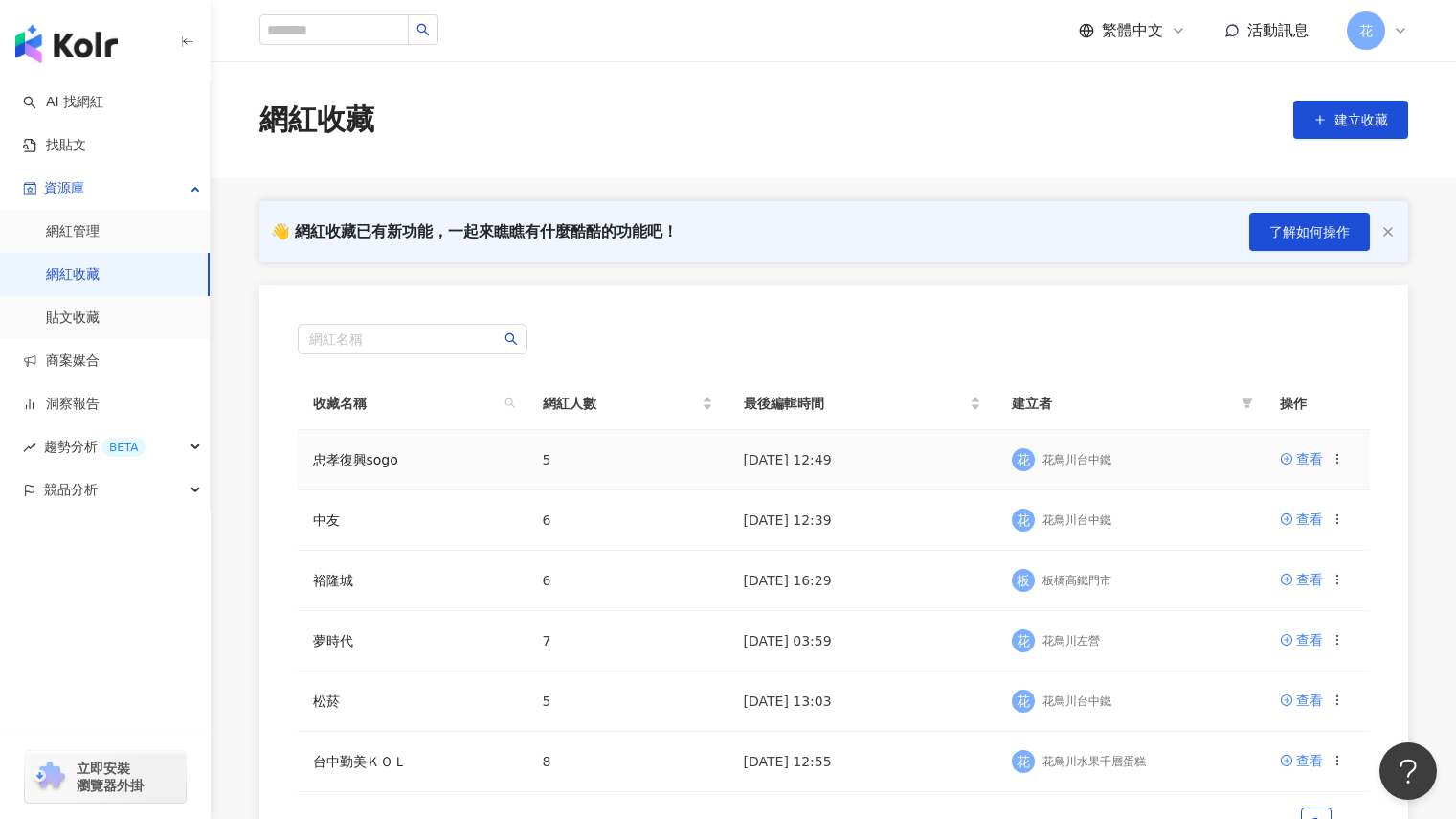
click at [955, 470] on td "2025/9/16 12:49" at bounding box center [862, 460] width 268 height 61
click at [1289, 456] on icon at bounding box center [1287, 459] width 14 height 14
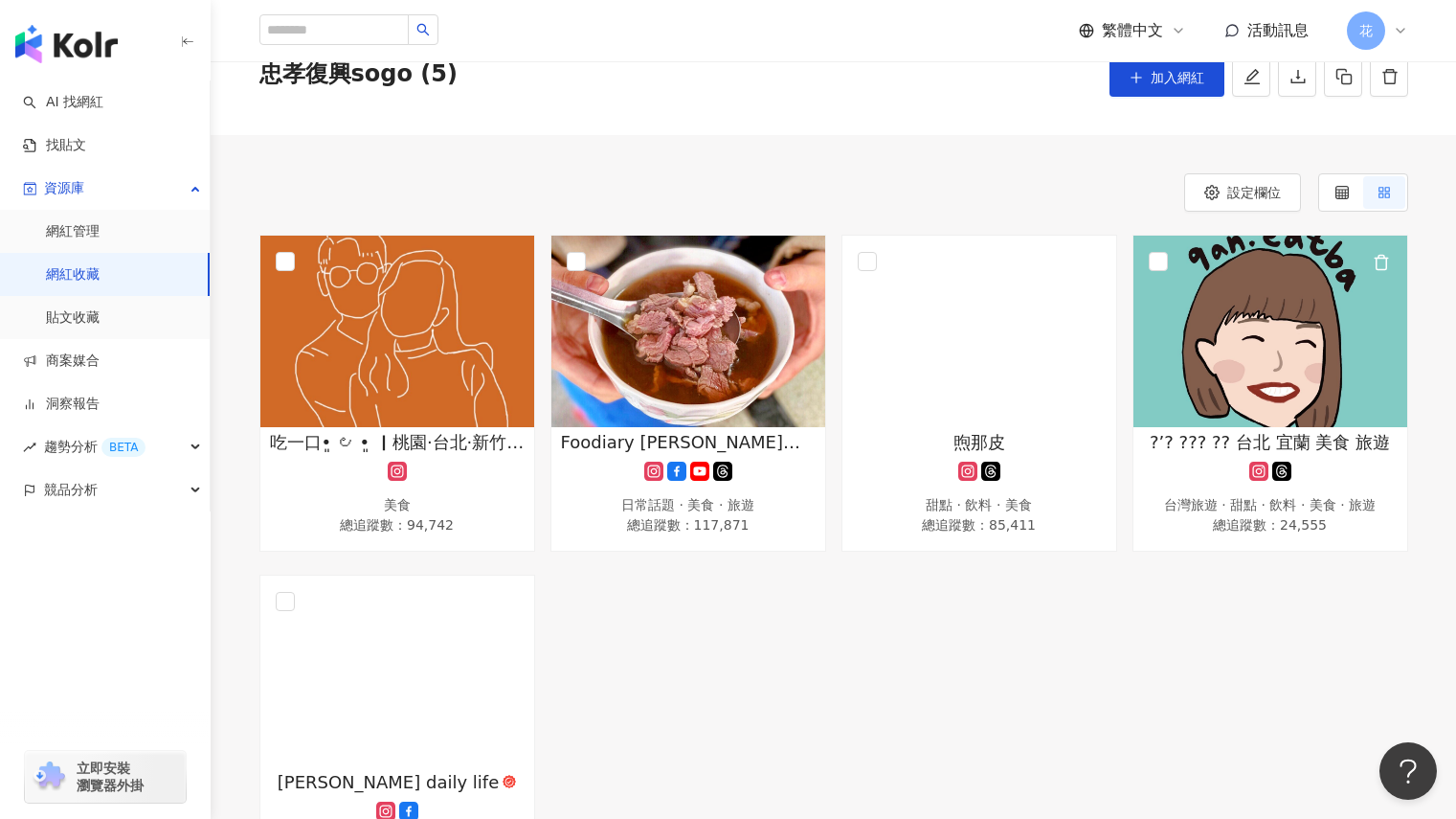
scroll to position [86, 0]
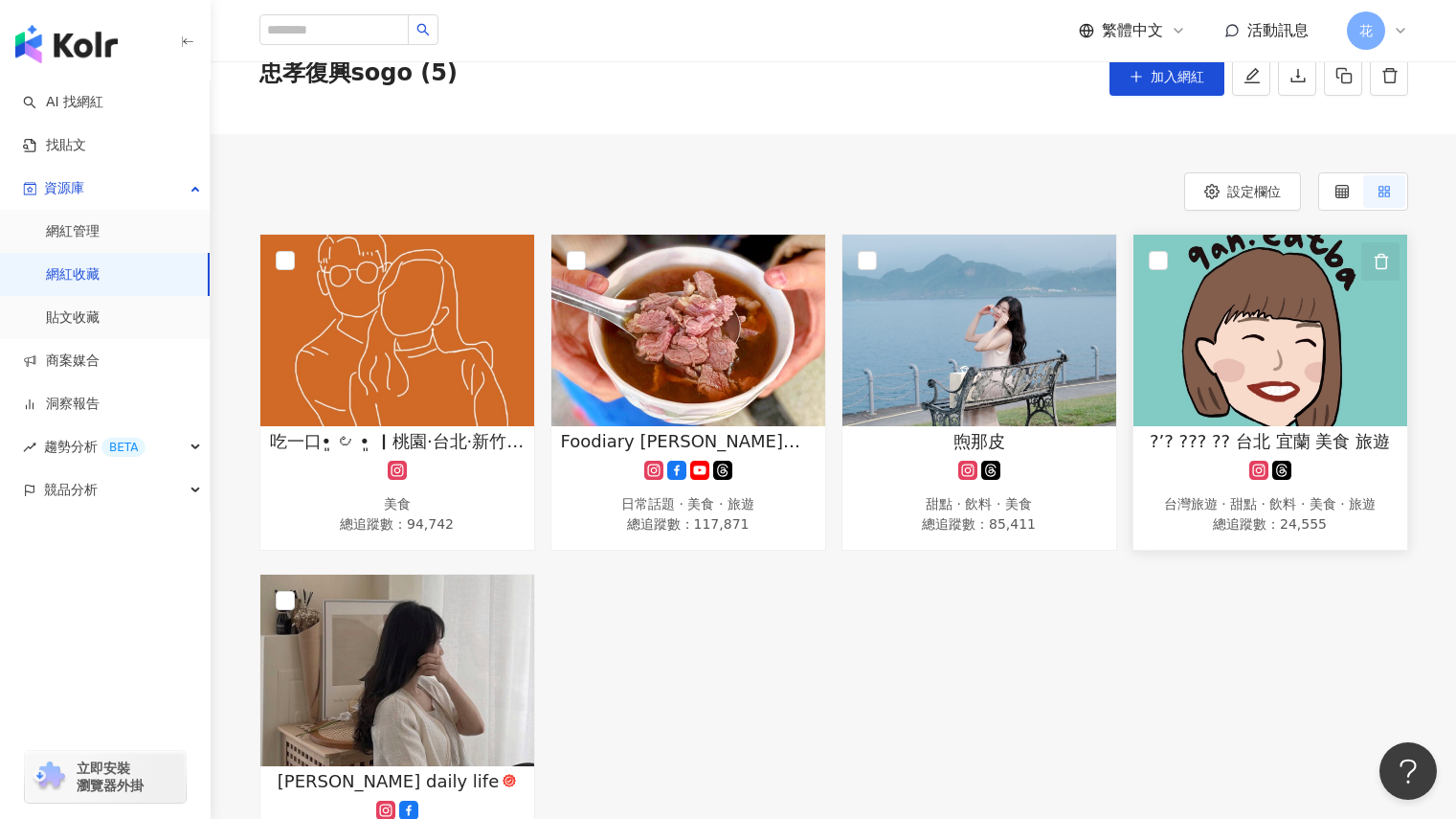
click at [1375, 255] on icon "button" at bounding box center [1382, 262] width 18 height 18
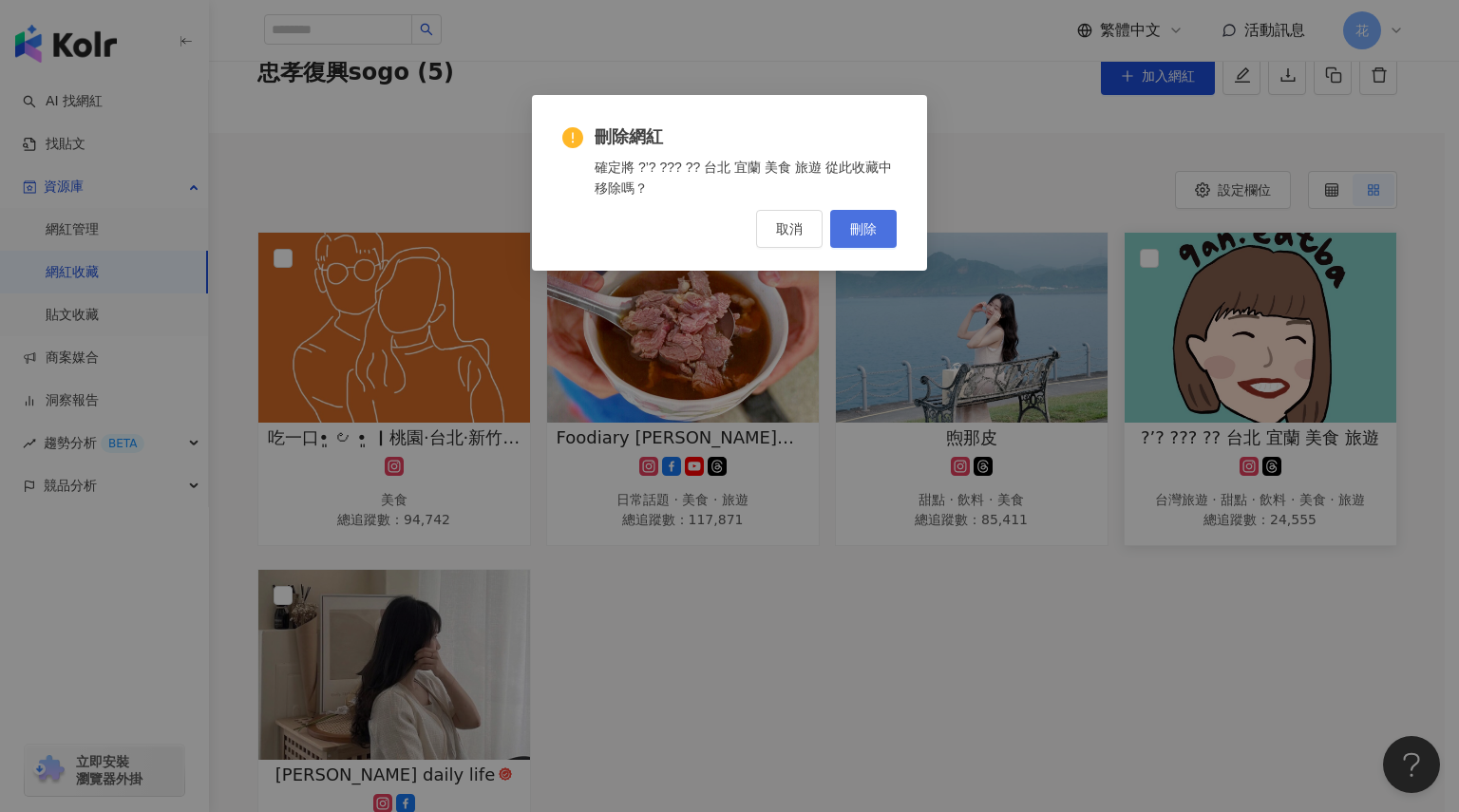
click at [869, 222] on span "刪除" at bounding box center [863, 229] width 26 height 15
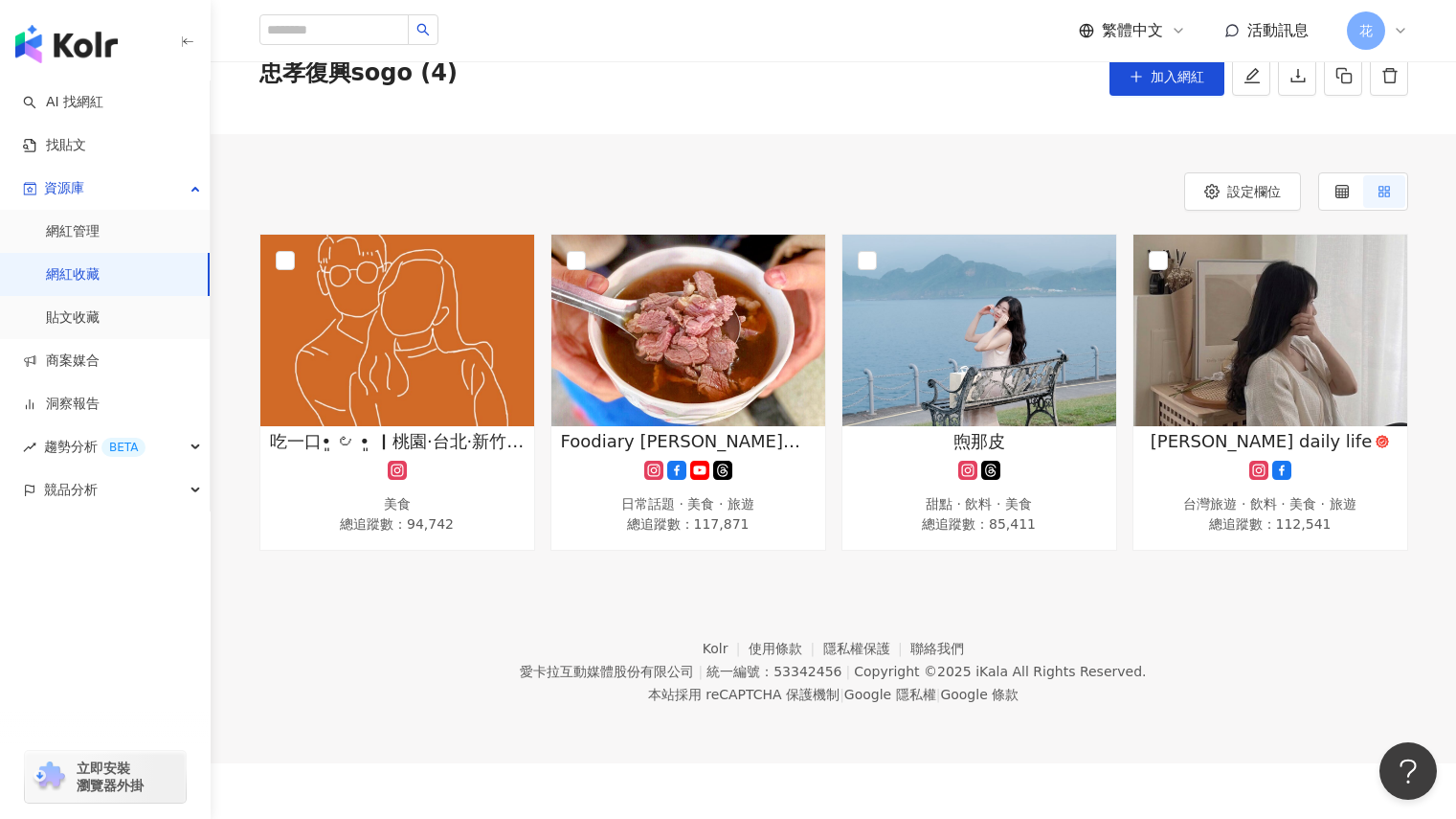
scroll to position [0, 0]
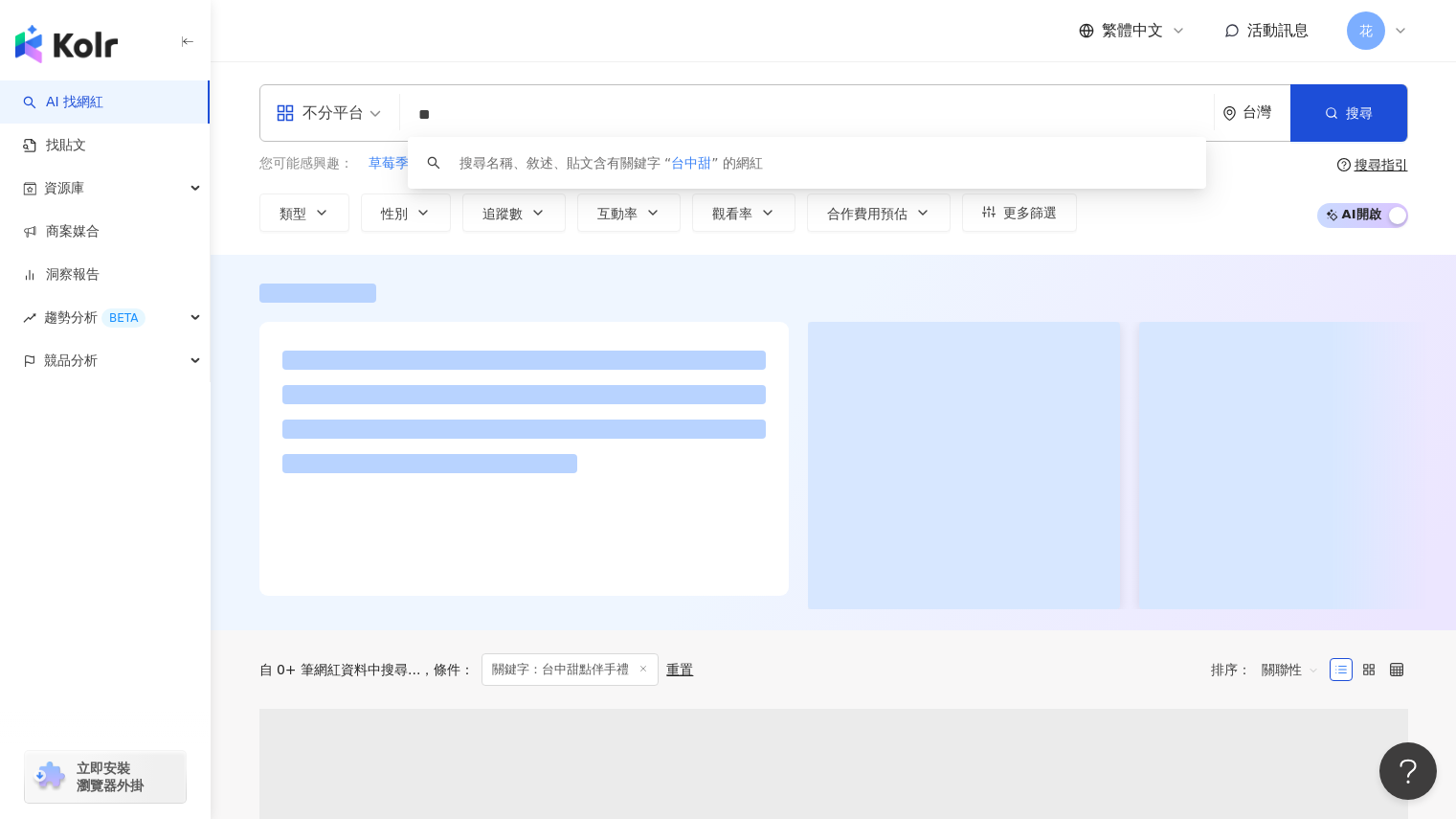
type input "*"
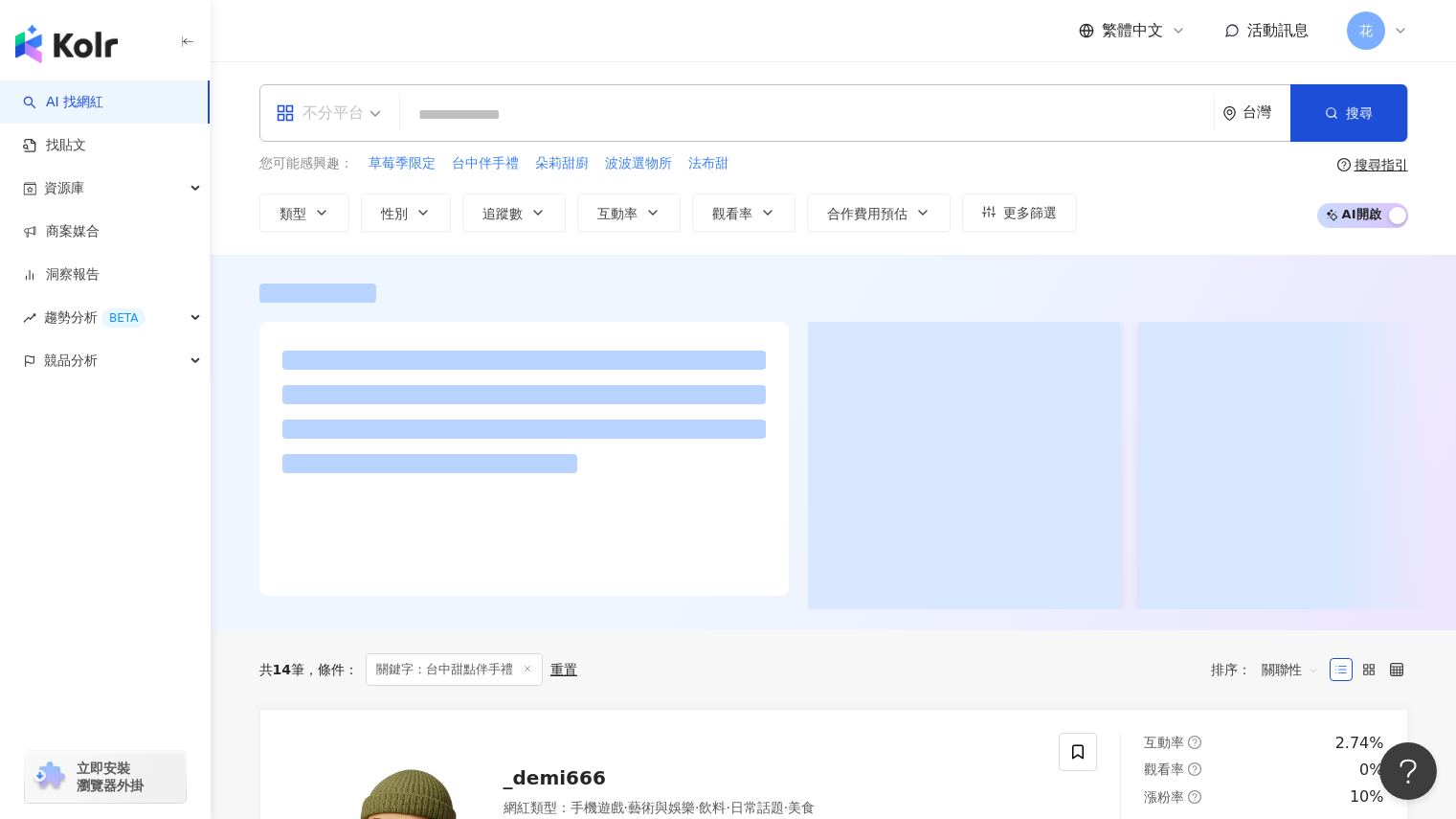
click at [364, 119] on span "不分平台" at bounding box center [329, 112] width 105 height 30
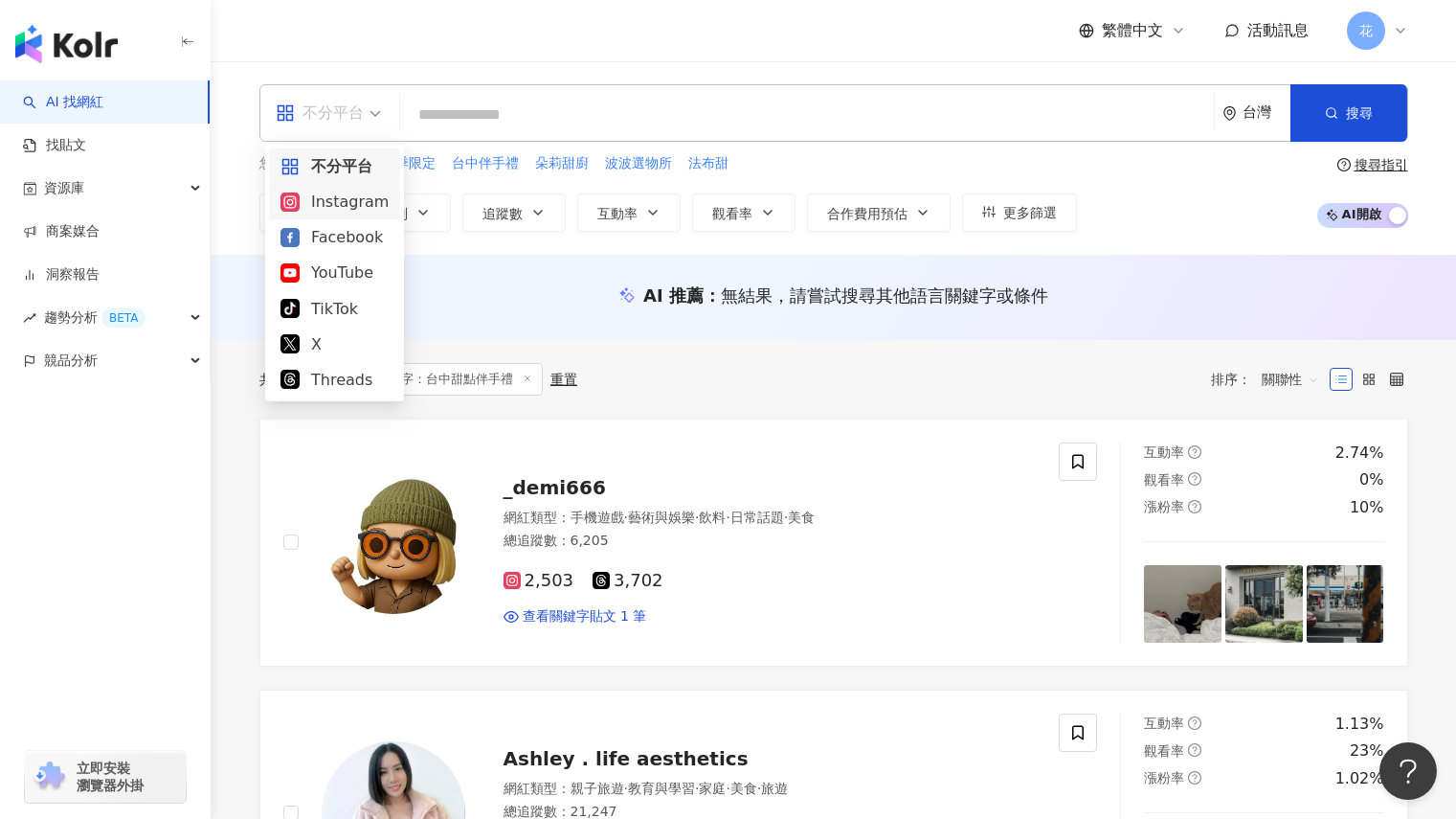
click at [358, 203] on div "Instagram" at bounding box center [334, 201] width 108 height 24
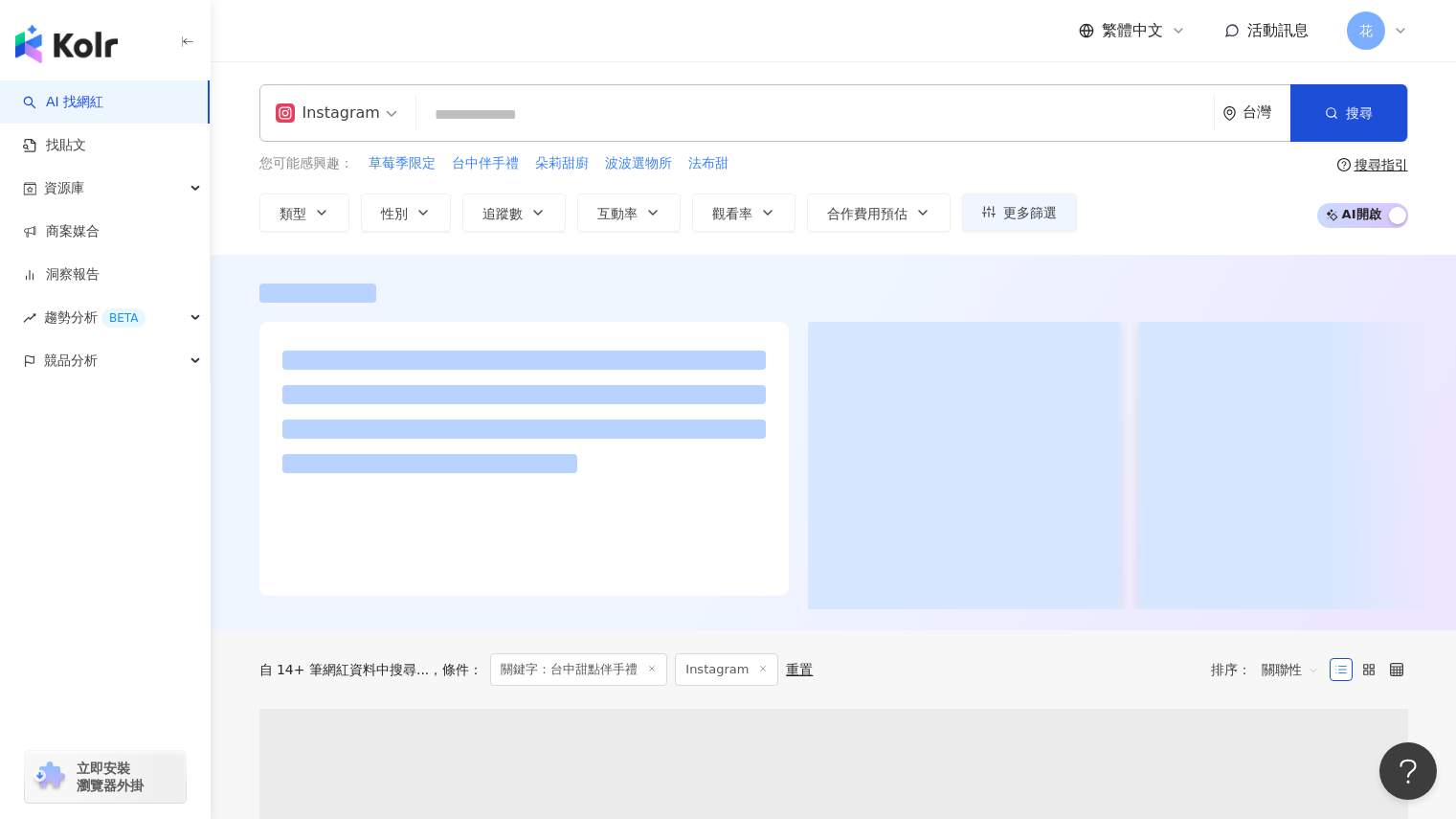
click at [481, 124] on input "search" at bounding box center [815, 114] width 782 height 36
click at [720, 41] on div "繁體中文 活動訊息 花" at bounding box center [833, 30] width 1149 height 61
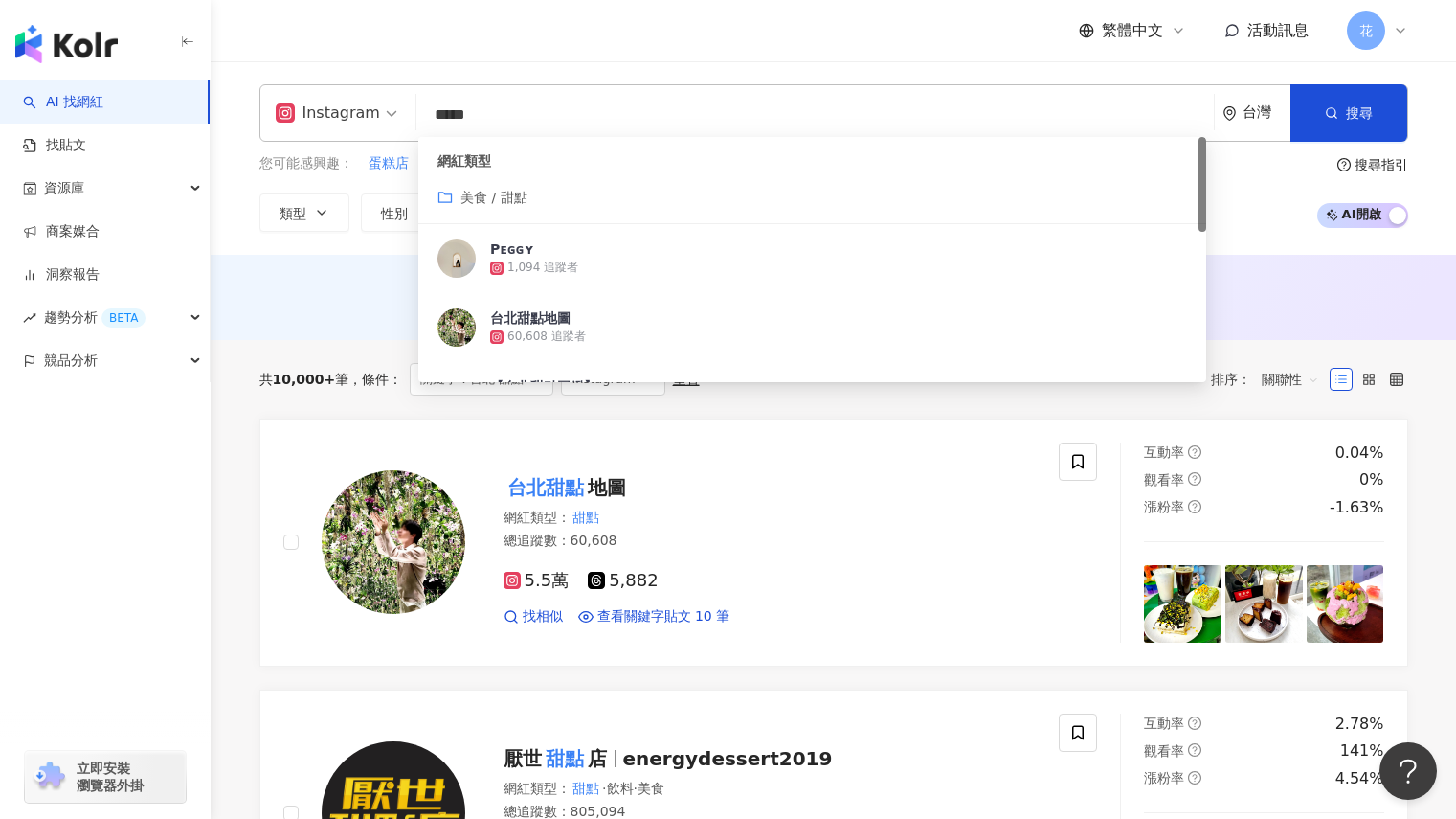
click at [664, 108] on input "*****" at bounding box center [815, 114] width 782 height 36
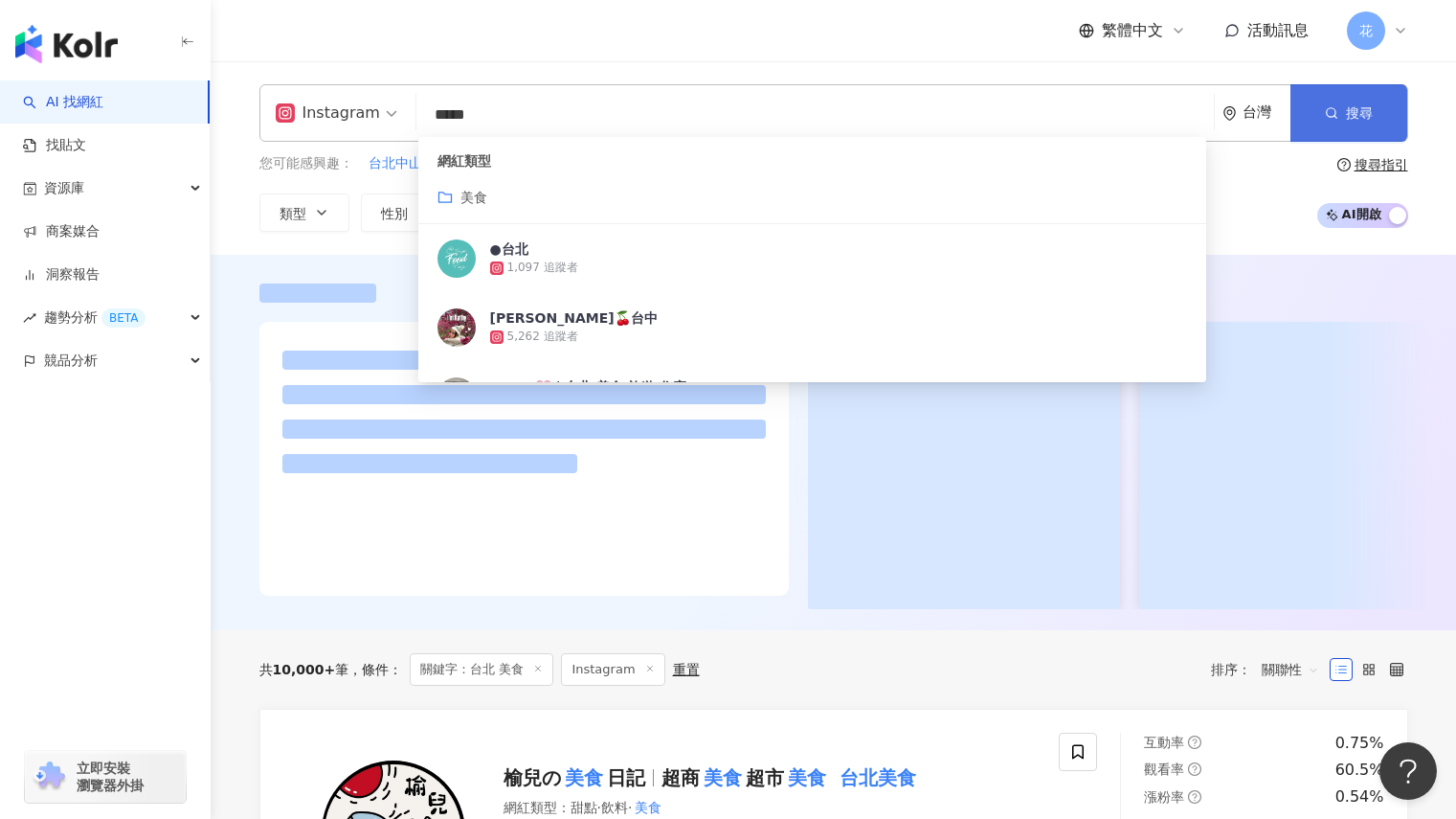
type input "*****"
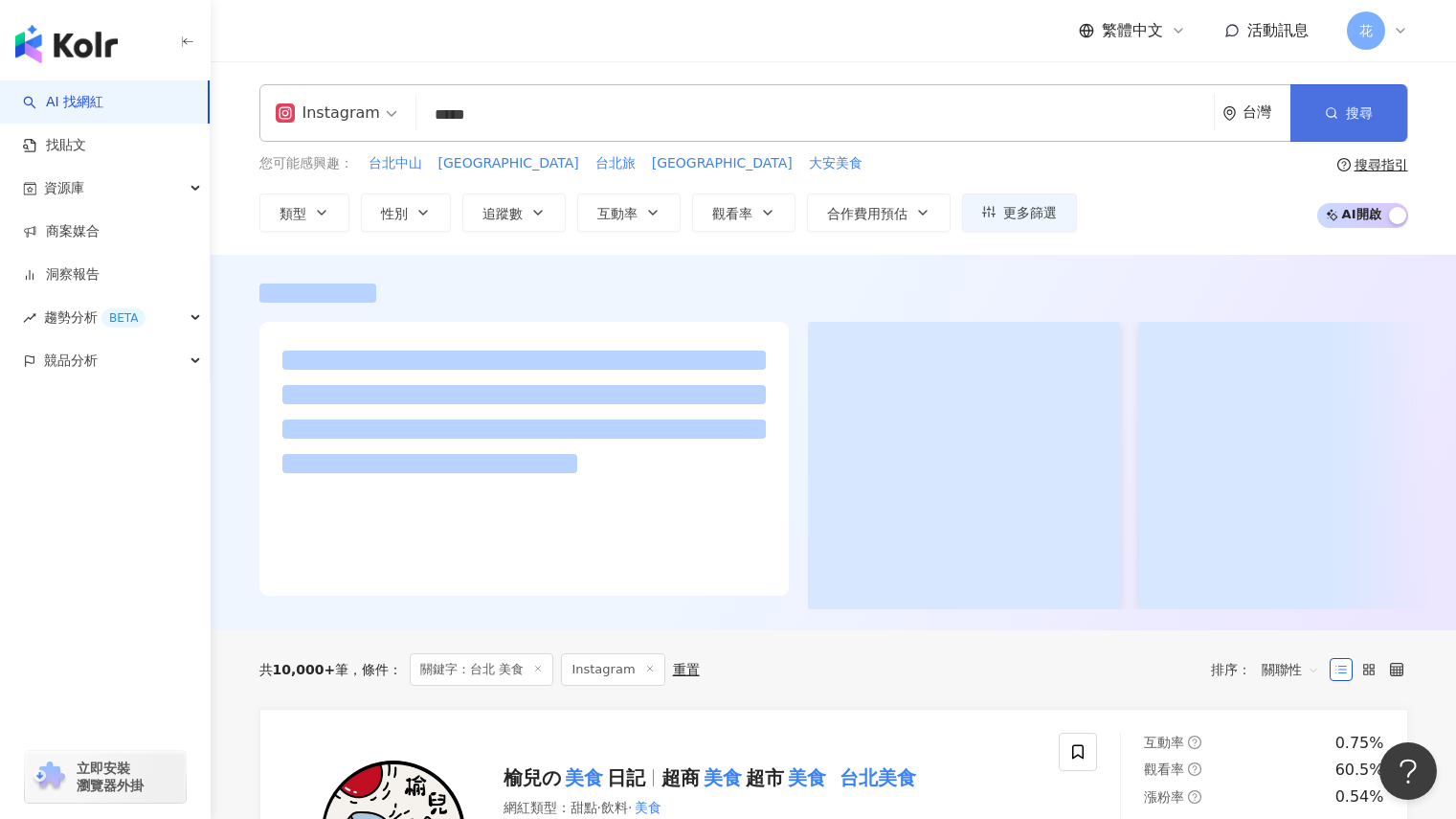
click at [1357, 124] on button "搜尋" at bounding box center [1349, 112] width 117 height 58
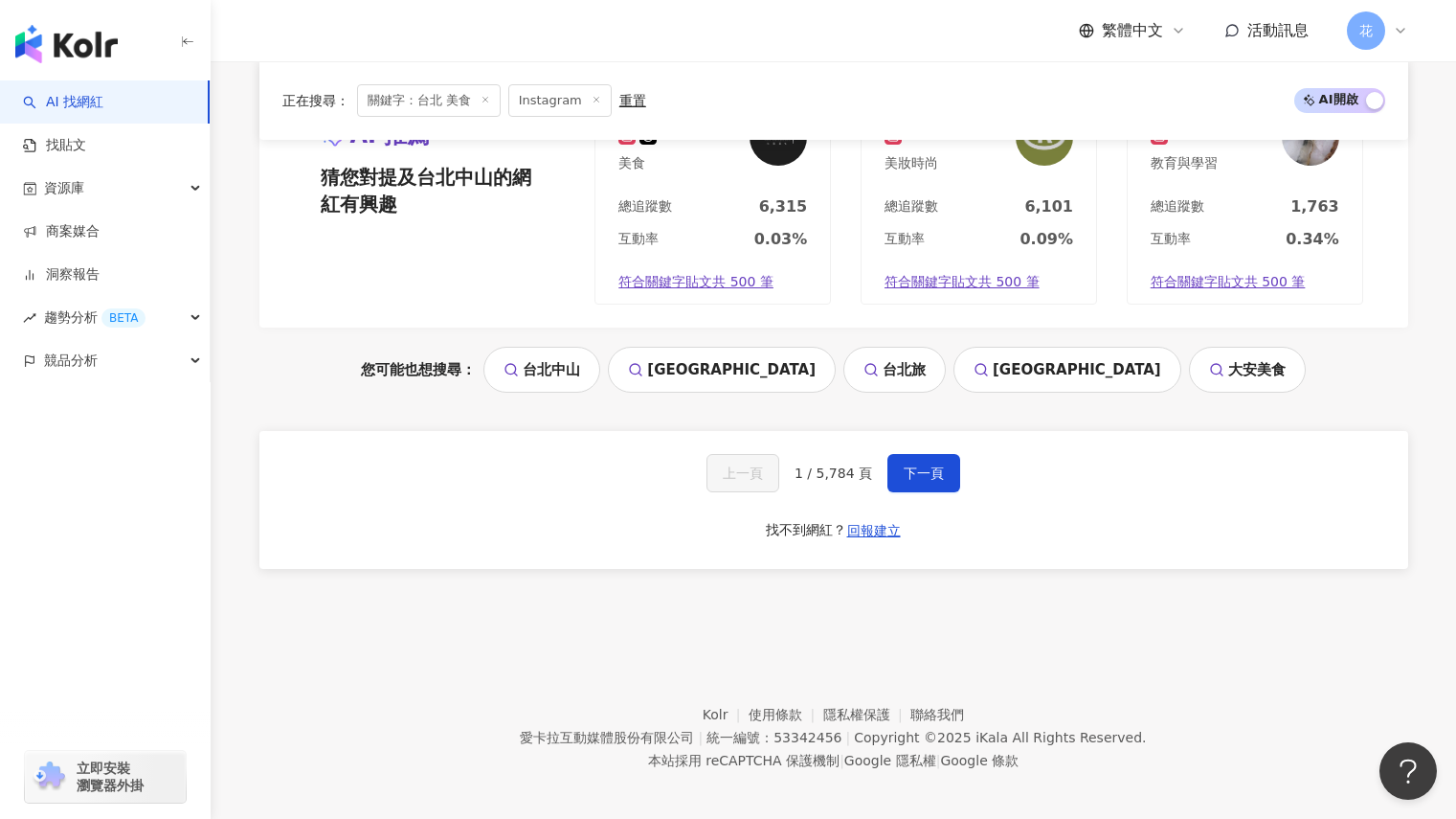
scroll to position [4016, 0]
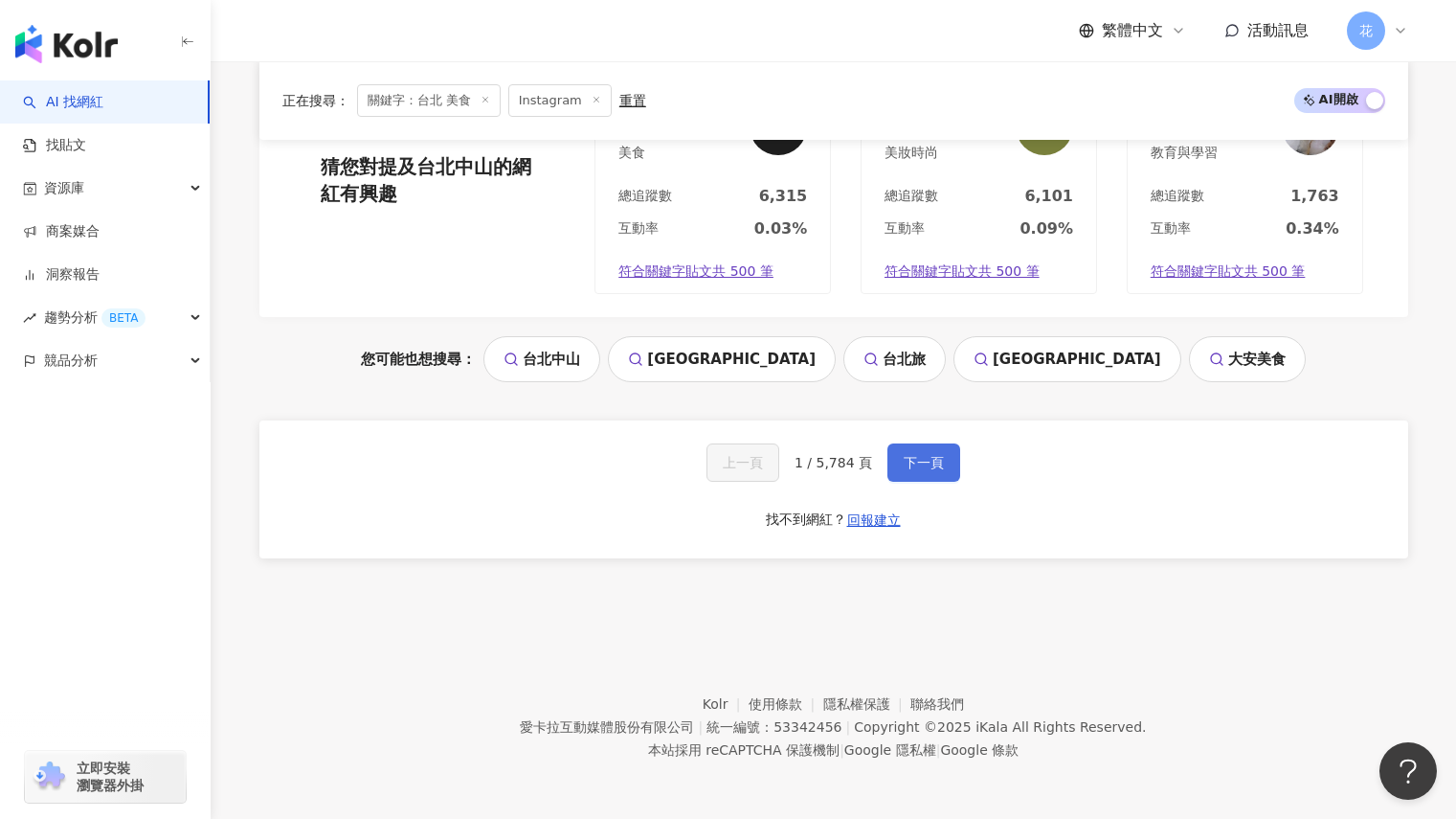
click at [905, 463] on span "下一頁" at bounding box center [923, 463] width 40 height 16
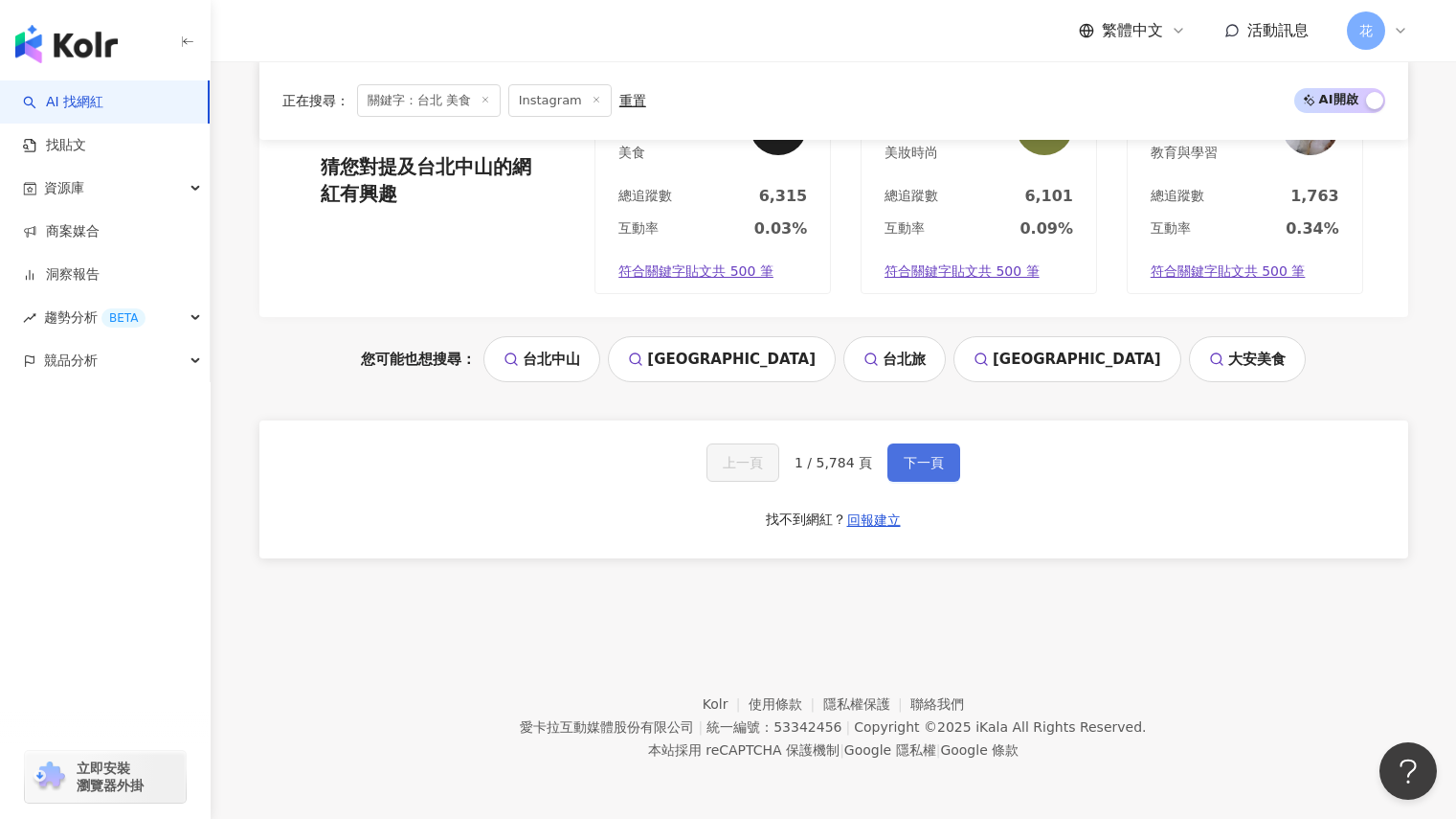
click at [905, 463] on span "下一頁" at bounding box center [923, 463] width 40 height 16
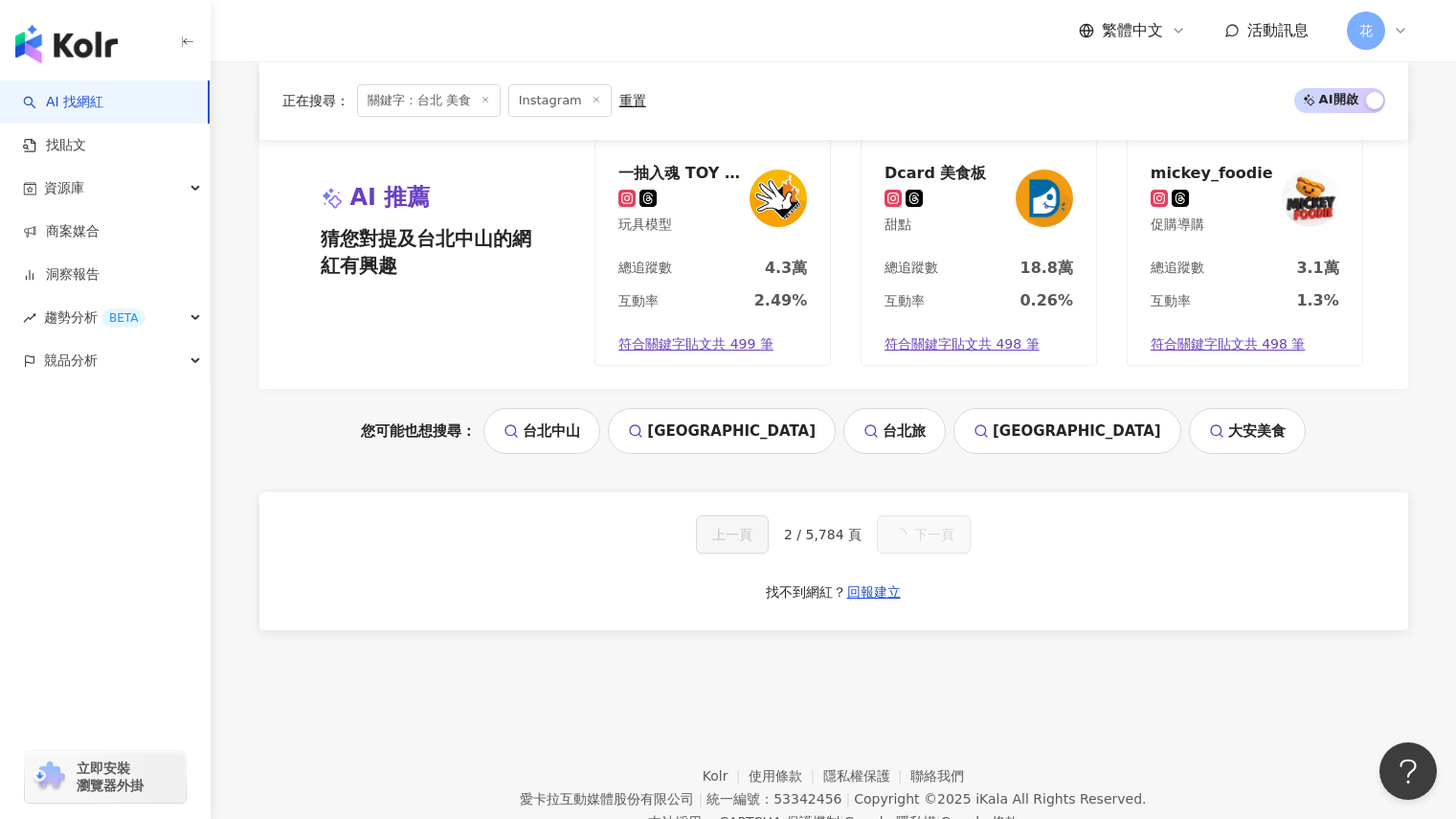
scroll to position [1924, 0]
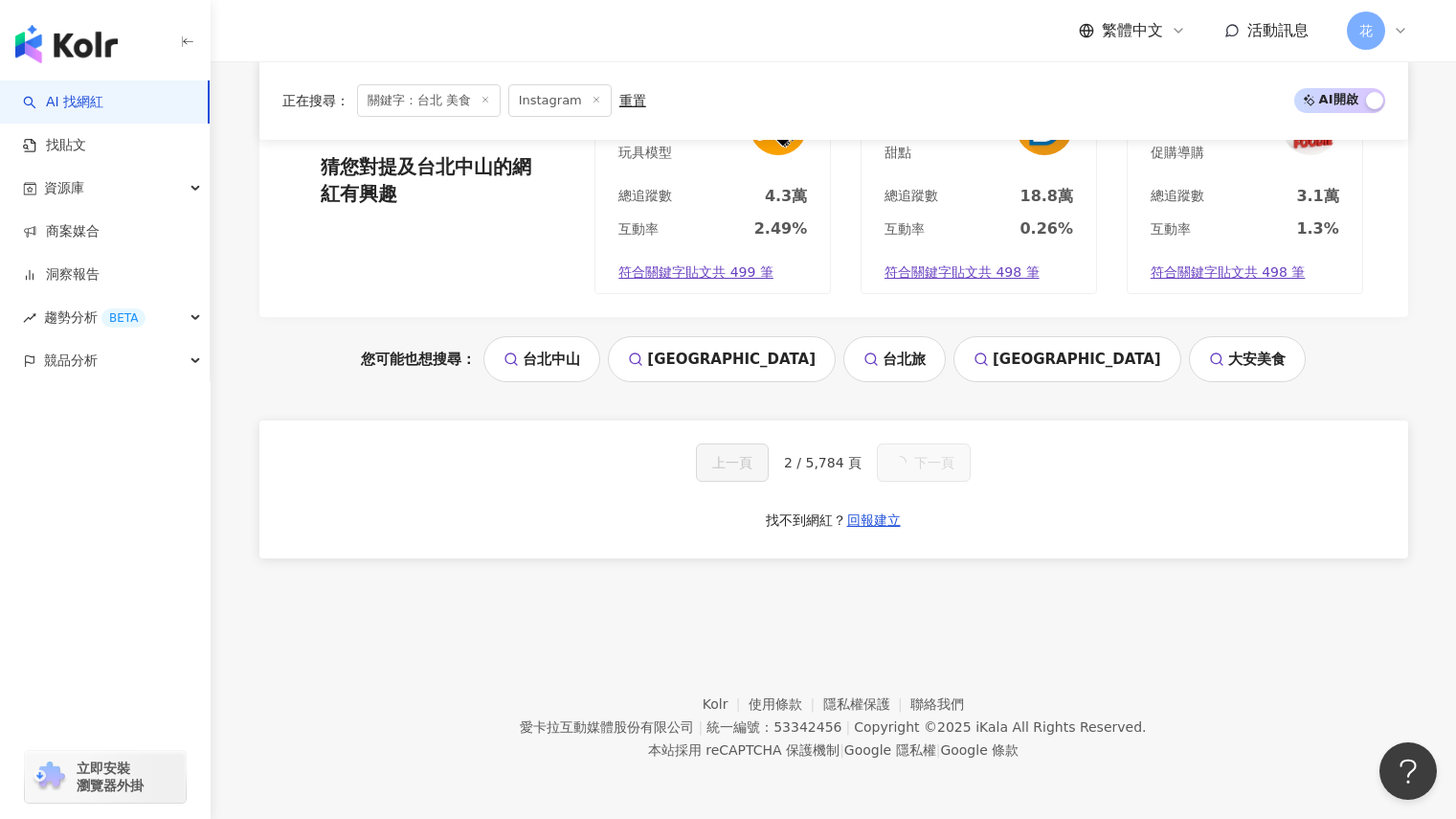
click at [905, 463] on button "下一頁" at bounding box center [924, 462] width 94 height 38
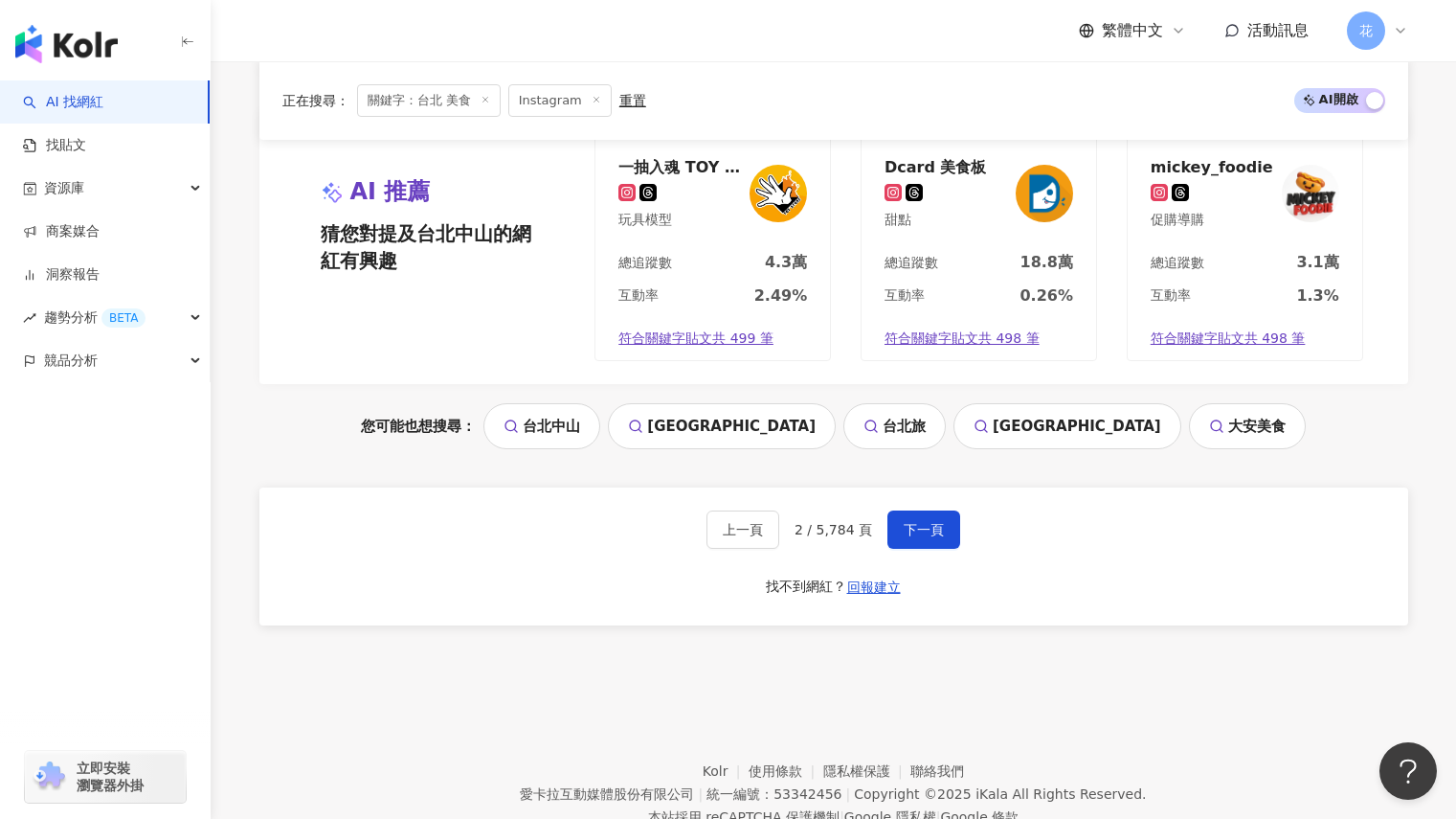
scroll to position [4113, 0]
click at [907, 521] on span "下一頁" at bounding box center [923, 529] width 40 height 16
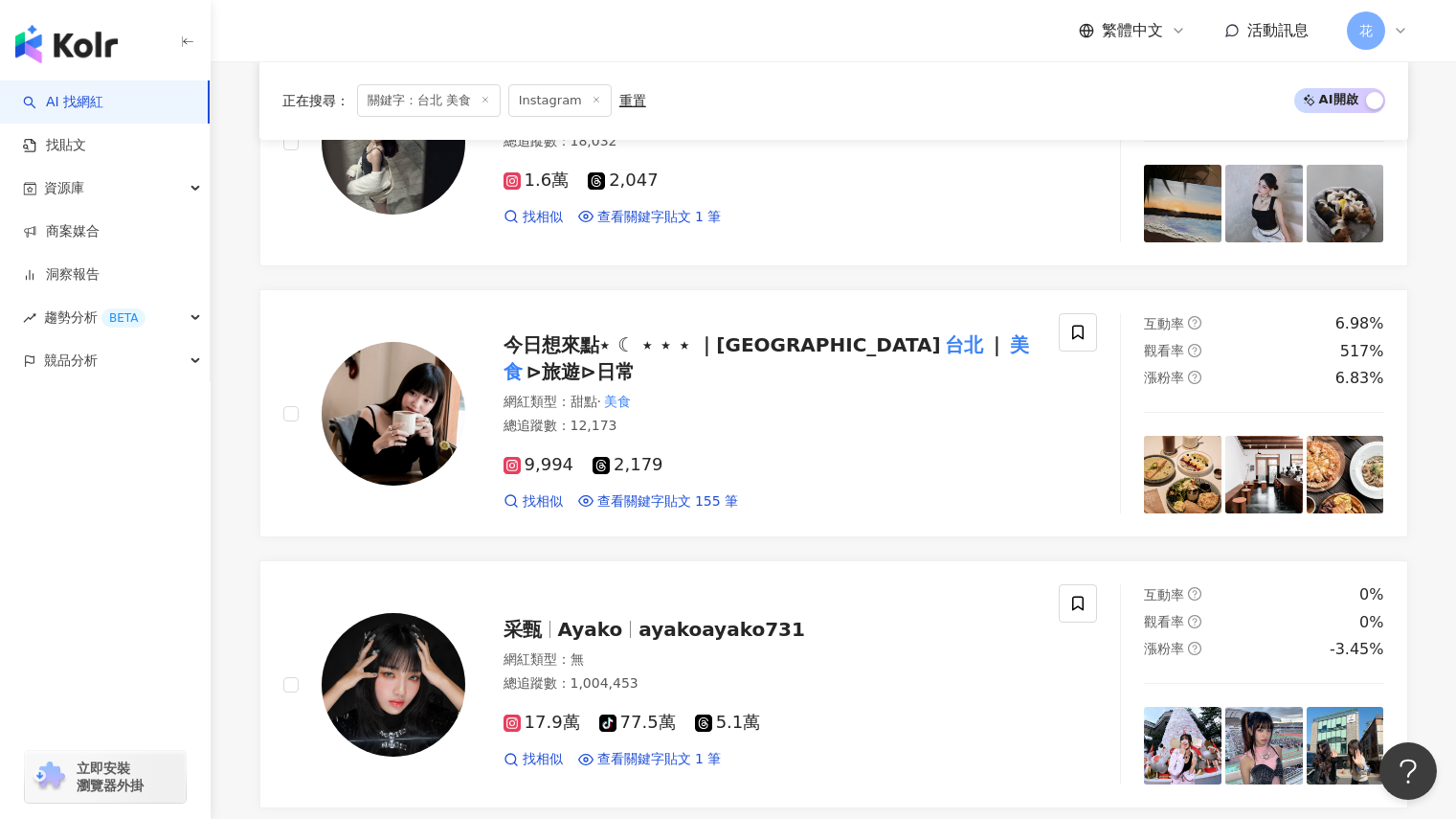
scroll to position [3950, 0]
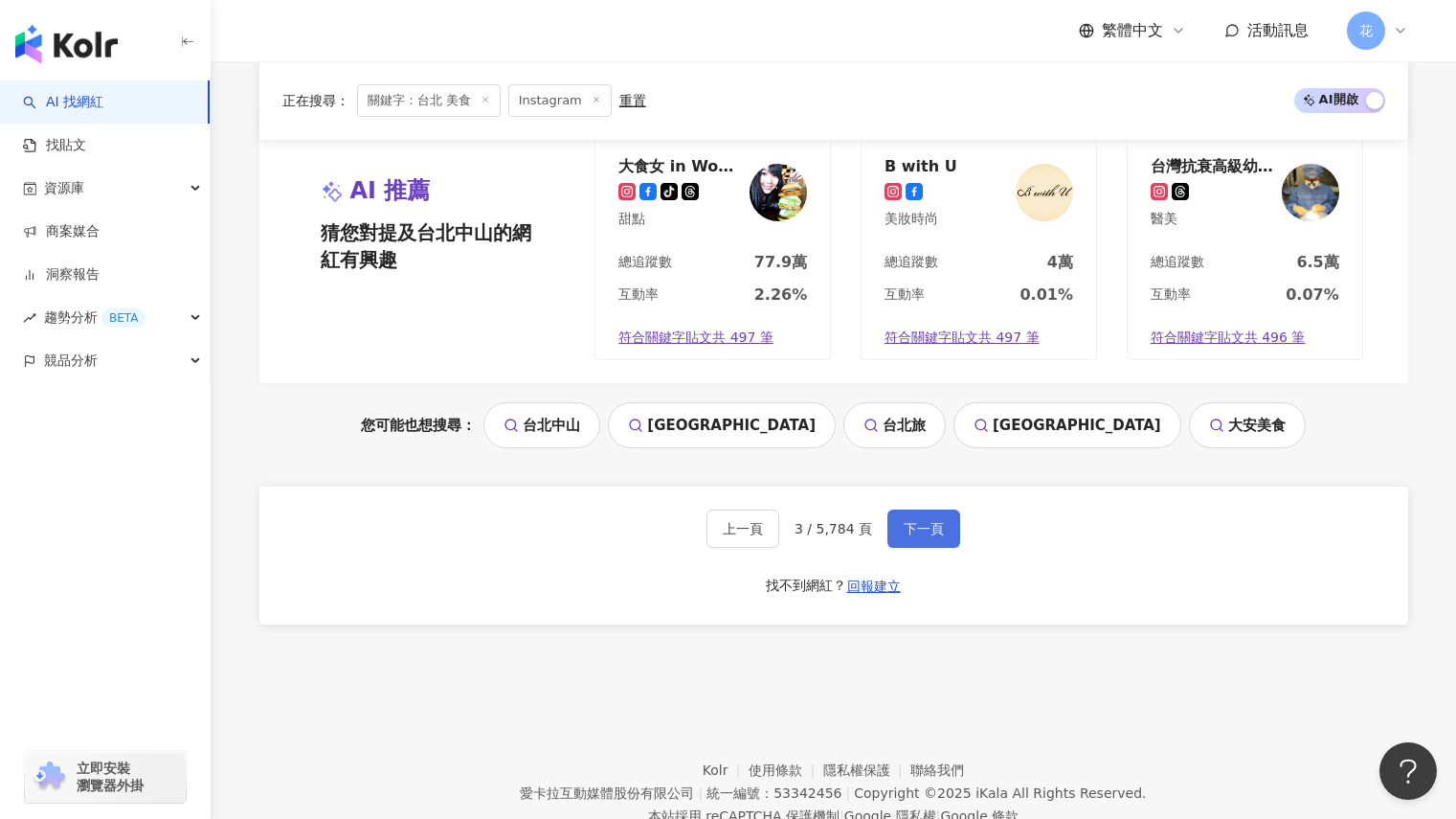
click at [907, 521] on span "下一頁" at bounding box center [923, 529] width 40 height 16
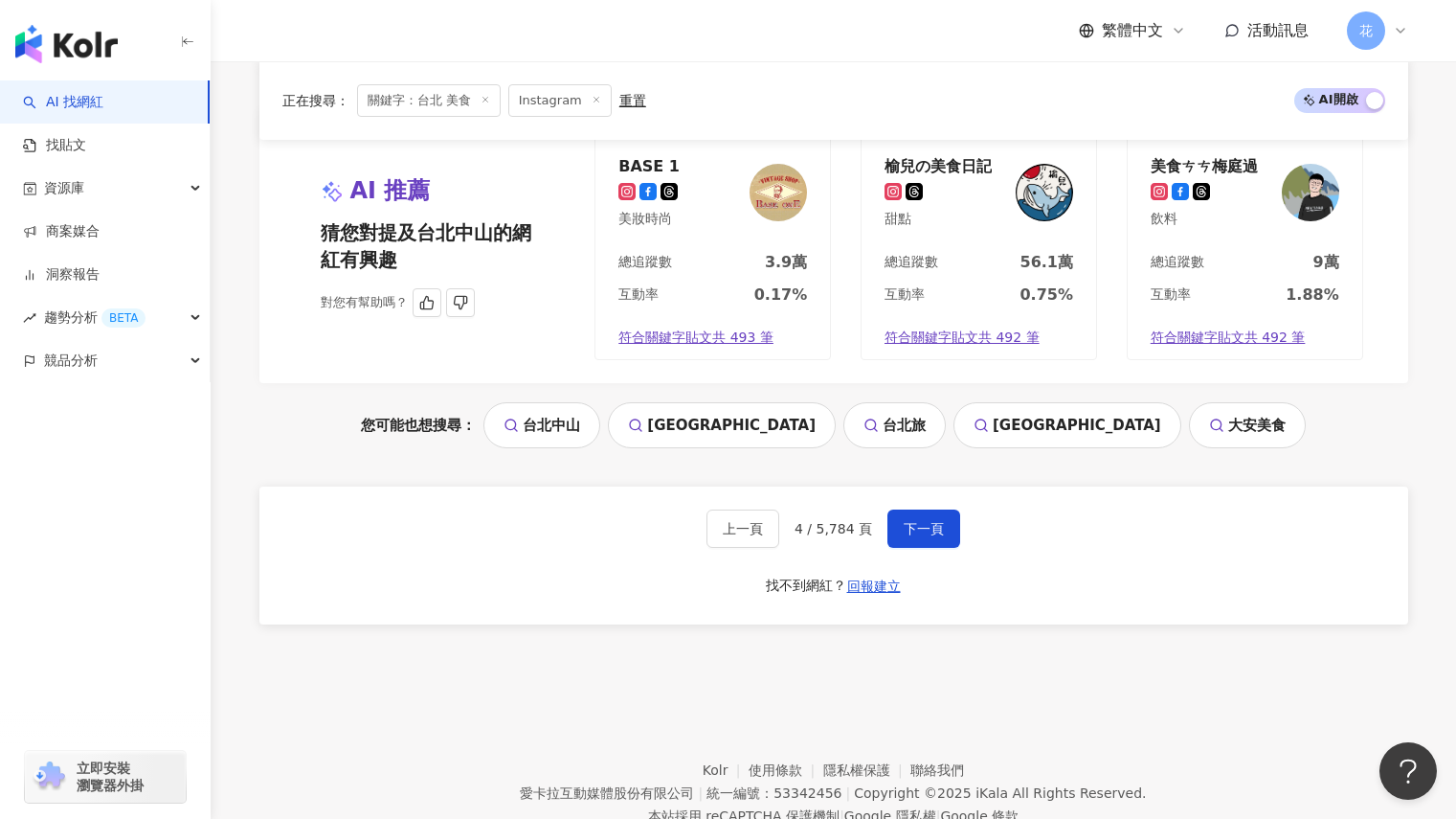
click at [1234, 171] on div "美食ㄘㄘ梅庭過" at bounding box center [1204, 166] width 107 height 20
click at [906, 510] on button "下一頁" at bounding box center [923, 528] width 73 height 38
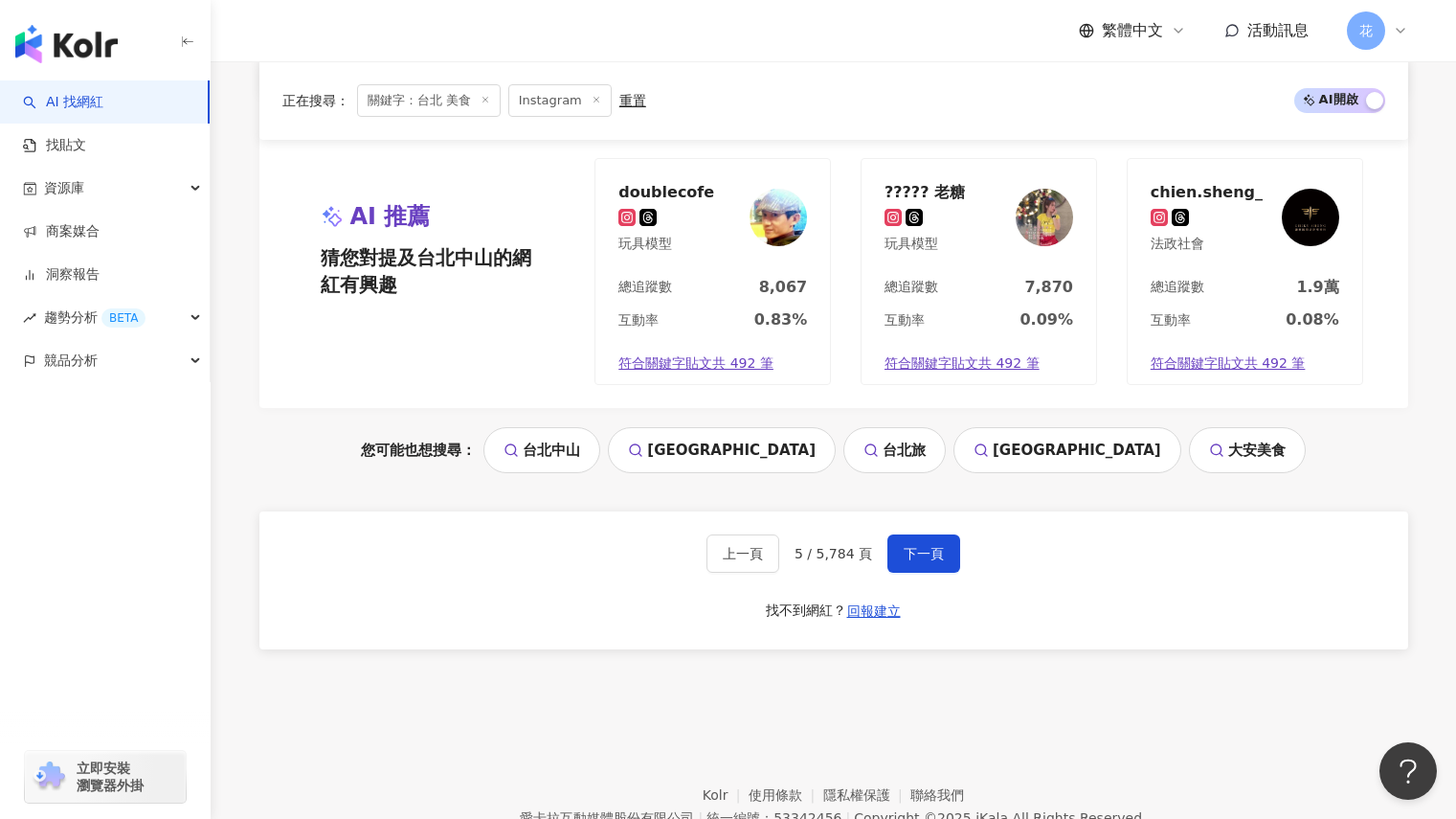
scroll to position [3938, 0]
click at [931, 553] on span "下一頁" at bounding box center [923, 554] width 40 height 16
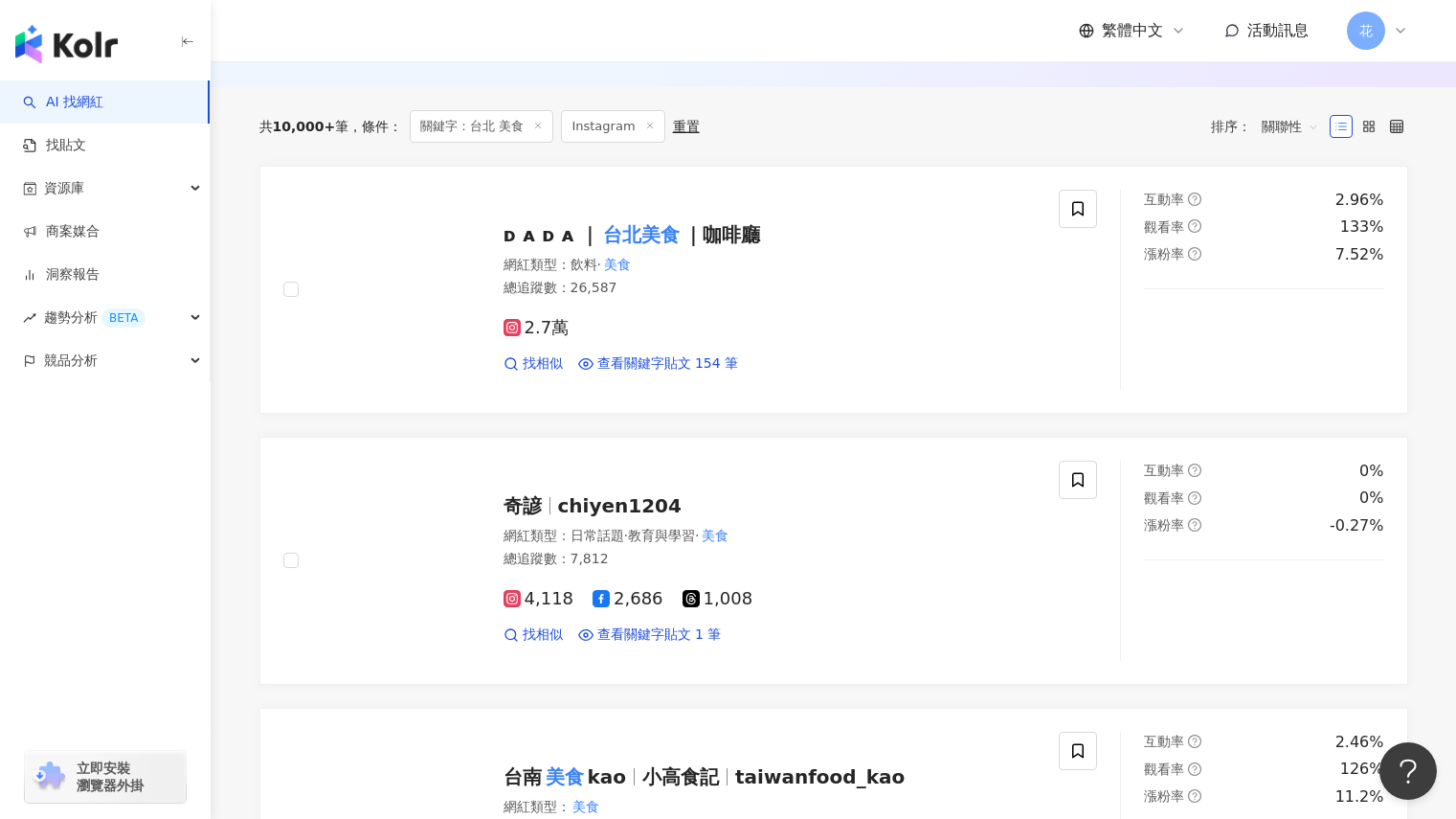
scroll to position [628, 0]
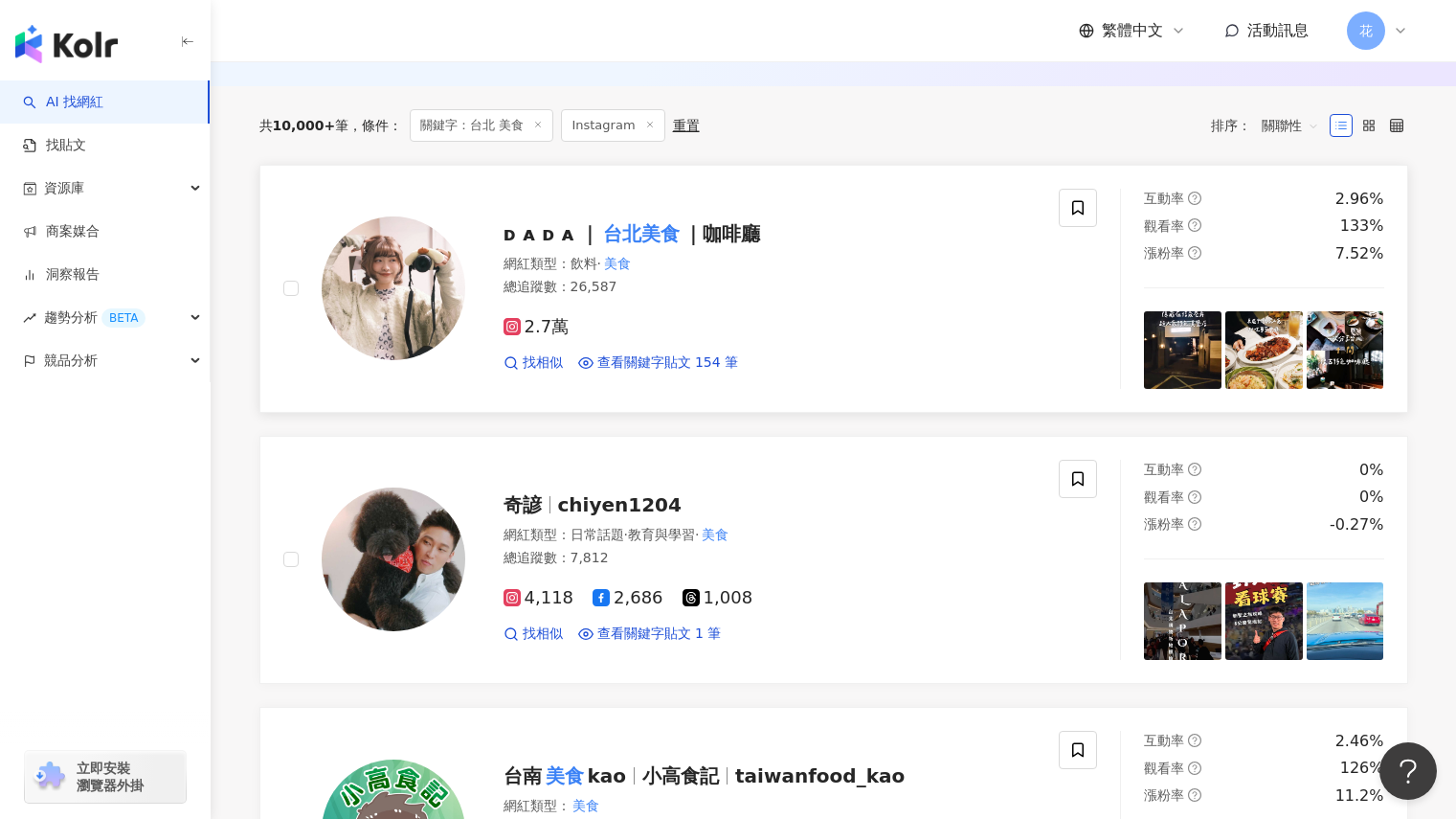
click at [661, 233] on mark "台北美食" at bounding box center [641, 233] width 84 height 30
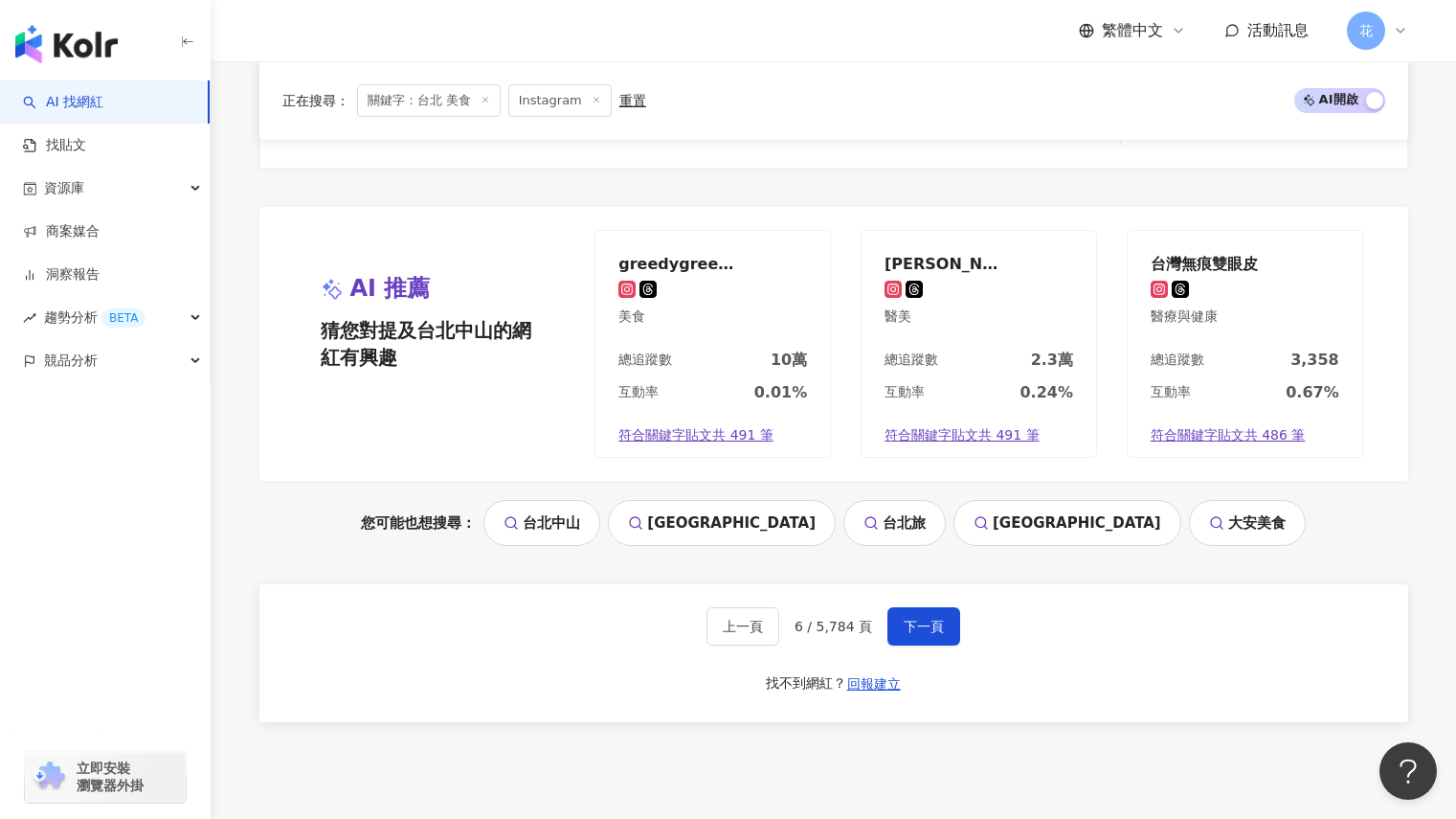
scroll to position [3856, 0]
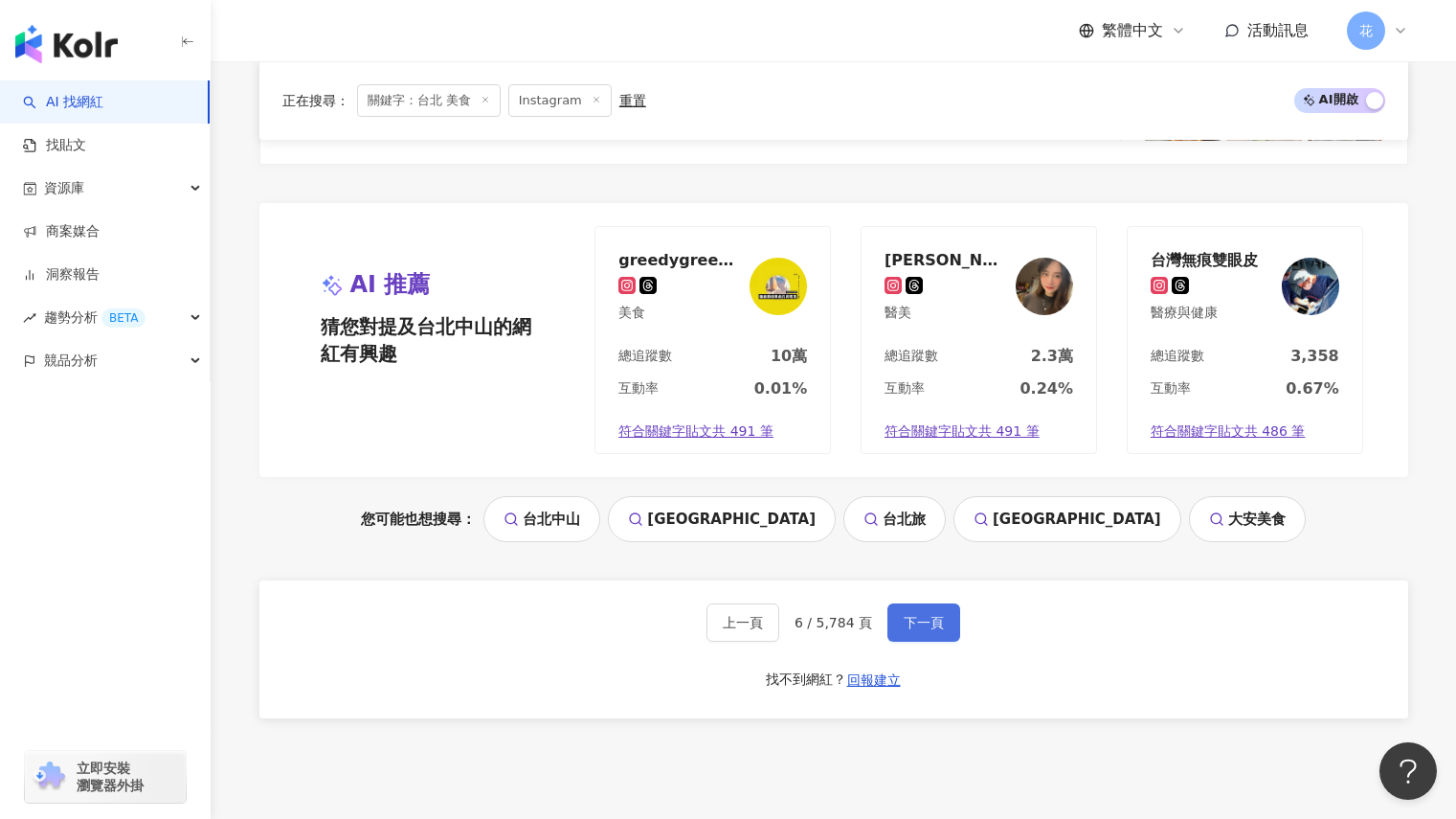
click at [939, 628] on span "下一頁" at bounding box center [923, 623] width 40 height 16
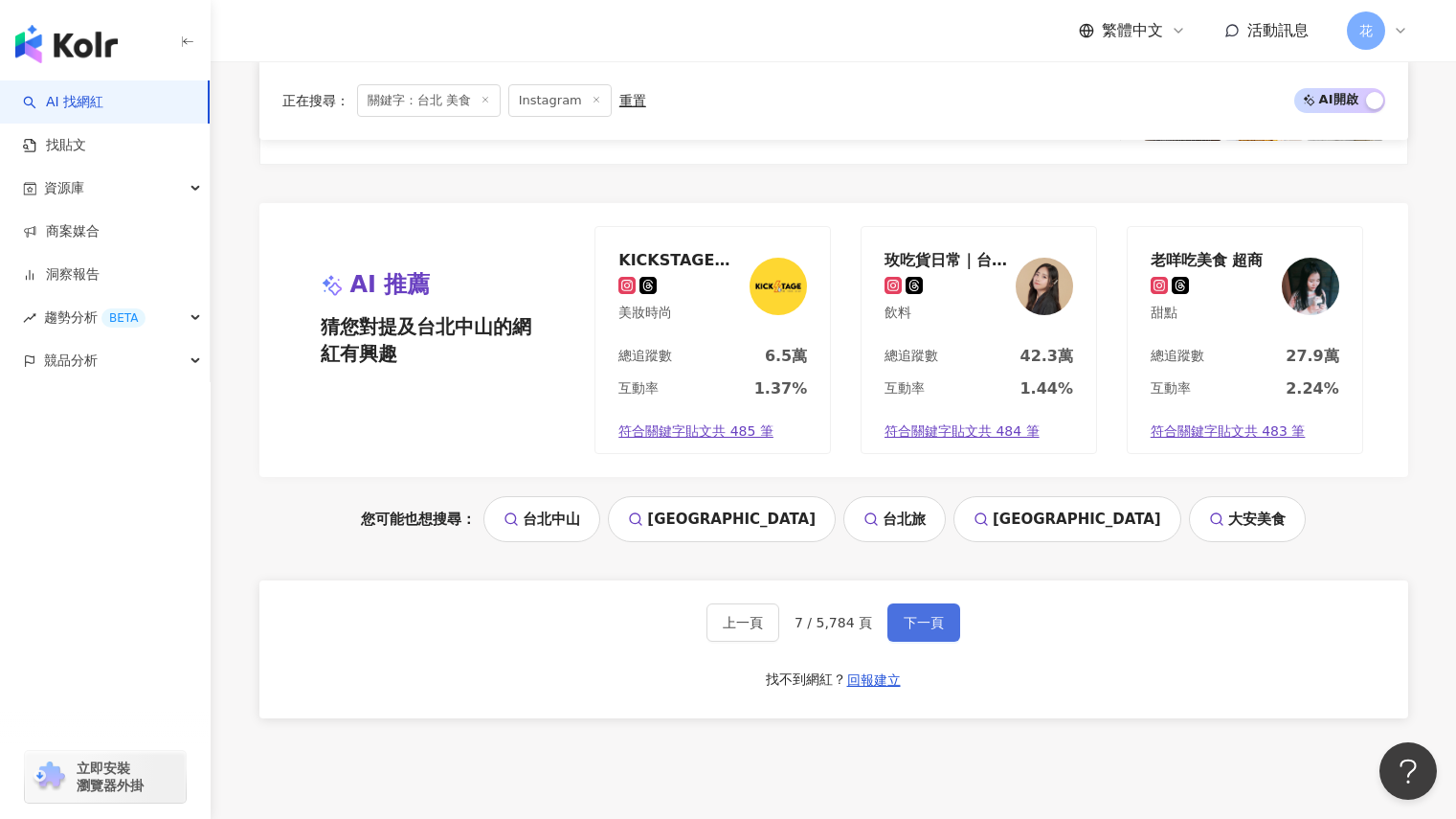
click at [939, 628] on span "下一頁" at bounding box center [923, 623] width 40 height 16
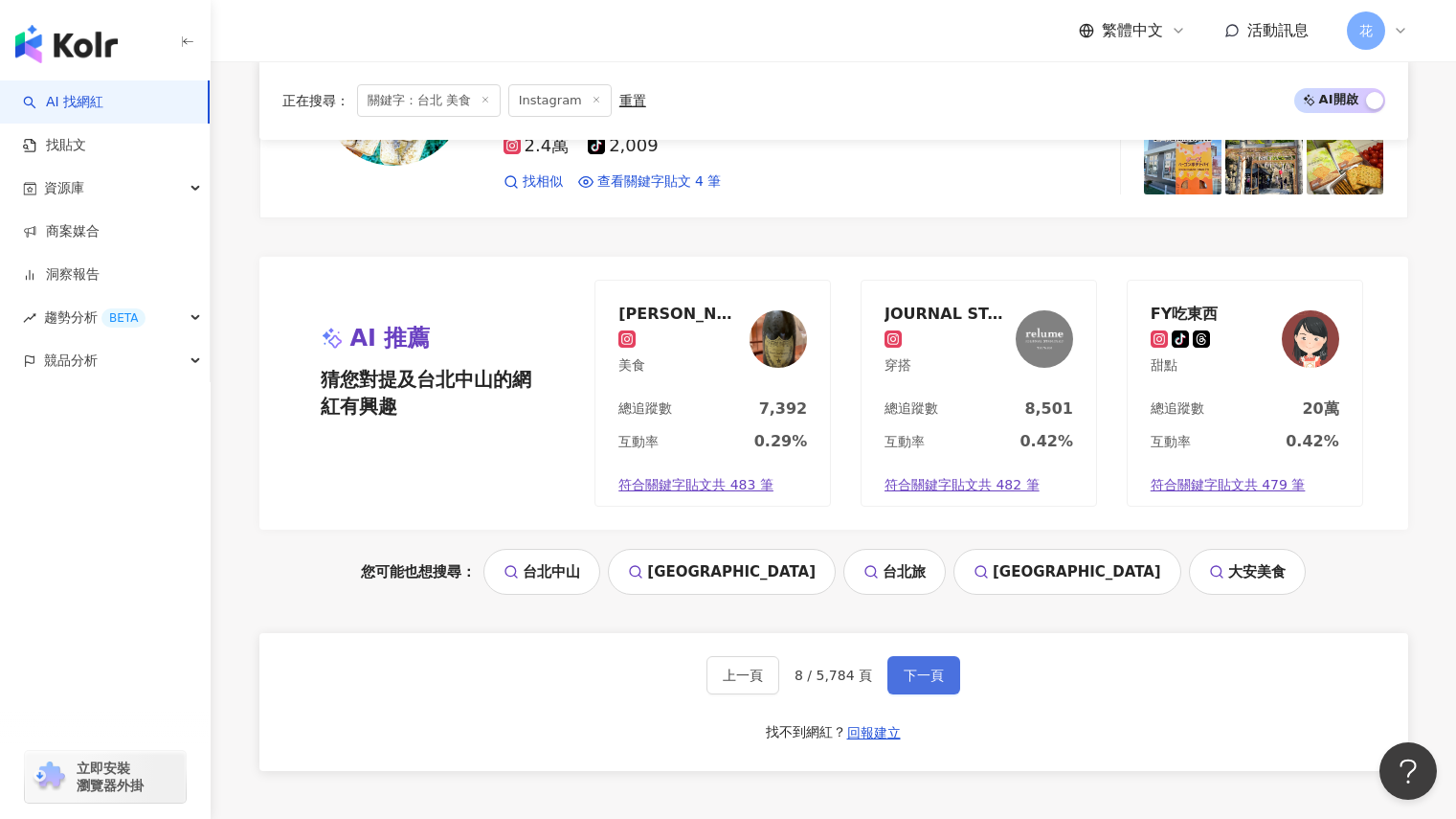
scroll to position [3819, 0]
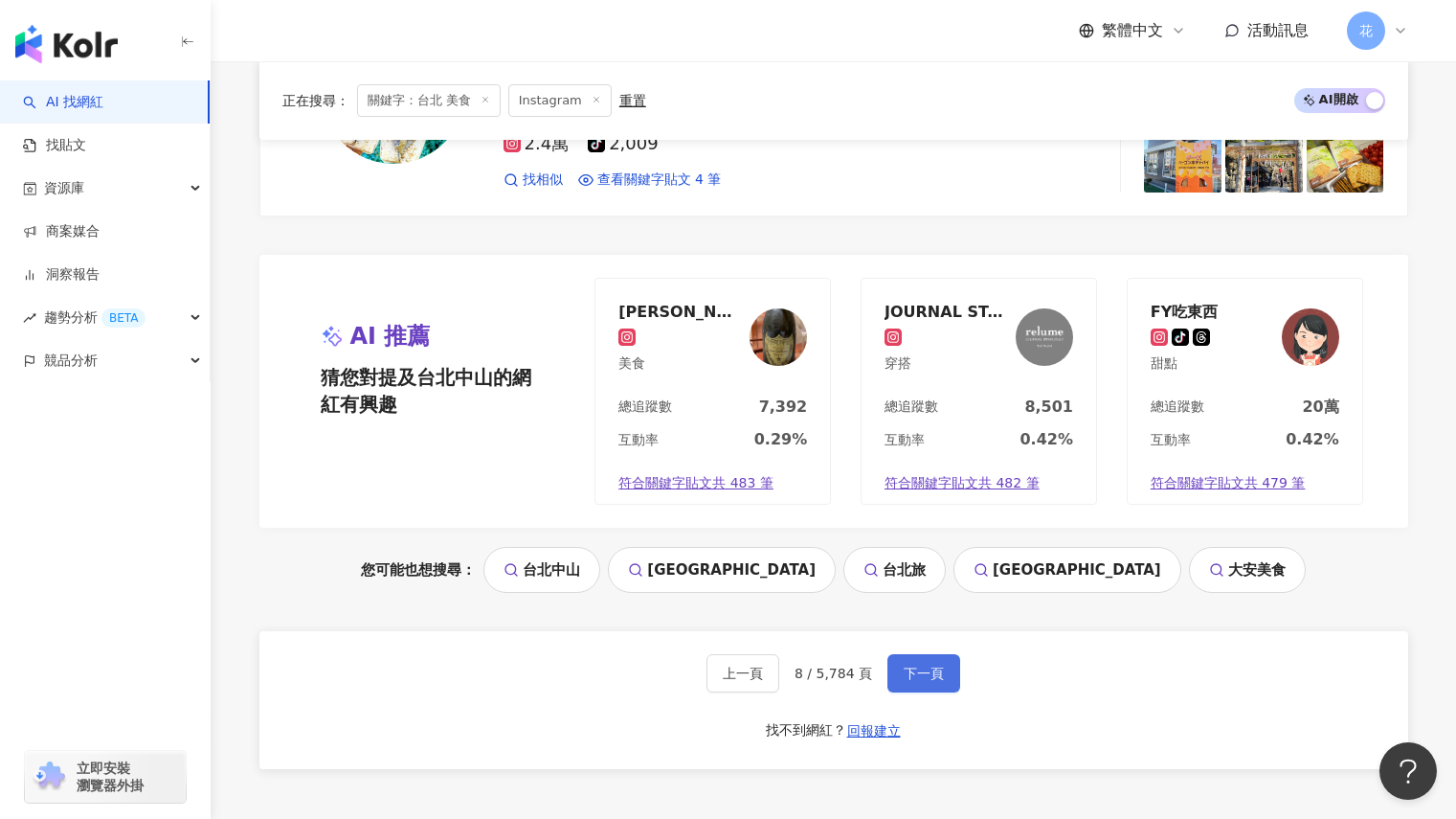
click at [920, 675] on span "下一頁" at bounding box center [923, 674] width 40 height 16
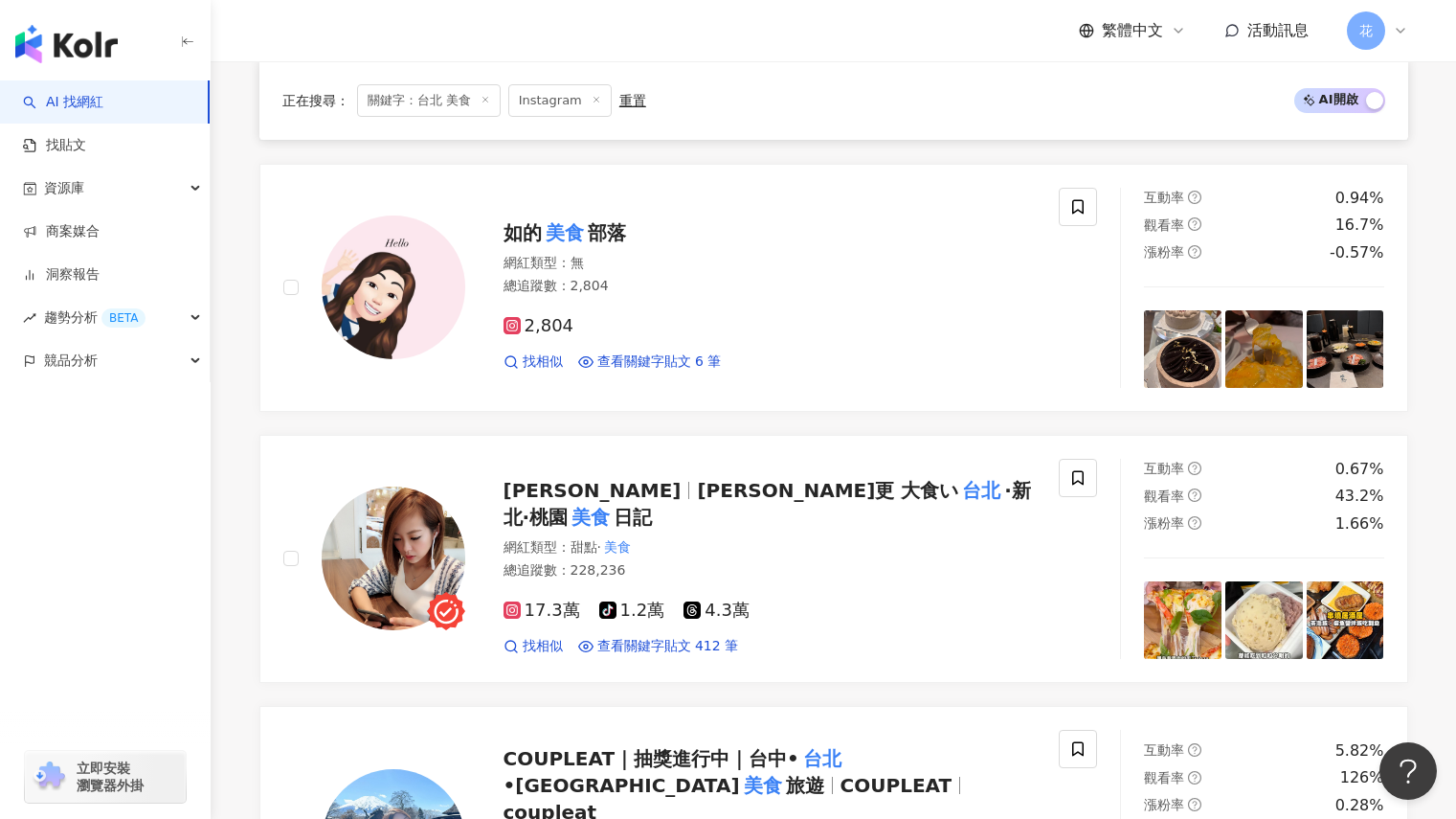
scroll to position [2416, 0]
click at [652, 507] on span "日記" at bounding box center [632, 518] width 38 height 23
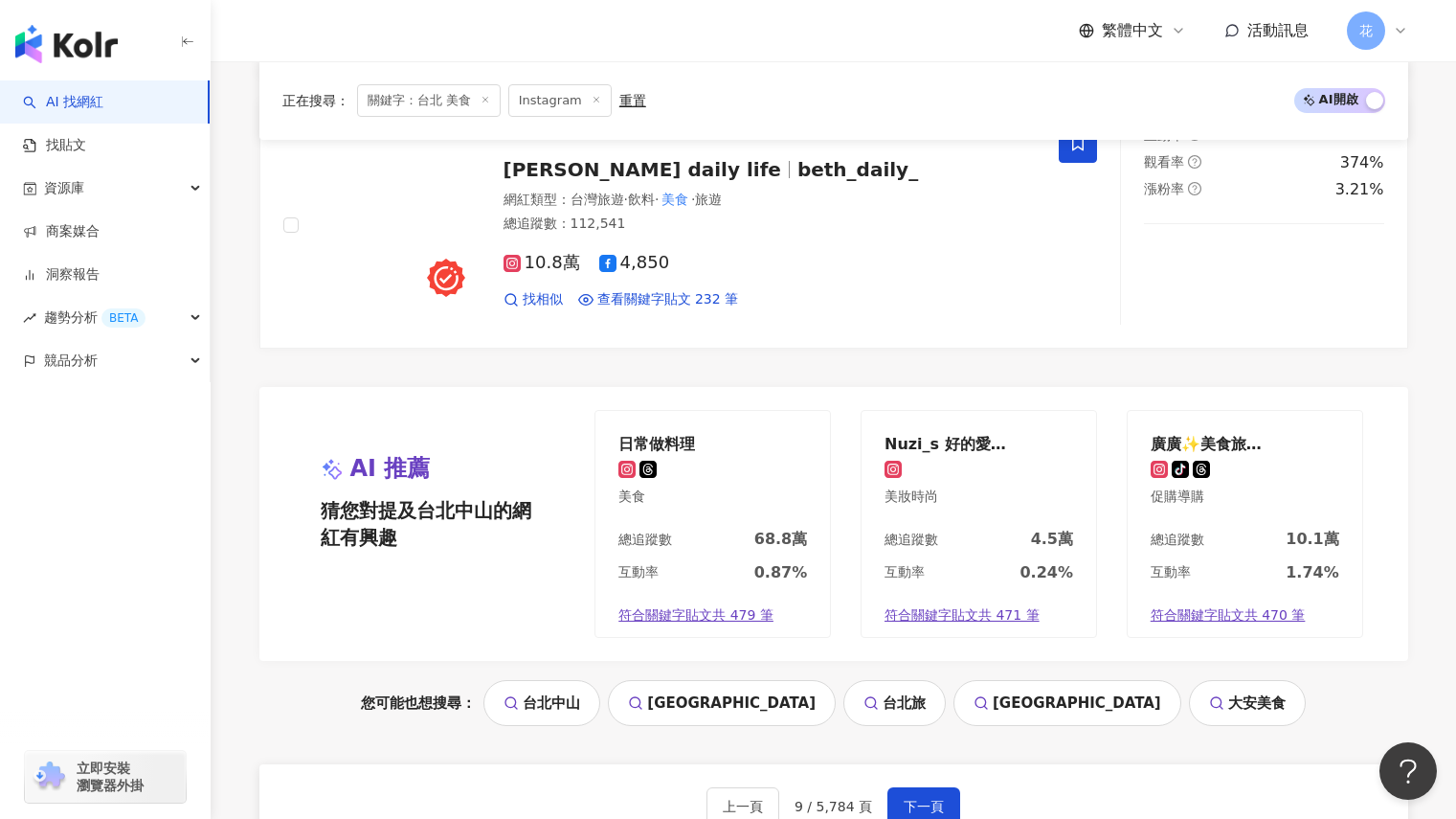
scroll to position [3860, 0]
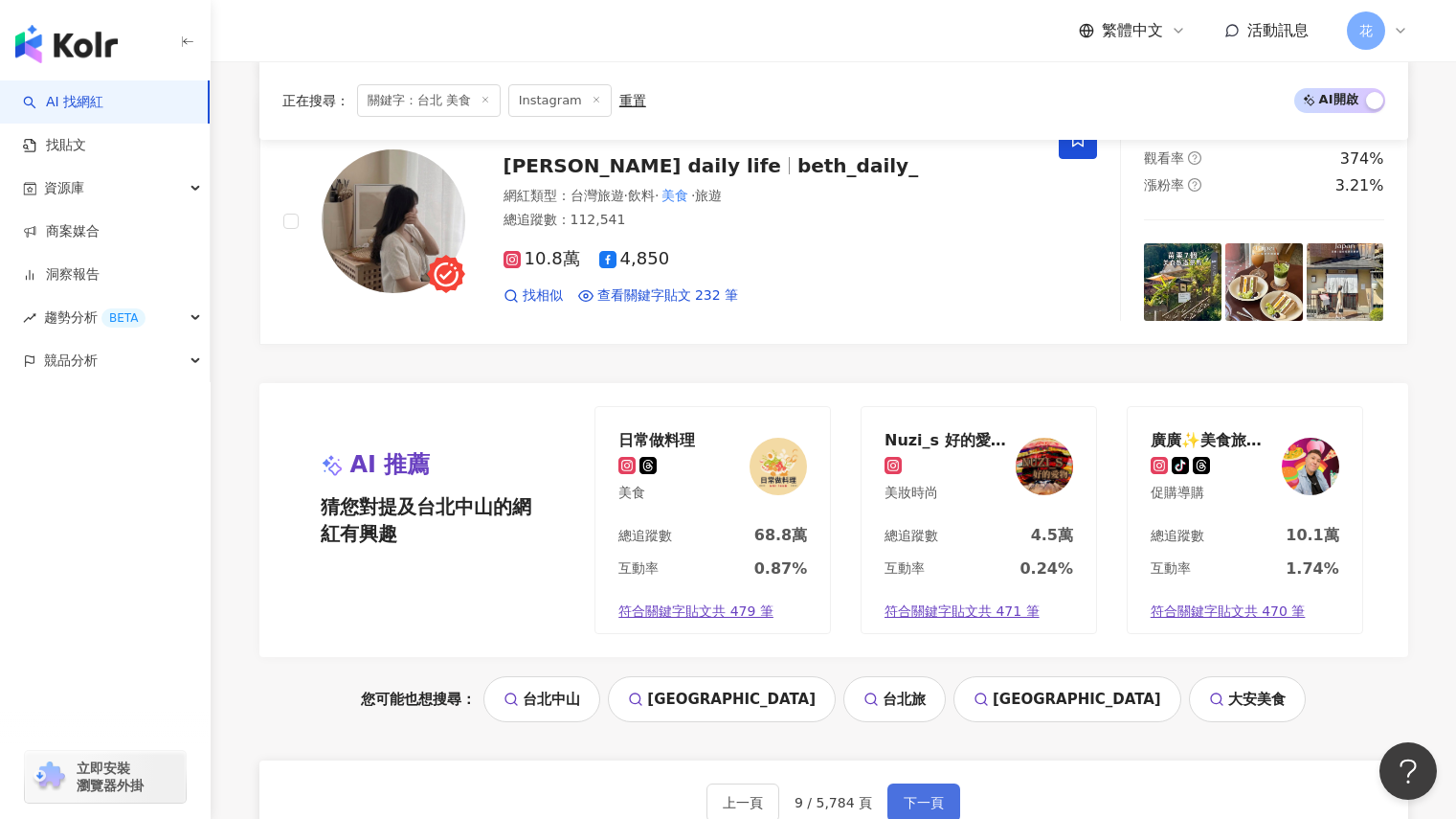
click at [920, 795] on span "下一頁" at bounding box center [923, 802] width 40 height 16
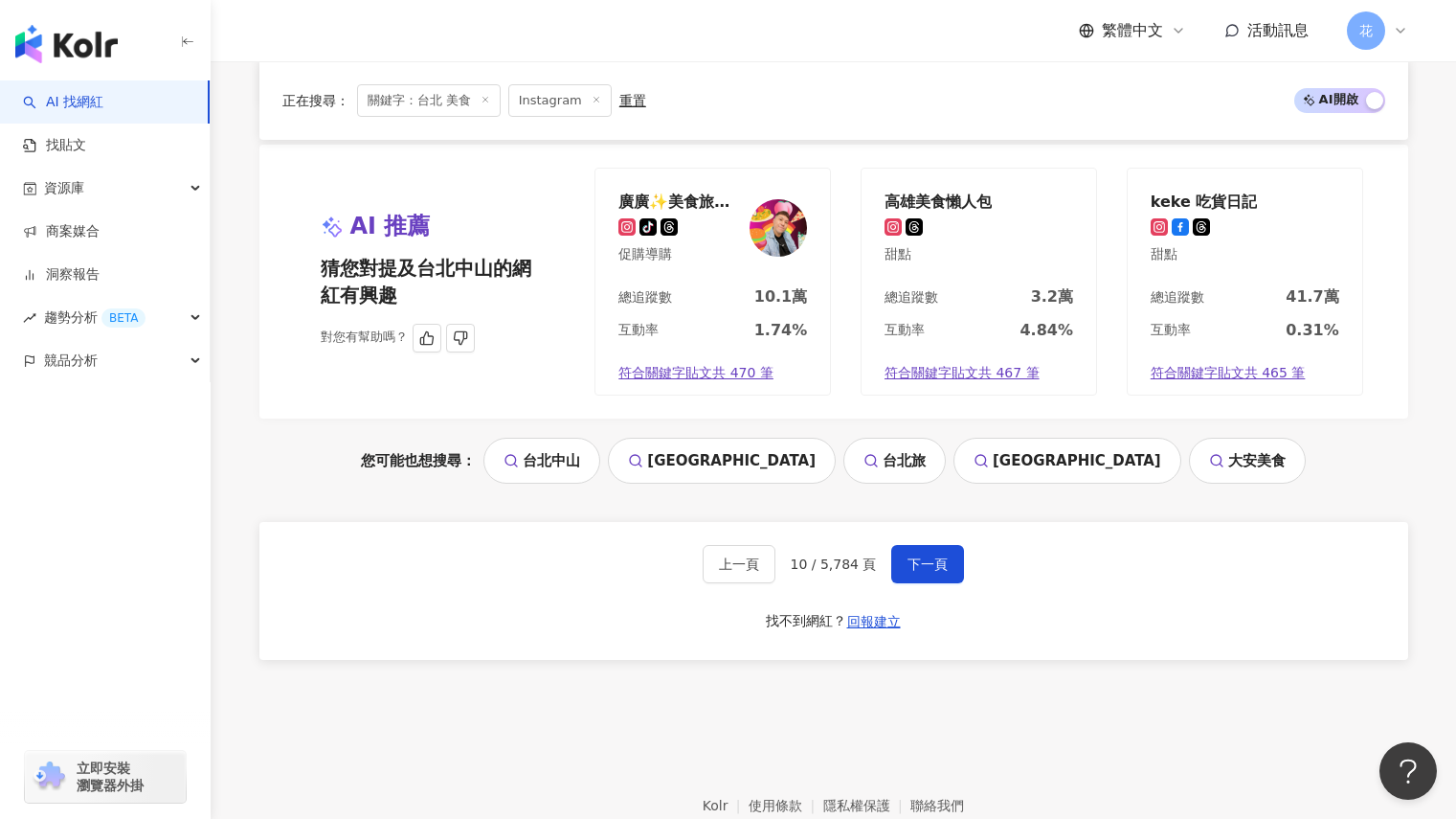
scroll to position [4099, 0]
click at [920, 544] on button "下一頁" at bounding box center [927, 562] width 73 height 38
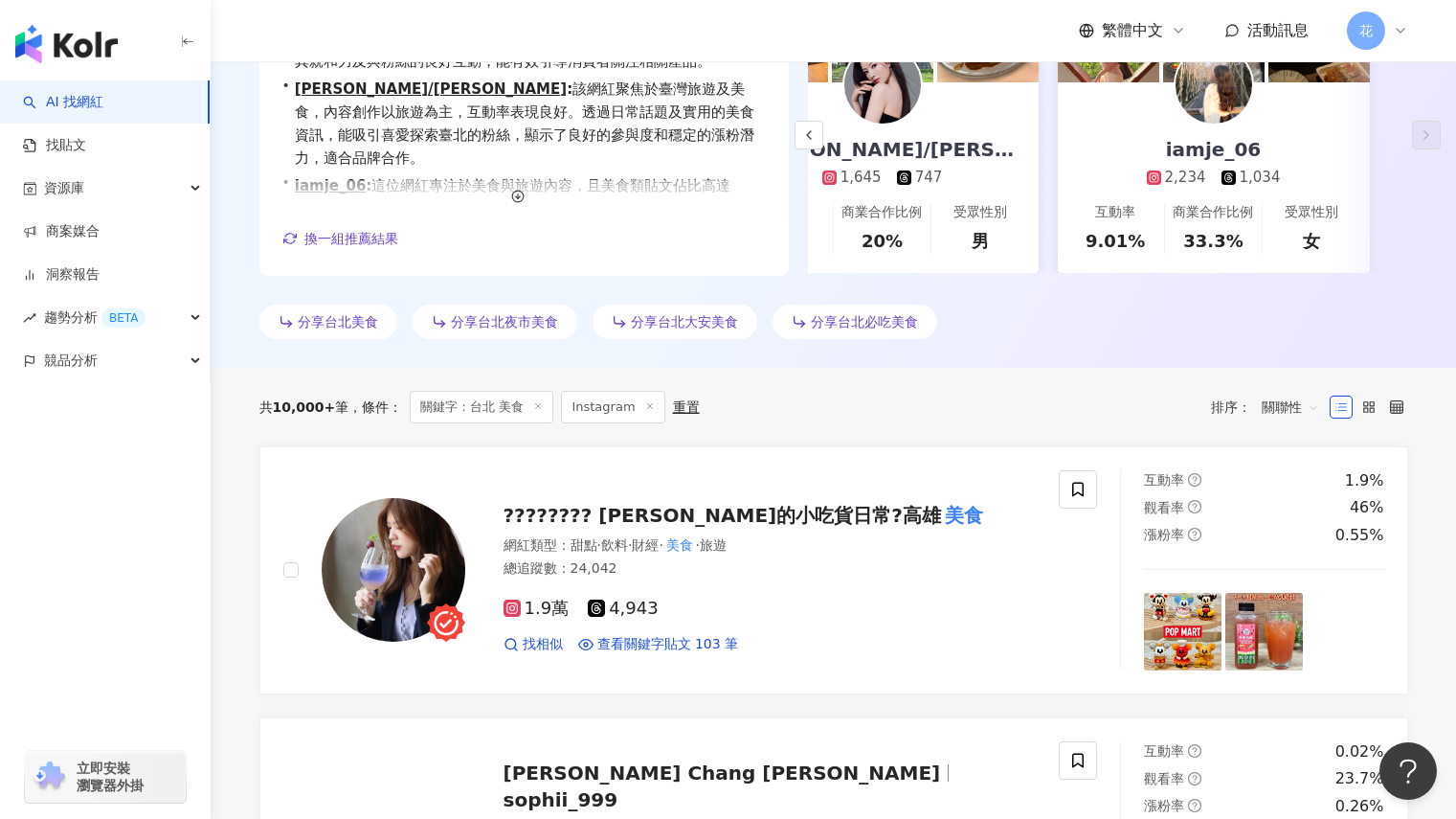
scroll to position [345, 0]
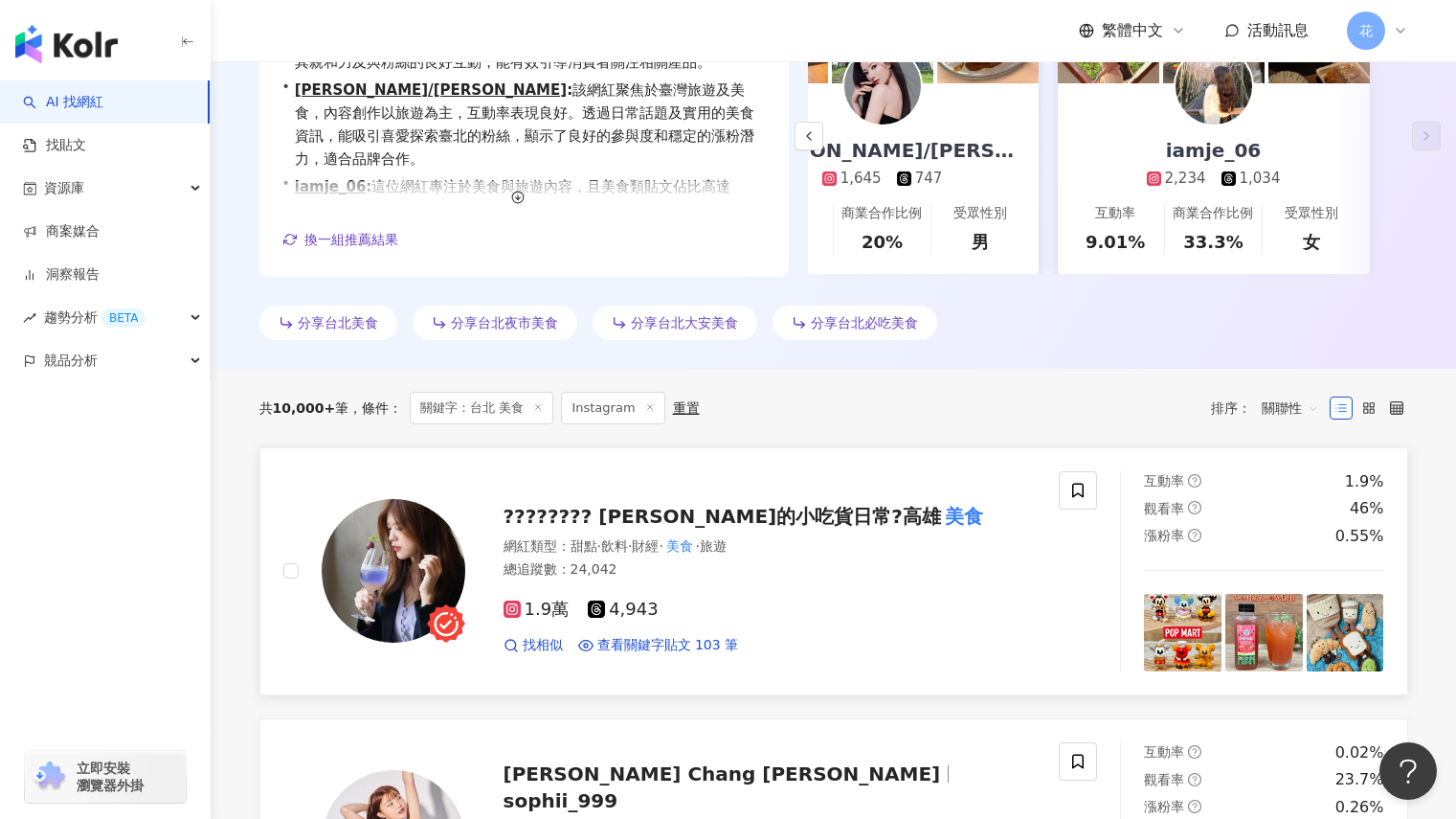
click at [941, 514] on mark "美食" at bounding box center [963, 515] width 46 height 30
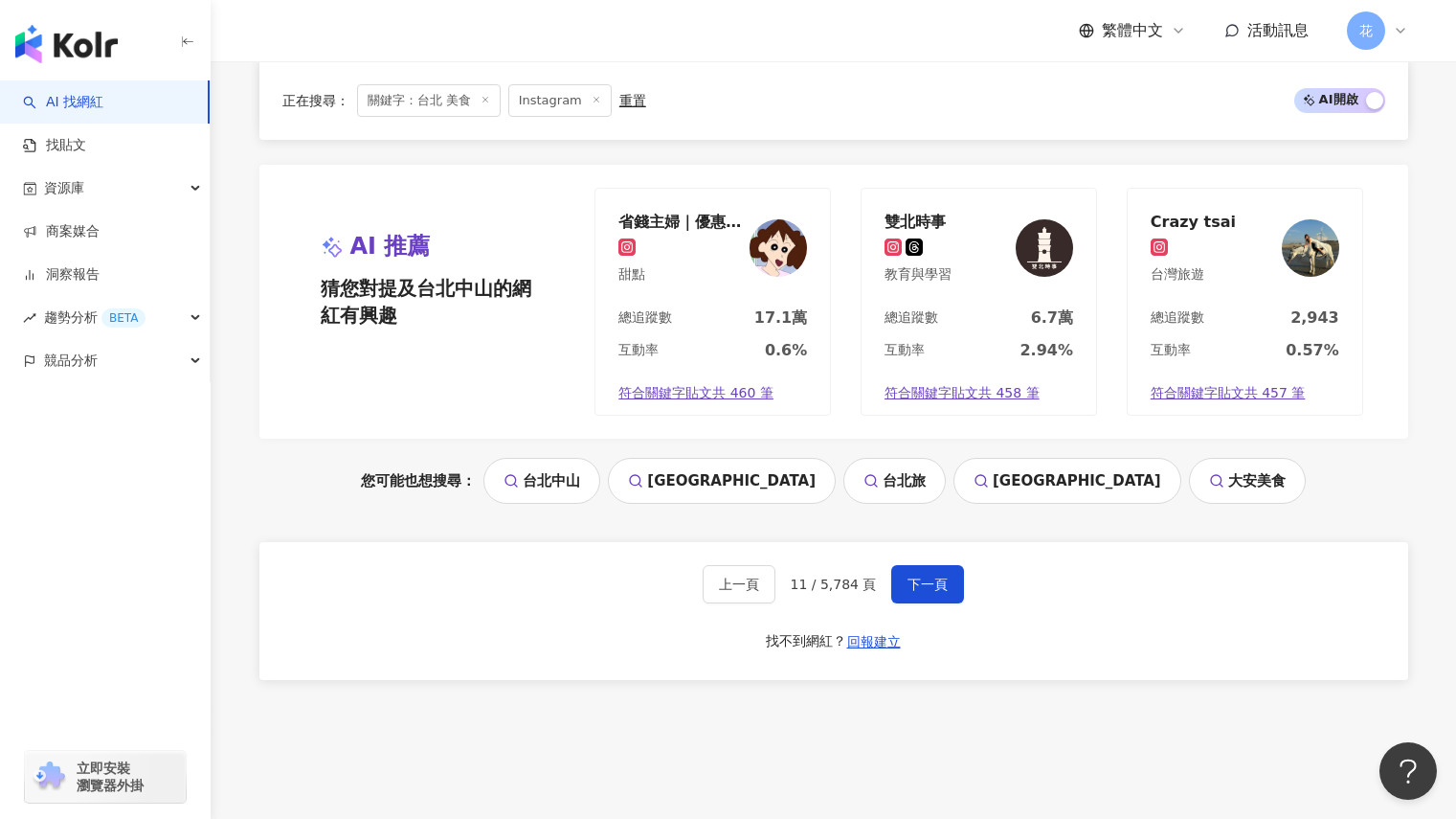
scroll to position [3895, 0]
click at [929, 587] on span "下一頁" at bounding box center [927, 584] width 40 height 16
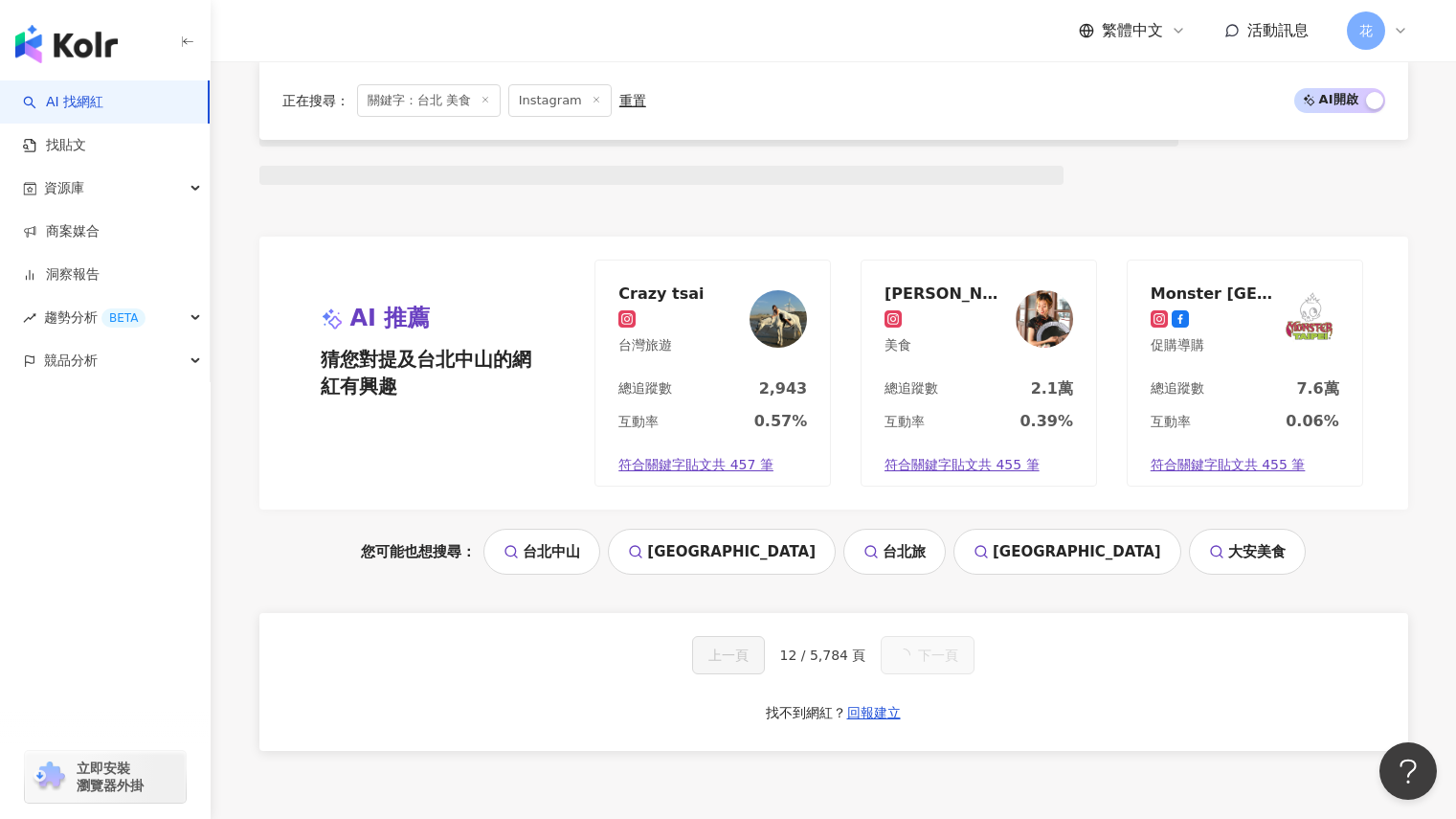
scroll to position [1803, 0]
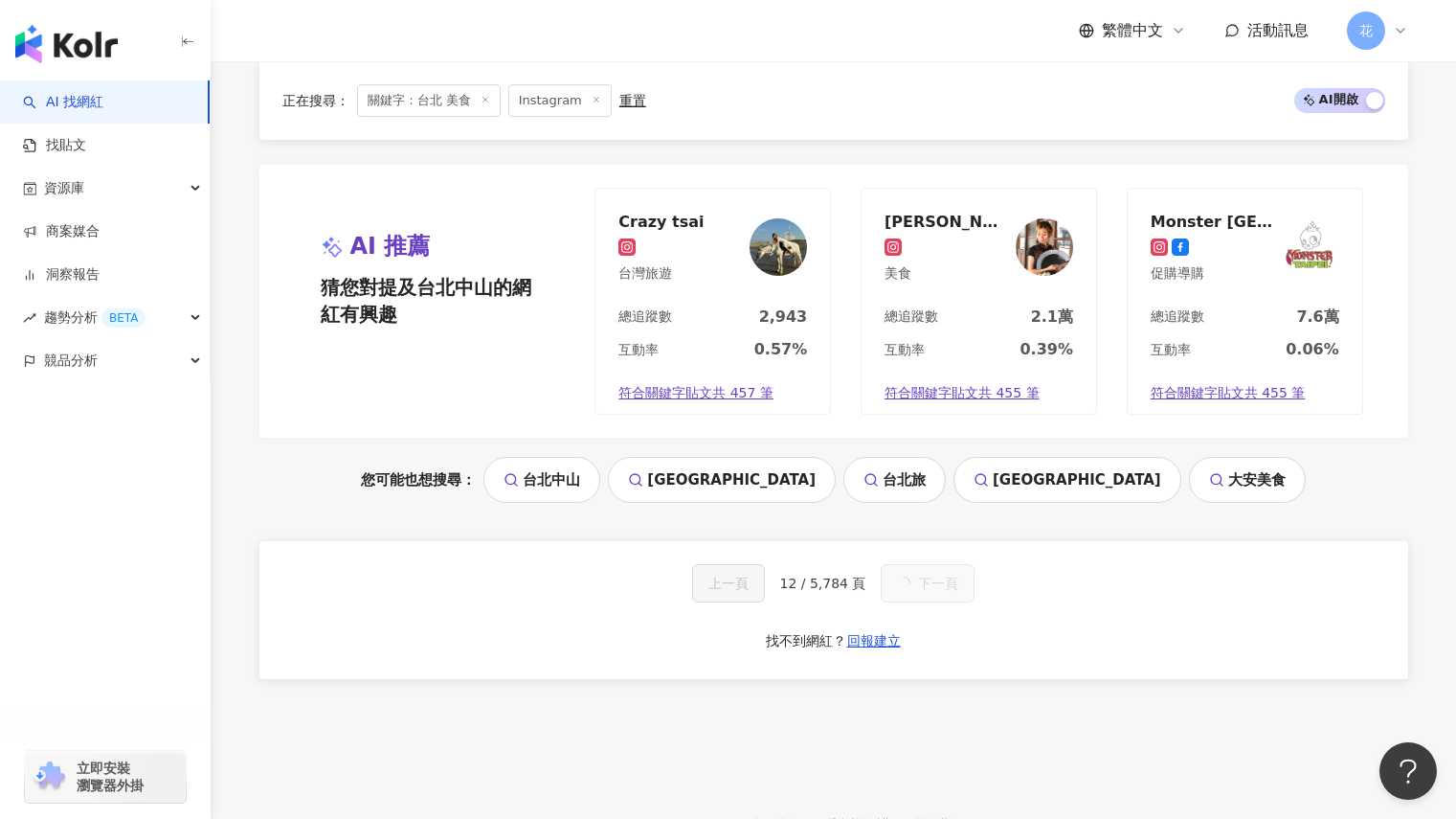
click at [929, 587] on span "下一頁" at bounding box center [938, 584] width 40 height 16
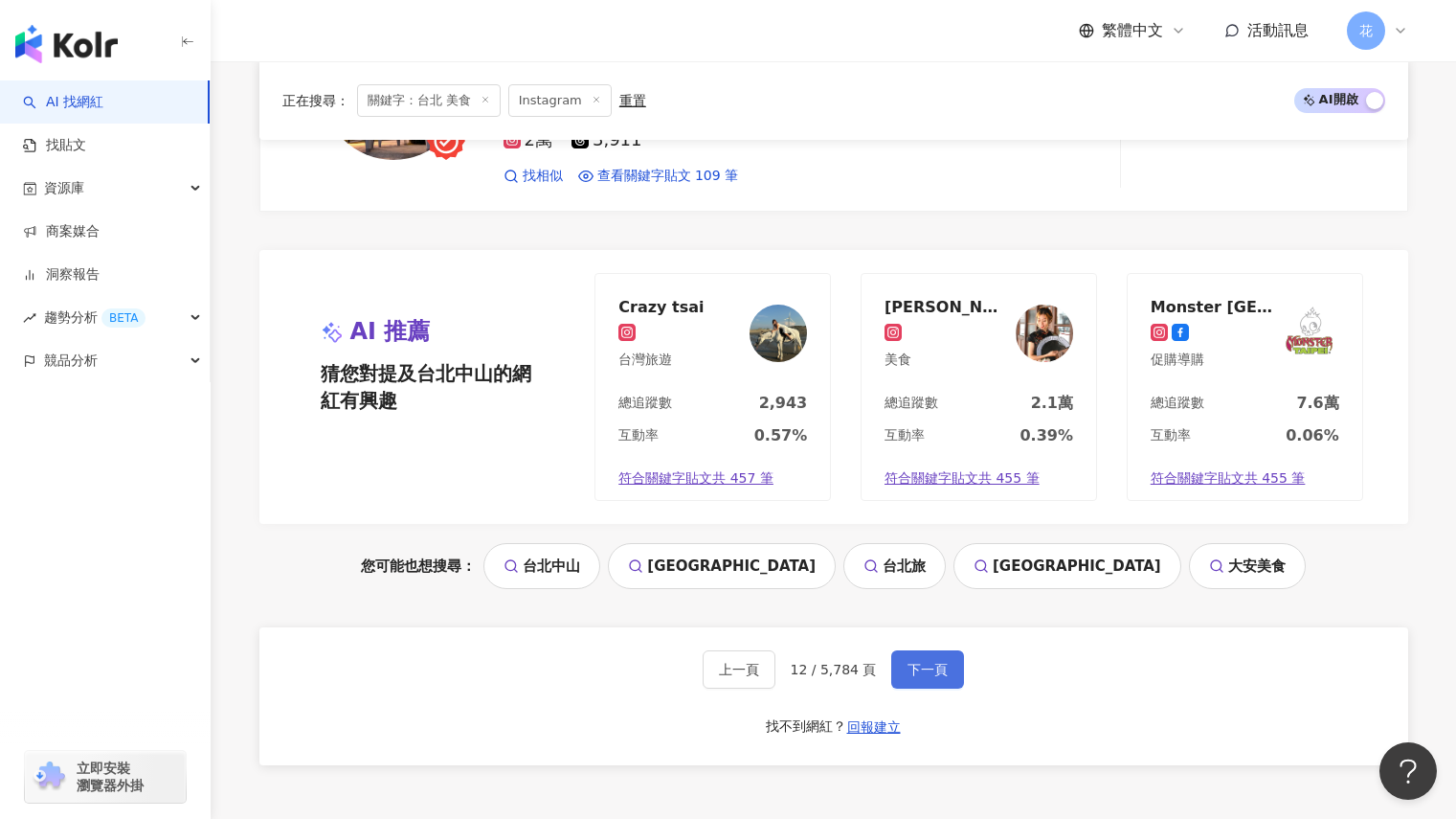
scroll to position [3816, 0]
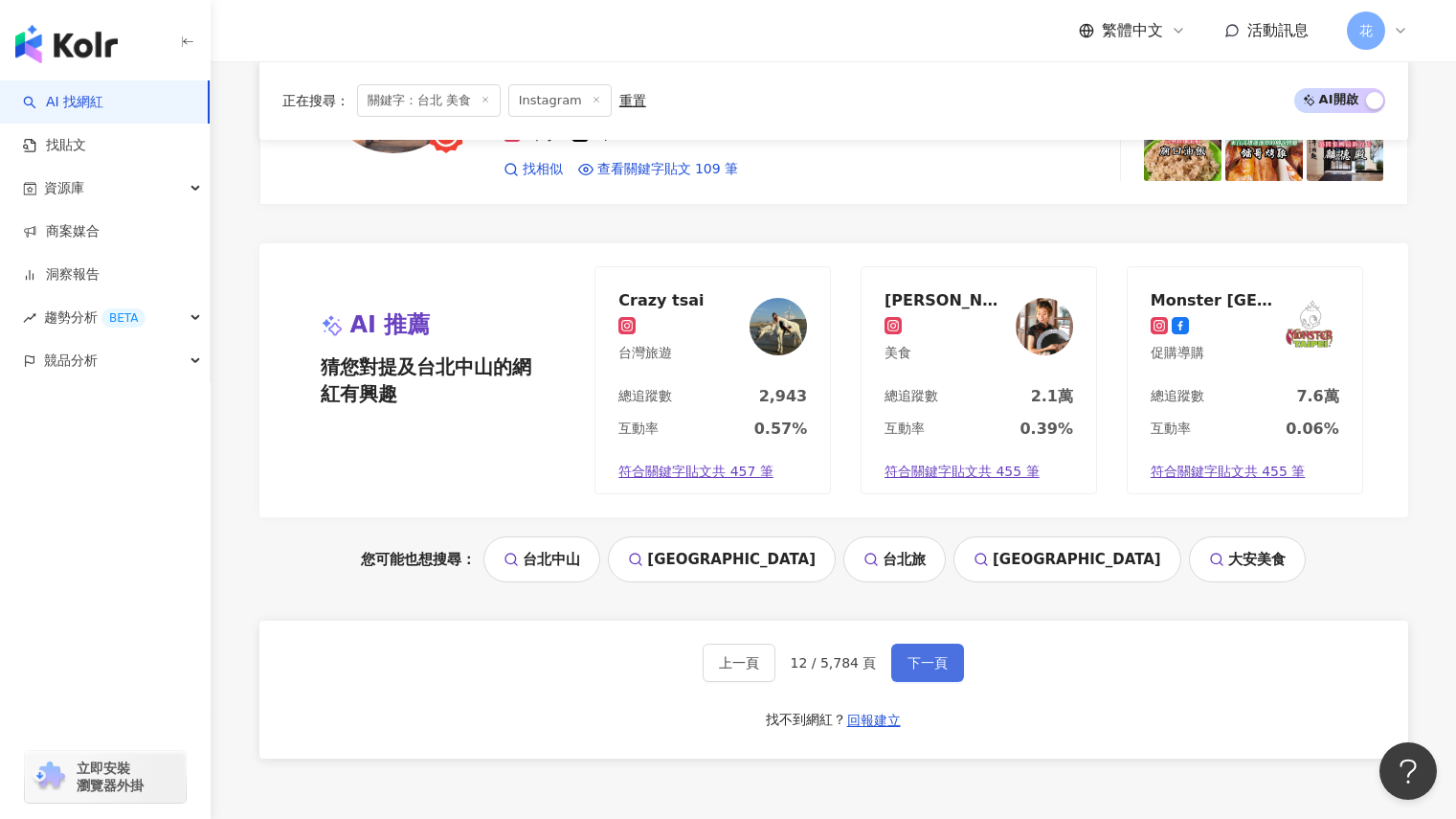
click at [918, 680] on button "下一頁" at bounding box center [927, 662] width 73 height 38
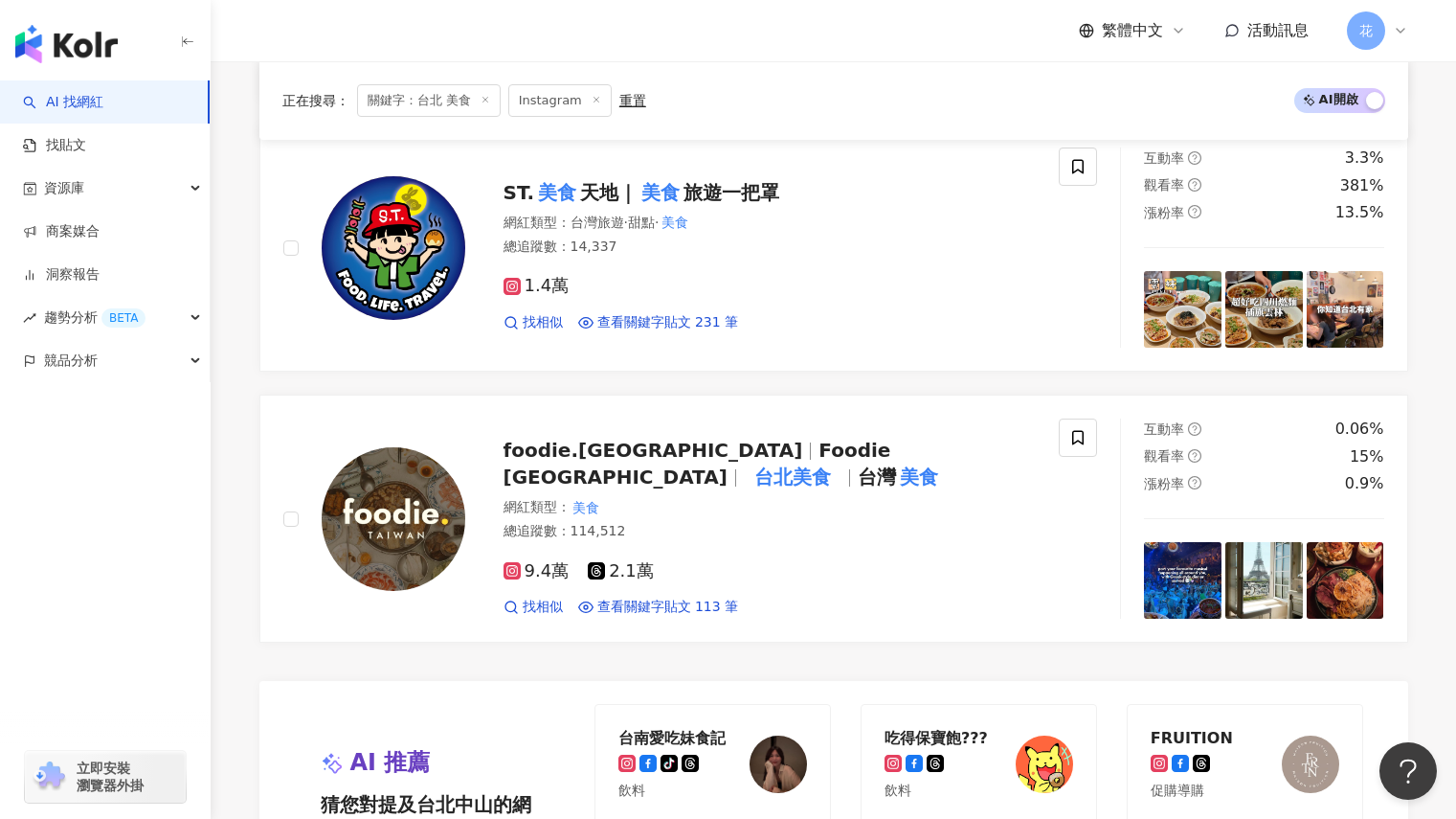
scroll to position [3381, 0]
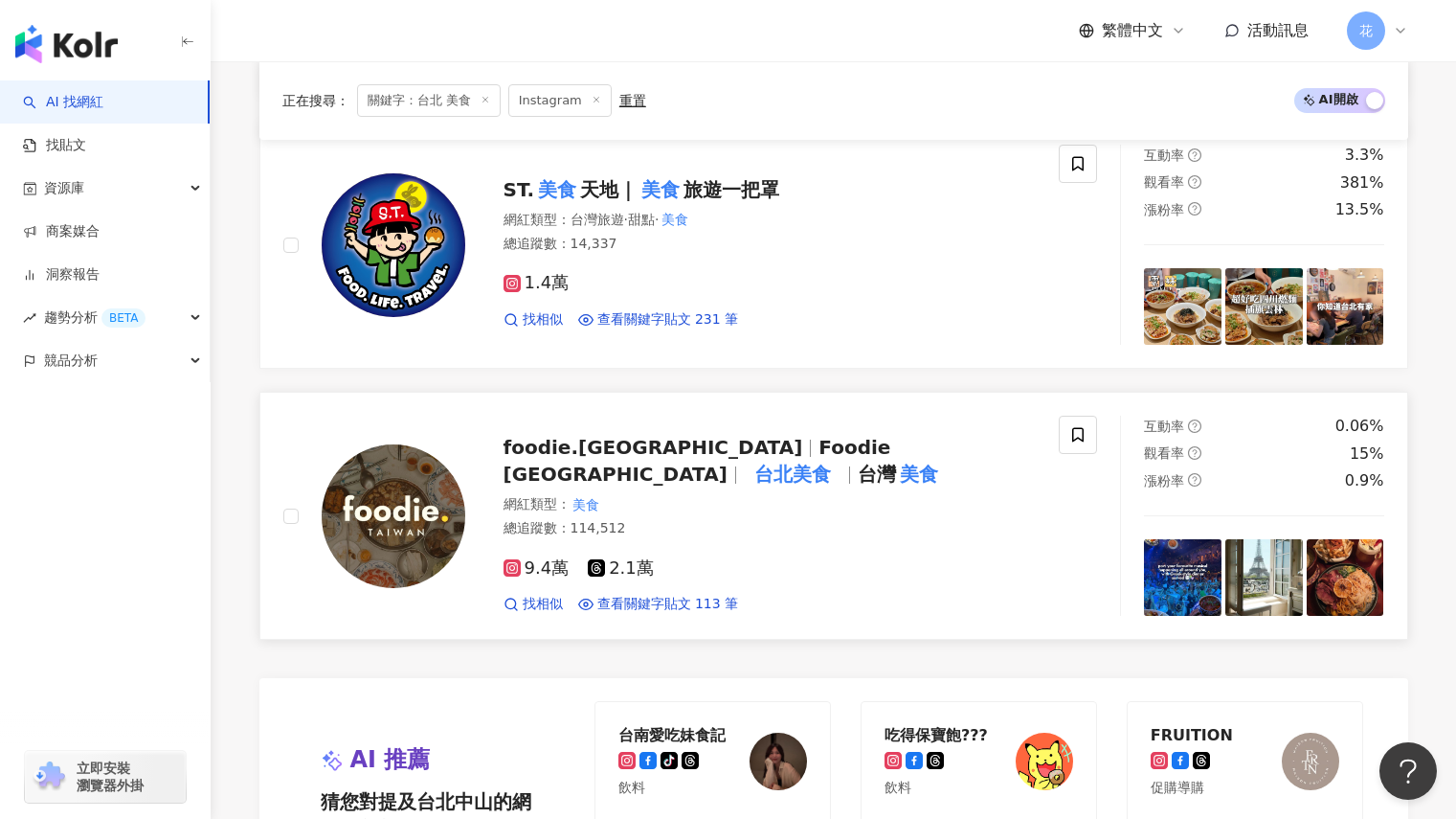
click at [841, 464] on span at bounding box center [837, 474] width 7 height 23
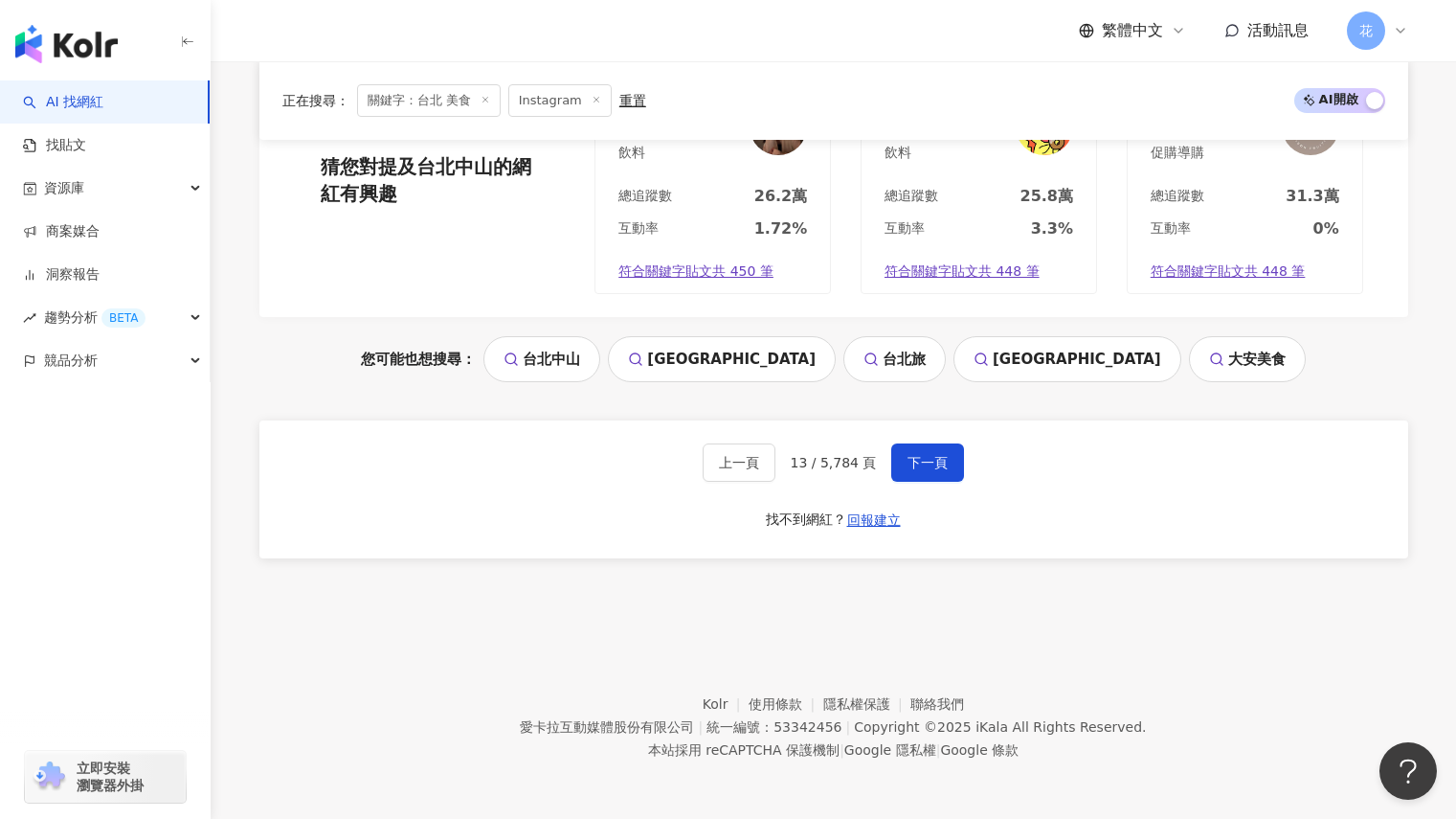
scroll to position [4015, 0]
click at [914, 448] on button "下一頁" at bounding box center [927, 463] width 73 height 38
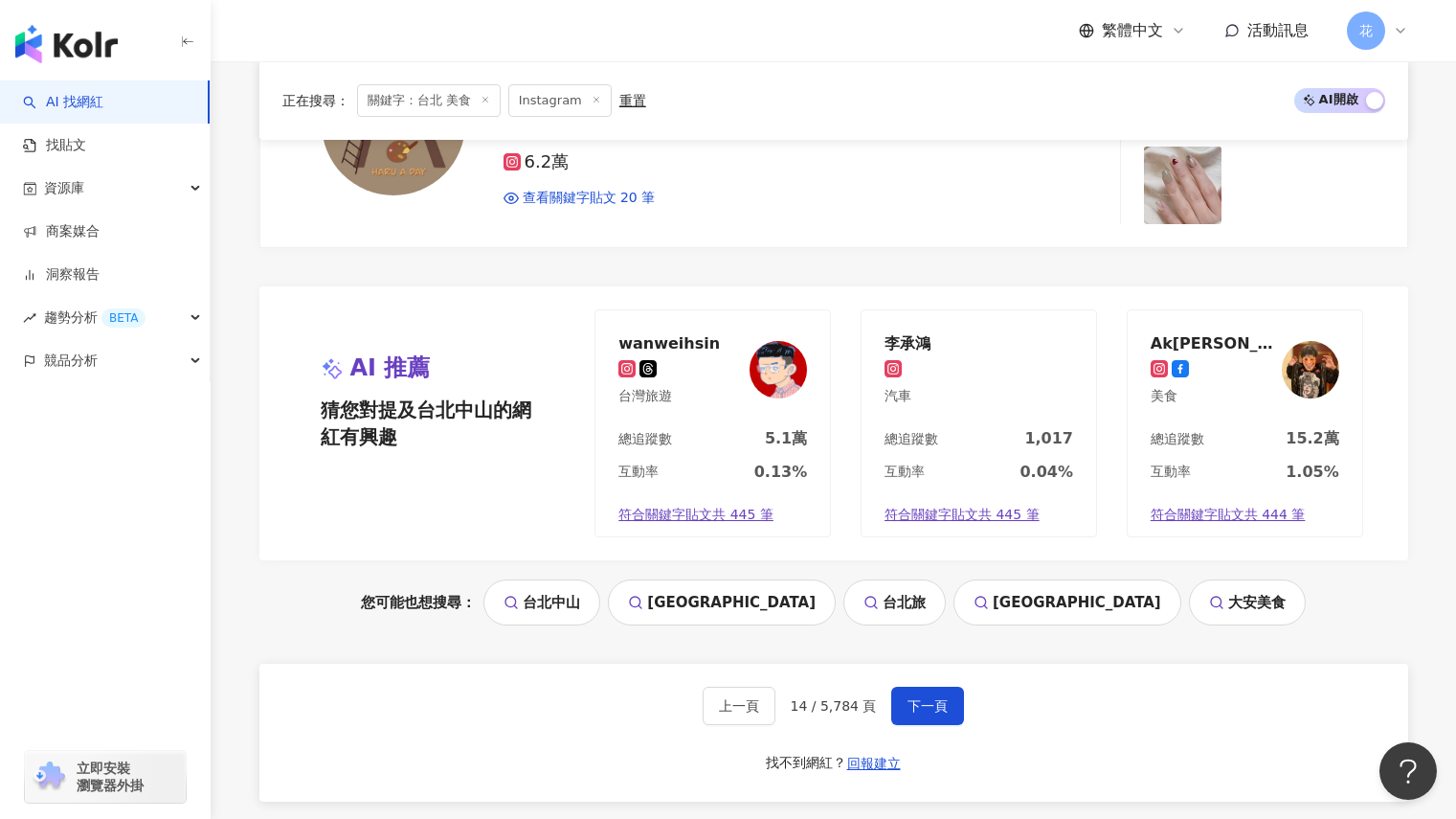
scroll to position [4018, 0]
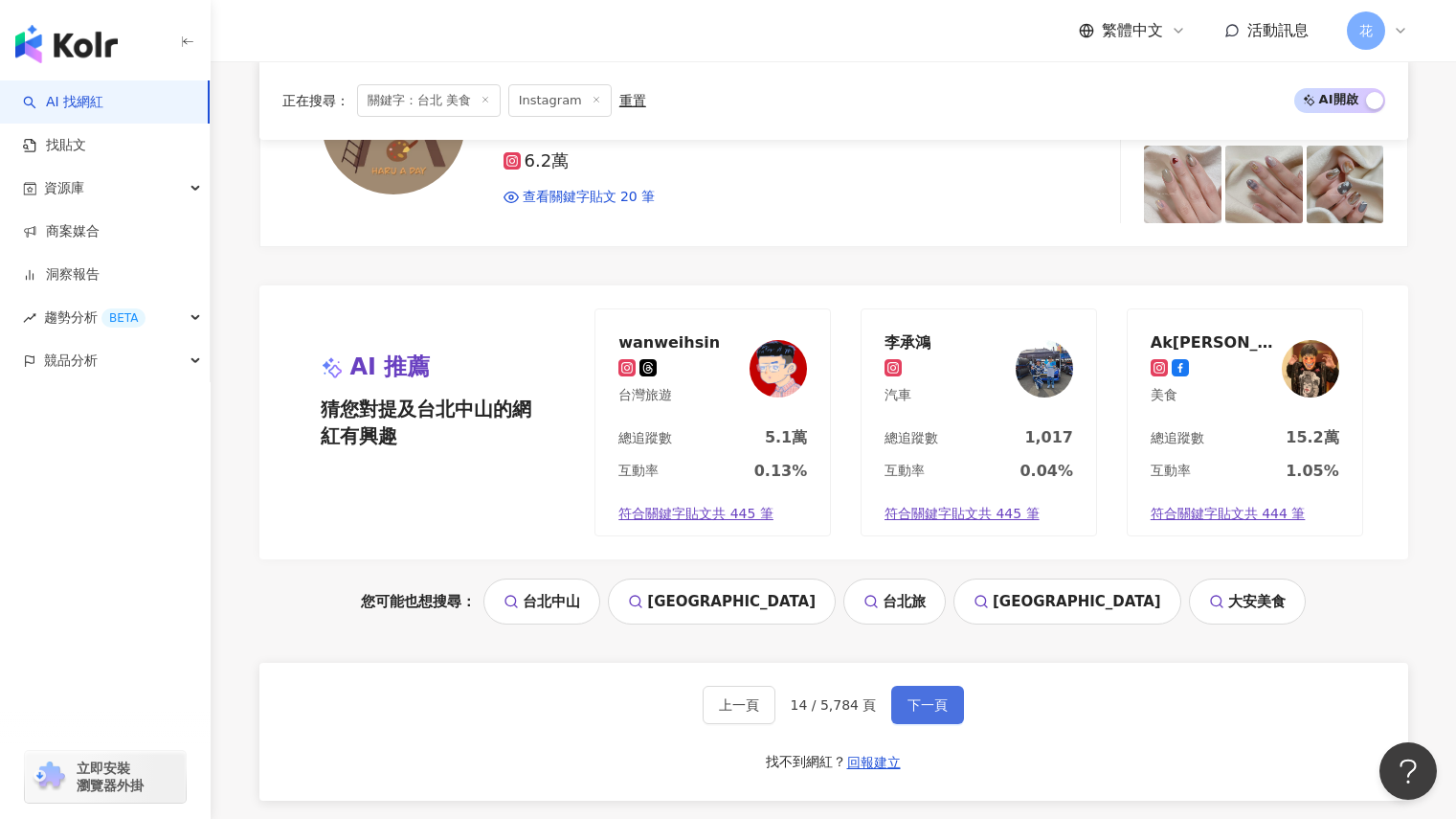
click at [930, 689] on button "下一頁" at bounding box center [927, 704] width 73 height 38
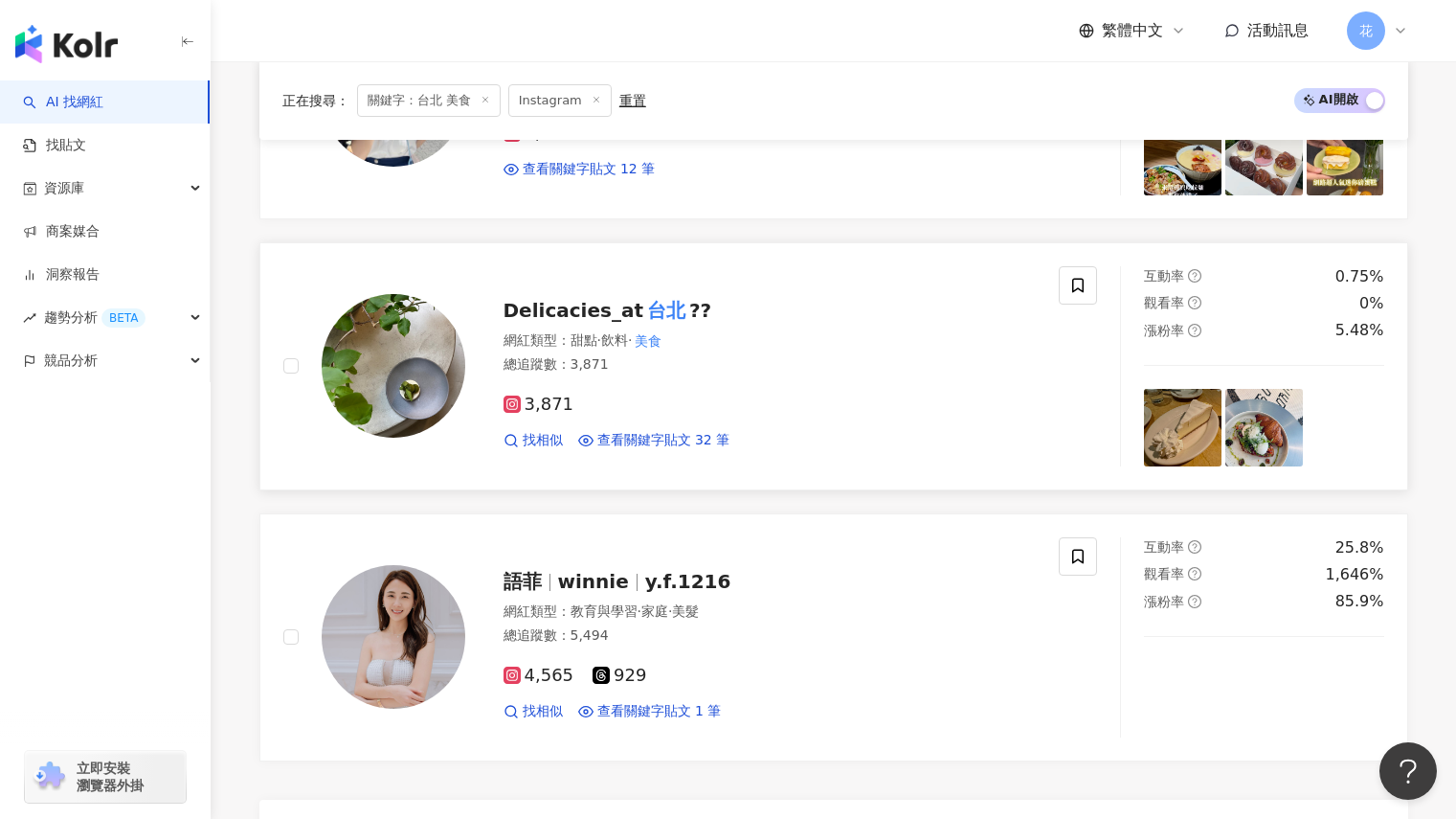
scroll to position [3287, 0]
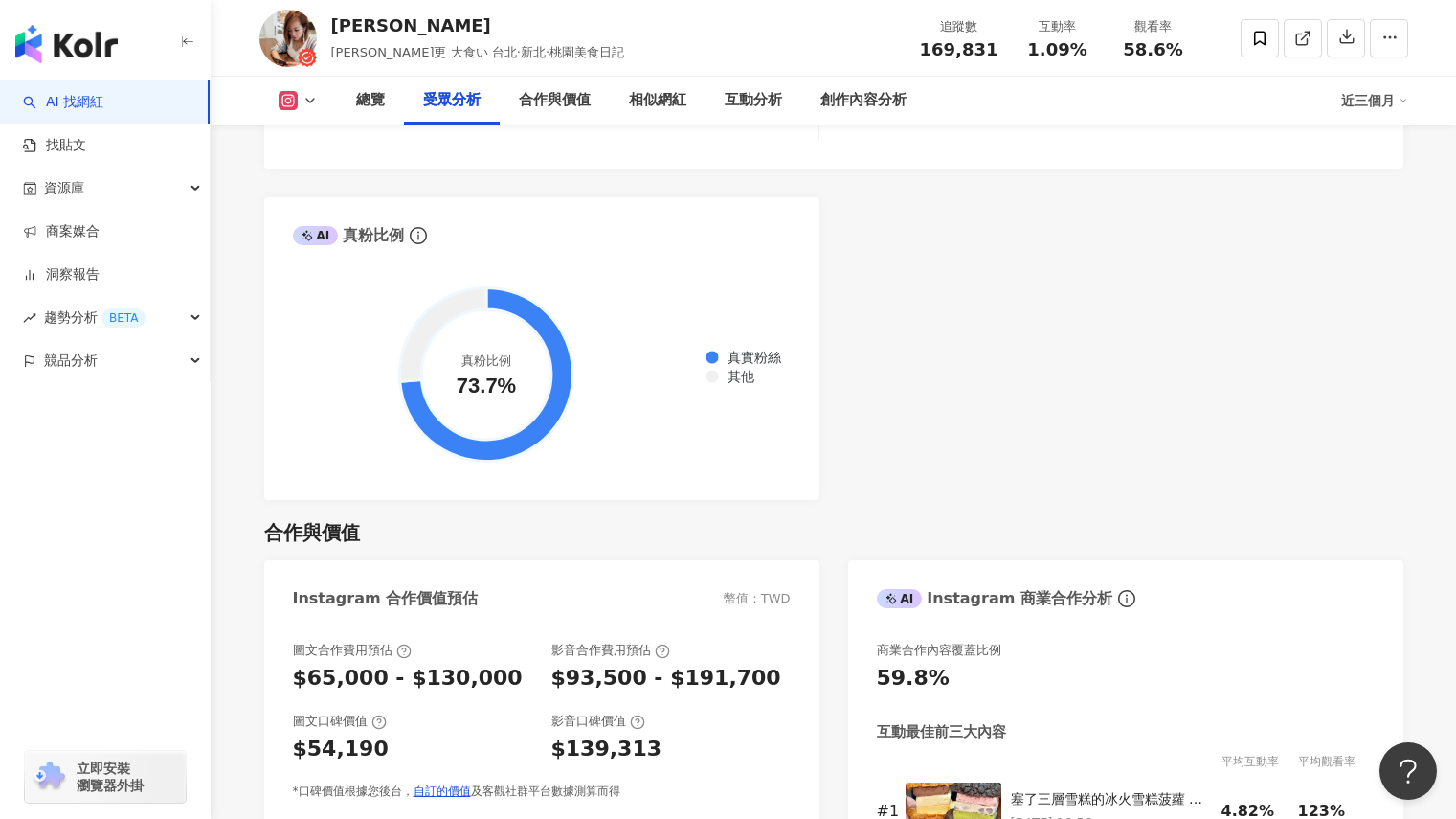
scroll to position [2158, 0]
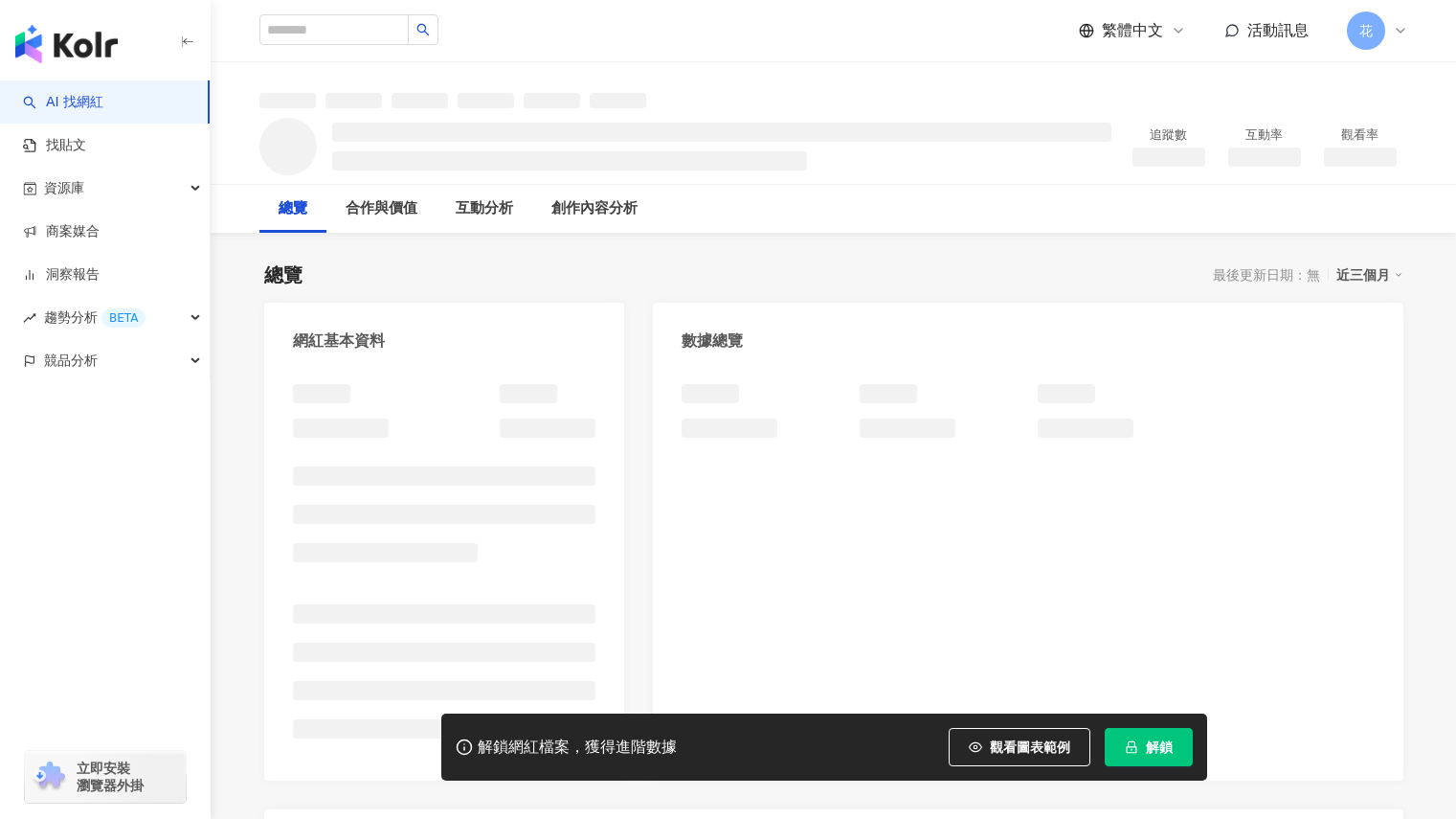
scroll to position [143, 0]
click at [1151, 752] on span "解鎖" at bounding box center [1158, 747] width 26 height 16
